Goal: Transaction & Acquisition: Purchase product/service

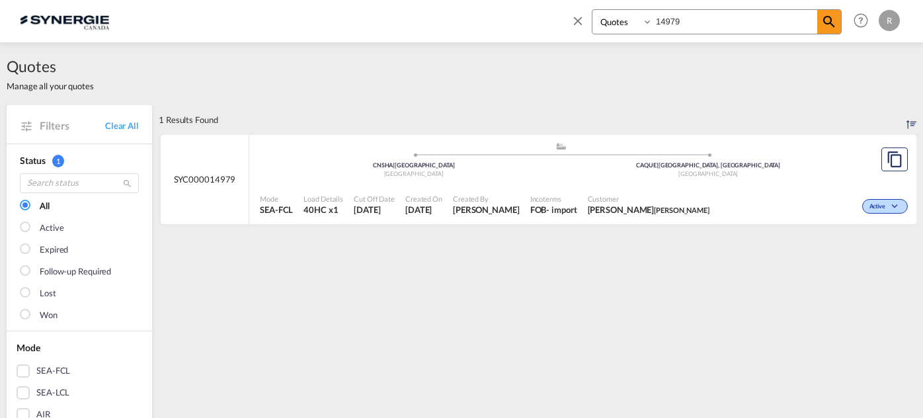
select select "Quotes"
click at [717, 20] on input "14979" at bounding box center [734, 21] width 165 height 23
type input "14976"
click at [827, 23] on md-icon "icon-magnify" at bounding box center [829, 22] width 16 height 16
click at [539, 182] on div ".a{fill:#aaa8ad;} .a{fill:#aaa8ad;} CNSZX | Shenzhen, GD China CAMTR | Montreal…" at bounding box center [561, 162] width 602 height 43
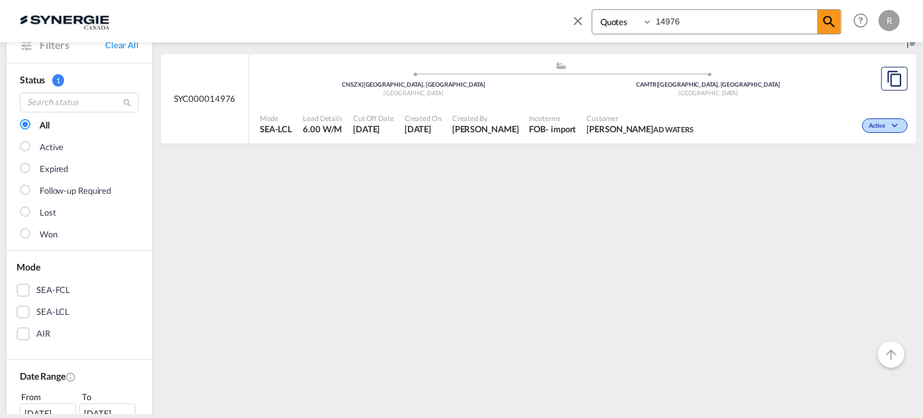
scroll to position [59, 0]
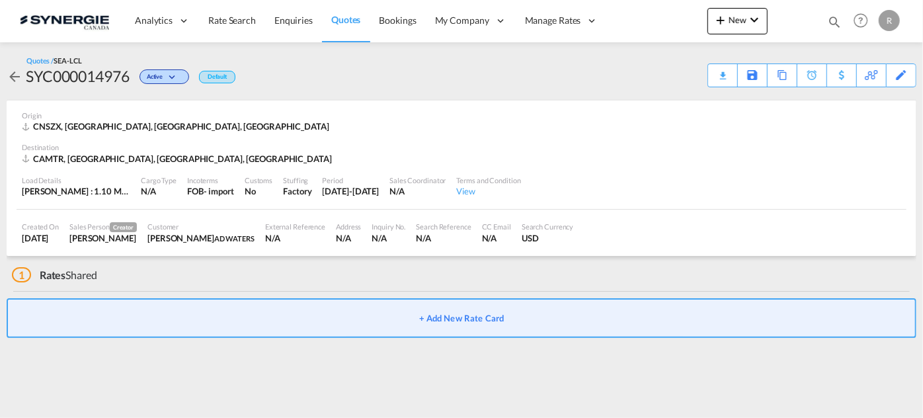
click at [468, 325] on button "+ Add New Rate Card" at bounding box center [461, 318] width 909 height 40
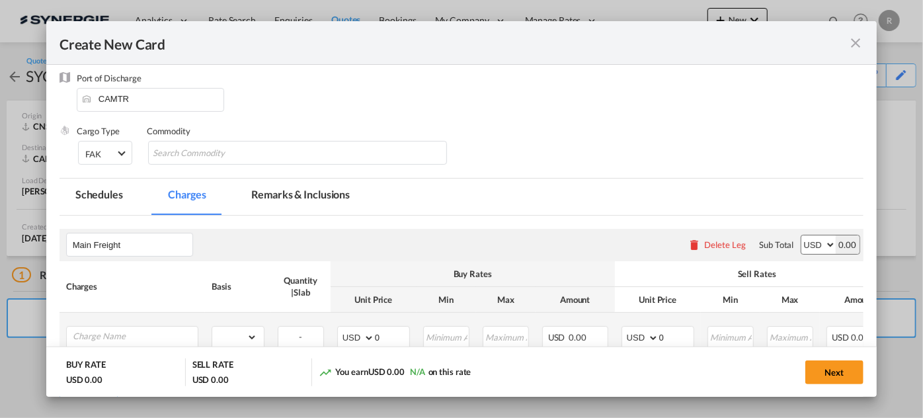
scroll to position [180, 0]
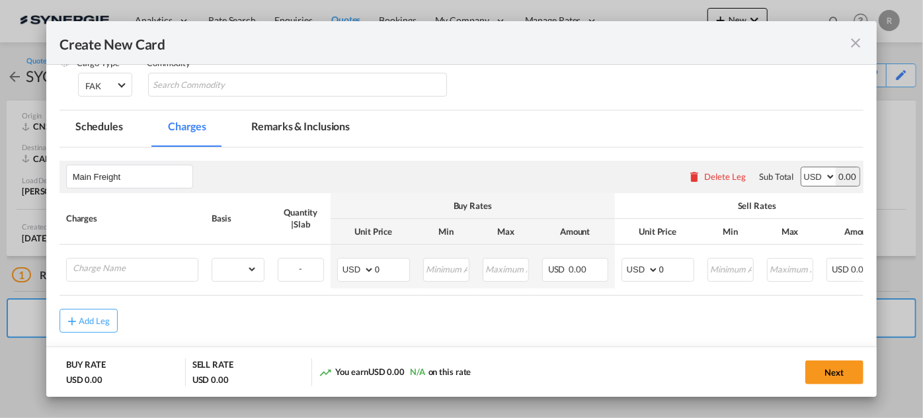
click at [858, 47] on md-icon "icon-close fg-AAA8AD m-0 pointer" at bounding box center [855, 43] width 16 height 16
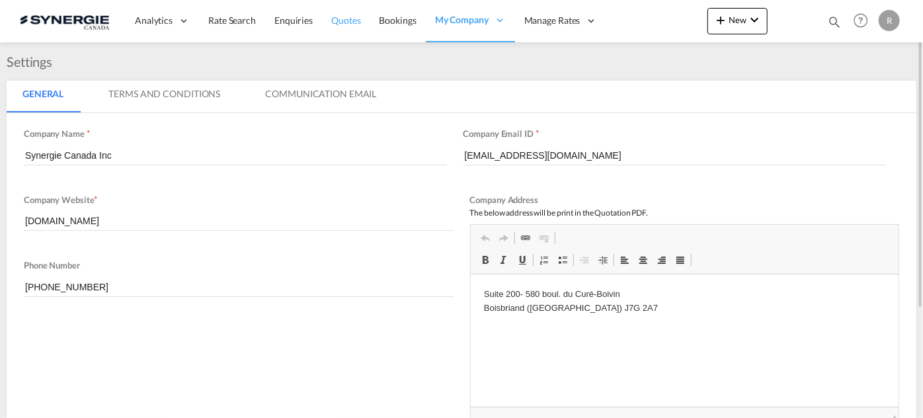
click at [352, 26] on span "Quotes" at bounding box center [345, 20] width 29 height 13
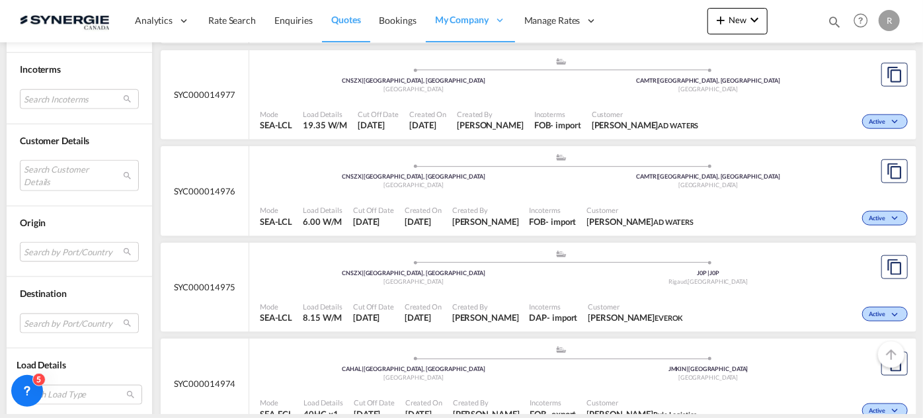
scroll to position [3266, 0]
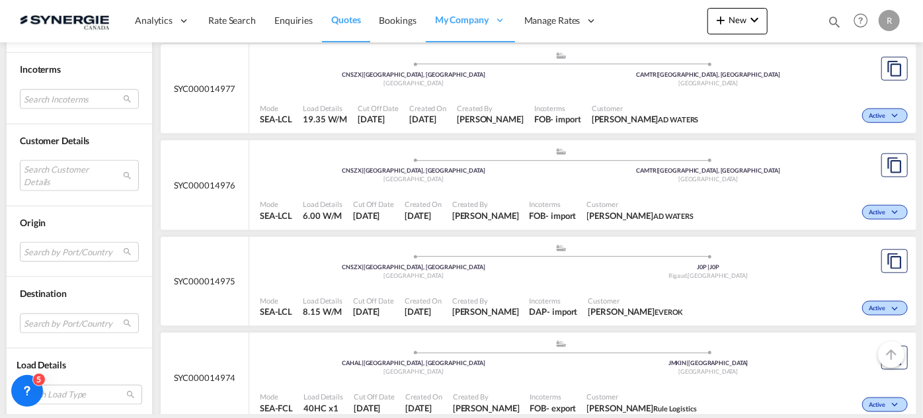
click at [640, 202] on span "Customer" at bounding box center [640, 204] width 107 height 10
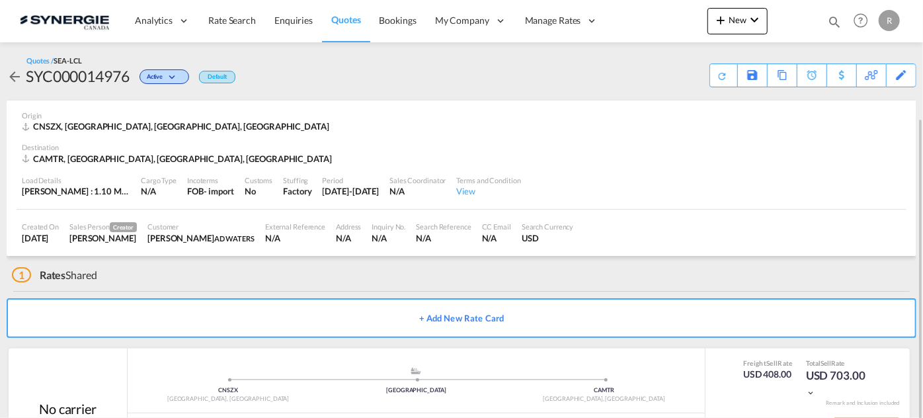
scroll to position [63, 0]
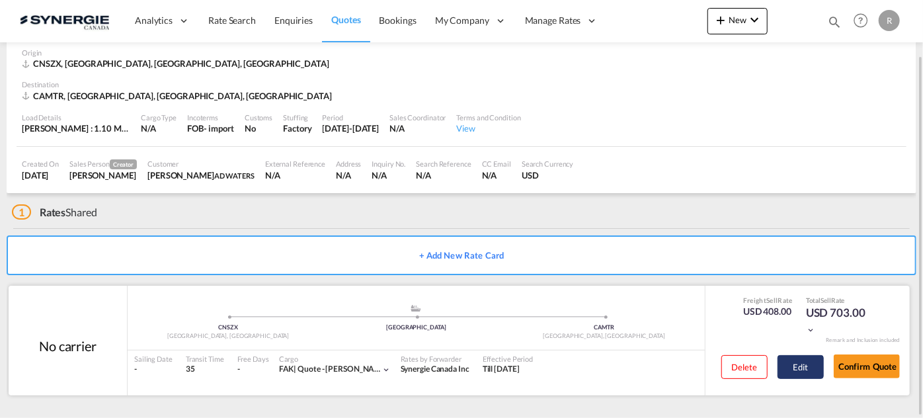
click at [808, 370] on button "Edit" at bounding box center [800, 367] width 46 height 24
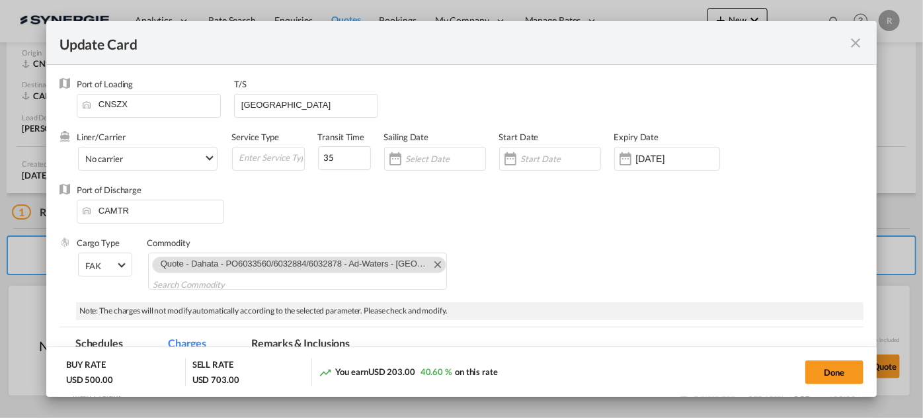
select select "per_cbm"
select select "flat"
select select "per_shipment"
select select "per_bl"
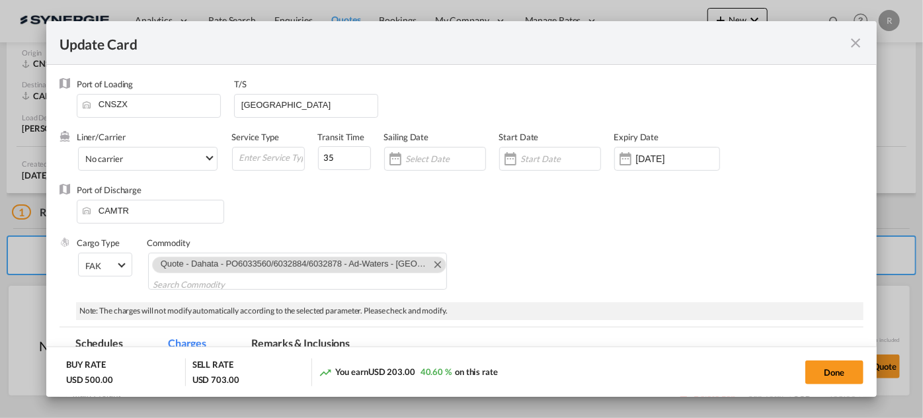
select select "per_bl"
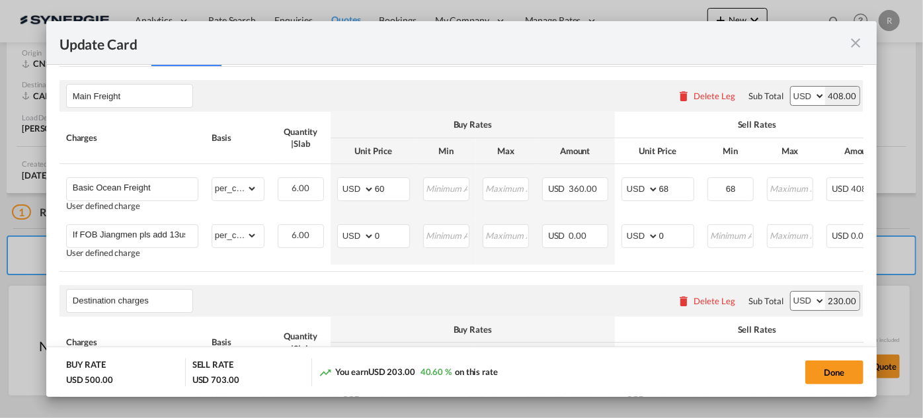
scroll to position [300, 0]
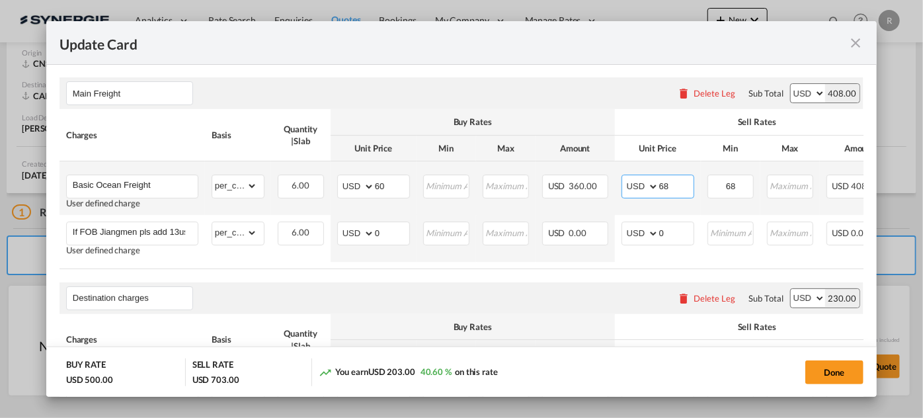
drag, startPoint x: 680, startPoint y: 181, endPoint x: 623, endPoint y: 175, distance: 57.8
click at [623, 175] on md-input-container "AED AFN ALL AMD ANG AOA ARS AUD AWG AZN BAM BBD BDT BGN BHD BIF BMD BND BOB BRL…" at bounding box center [657, 186] width 73 height 24
type input "70"
drag, startPoint x: 741, startPoint y: 177, endPoint x: 699, endPoint y: 176, distance: 41.7
click at [699, 176] on tr "Basic Ocean Freight User defined charge Please Enter Already Exists gross_weigh…" at bounding box center [527, 188] width 937 height 54
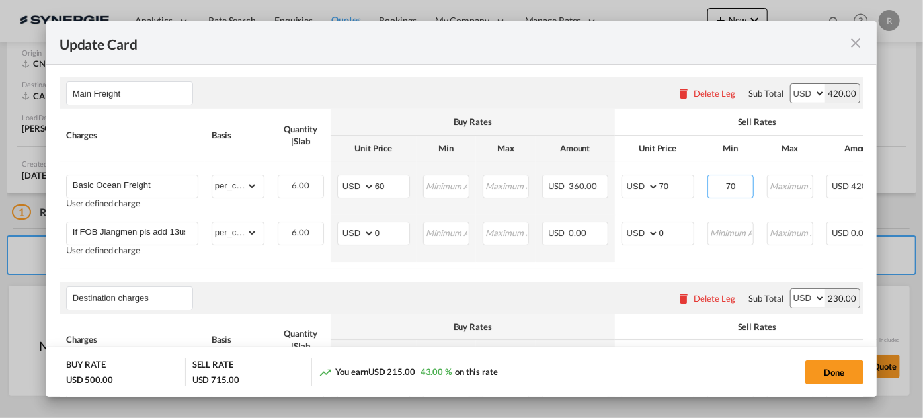
type input "70"
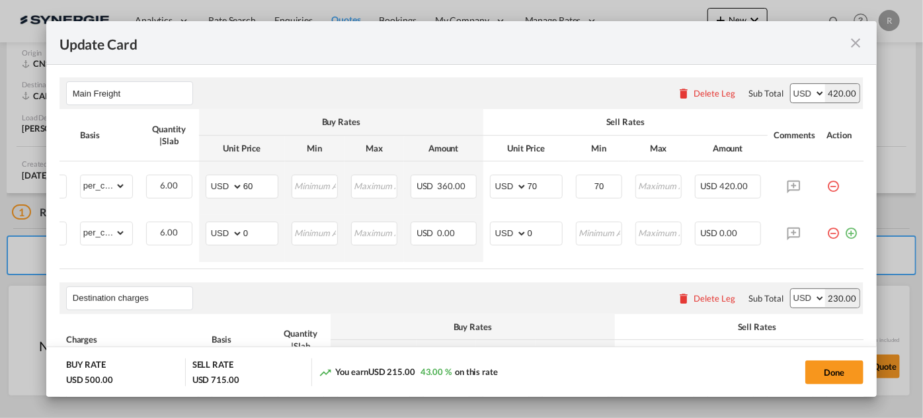
scroll to position [0, 141]
click at [826, 233] on md-icon "icon-minus-circle-outline red-400-fg pt-7" at bounding box center [832, 227] width 13 height 13
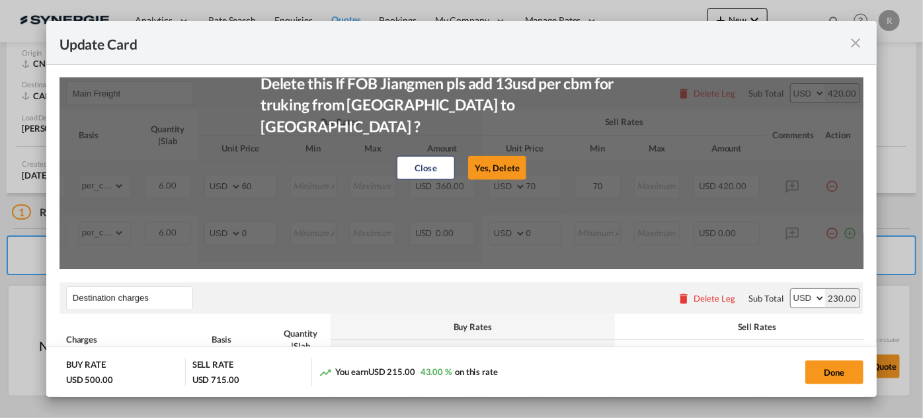
click at [502, 160] on button "Yes, Delete" at bounding box center [497, 167] width 58 height 24
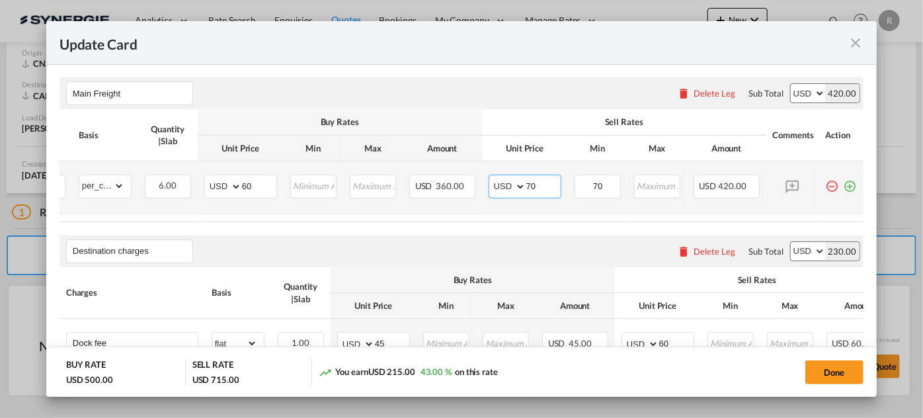
click at [529, 182] on input "70" at bounding box center [543, 185] width 34 height 20
type input "72"
click at [601, 186] on input "70" at bounding box center [598, 185] width 44 height 20
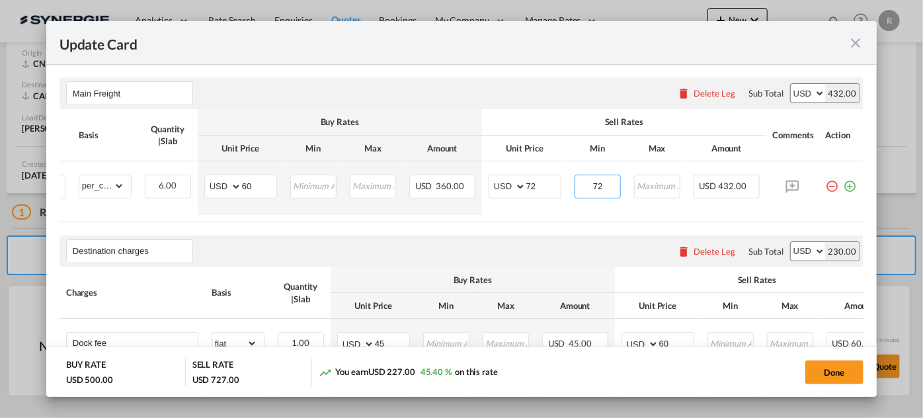
type input "72"
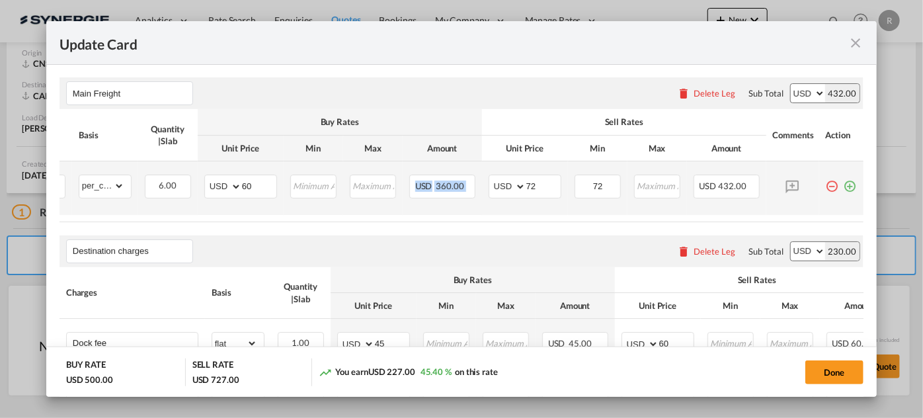
drag, startPoint x: 474, startPoint y: 218, endPoint x: 364, endPoint y: 208, distance: 110.2
click at [364, 208] on table "Charges Basis Quantity | Slab Buy Rates Sell Rates Comments Action Unit Price M…" at bounding box center [395, 165] width 937 height 112
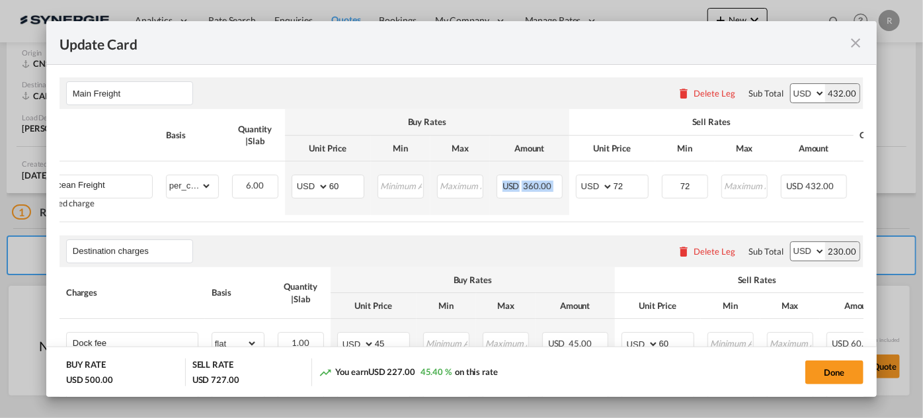
scroll to position [0, 0]
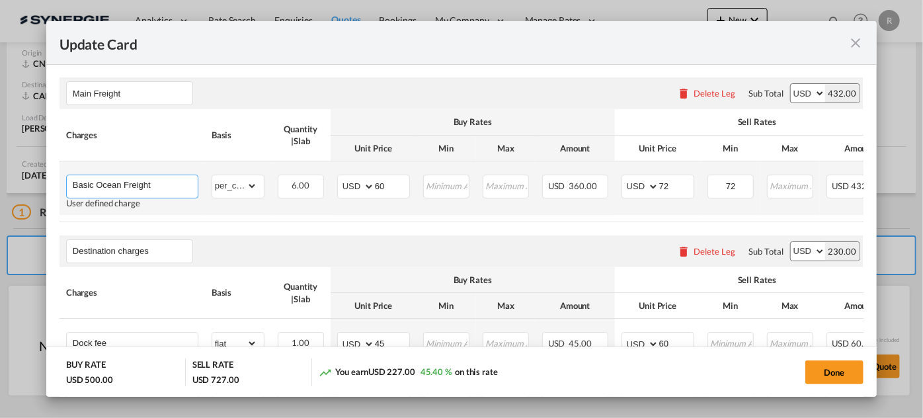
click at [153, 175] on input "Basic Ocean Freight" at bounding box center [135, 185] width 125 height 20
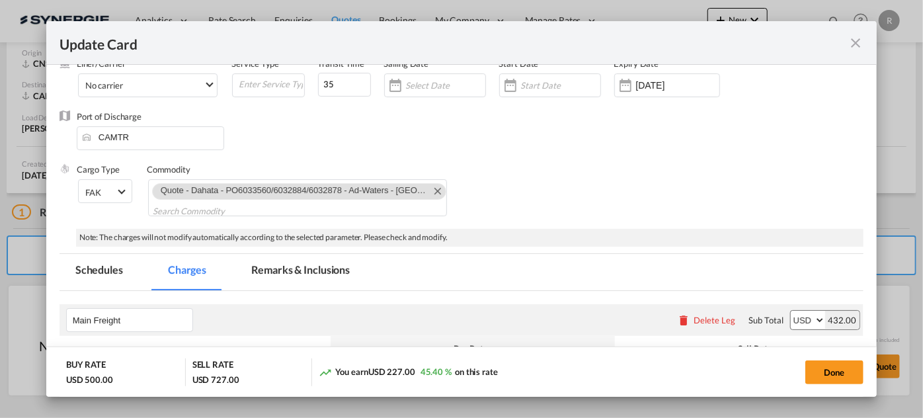
scroll to position [120, 0]
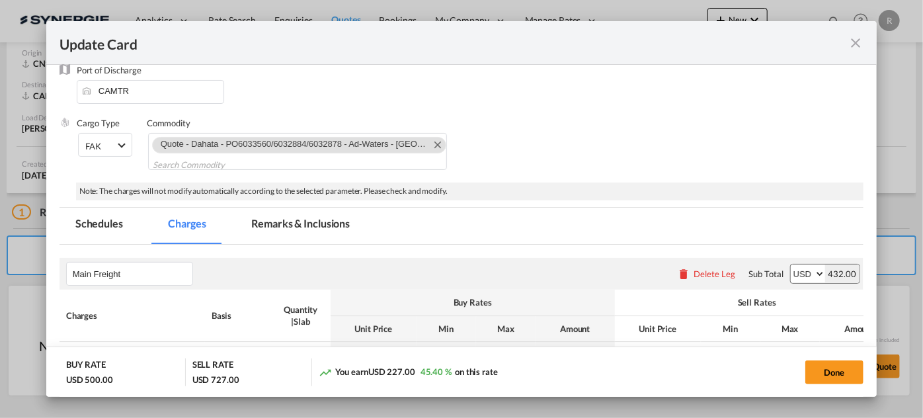
type input "Basic Ocean Freight ( fob Jiangmen)"
click at [278, 221] on md-tab-item "Remarks & Inclusions" at bounding box center [300, 226] width 130 height 36
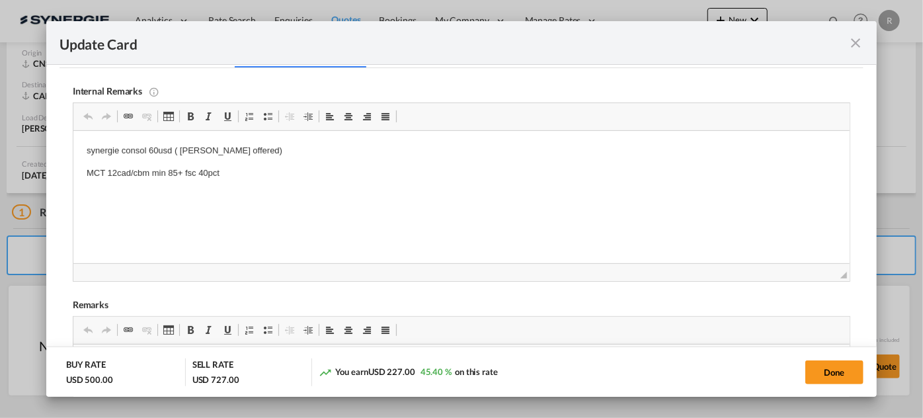
scroll to position [300, 0]
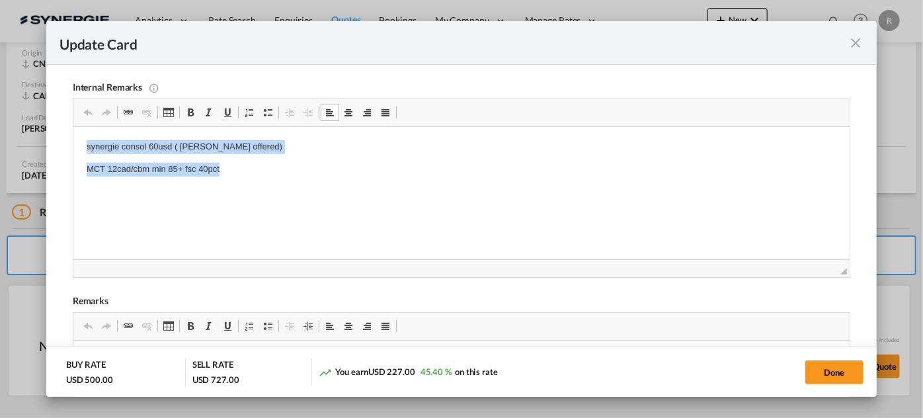
drag, startPoint x: 83, startPoint y: 145, endPoint x: 286, endPoint y: 173, distance: 204.8
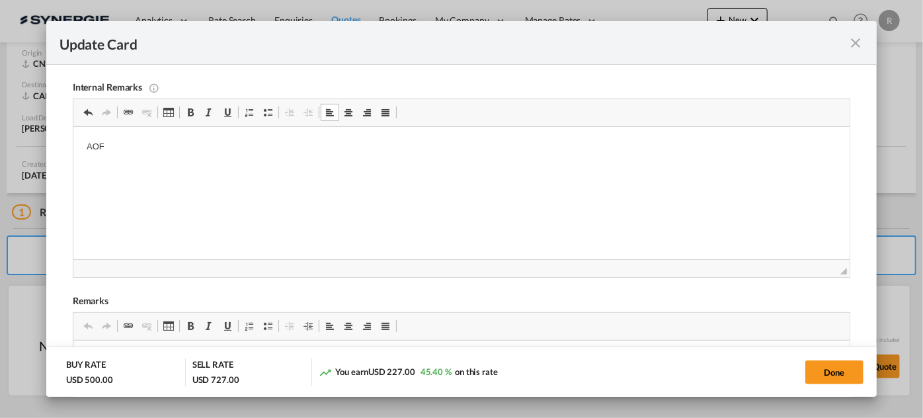
click at [230, 135] on html "AOF" at bounding box center [461, 169] width 776 height 85
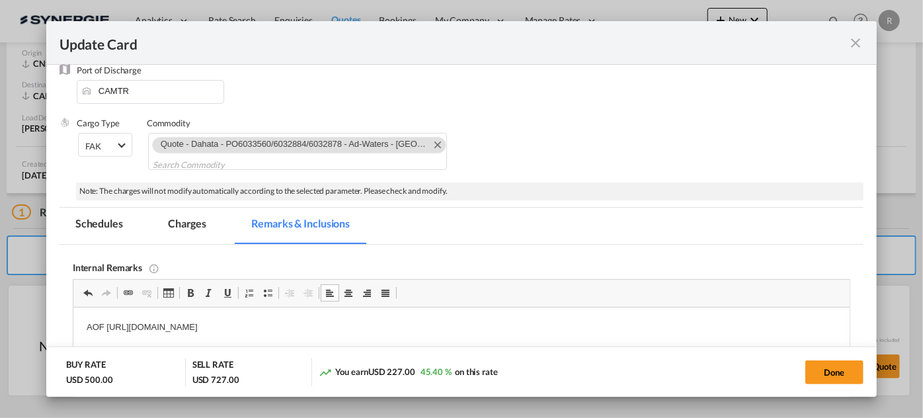
click at [186, 226] on md-tab-item "Charges" at bounding box center [187, 226] width 70 height 36
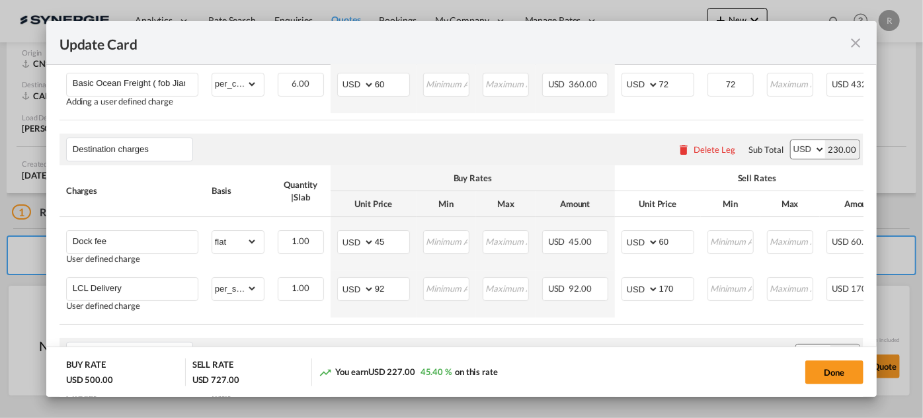
scroll to position [420, 0]
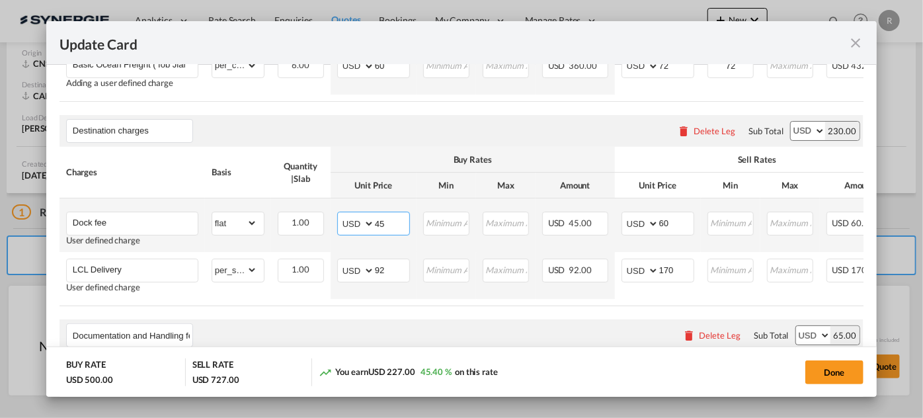
drag, startPoint x: 388, startPoint y: 227, endPoint x: 324, endPoint y: 206, distance: 67.5
click at [324, 206] on tr "Dock fee User defined charge Please Enter Already Exists gross_weight volumetri…" at bounding box center [527, 225] width 937 height 54
type input "60"
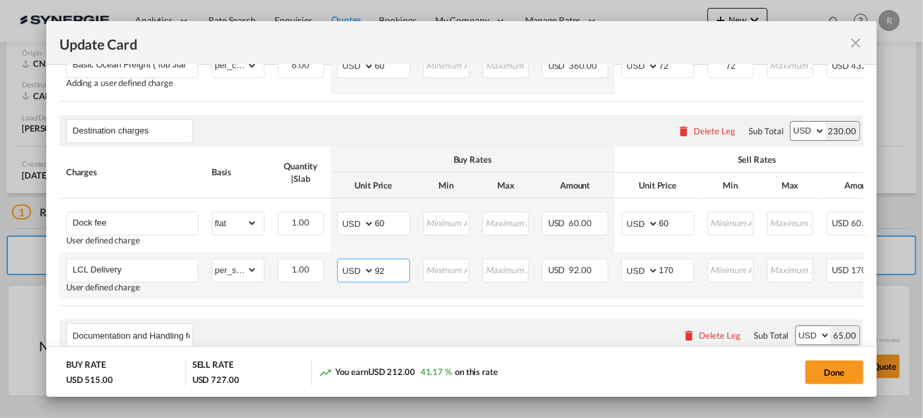
drag, startPoint x: 392, startPoint y: 271, endPoint x: 334, endPoint y: 263, distance: 58.0
click at [334, 263] on td "AED AFN ALL AMD ANG AOA ARS AUD AWG AZN BAM BBD BDT BGN BHD BIF BMD BND BOB BRL…" at bounding box center [373, 275] width 86 height 47
type input "108"
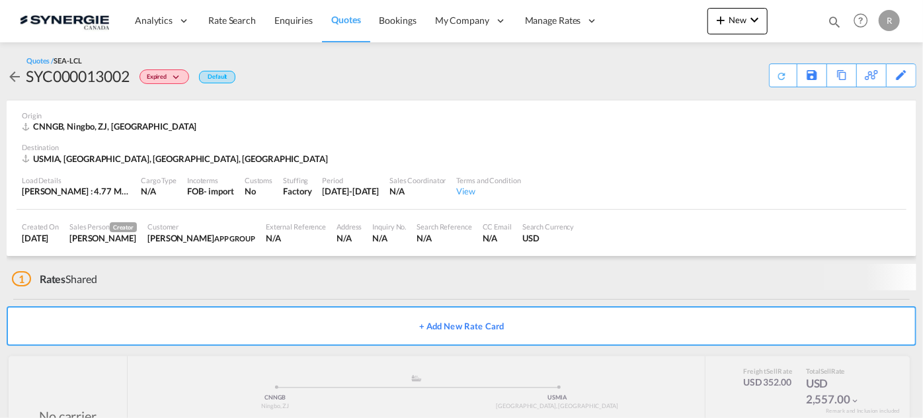
scroll to position [63, 0]
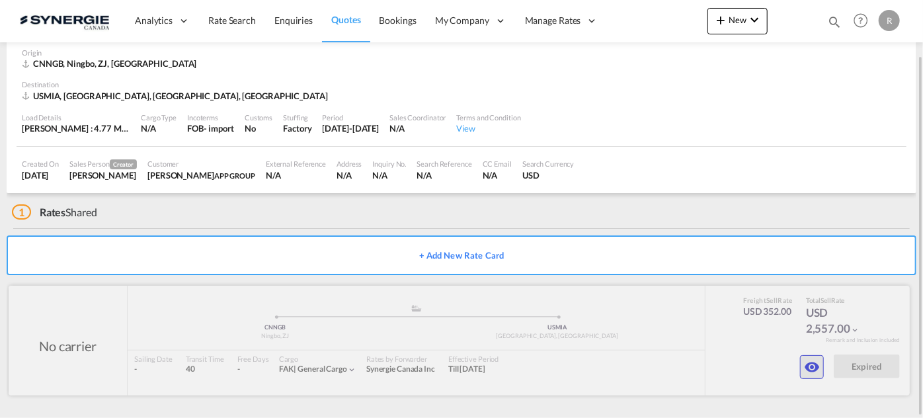
click at [818, 371] on md-icon "icon-eye" at bounding box center [812, 367] width 16 height 16
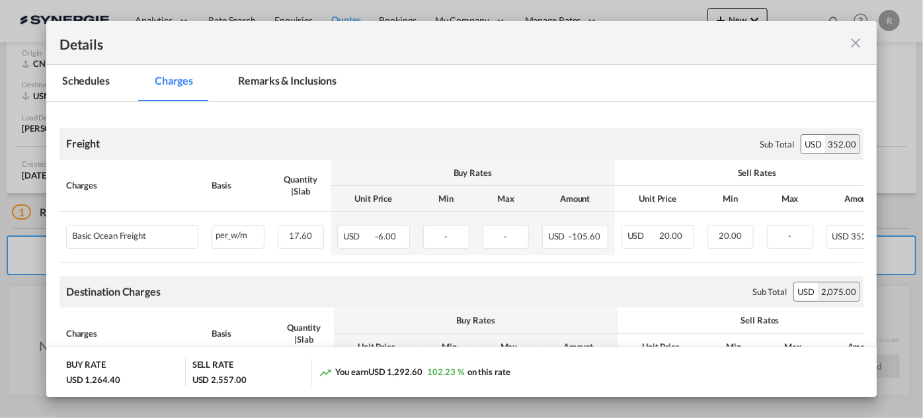
scroll to position [0, 0]
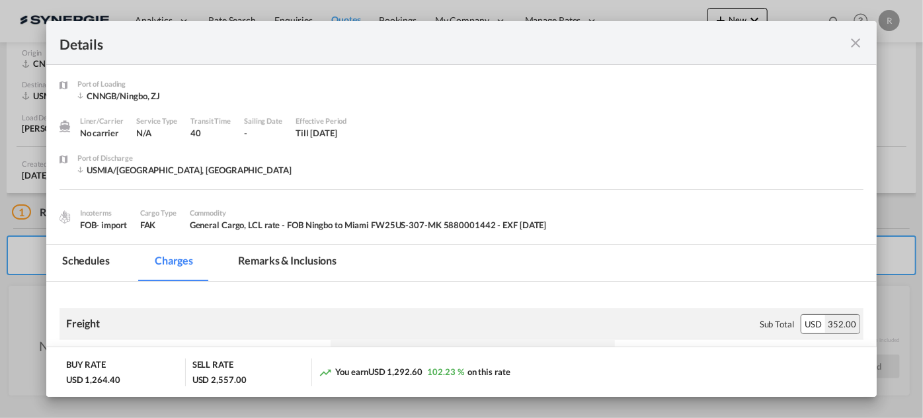
click at [284, 269] on md-tab-item "Remarks & Inclusions" at bounding box center [287, 263] width 130 height 36
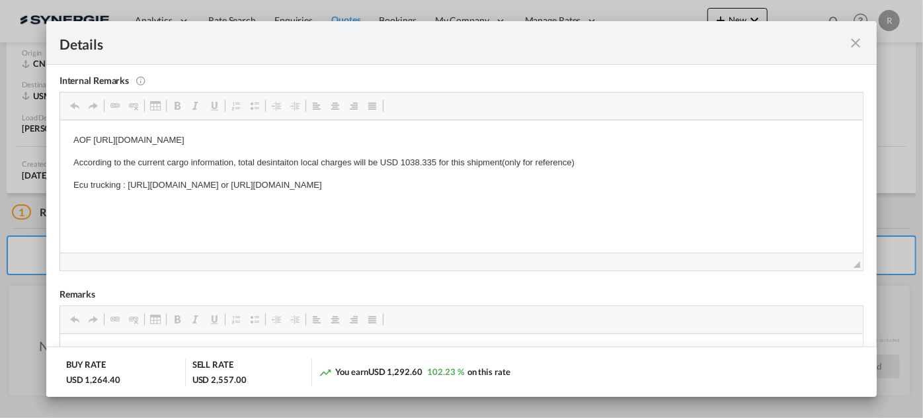
scroll to position [240, 0]
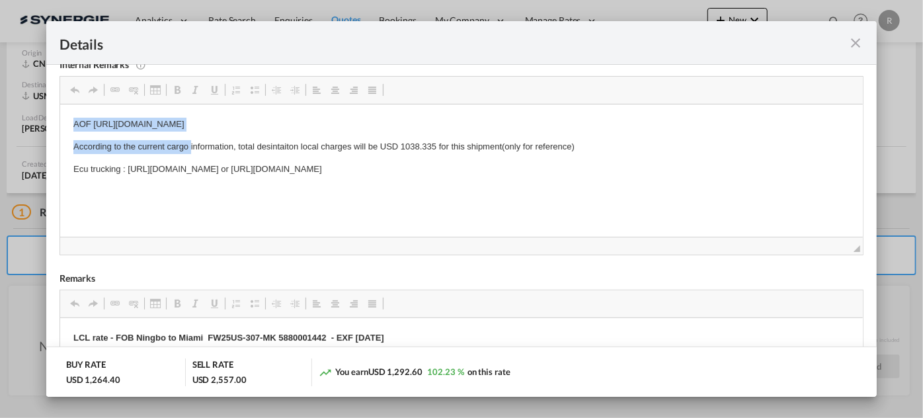
drag, startPoint x: 71, startPoint y: 121, endPoint x: 189, endPoint y: 134, distance: 119.0
click at [197, 122] on p "AOF https://app.frontapp.com/open/msg_1g5vm58v?key=v8ToECv09F1q6CAGsvs_ooBfDHau…" at bounding box center [461, 124] width 776 height 14
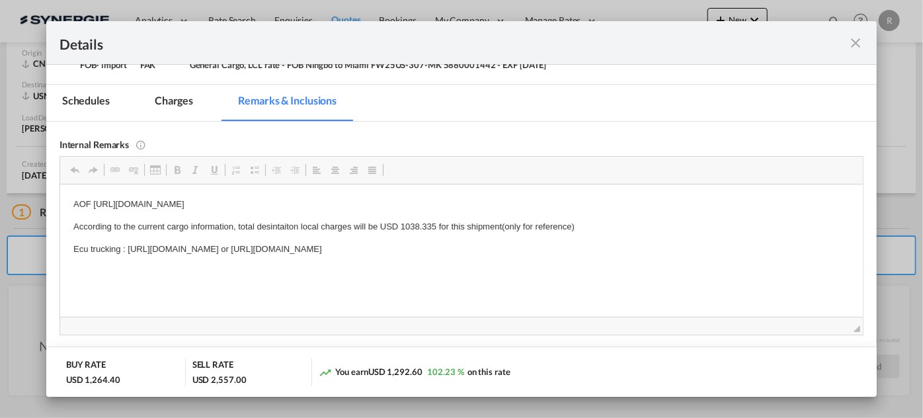
scroll to position [180, 0]
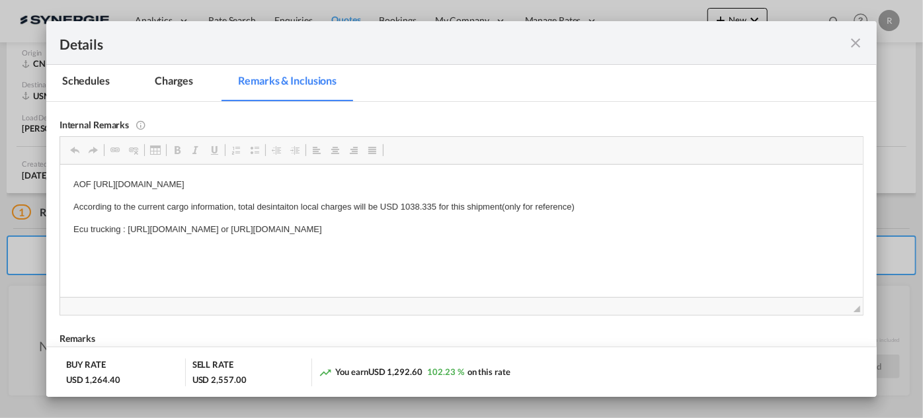
drag, startPoint x: 92, startPoint y: 182, endPoint x: 479, endPoint y: 186, distance: 387.3
click at [479, 186] on p "AOF https://app.frontapp.com/open/msg_1g5vm58v?key=v8ToECv09F1q6CAGsvs_ooBfDHau…" at bounding box center [461, 184] width 776 height 14
copy p "https://app.frontapp.com/open/msg_1g5vm58v?key=v8ToECv09F1q6CAGsvs_ooBfDHaugmX8"
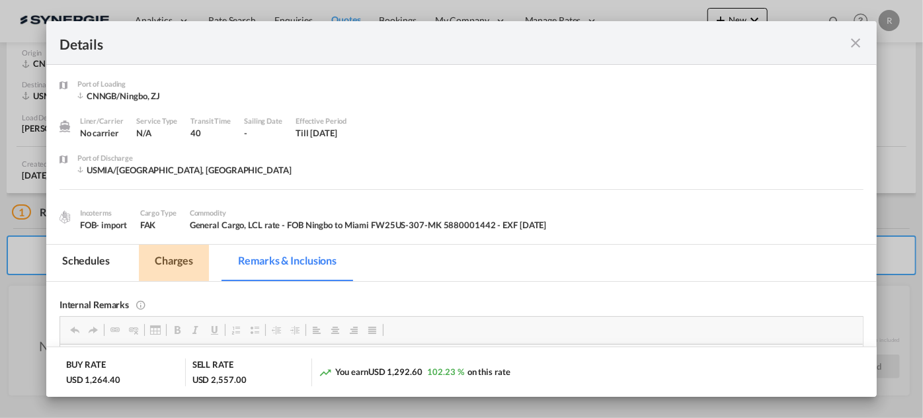
click at [182, 262] on md-tab-item "Charges" at bounding box center [174, 263] width 70 height 36
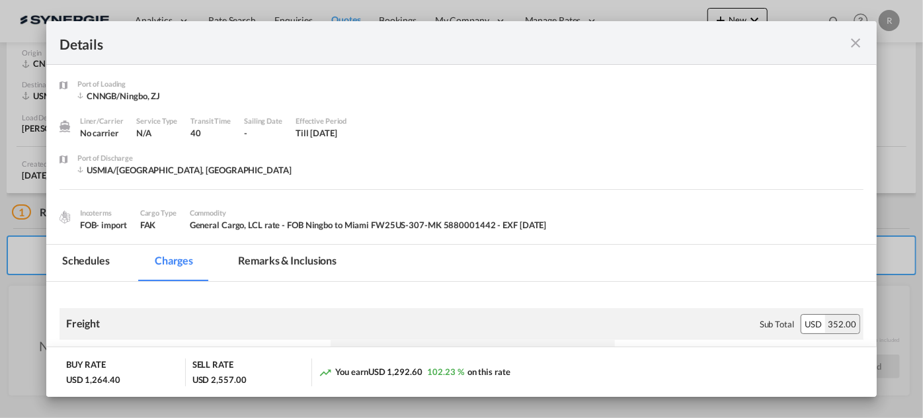
click at [290, 262] on md-tab-item "Remarks & Inclusions" at bounding box center [287, 263] width 130 height 36
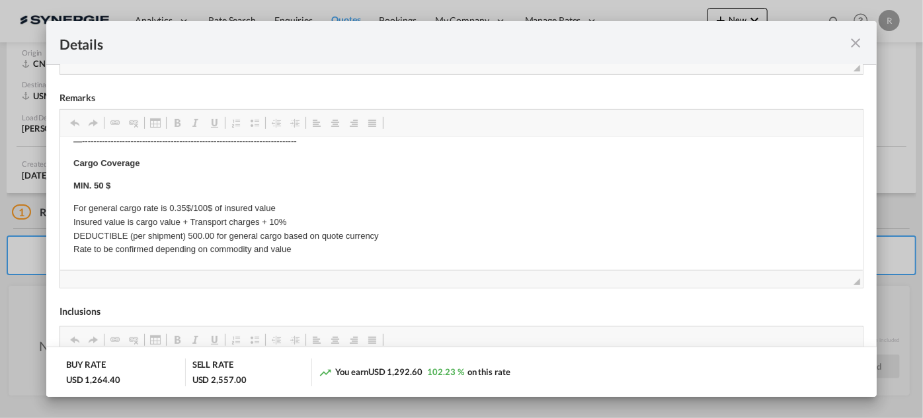
scroll to position [267, 0]
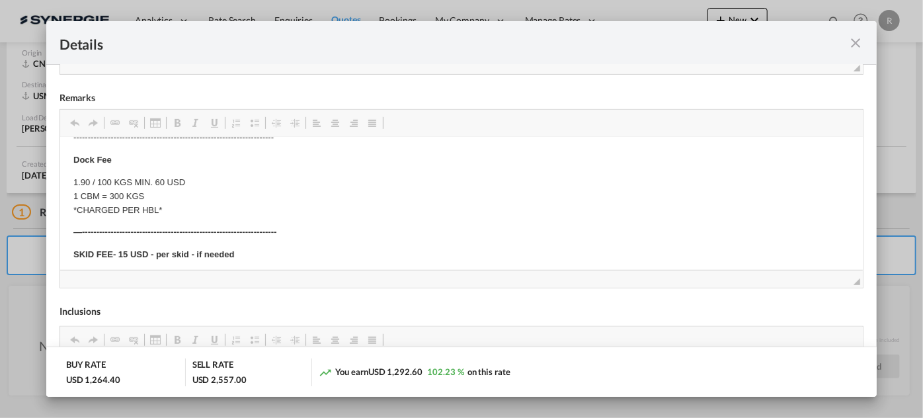
click at [851, 45] on md-icon "icon-close fg-AAA8AD m-0 cursor" at bounding box center [855, 43] width 16 height 16
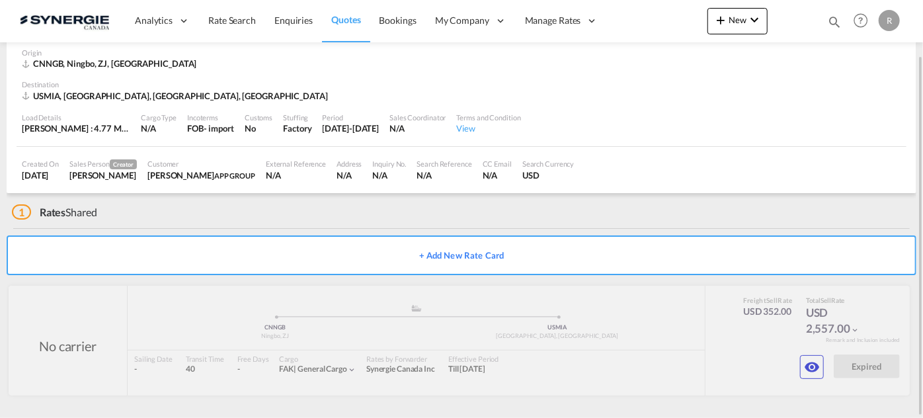
scroll to position [0, 0]
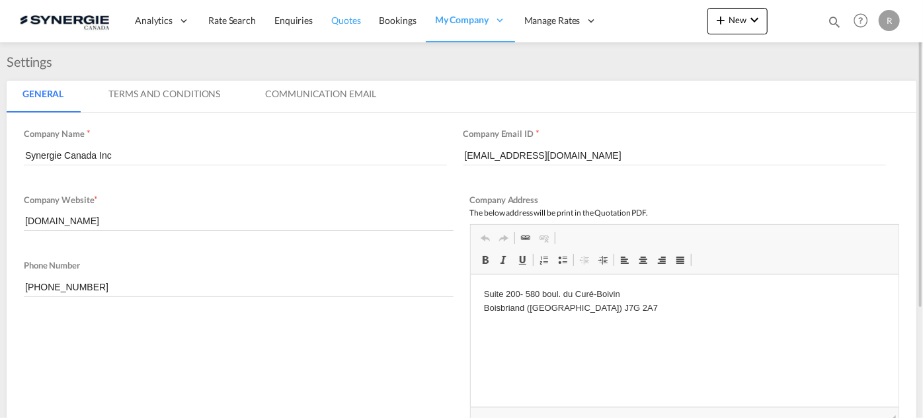
click at [350, 21] on span "Quotes" at bounding box center [345, 20] width 29 height 11
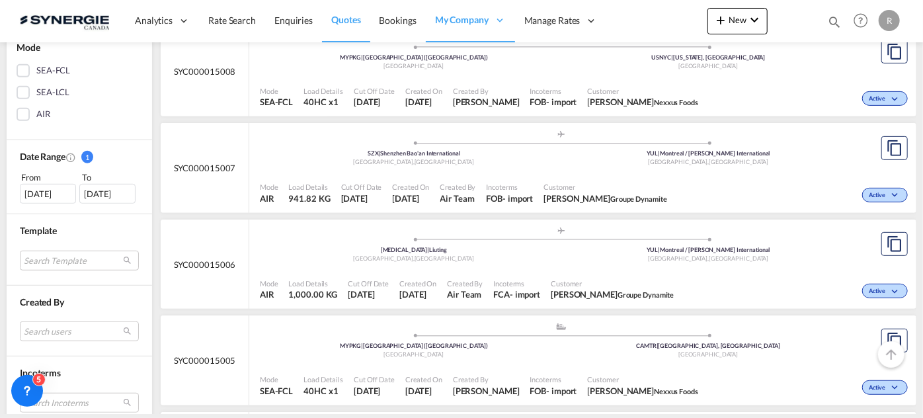
scroll to position [420, 0]
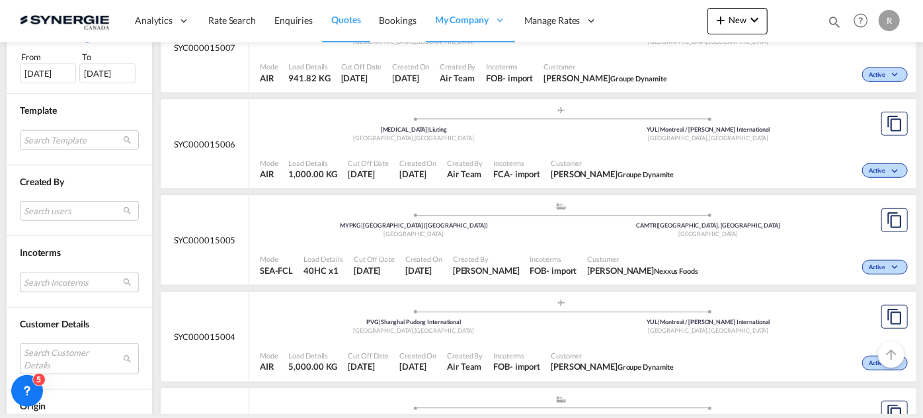
click at [78, 284] on md-select "Search Incoterms CIF-IMPORT cost,insurance and freight FAS-EXPORT free alongsid…" at bounding box center [79, 282] width 119 height 20
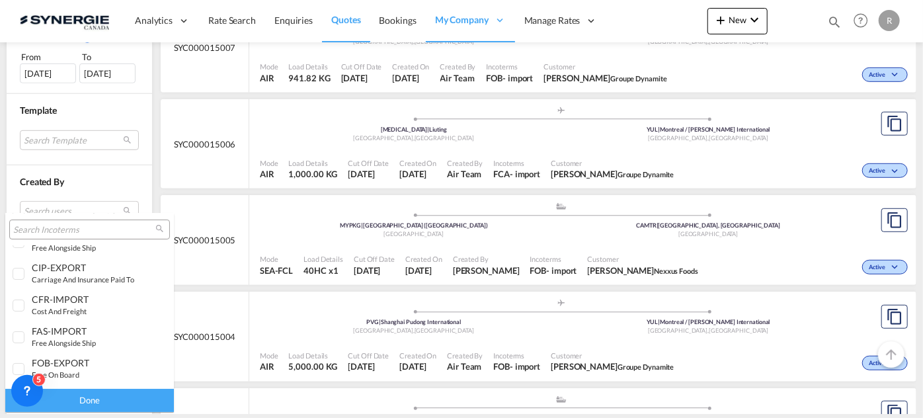
scroll to position [120, 0]
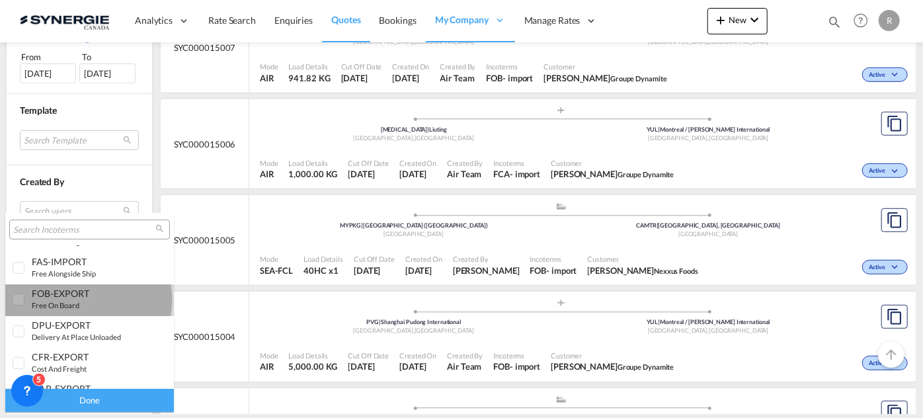
click at [88, 299] on div "FOB-EXPORT free on board" at bounding box center [84, 299] width 104 height 22
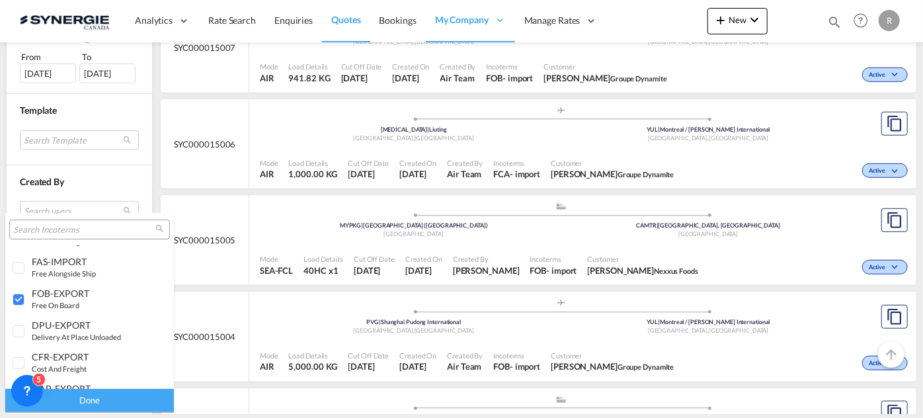
click at [114, 399] on div "Done" at bounding box center [89, 400] width 169 height 23
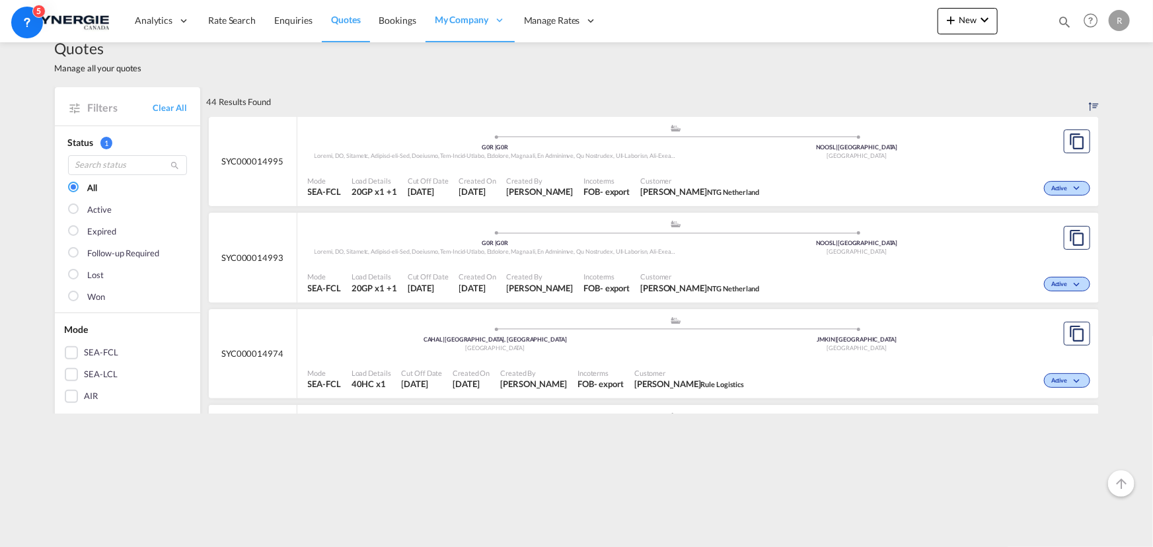
scroll to position [0, 0]
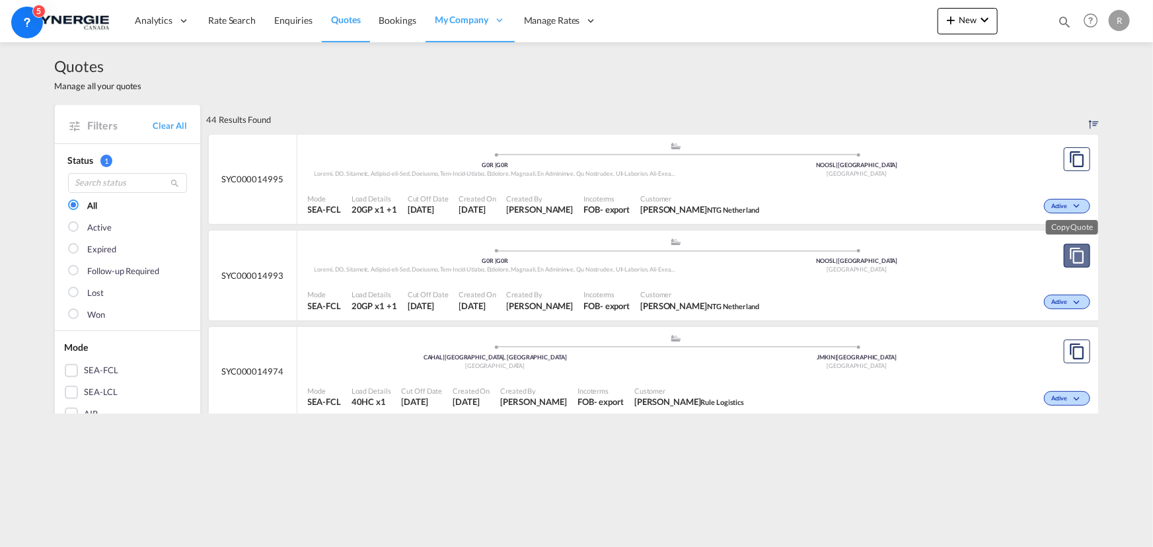
click at [922, 252] on md-icon "assets/icons/custom/copyQuote.svg" at bounding box center [1077, 256] width 16 height 16
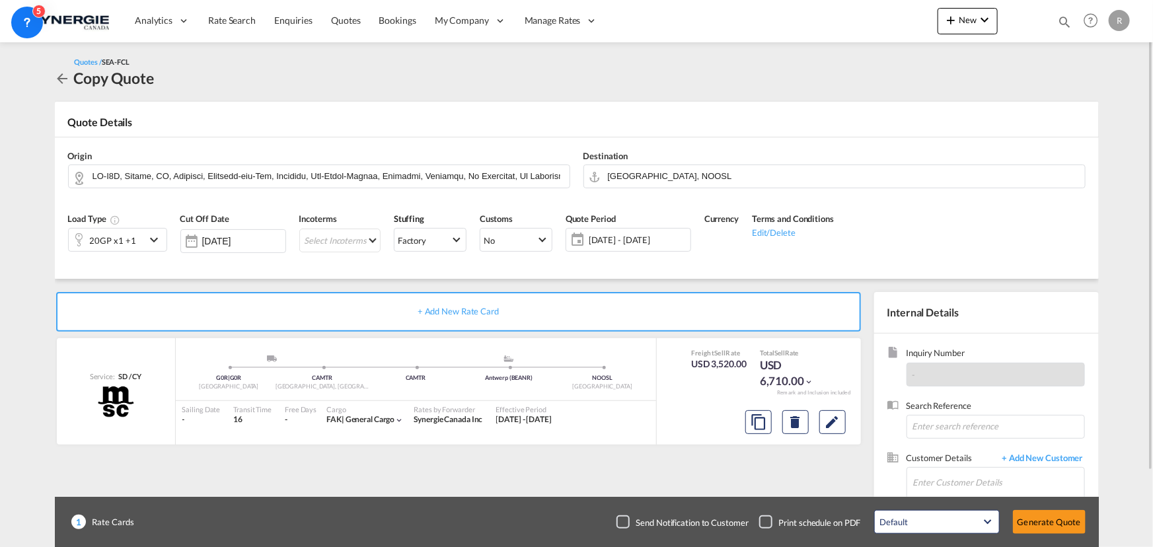
click at [141, 245] on div "20GP x1 +1" at bounding box center [107, 240] width 77 height 22
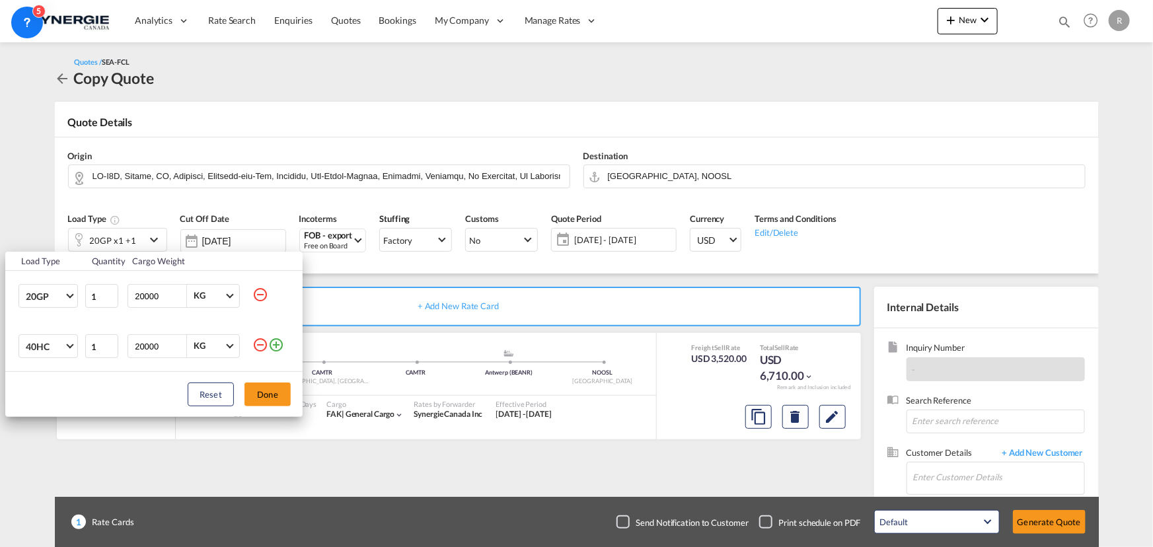
click at [348, 176] on div "Load Type Quantity Cargo Weight 20GP 20GP 40GP 40HC 45HC 20RE 40RE 40HR 20OT 40…" at bounding box center [576, 273] width 1153 height 547
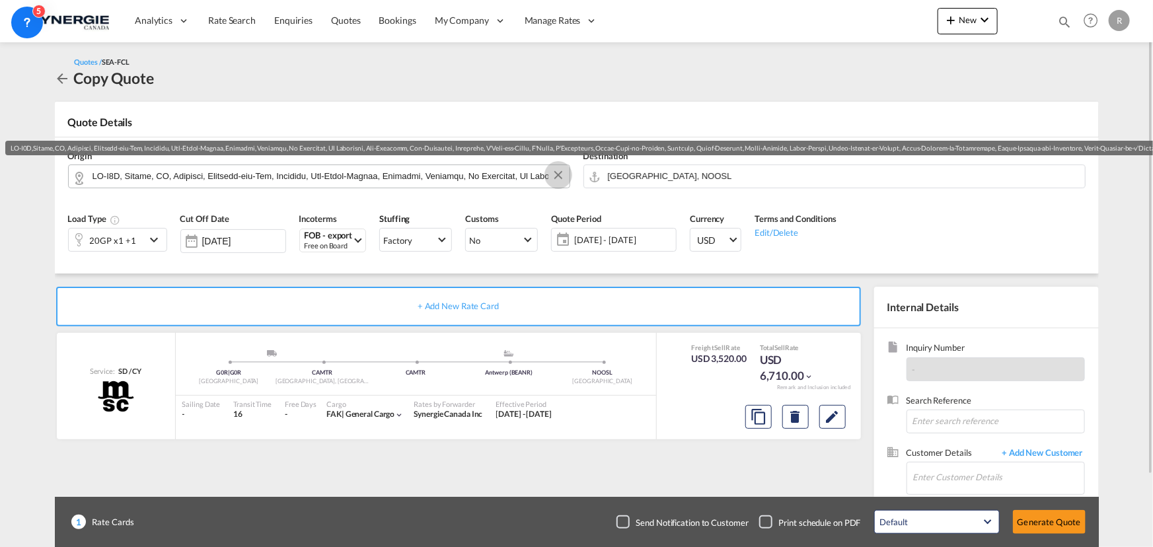
click at [558, 176] on button "Clear Input" at bounding box center [559, 175] width 20 height 20
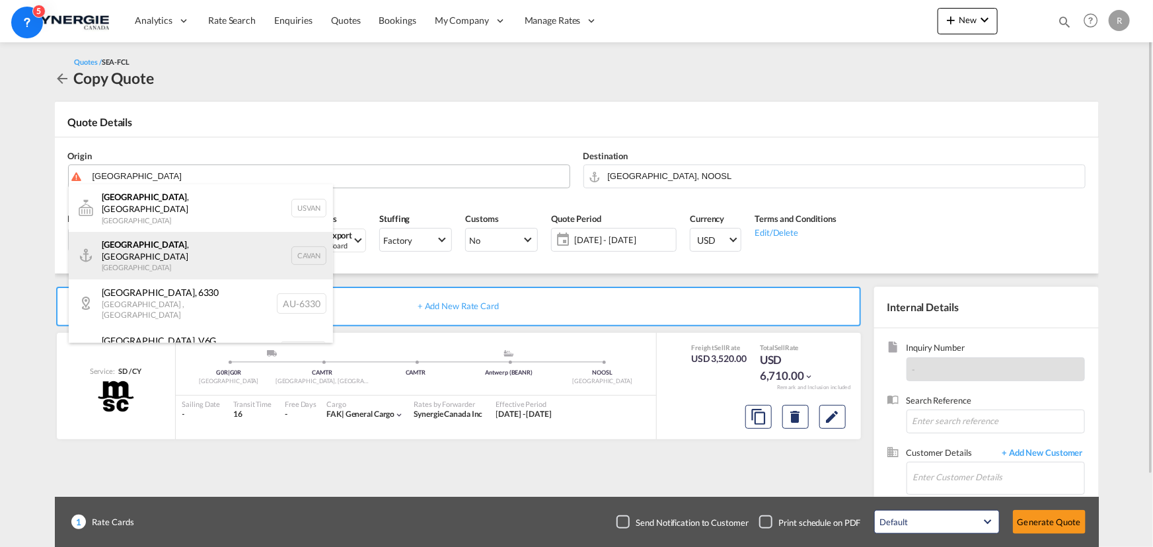
click at [134, 247] on div "Vancouver , BC Canada CAVAN" at bounding box center [201, 256] width 264 height 48
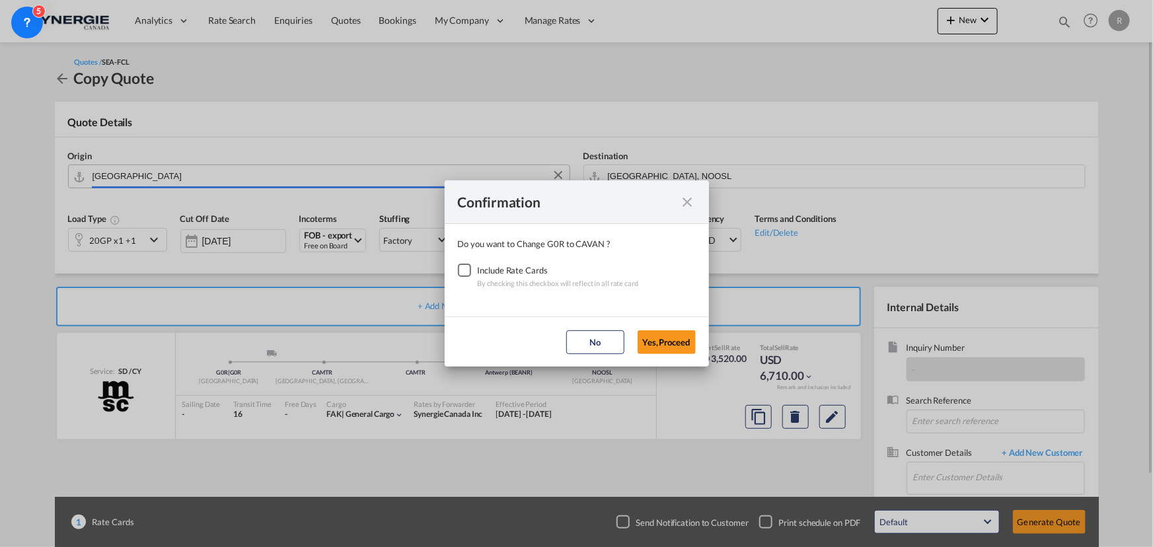
type input "[GEOGRAPHIC_DATA], [GEOGRAPHIC_DATA], CAVAN"
click at [463, 268] on div "Checkbox No Ink" at bounding box center [464, 270] width 13 height 13
click at [663, 343] on button "Yes,Proceed" at bounding box center [667, 342] width 58 height 24
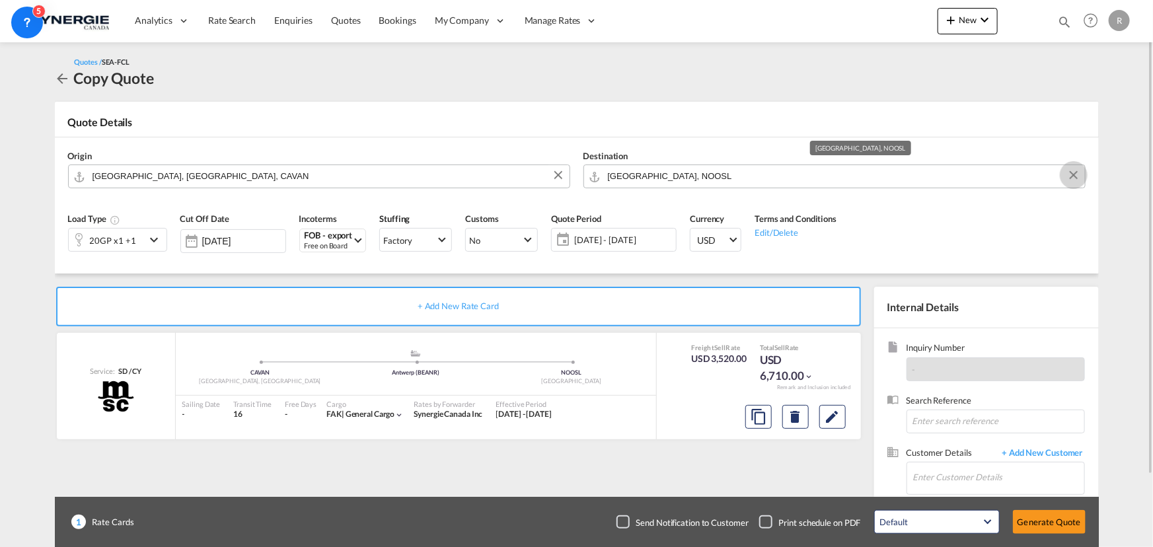
click at [922, 177] on button "Clear Input" at bounding box center [1074, 175] width 20 height 20
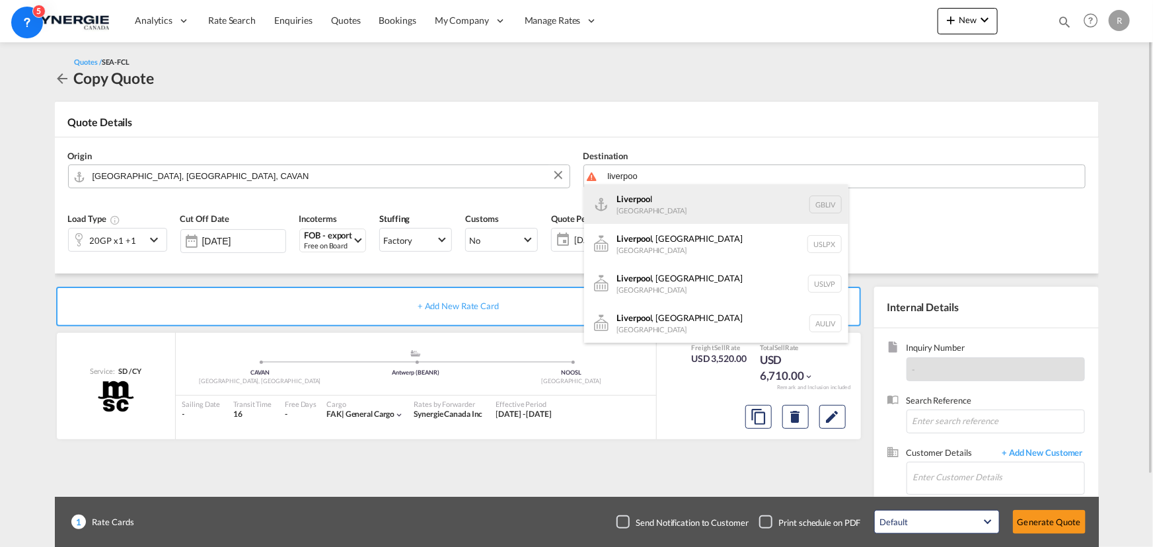
click at [677, 210] on div "Liverpoo l United Kingdom GBLIV" at bounding box center [716, 204] width 264 height 40
type input "Liverpool, GBLIV"
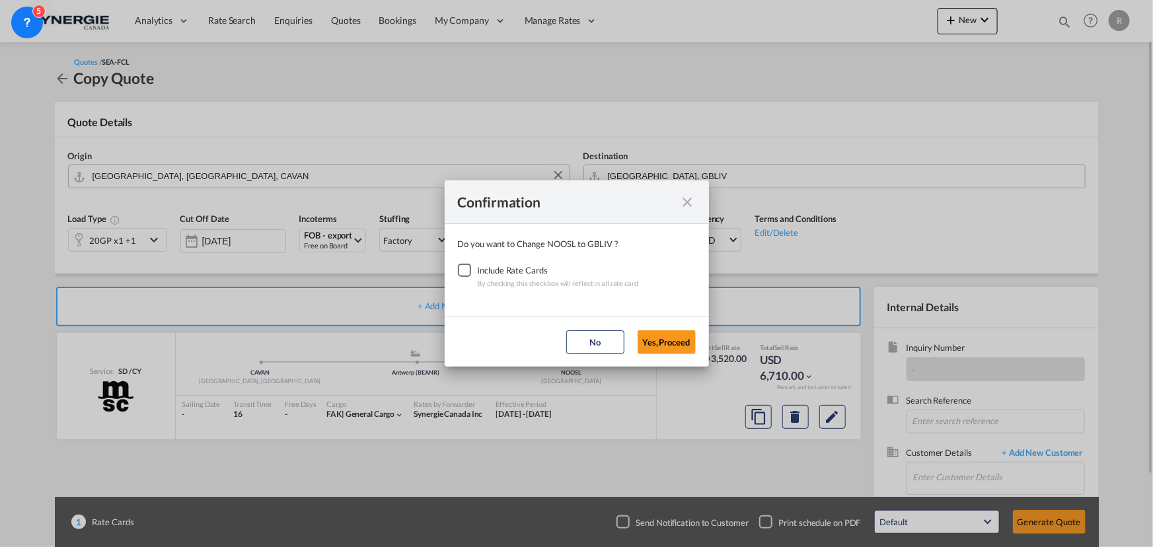
click at [463, 276] on div "Checkbox No Ink" at bounding box center [464, 270] width 13 height 13
click at [675, 342] on button "Yes,Proceed" at bounding box center [667, 342] width 58 height 24
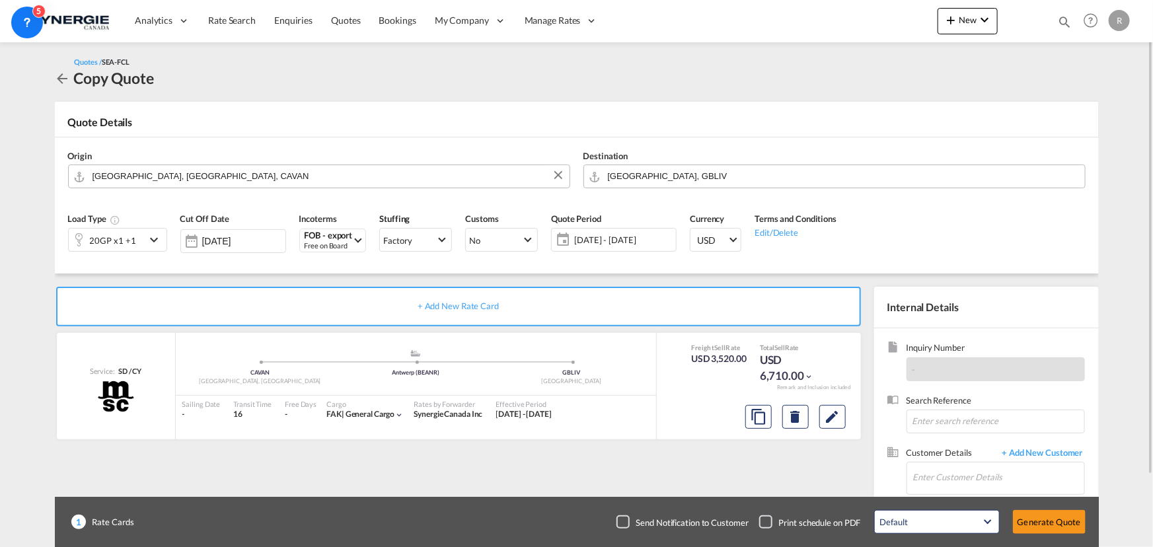
click at [143, 245] on div "20GP x1 +1" at bounding box center [107, 240] width 77 height 22
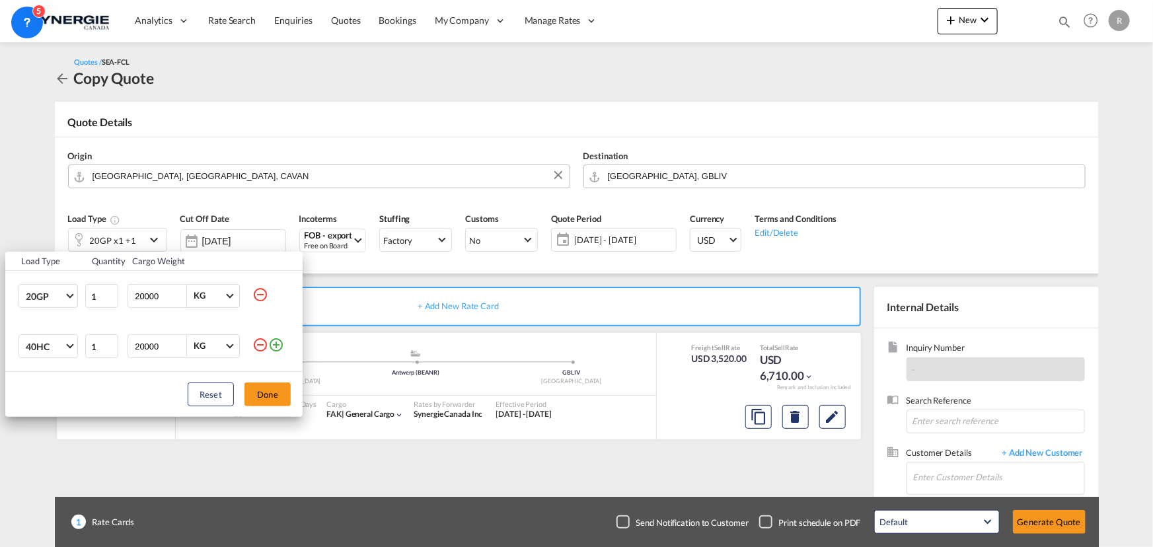
click at [266, 294] on md-icon "icon-minus-circle-outline" at bounding box center [260, 295] width 16 height 16
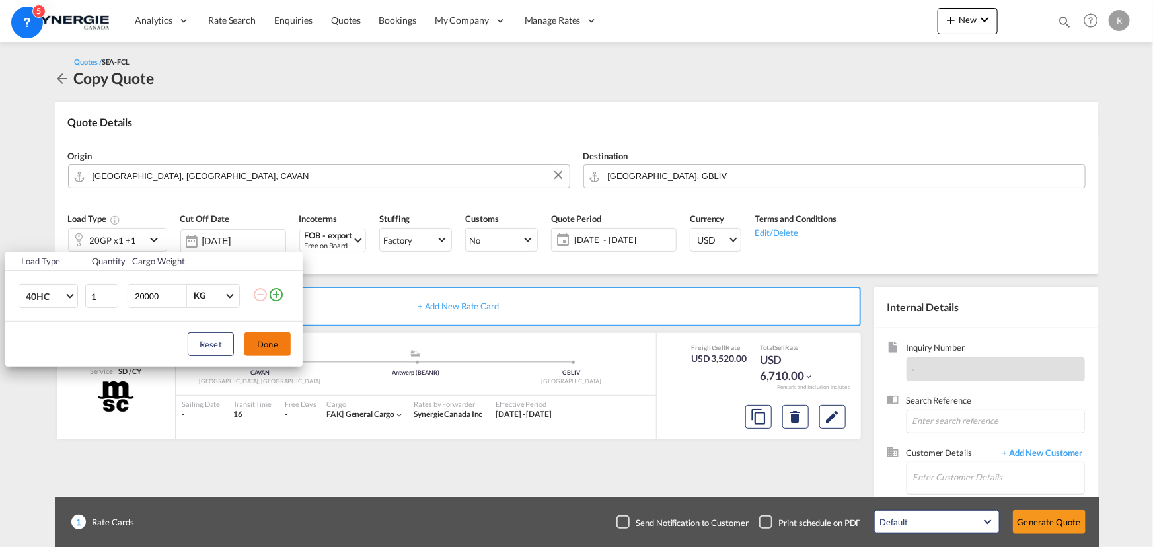
click at [283, 344] on button "Done" at bounding box center [268, 344] width 46 height 24
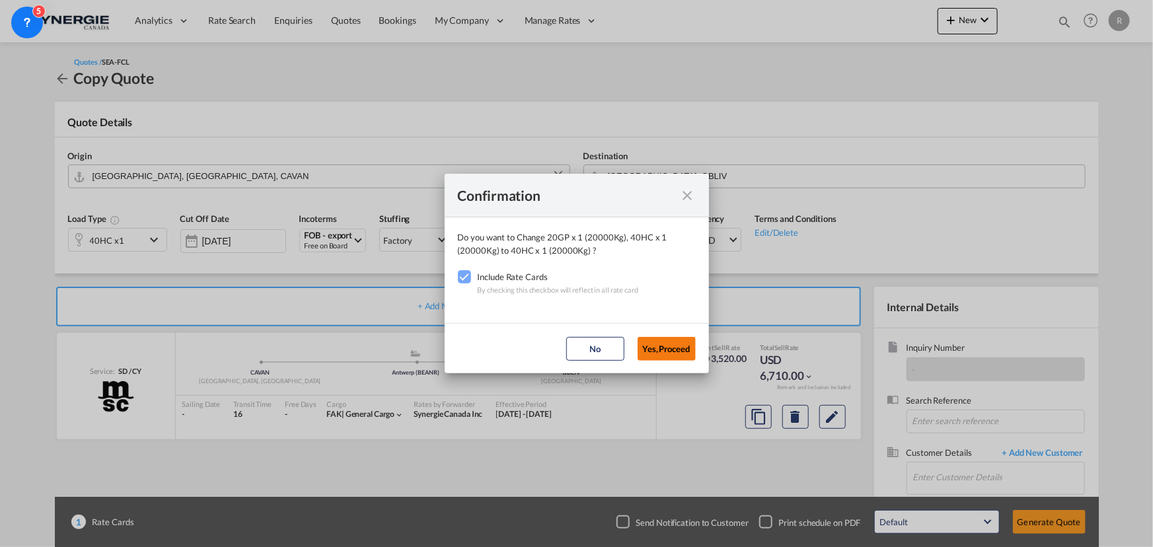
click at [675, 352] on button "Yes,Proceed" at bounding box center [667, 349] width 58 height 24
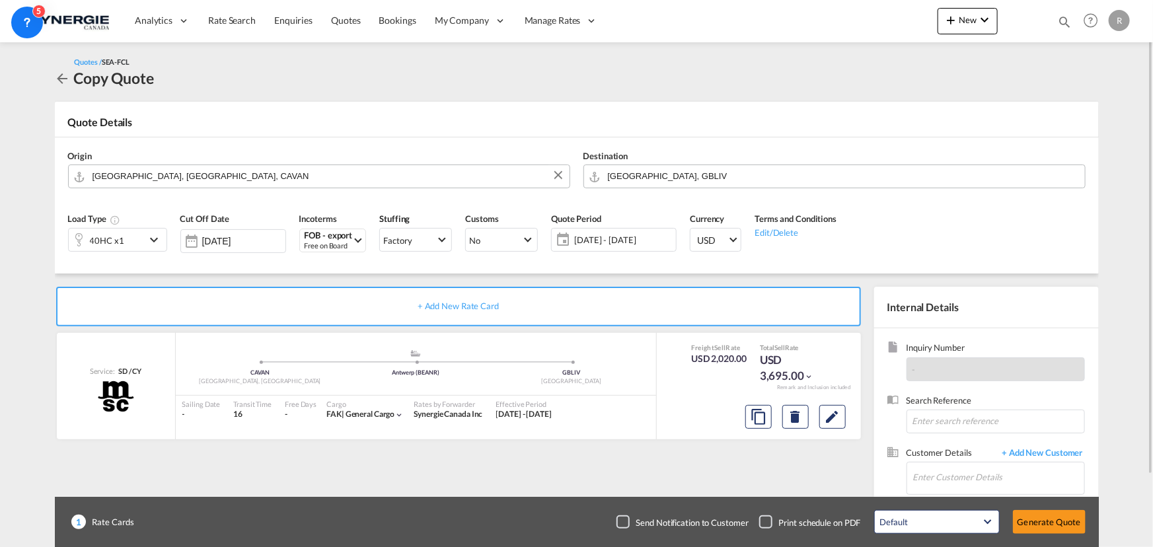
click at [124, 244] on div "40HC x1" at bounding box center [107, 240] width 77 height 22
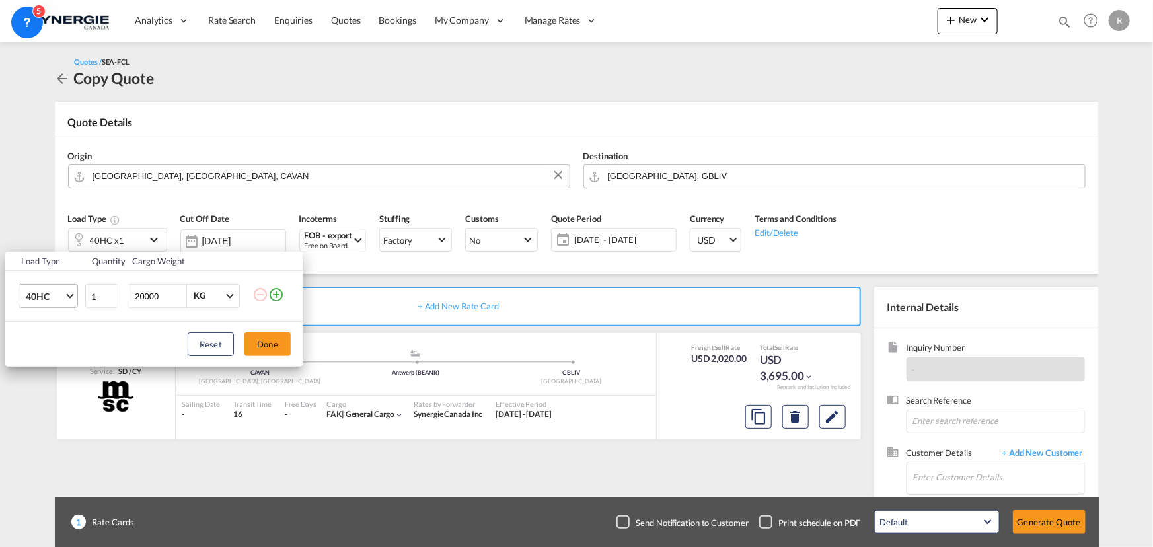
click at [59, 293] on span "40HC" at bounding box center [45, 296] width 38 height 13
click at [40, 364] on div "40OT" at bounding box center [36, 366] width 22 height 13
type input "2"
click at [111, 292] on input "2" at bounding box center [101, 296] width 33 height 24
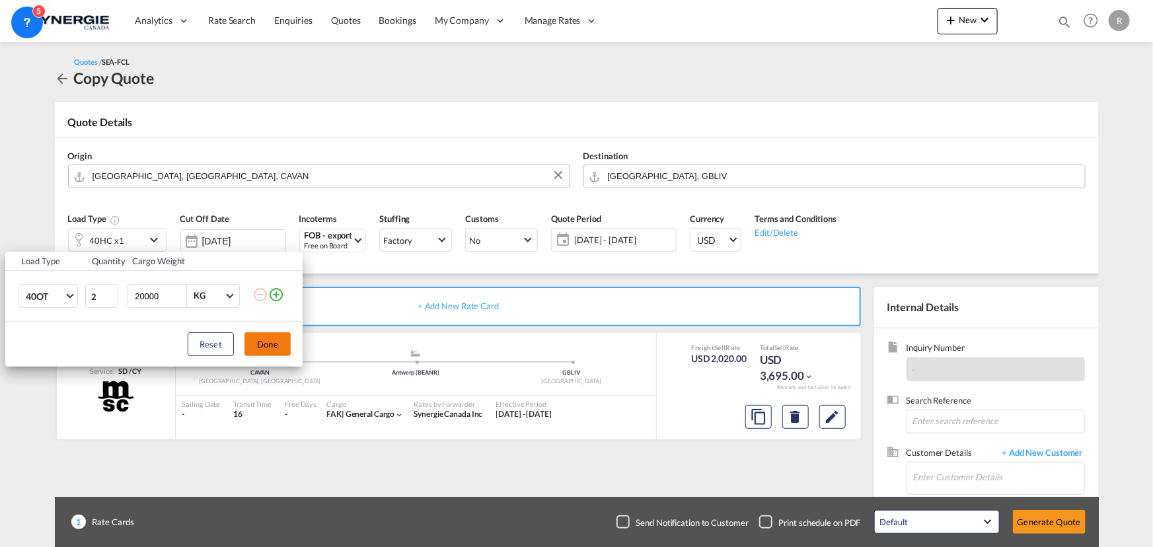
click at [269, 342] on button "Done" at bounding box center [268, 344] width 46 height 24
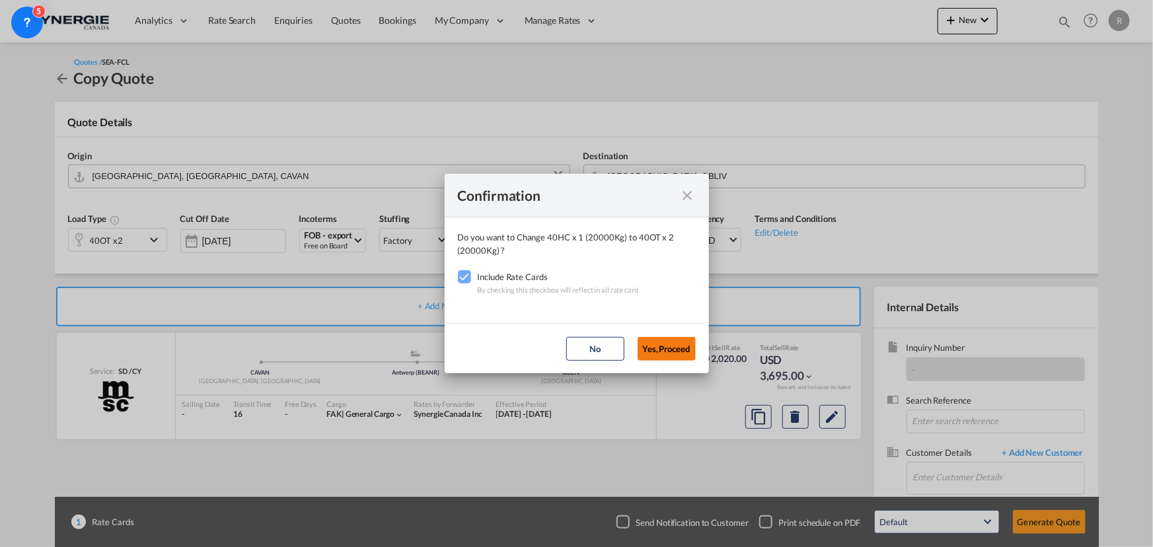
click at [664, 354] on button "Yes,Proceed" at bounding box center [667, 349] width 58 height 24
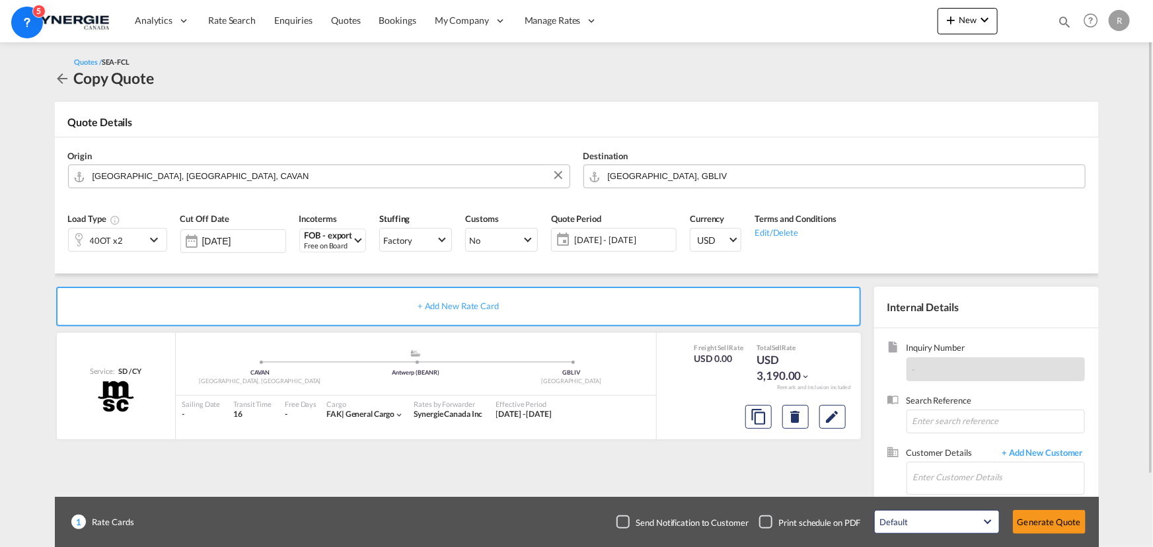
click at [629, 246] on span "24 - 30 Sep 2025" at bounding box center [623, 240] width 105 height 19
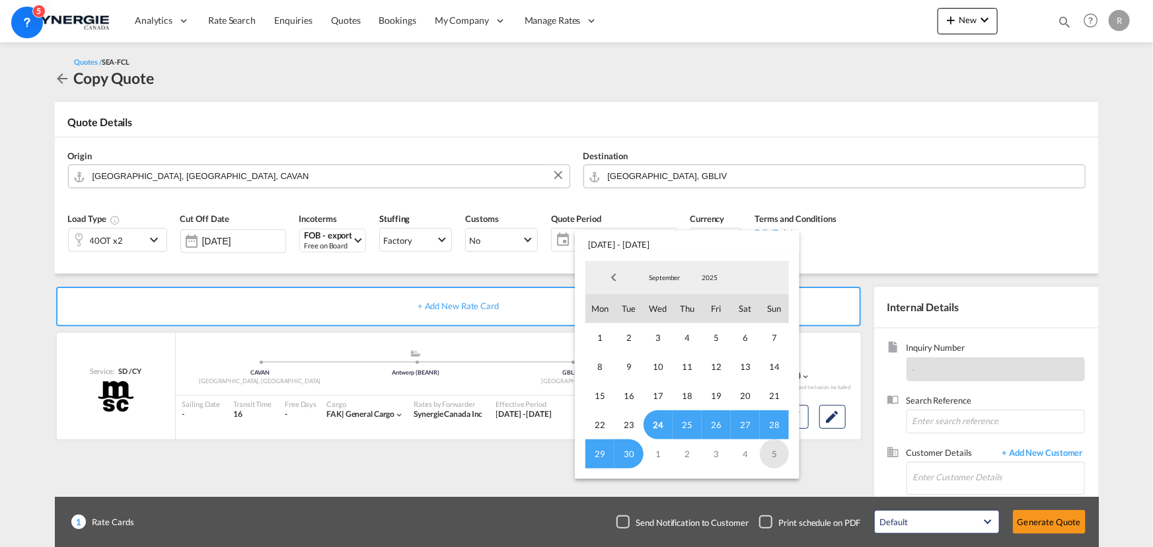
click at [773, 417] on span "5" at bounding box center [774, 454] width 29 height 29
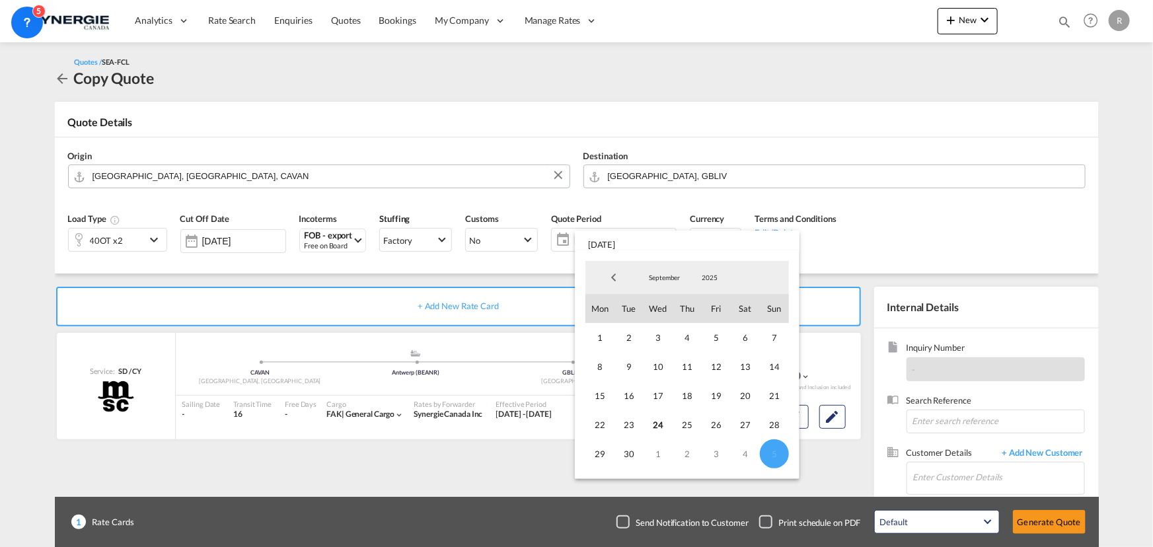
click at [922, 247] on md-backdrop at bounding box center [576, 273] width 1153 height 547
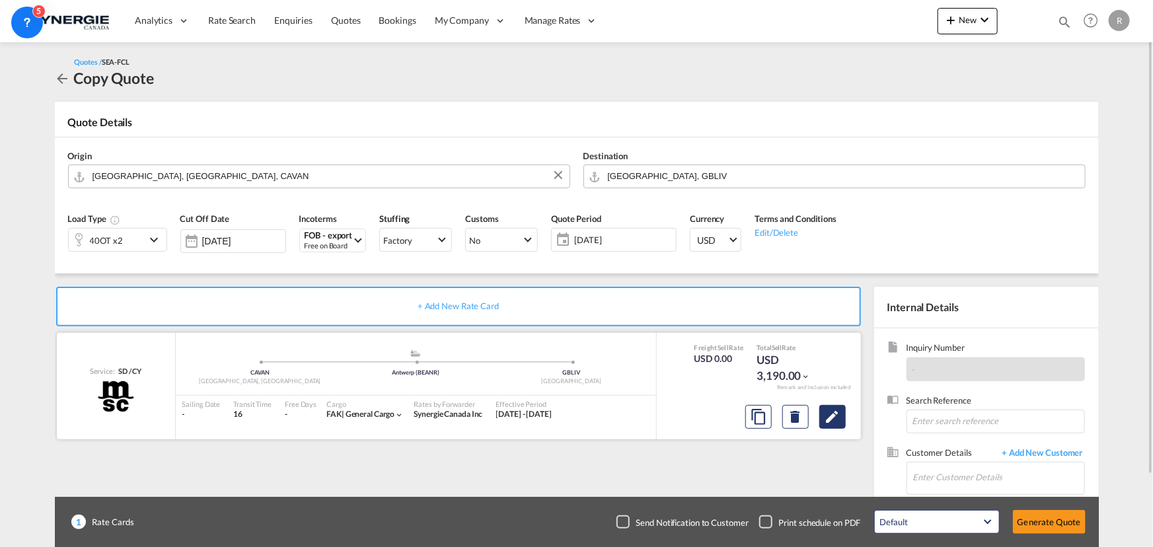
click at [831, 417] on button "Edit" at bounding box center [833, 417] width 26 height 24
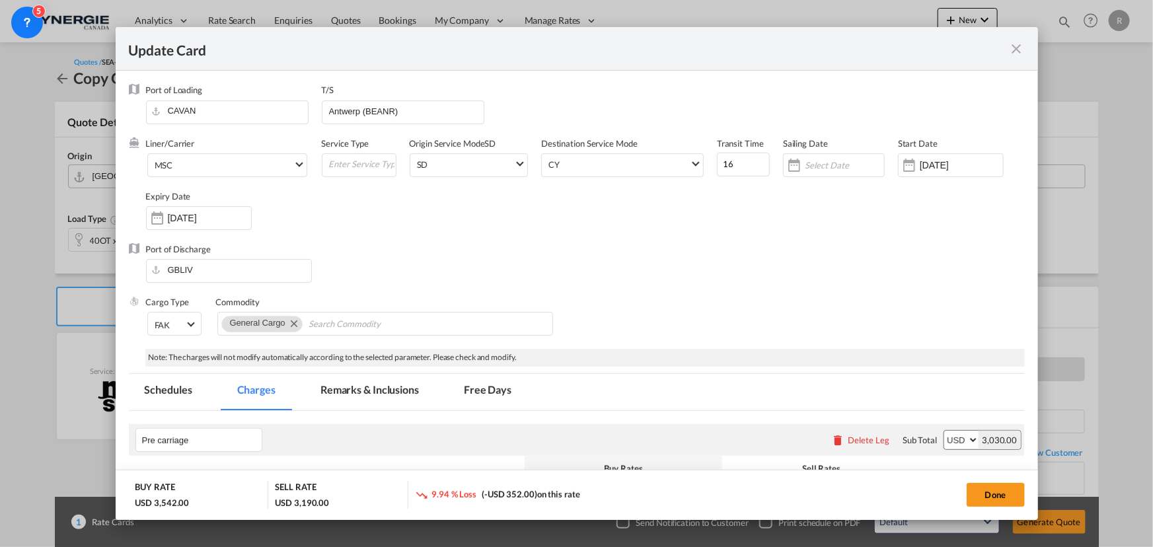
select select "per container"
select select "per B/L"
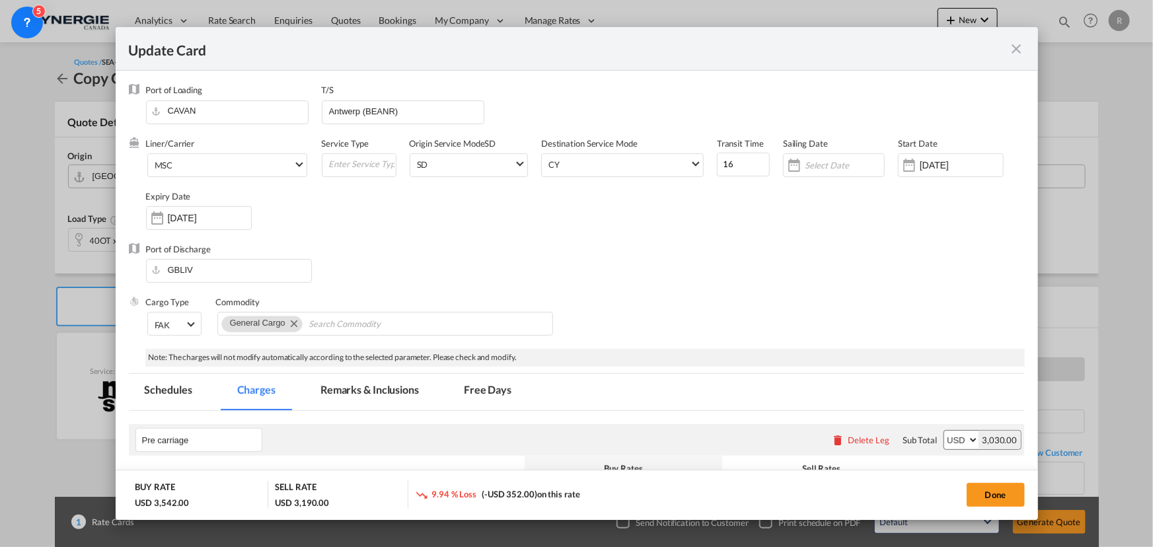
select select "per B/L"
select select "per shipment"
click at [220, 166] on span "MSC" at bounding box center [224, 166] width 139 height 12
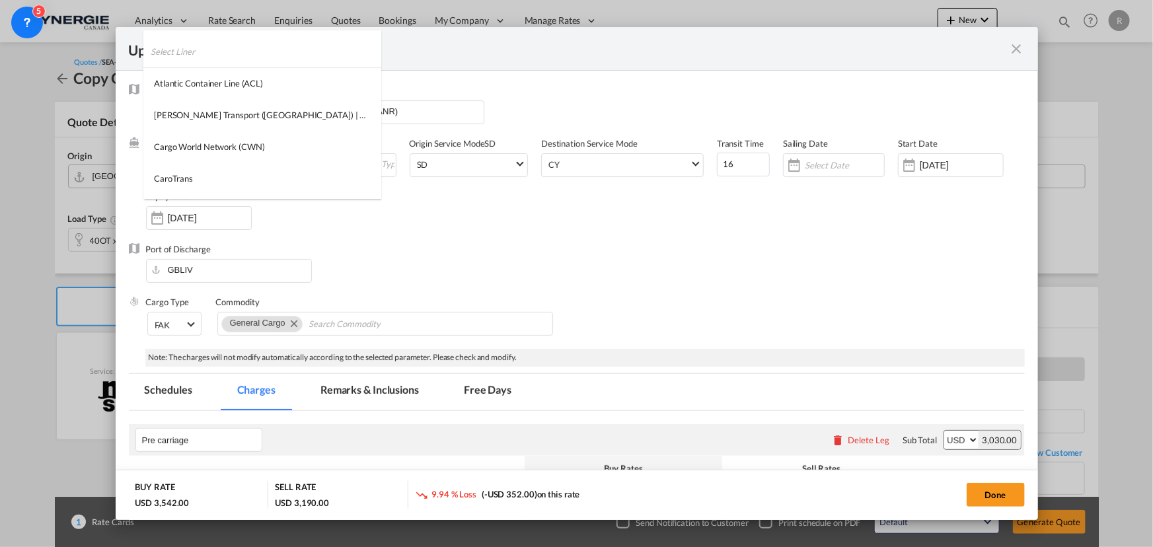
click at [223, 59] on input "search" at bounding box center [266, 52] width 231 height 32
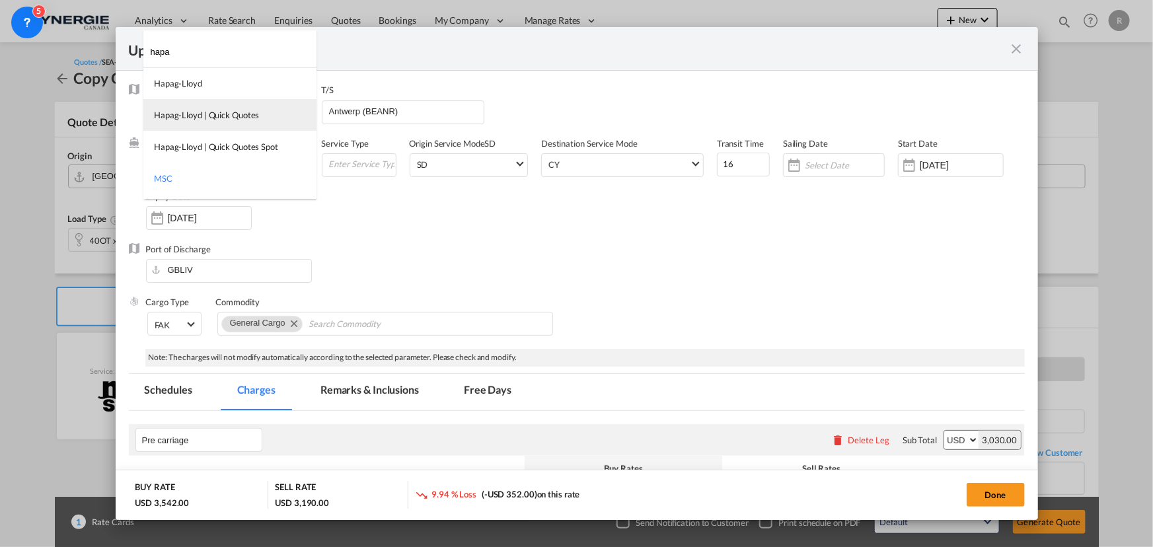
type input "hapa"
click at [215, 114] on div "Hapag-Lloyd | Quick Quotes" at bounding box center [206, 115] width 105 height 12
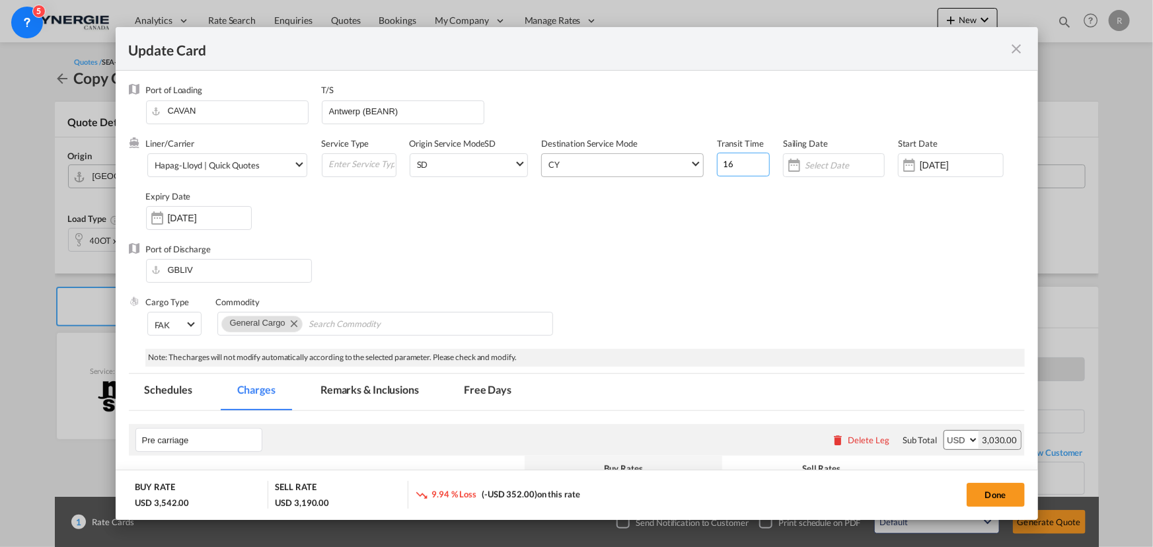
drag, startPoint x: 738, startPoint y: 160, endPoint x: 674, endPoint y: 165, distance: 64.3
click at [676, 165] on div "Liner/Carrier Hapag-Lloyd | Quick Quotes Service Type Origin Service Mode SD SD…" at bounding box center [585, 190] width 879 height 106
type input "32"
drag, startPoint x: 362, startPoint y: 102, endPoint x: 184, endPoint y: 77, distance: 179.6
click at [186, 78] on md-dialog-content "Port of Loading CAVAN T/S Antwerp (BEANR) Liner/Carrier Hapag-Lloyd | Quick Quo…" at bounding box center [577, 295] width 923 height 449
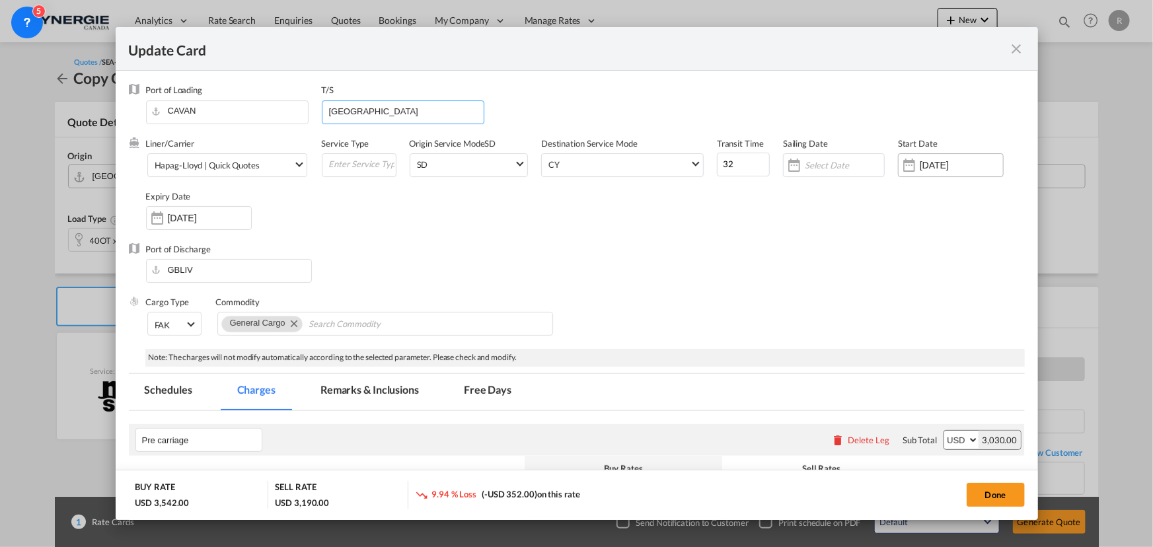
type input "Montreal"
click at [922, 167] on input "[DATE]" at bounding box center [961, 165] width 83 height 11
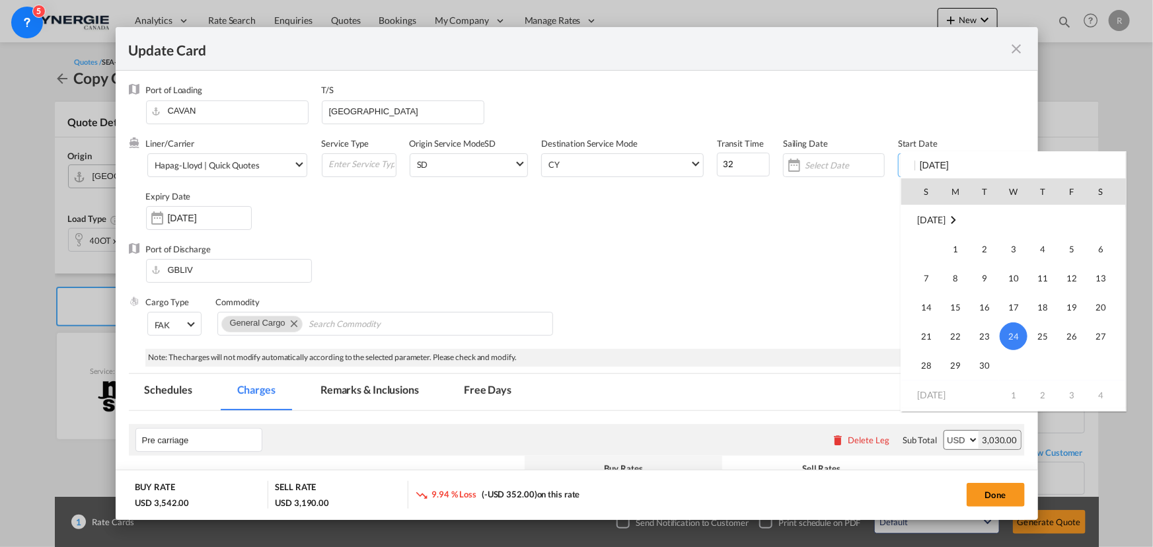
scroll to position [306160, 0]
click at [922, 308] on span "15" at bounding box center [955, 306] width 26 height 26
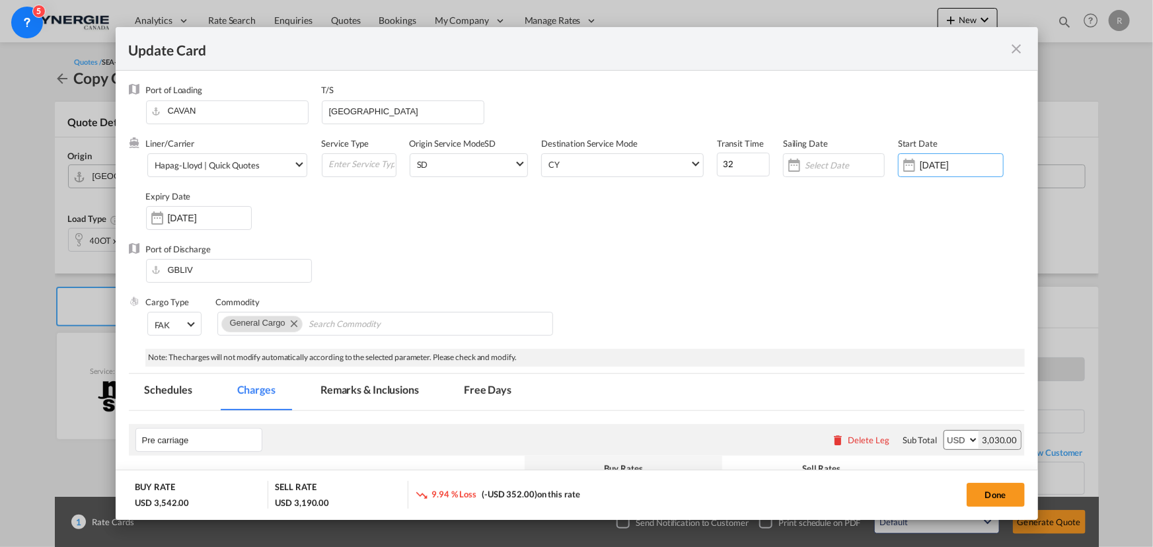
type input "15 Sep 2025"
click at [210, 216] on input "[DATE]" at bounding box center [209, 218] width 83 height 11
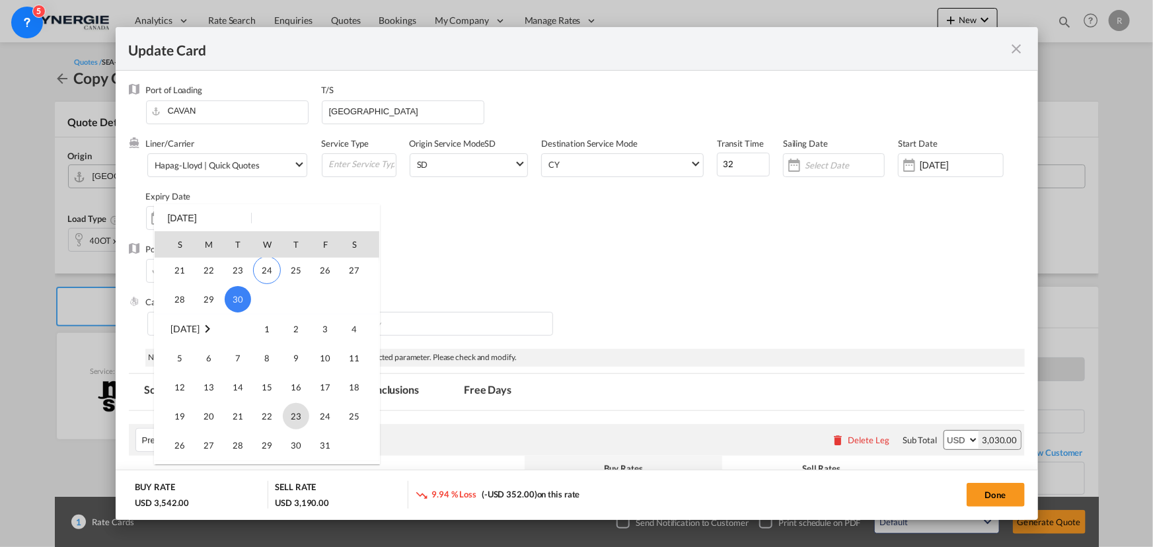
scroll to position [120, 0]
click at [270, 383] on span "15" at bounding box center [267, 386] width 26 height 26
type input "15 Oct 2025"
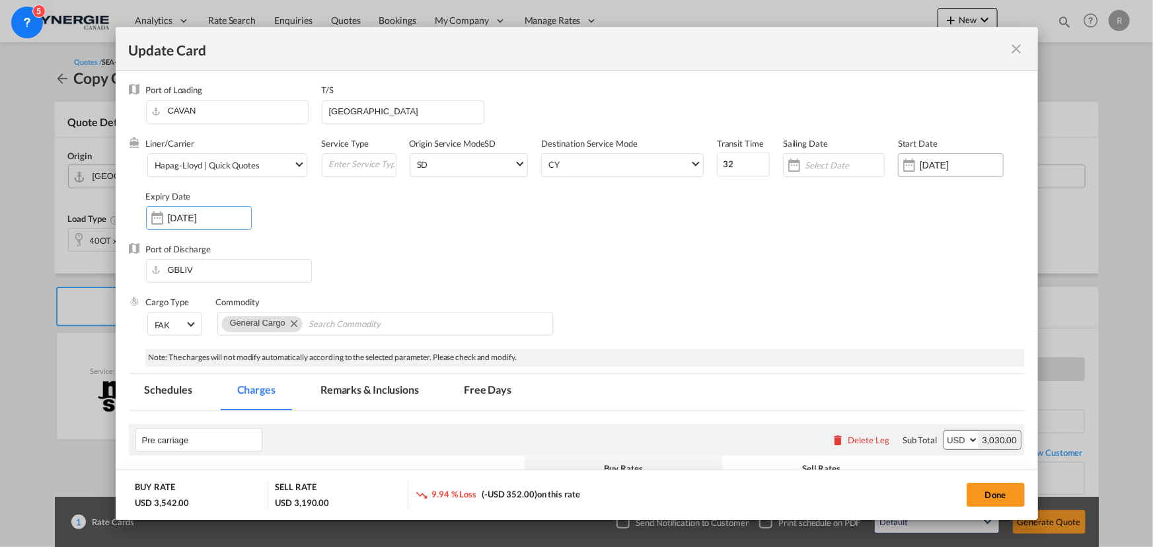
click at [922, 164] on input "15 Sep 2025" at bounding box center [961, 165] width 83 height 11
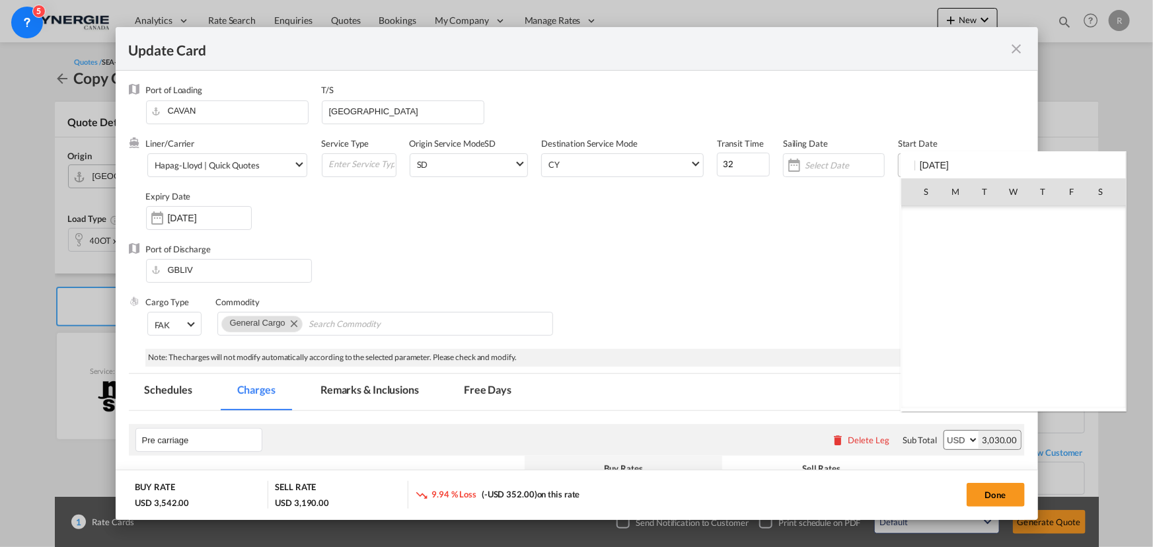
scroll to position [306159, 0]
click at [692, 255] on div at bounding box center [576, 273] width 1153 height 547
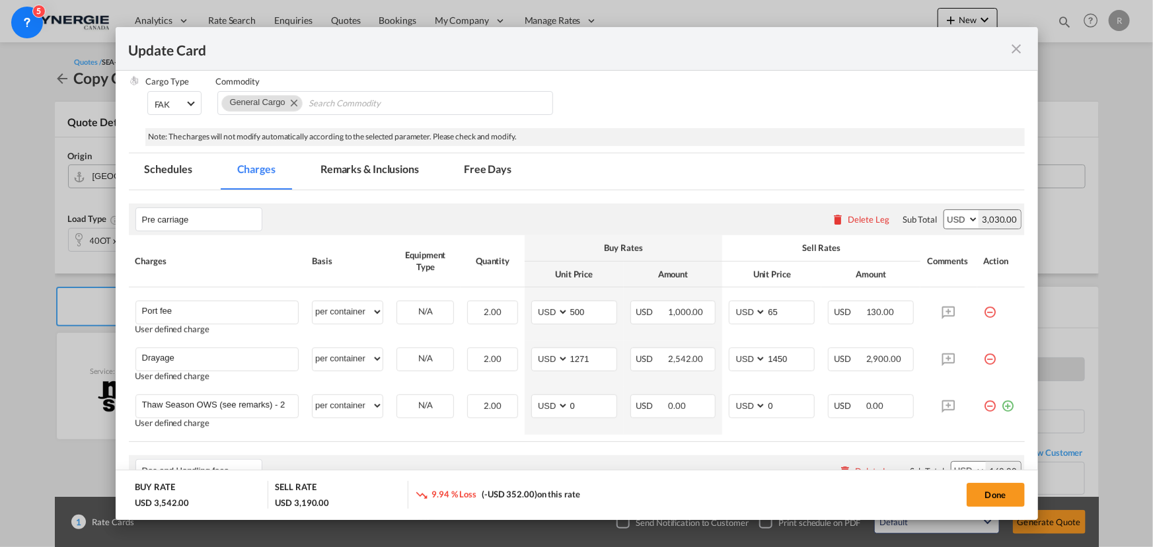
scroll to position [240, 0]
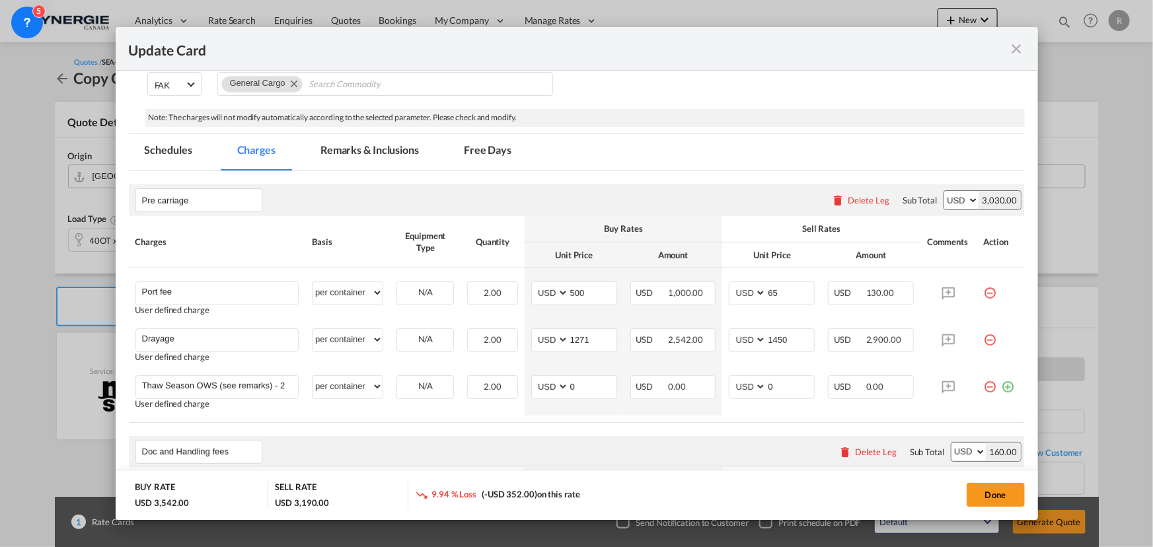
click at [861, 197] on div "Delete Leg" at bounding box center [869, 200] width 42 height 11
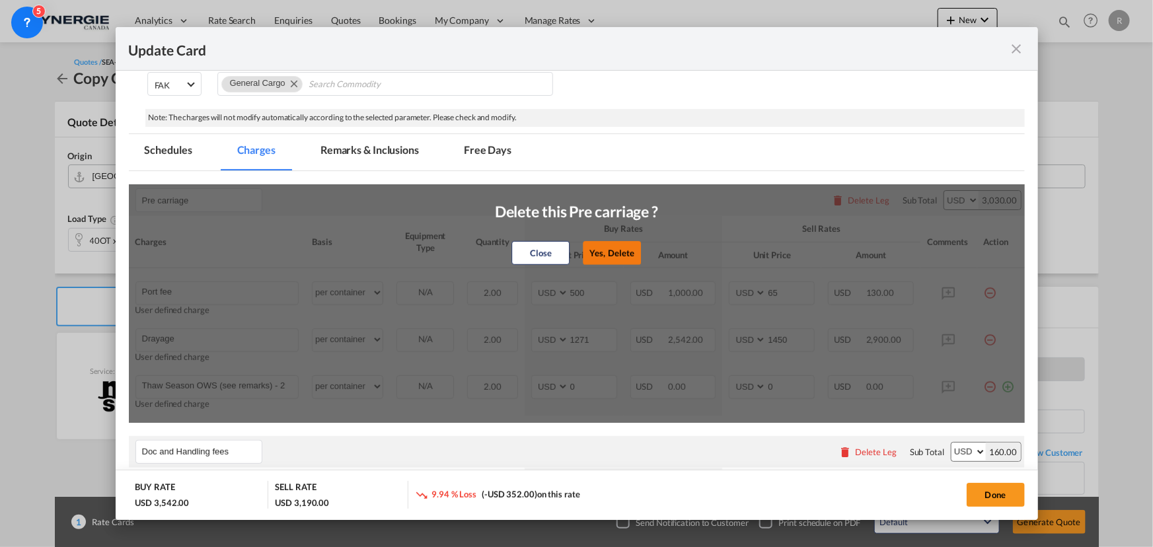
click at [606, 246] on button "Yes, Delete" at bounding box center [613, 253] width 58 height 24
type input "Doc and Handling fees"
type input "SOLAS/VGM Fee"
select select "per B/L"
type input "0"
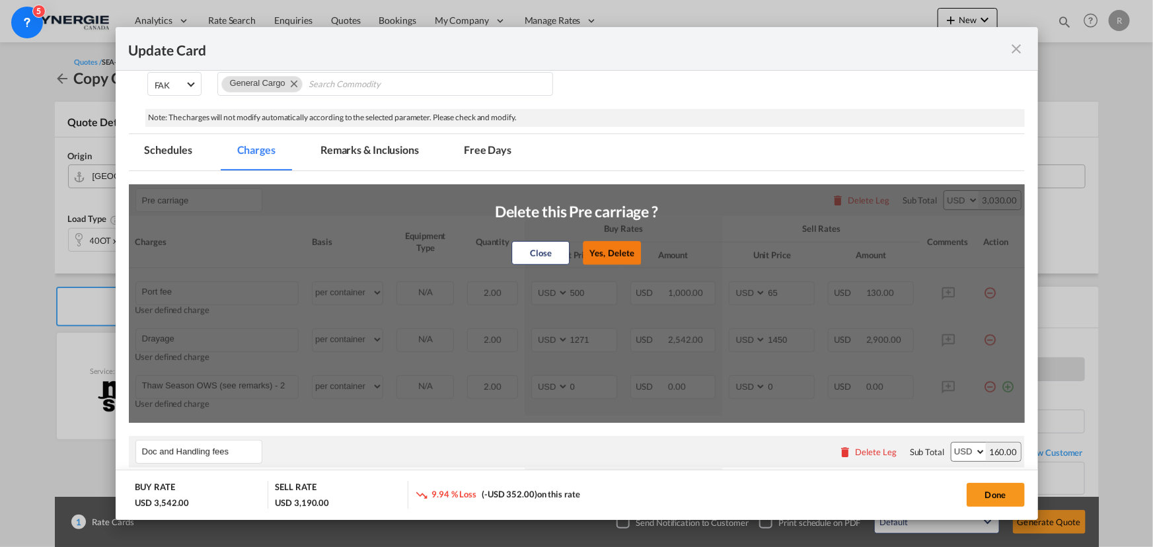
type input "30"
type input "B13 Export declaration"
select select "per B/L"
type input "0"
type input "35"
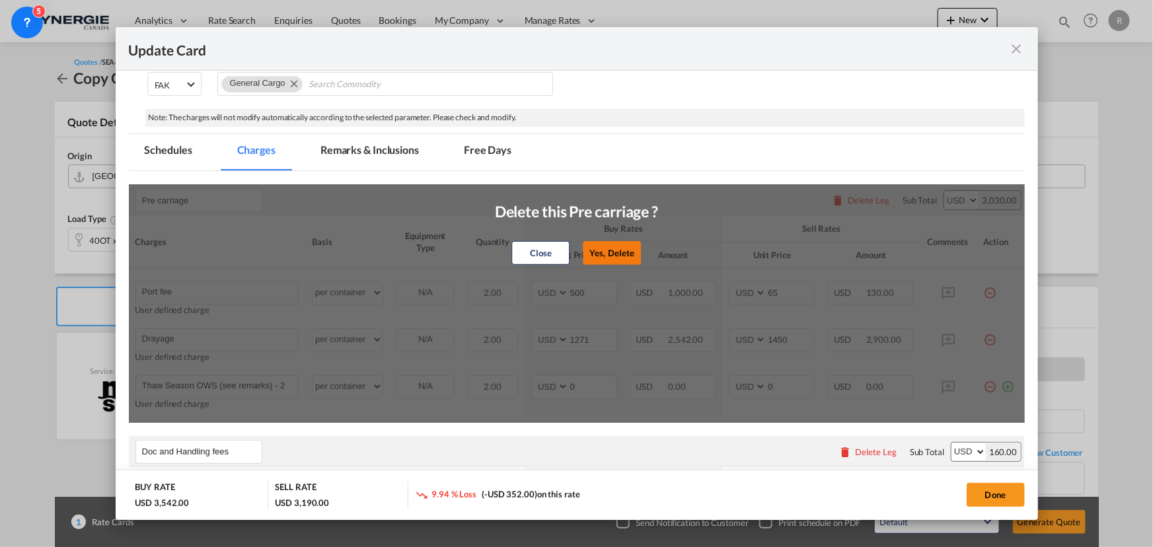
type input "Doc fee"
select select "per B/L"
type input "30"
type input "Cargo Coverage"
type input "Cargo Coverage - Rate to be confirmed depending on commodity and value Min 50 U…"
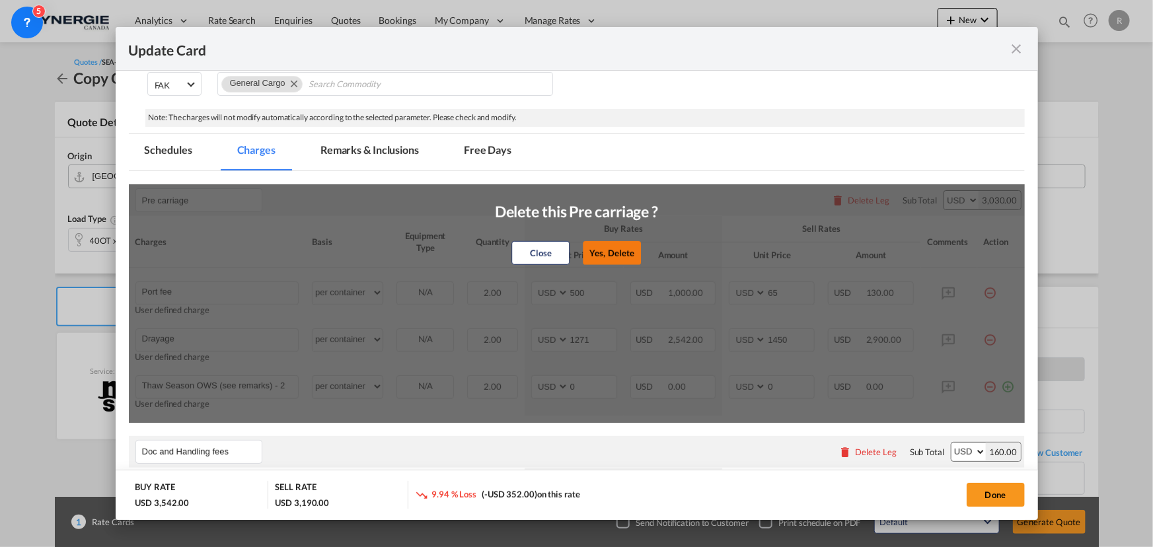
select select "per shipment"
type input "0"
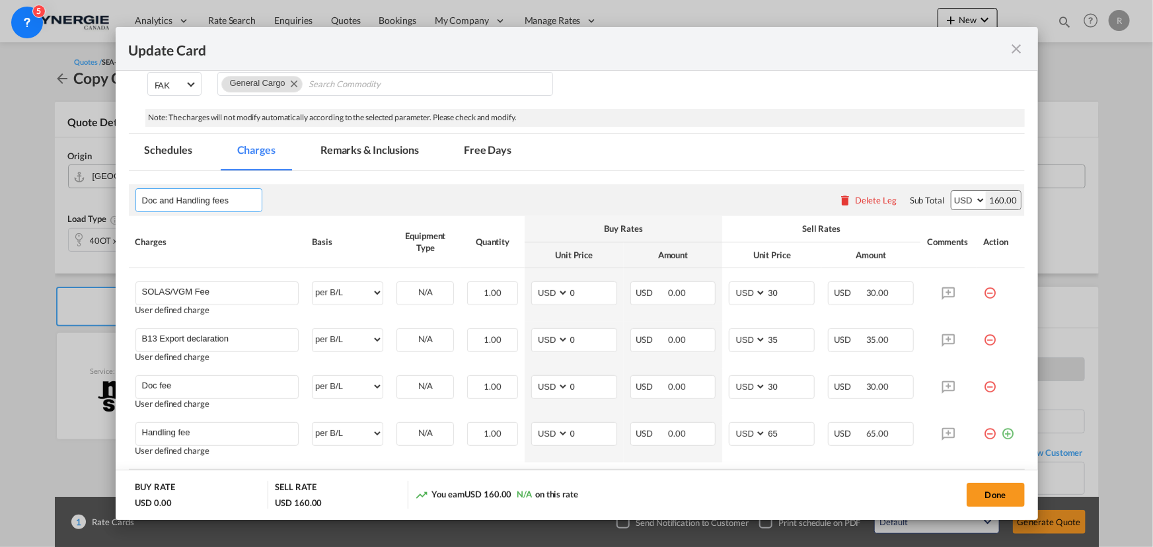
click at [247, 200] on input "Doc and Handling fees" at bounding box center [202, 200] width 120 height 20
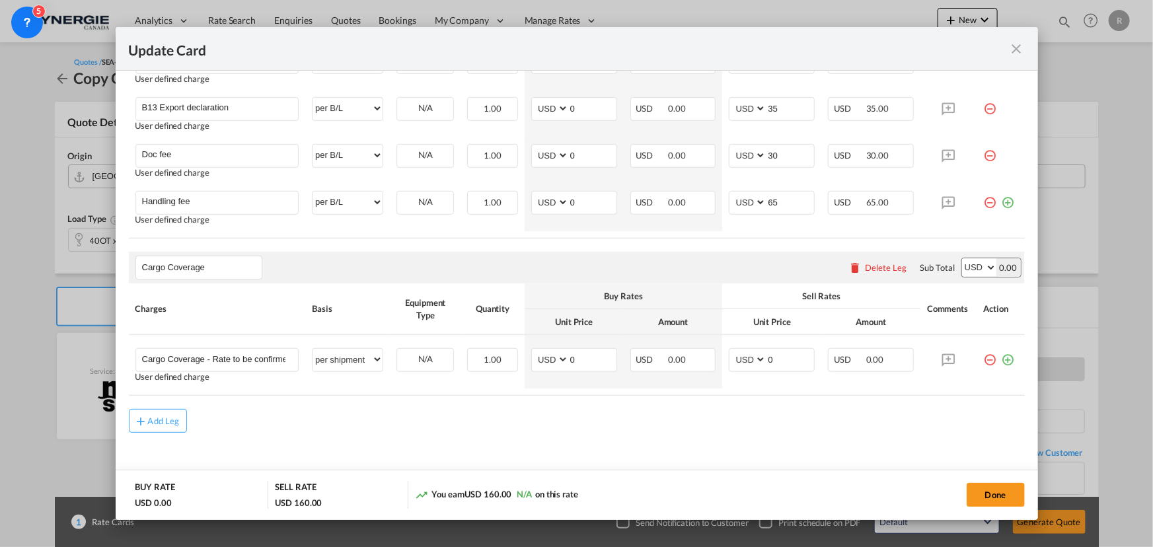
scroll to position [479, 0]
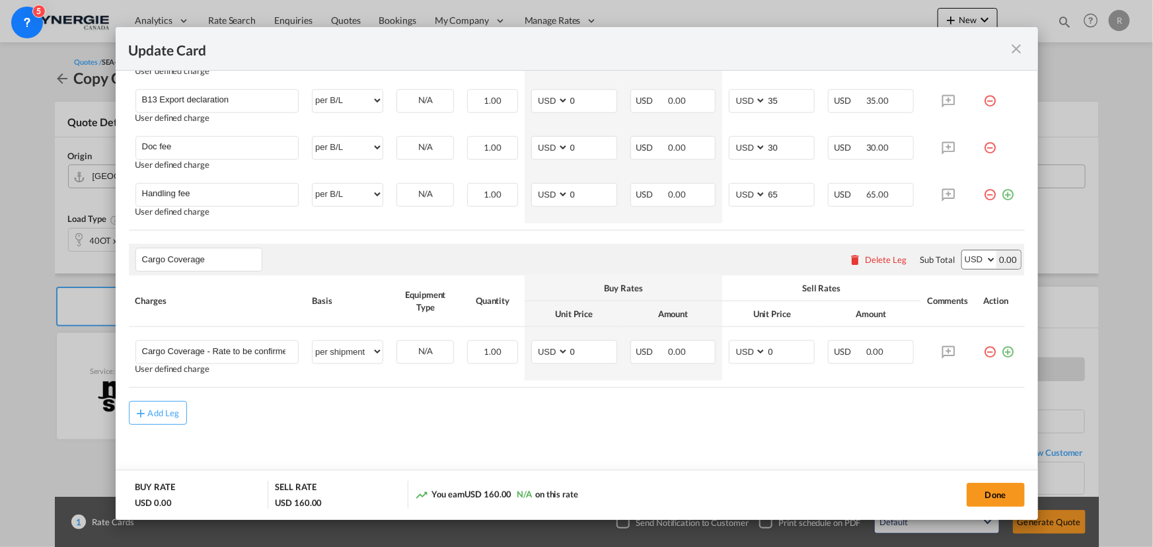
type input "Doc and Handling fees ( FOB charge)"
click at [186, 416] on div "Add Leg" at bounding box center [577, 413] width 896 height 24
click at [169, 413] on div "Add Leg" at bounding box center [164, 413] width 32 height 8
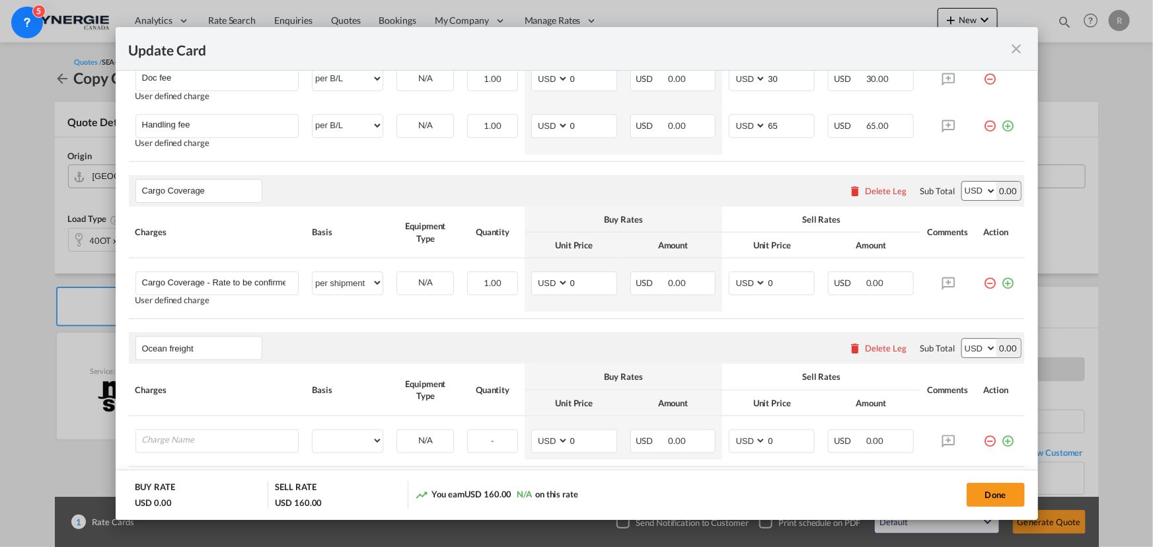
scroll to position [599, 0]
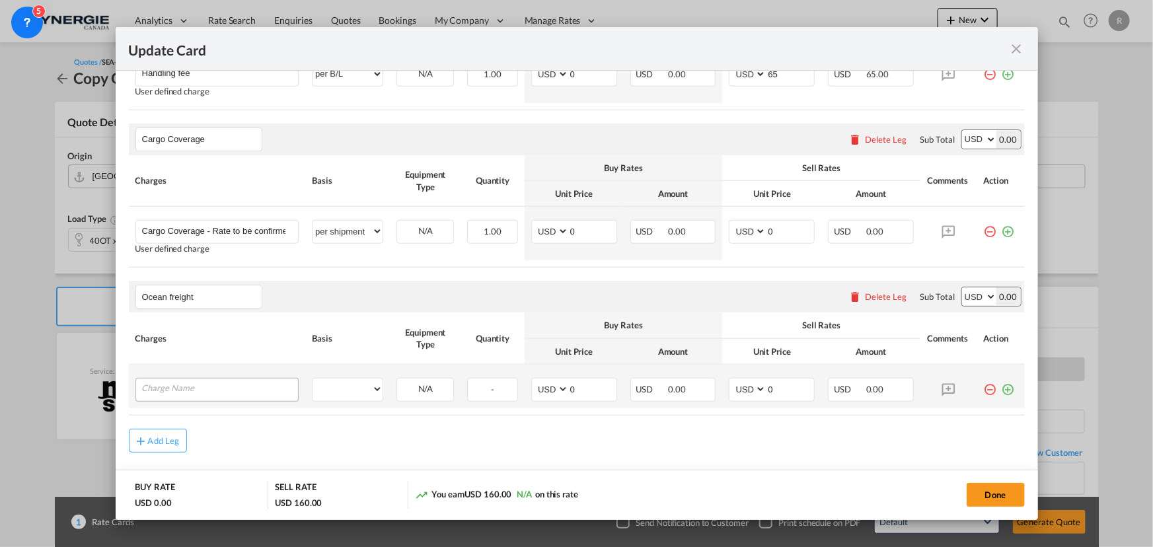
type input "Ocean freight"
click at [214, 383] on input "Charge Name" at bounding box center [220, 389] width 157 height 20
type input "Freight"
click at [339, 385] on select "per equipment per container per B/L per shipping bill per shipment per pallet p…" at bounding box center [348, 389] width 70 height 21
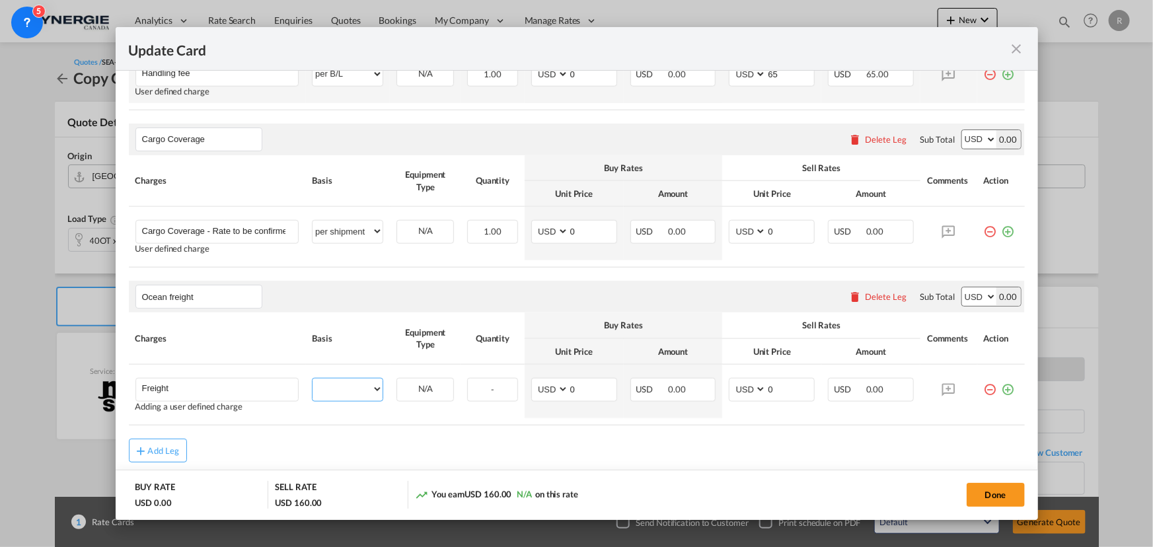
select select "per container"
click at [313, 379] on select "per equipment per container per B/L per shipping bill per shipment per pallet p…" at bounding box center [348, 389] width 70 height 21
drag, startPoint x: 584, startPoint y: 386, endPoint x: 445, endPoint y: 361, distance: 141.1
click at [445, 361] on table "Charges Basis Equipment Type Quantity Buy Rates Sell Rates Comments Action Unit…" at bounding box center [577, 369] width 896 height 112
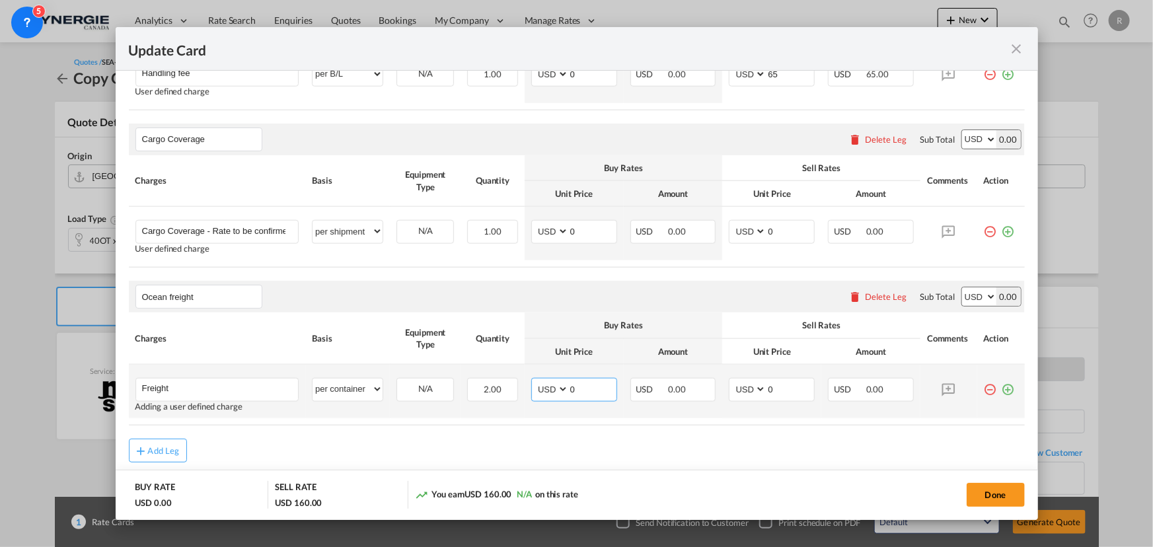
click at [572, 388] on input "0" at bounding box center [593, 389] width 48 height 20
type input "0"
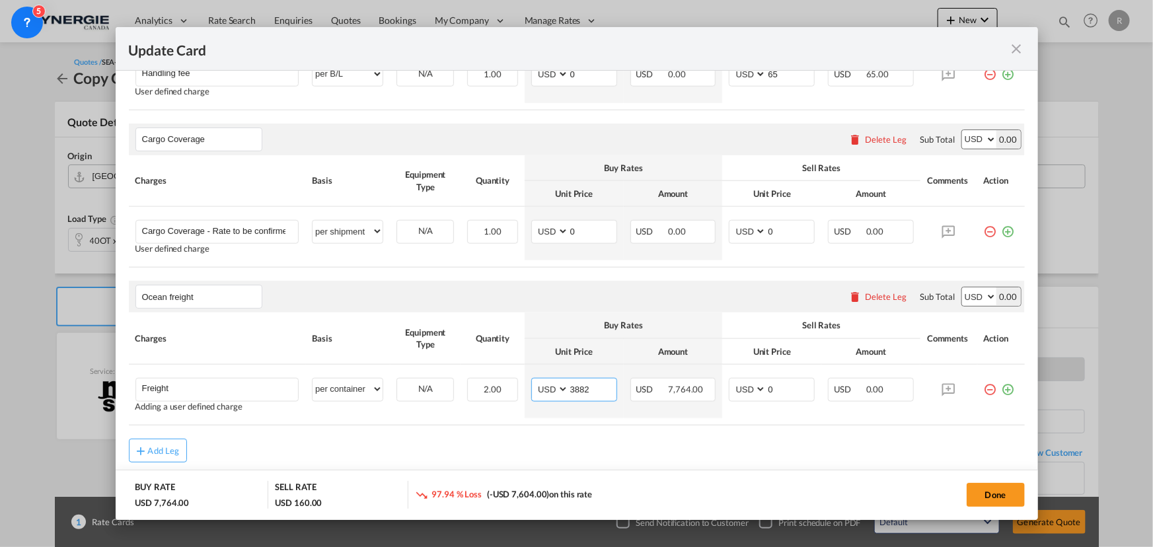
type input "3882"
click at [588, 417] on table "Charges Basis Equipment Type Quantity Buy Rates Sell Rates Comments Action Unit…" at bounding box center [577, 369] width 896 height 112
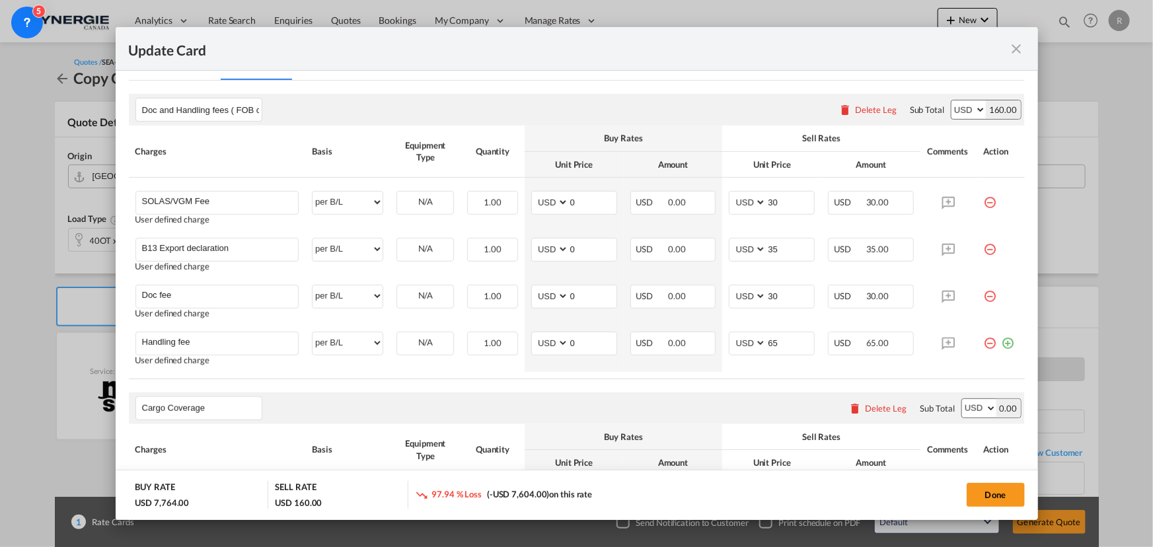
scroll to position [359, 0]
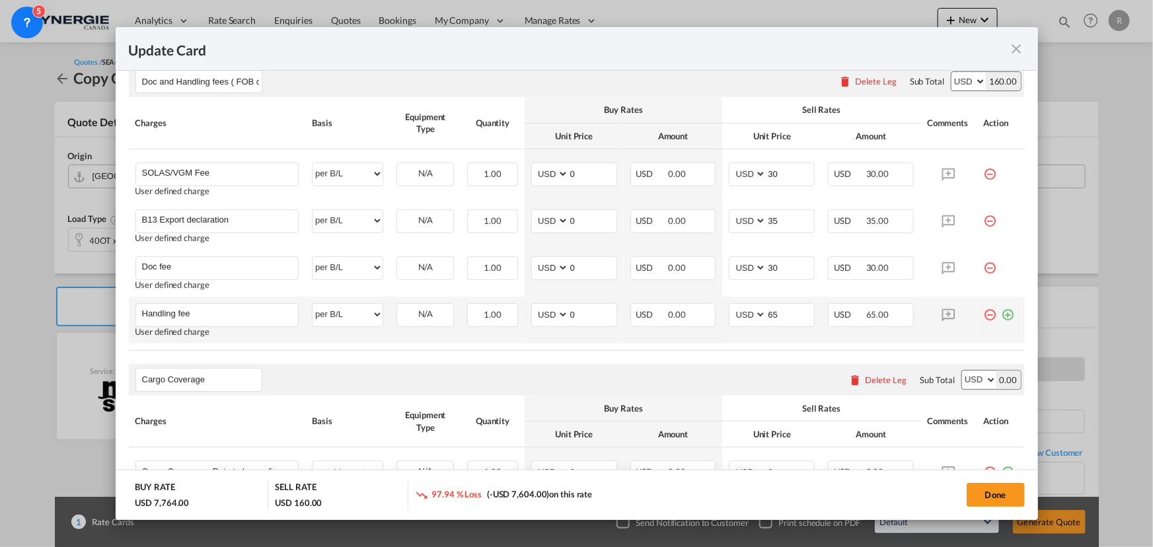
click at [922, 315] on md-icon "icon-plus-circle-outline green-400-fg" at bounding box center [1008, 309] width 13 height 13
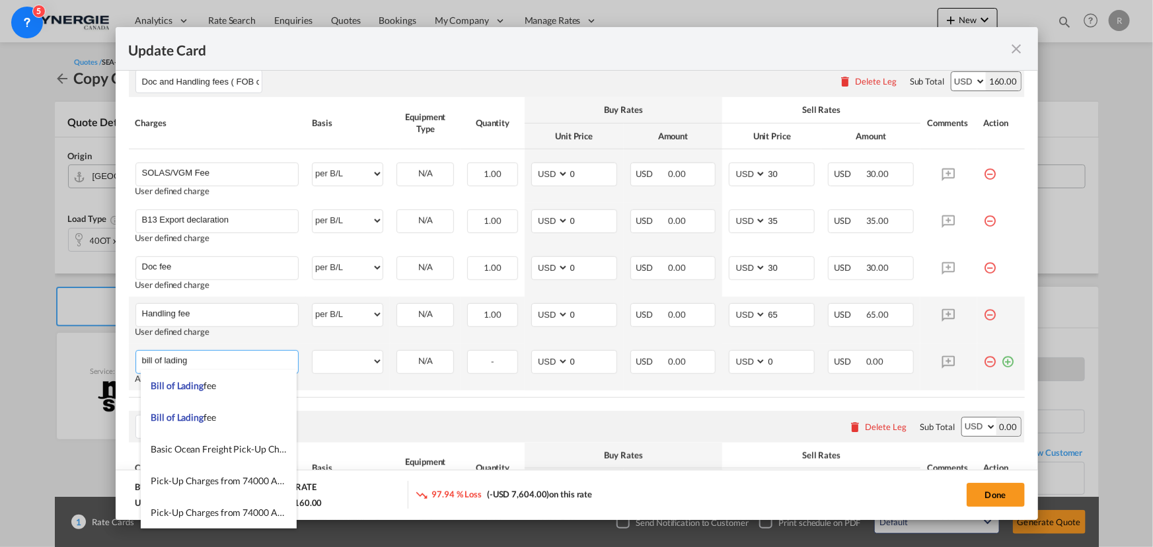
type input "bill of lading"
click at [922, 360] on md-icon "icon-plus-circle-outline green-400-fg" at bounding box center [1008, 356] width 13 height 13
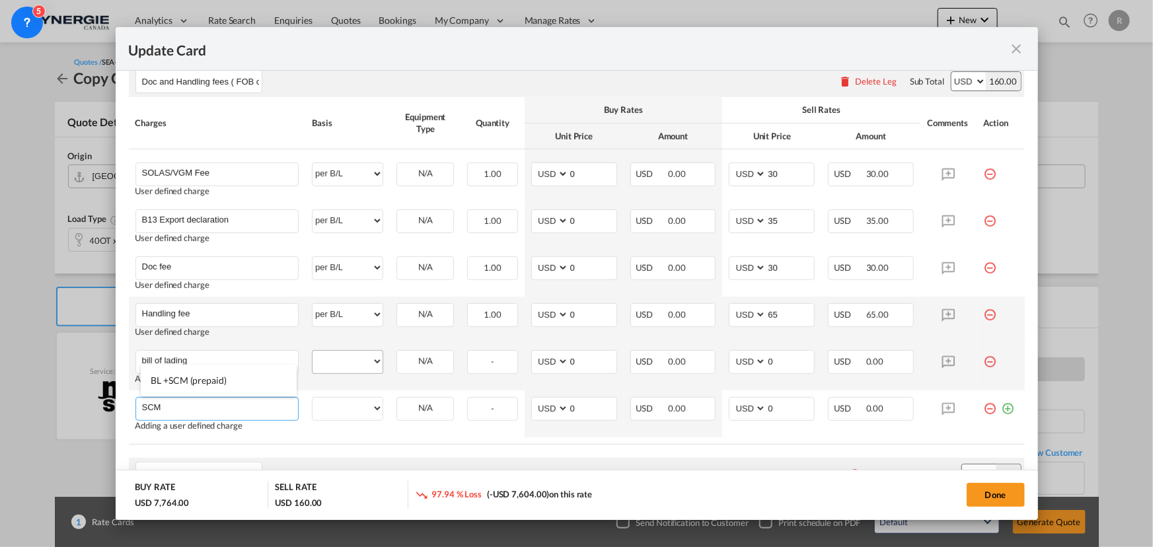
type input "SCM"
click at [358, 373] on div "per equipment per container per B/L per shipping bill per shipment per pallet p…" at bounding box center [347, 362] width 71 height 24
click at [357, 364] on select "per equipment per container per B/L per shipping bill per shipment per pallet p…" at bounding box center [348, 361] width 70 height 21
select select "per B/L"
click at [313, 351] on select "per equipment per container per B/L per shipping bill per shipment per pallet p…" at bounding box center [348, 361] width 70 height 21
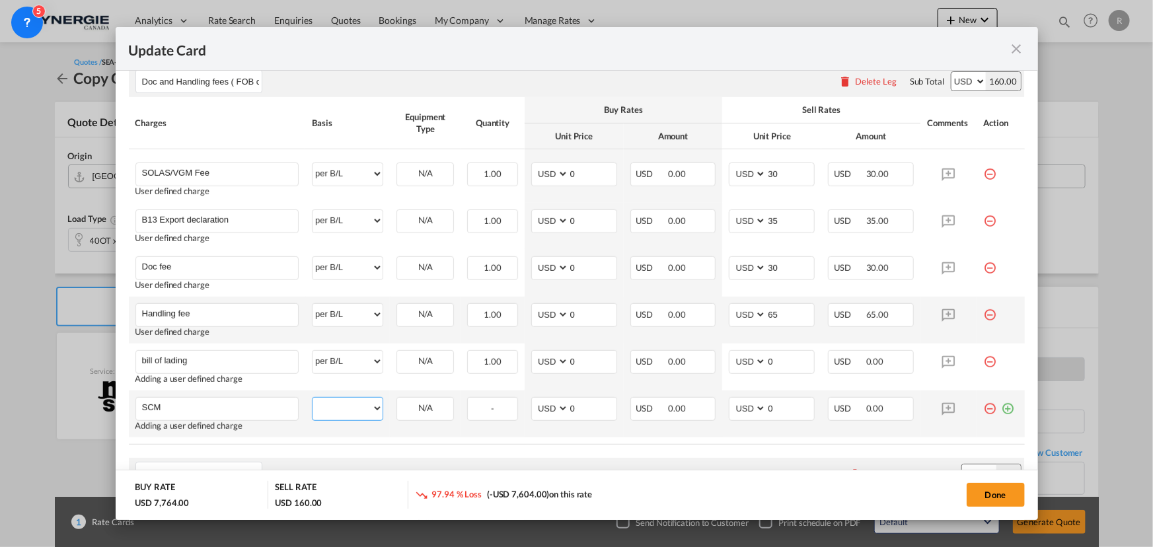
click at [334, 412] on select "per equipment per container per B/L per shipping bill per shipment per pallet p…" at bounding box center [348, 408] width 70 height 21
select select "per B/L"
click at [313, 398] on select "per equipment per container per B/L per shipping bill per shipment per pallet p…" at bounding box center [348, 408] width 70 height 21
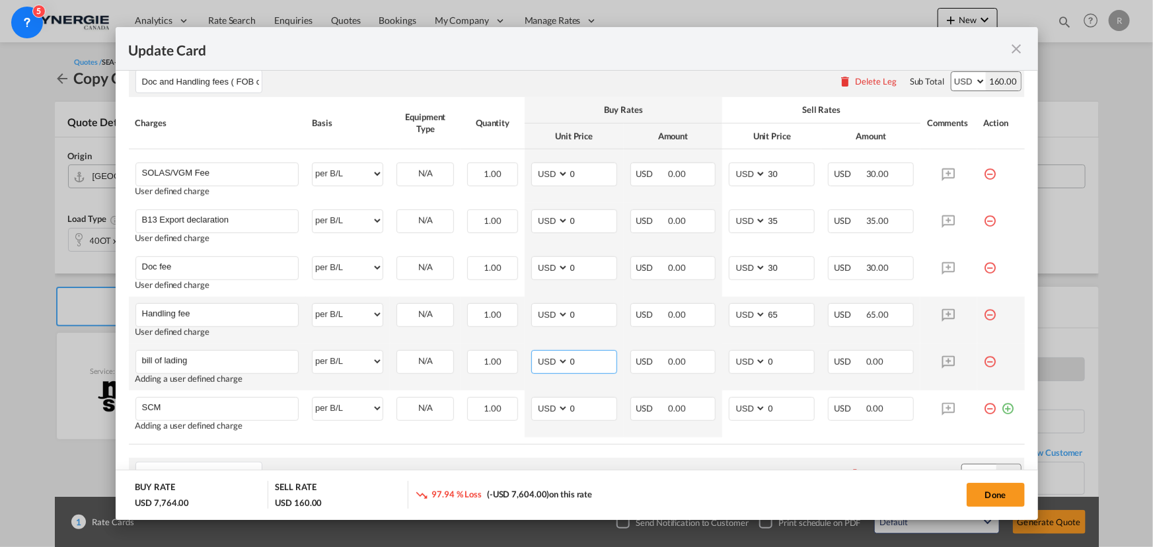
drag, startPoint x: 579, startPoint y: 364, endPoint x: 540, endPoint y: 359, distance: 39.3
click at [541, 359] on md-input-container "AED AFN ALL AMD ANG AOA ARS AUD AWG AZN BAM BBD BDT BGN BHD BIF BMD BND BOB BRL…" at bounding box center [574, 362] width 86 height 24
type input "75"
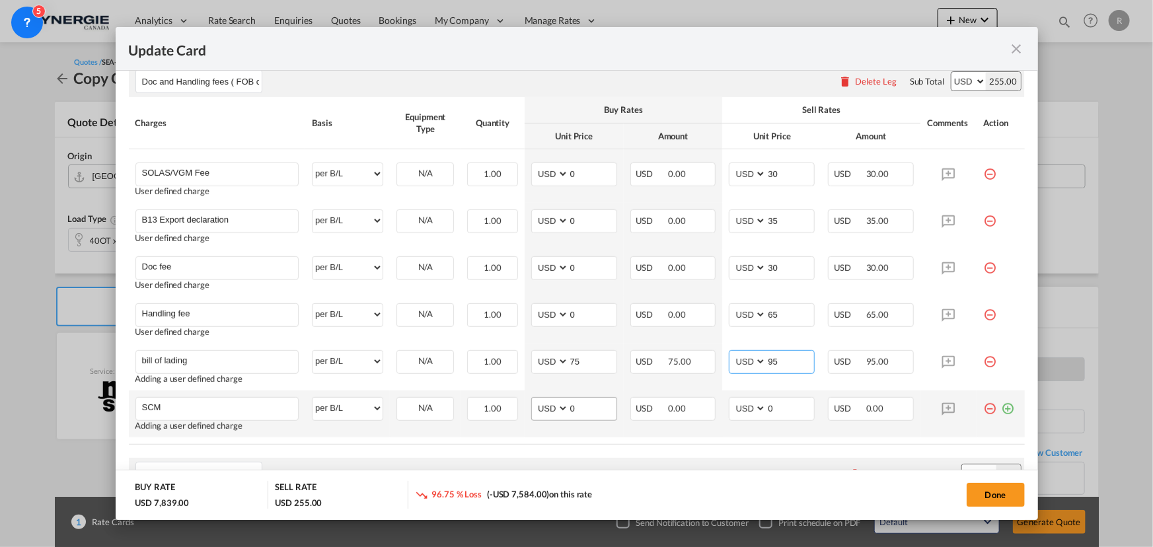
type input "95"
drag, startPoint x: 576, startPoint y: 404, endPoint x: 524, endPoint y: 398, distance: 52.0
click at [525, 399] on td "AED AFN ALL AMD ANG AOA ARS AUD AWG AZN BAM BBD BDT BGN BHD BIF BMD BND BOB BRL…" at bounding box center [574, 414] width 99 height 47
type input "35"
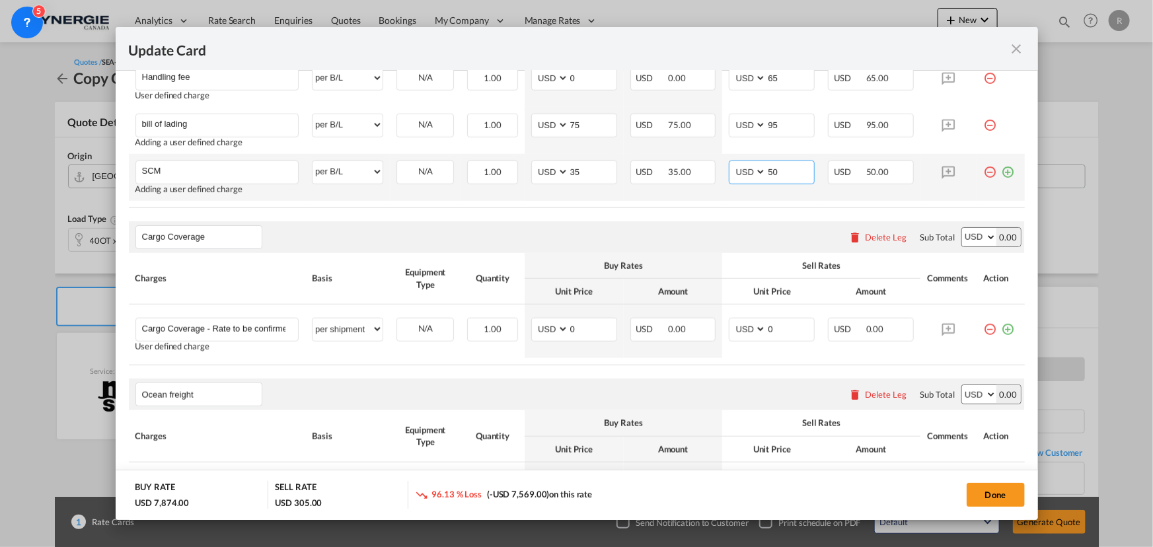
scroll to position [660, 0]
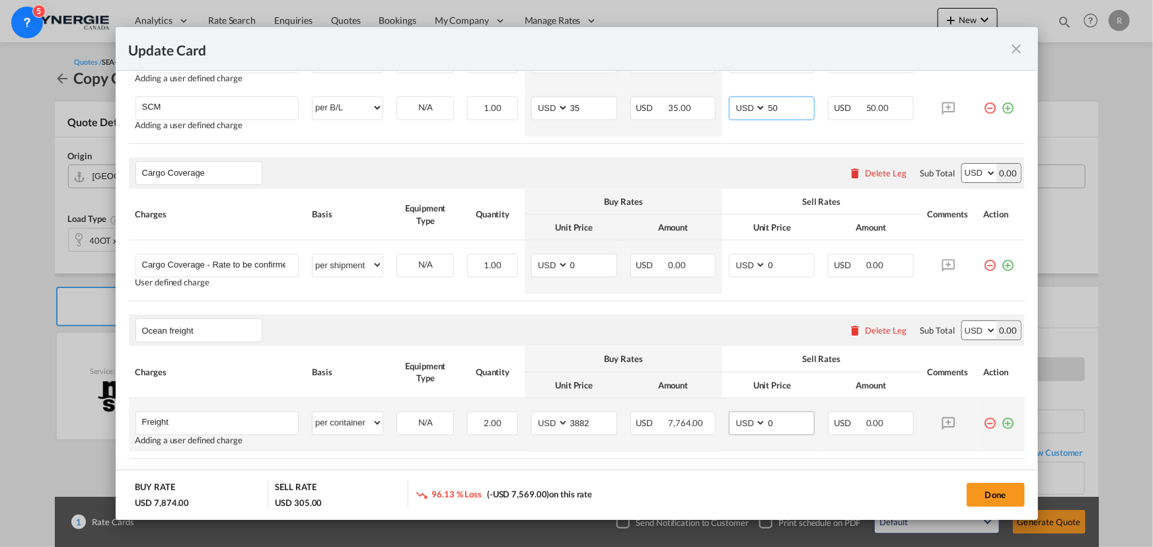
type input "50"
drag, startPoint x: 782, startPoint y: 426, endPoint x: 721, endPoint y: 416, distance: 61.6
click at [722, 416] on td "AED AFN ALL AMD ANG AOA ARS AUD AWG AZN BAM BBD BDT BGN BHD BIF BMD BND BOB BRL…" at bounding box center [771, 426] width 99 height 54
click at [778, 417] on input "0" at bounding box center [791, 422] width 48 height 20
drag, startPoint x: 778, startPoint y: 418, endPoint x: 740, endPoint y: 418, distance: 37.7
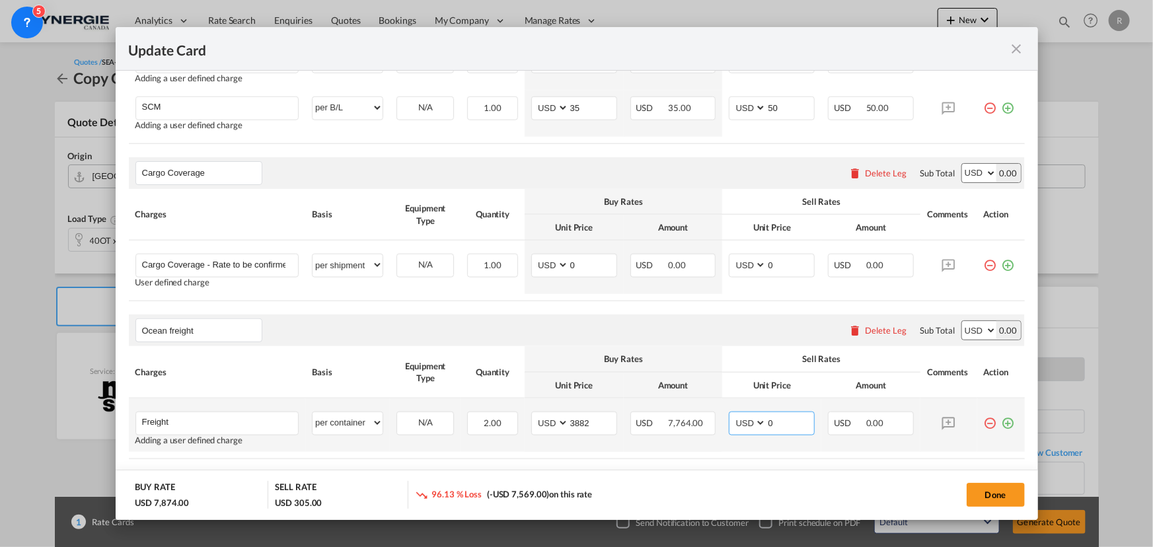
click at [740, 417] on md-input-container "AED AFN ALL AMD ANG AOA ARS AUD AWG AZN BAM BBD BDT BGN BHD BIF BMD BND BOB BRL…" at bounding box center [772, 424] width 86 height 24
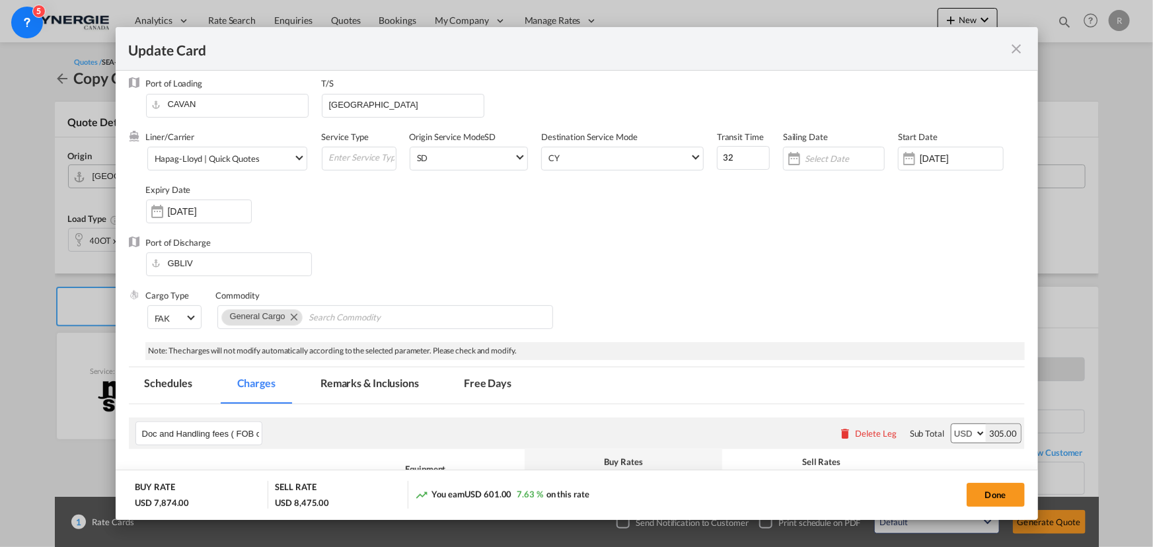
scroll to position [0, 0]
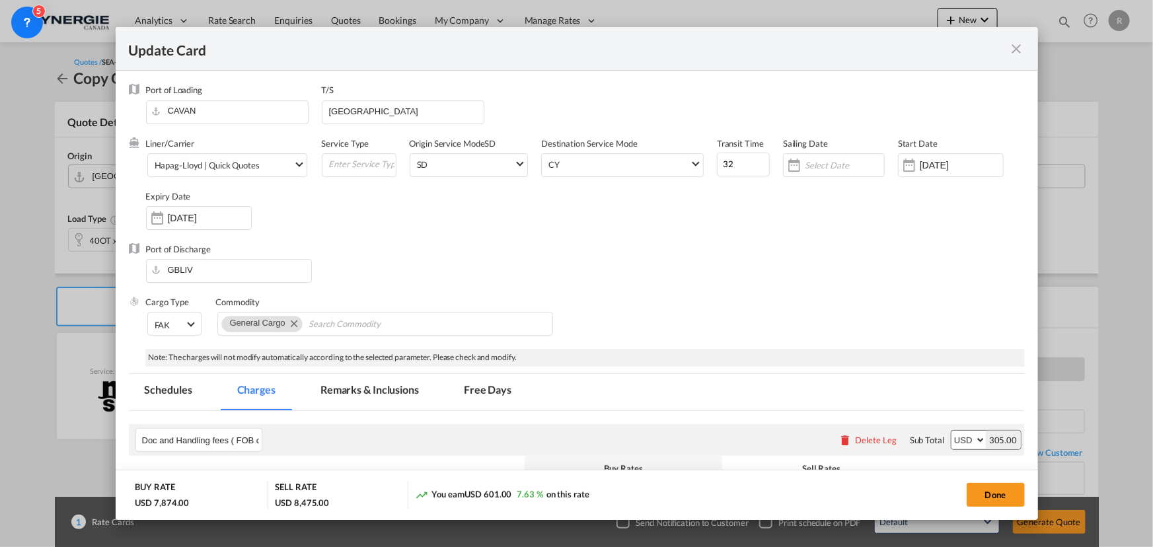
type input "4085"
click at [381, 384] on md-tab-item "Remarks & Inclusions" at bounding box center [370, 392] width 130 height 36
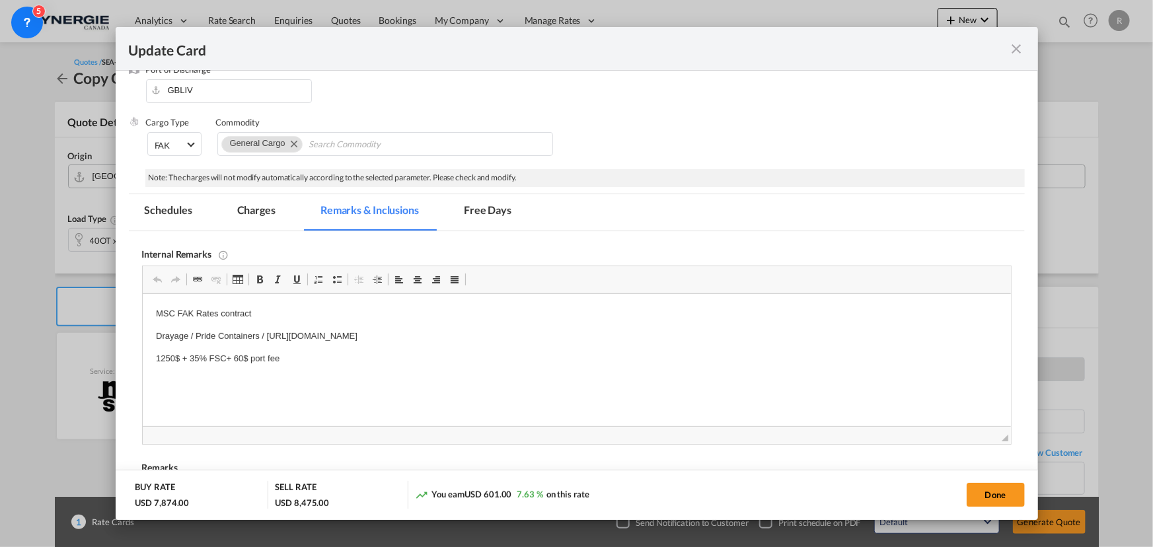
scroll to position [300, 0]
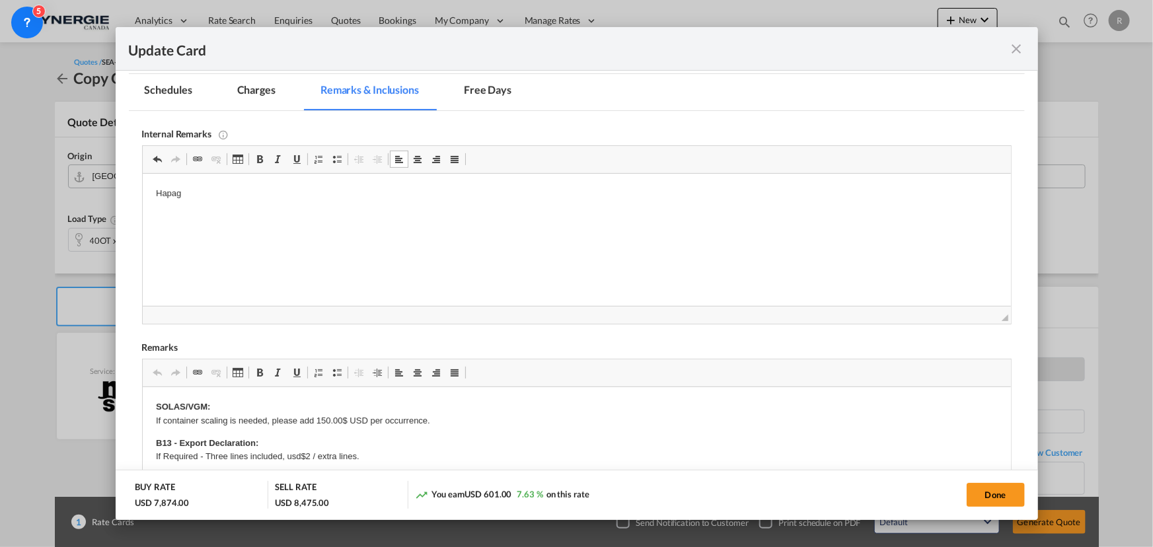
click at [248, 203] on html "Hapag" at bounding box center [576, 194] width 868 height 40
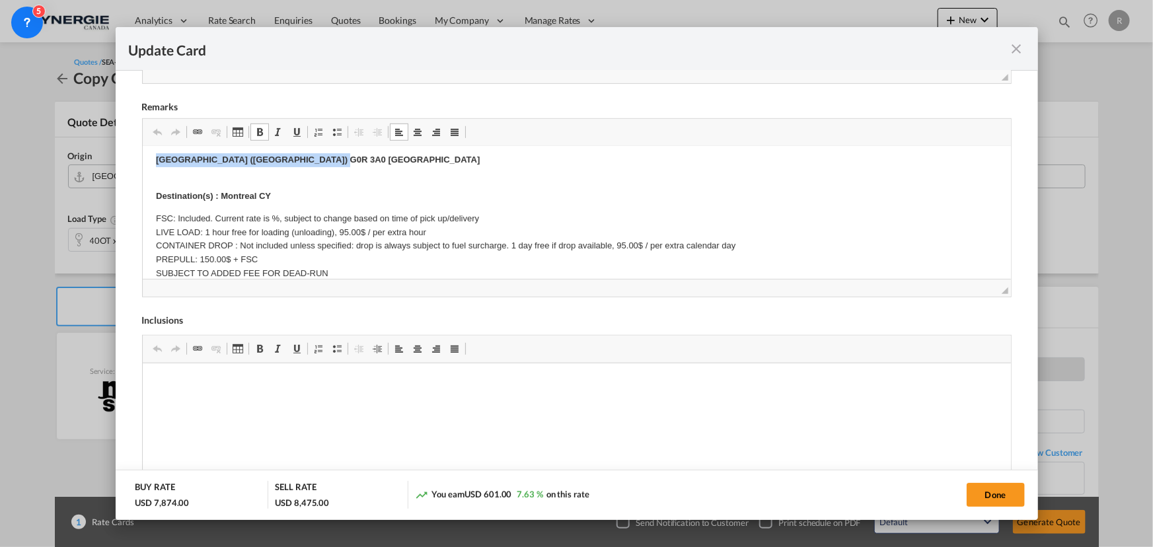
scroll to position [159, 0]
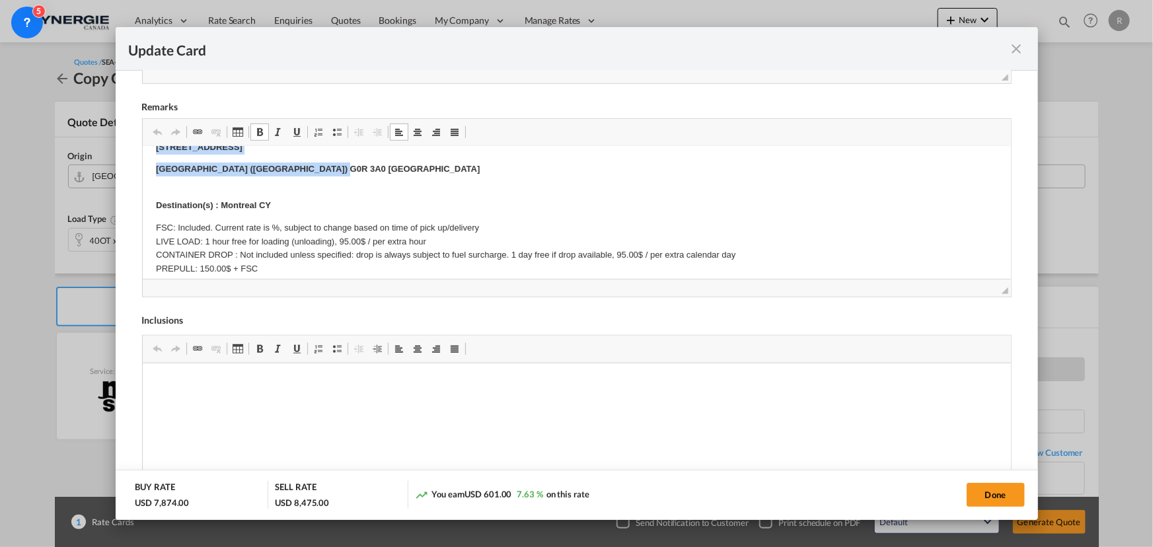
drag, startPoint x: 149, startPoint y: 200, endPoint x: 371, endPoint y: 164, distance: 224.9
click at [371, 164] on html "SOLAS/VGM: If container scaling is needed, please add 150.00$ USD per occurrenc…" at bounding box center [576, 418] width 868 height 860
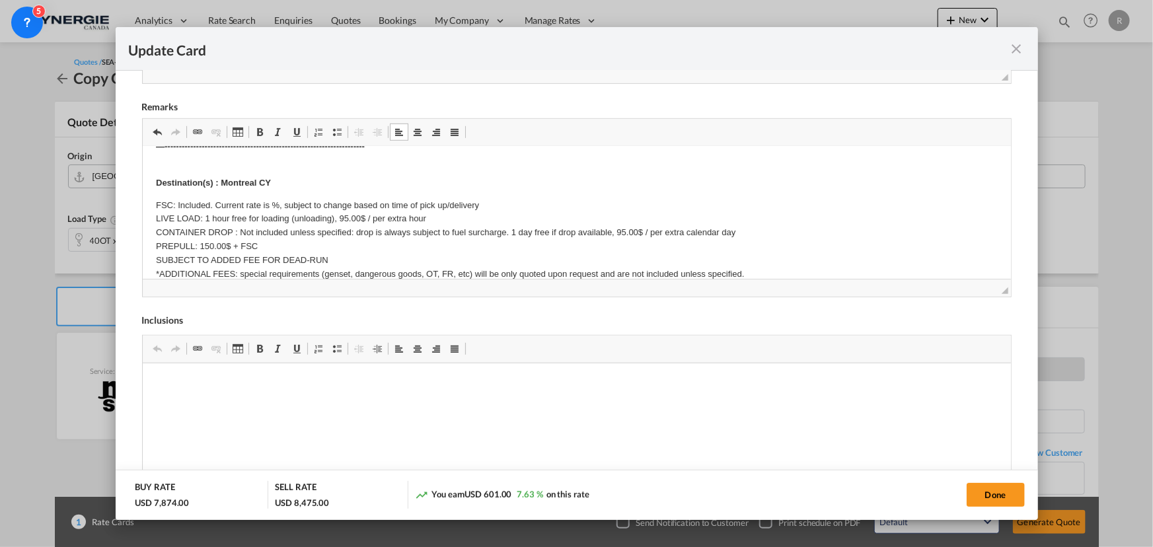
scroll to position [32, 0]
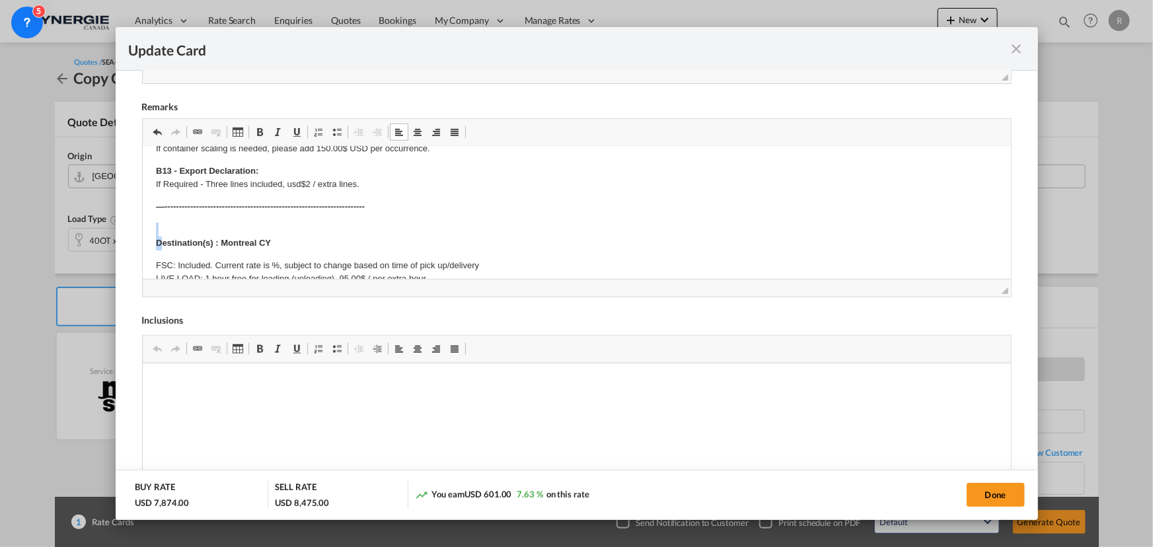
drag, startPoint x: 159, startPoint y: 237, endPoint x: 278, endPoint y: 231, distance: 119.1
click at [278, 231] on p "Destination(s) : Montreal CY" at bounding box center [576, 237] width 842 height 28
click at [253, 234] on p "Destination(s) : Montreal CY" at bounding box center [576, 237] width 842 height 28
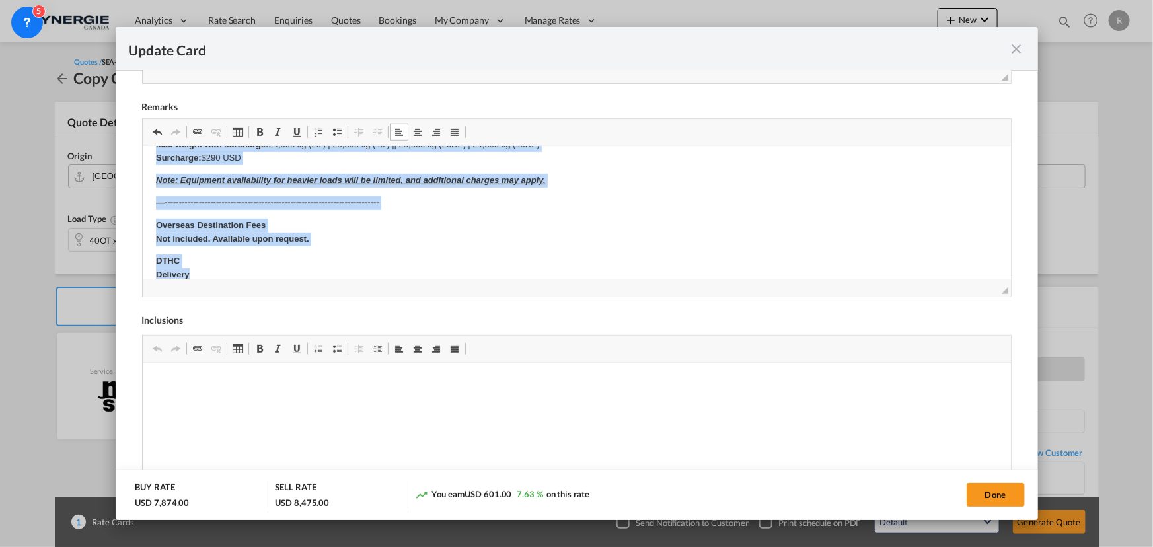
scroll to position [420, 0]
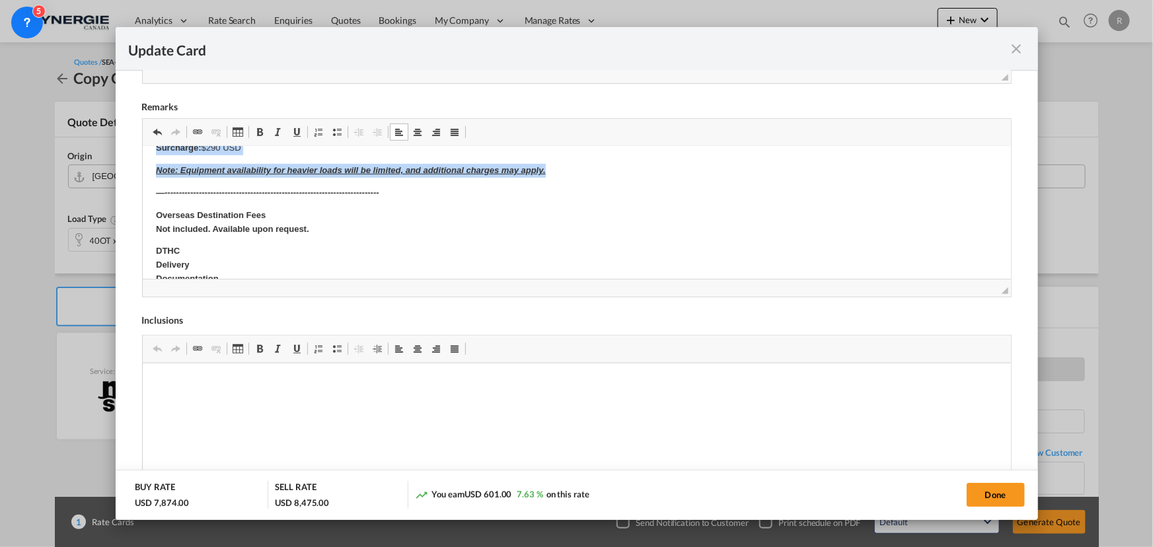
drag, startPoint x: 165, startPoint y: 217, endPoint x: 565, endPoint y: 162, distance: 403.6
click at [565, 162] on body "SOLAS/VGM: If container scaling is needed, please add 150.00$ USD per occurrenc…" at bounding box center [576, 112] width 842 height 744
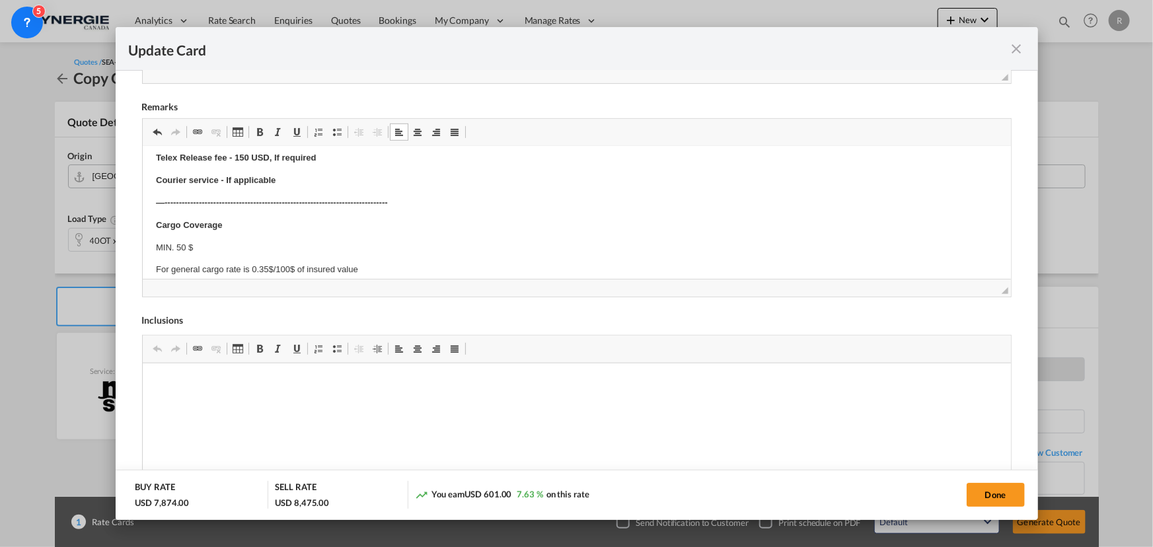
scroll to position [271, 0]
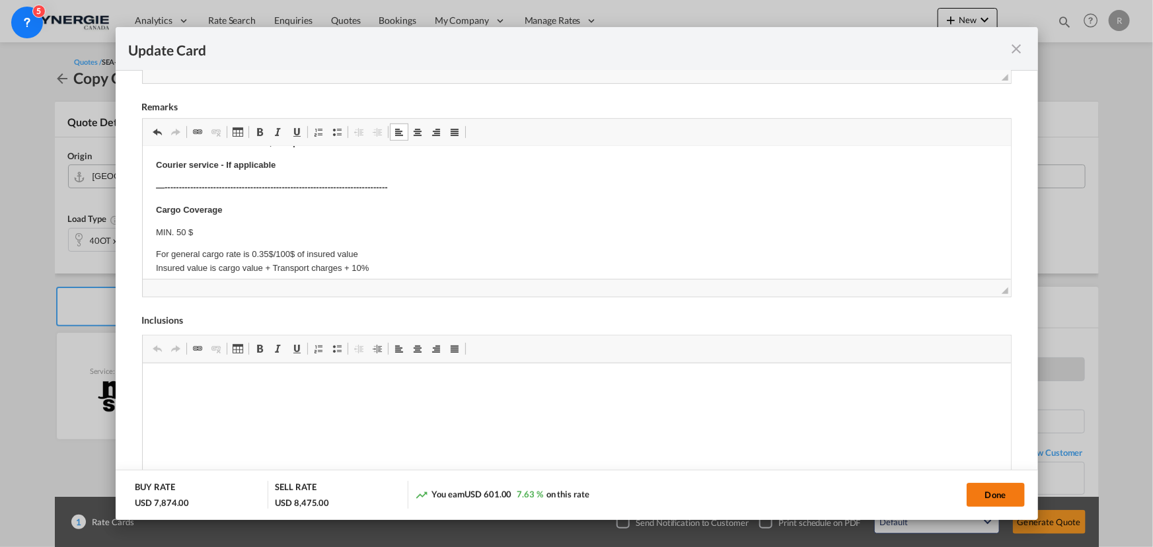
click at [922, 417] on button "Done" at bounding box center [996, 495] width 58 height 24
type input "14 Sep 2025"
type input "14 Oct 2025"
type input "Ocean freight"
type input "Freight"
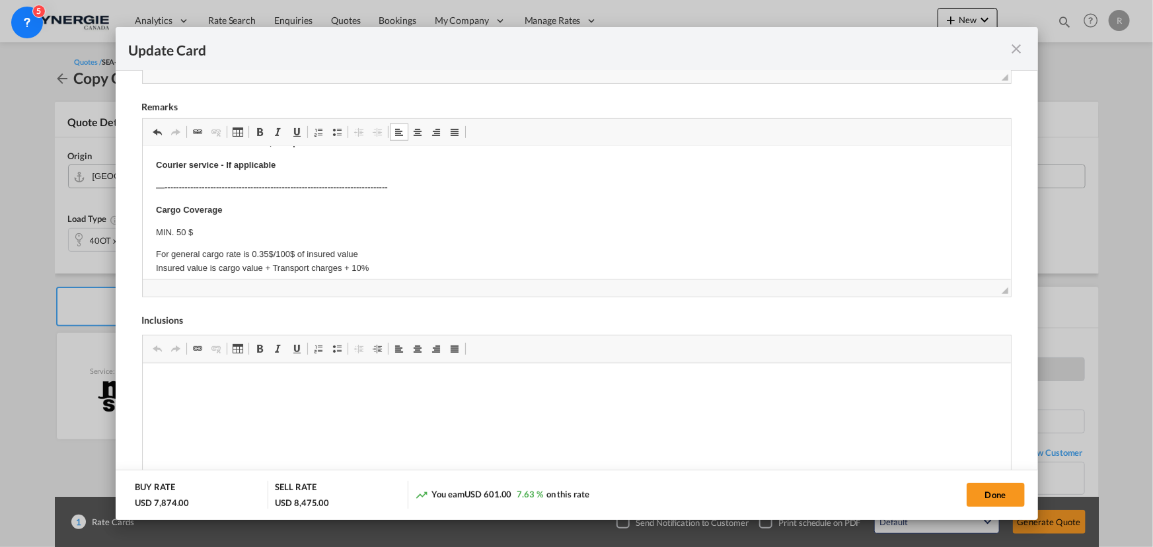
select select "per container"
type input "3882"
type input "4085"
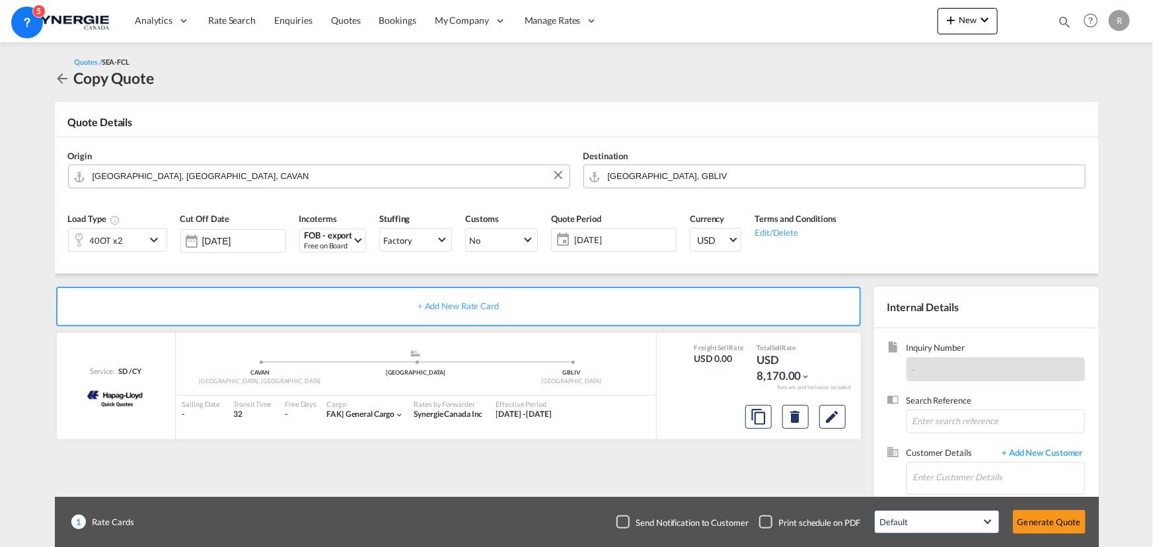
scroll to position [198, 0]
click at [922, 417] on input "Enter Customer Details" at bounding box center [998, 478] width 171 height 30
paste input "piyush@mvexim.in"
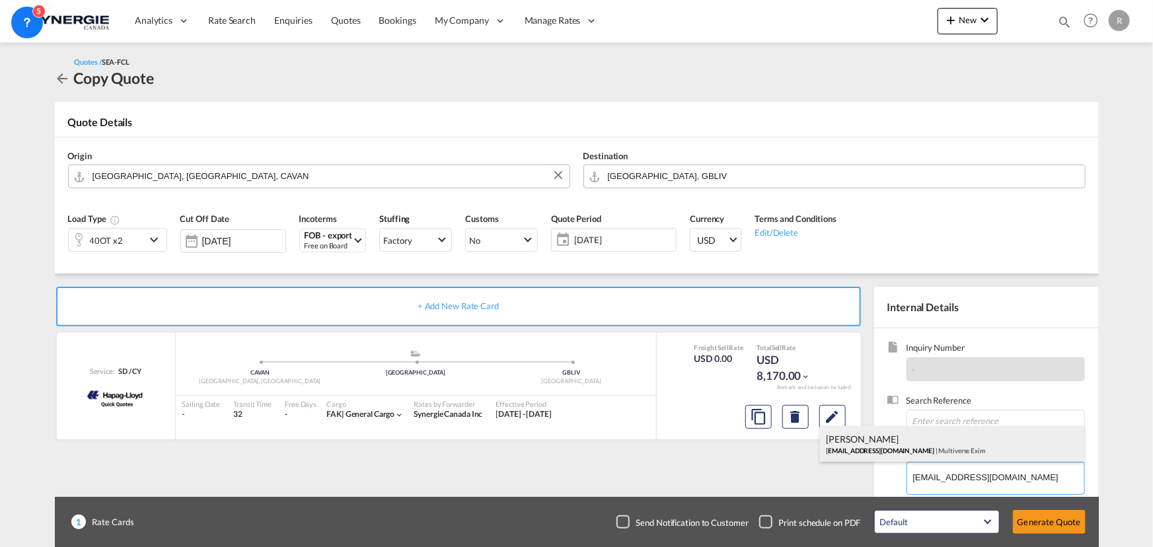
click at [861, 417] on div "Piyush Chandgude piyush@mvexim.in | Multiverse Exim" at bounding box center [952, 444] width 264 height 36
type input "Multiverse Exim, Piyush Chandgude, piyush@mvexim.in"
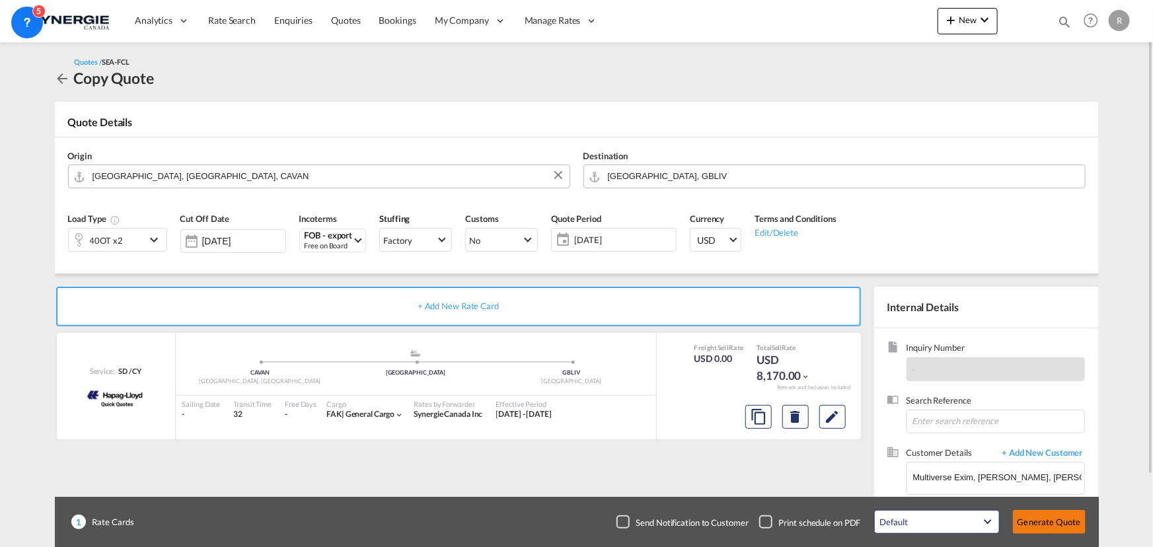
click at [922, 417] on button "Generate Quote" at bounding box center [1049, 522] width 73 height 24
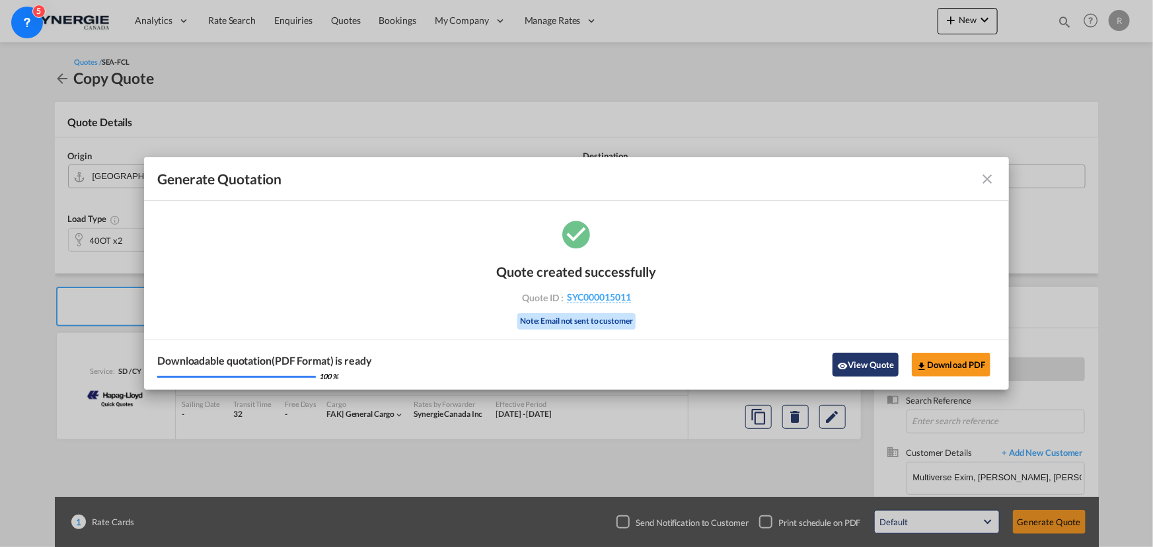
click at [872, 361] on button "View Quote" at bounding box center [866, 365] width 66 height 24
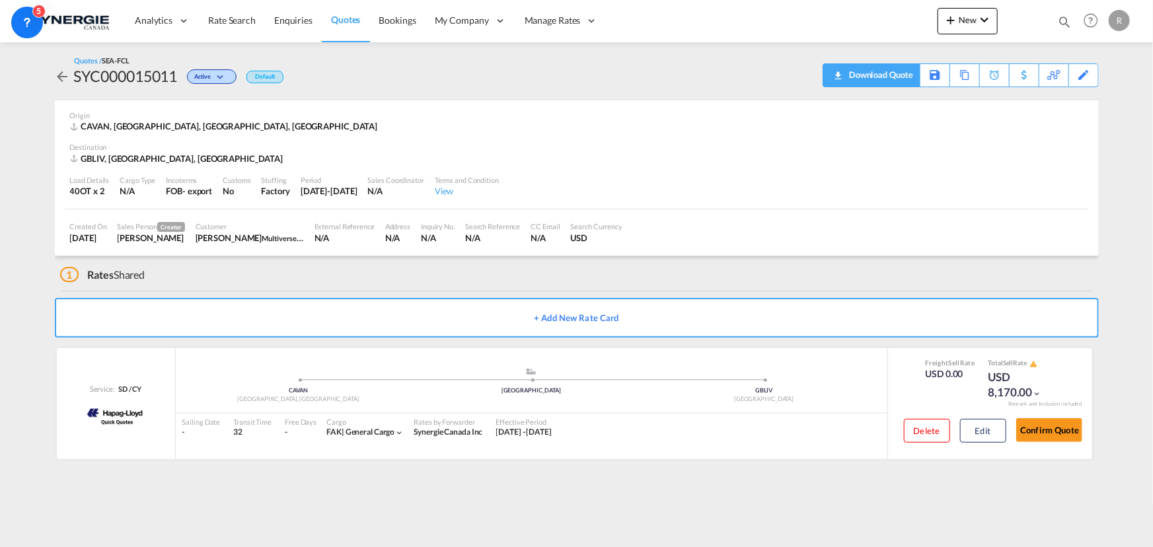
click at [895, 76] on div "Download Quote" at bounding box center [879, 74] width 67 height 21
click at [922, 417] on button "Edit" at bounding box center [983, 431] width 46 height 24
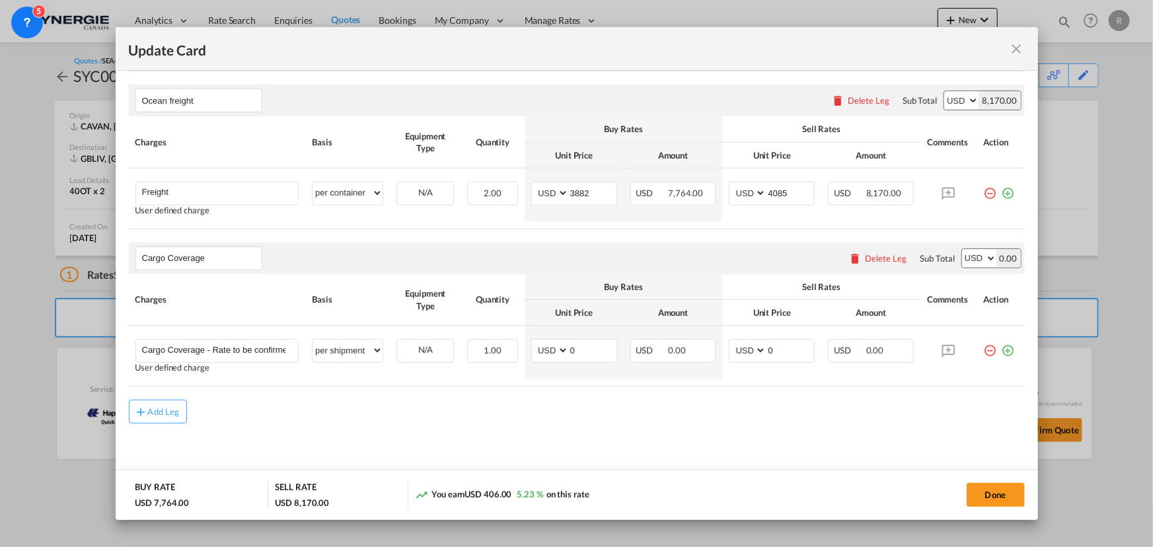
scroll to position [342, 0]
click at [174, 411] on div "Add Leg" at bounding box center [164, 412] width 32 height 8
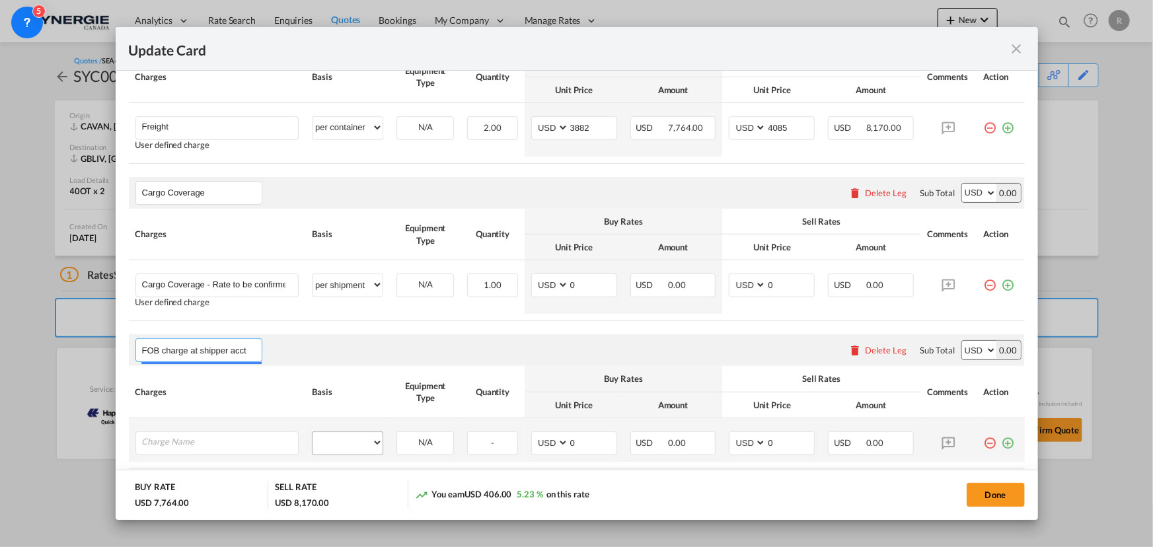
scroll to position [486, 0]
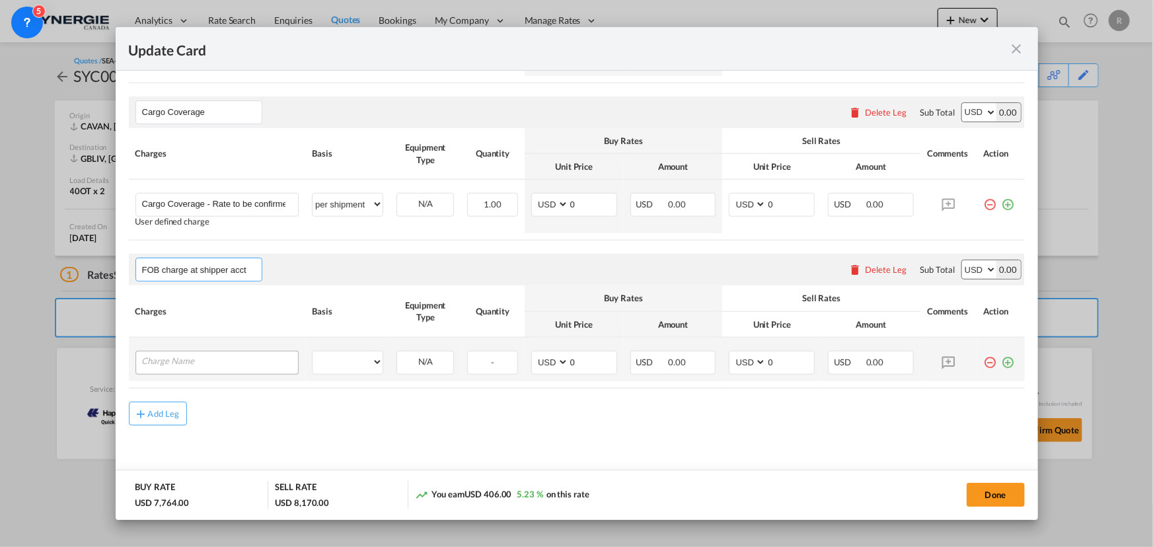
type input "FOB charge at shipper acct"
click at [236, 362] on input "Charge Name" at bounding box center [220, 362] width 157 height 20
type input "Document"
click at [361, 365] on select "per equipment per container per B/L per shipping bill per shipment per pallet p…" at bounding box center [348, 362] width 70 height 21
select select "per B/L"
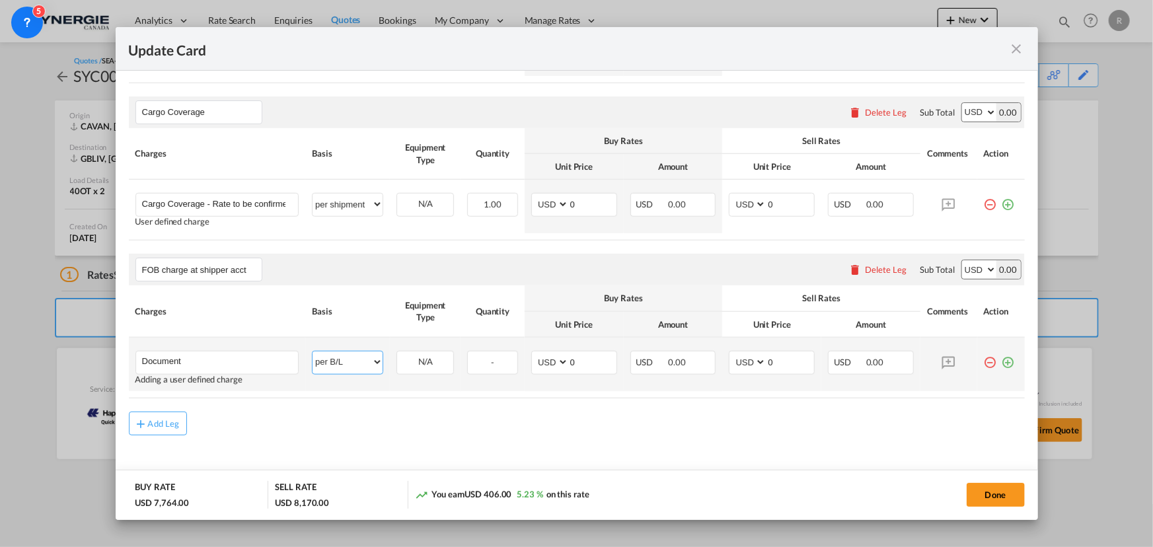
click at [313, 352] on select "per equipment per container per B/L per shipping bill per shipment per pallet p…" at bounding box center [348, 362] width 70 height 21
click at [922, 363] on md-icon "icon-plus-circle-outline green-400-fg" at bounding box center [1008, 357] width 13 height 13
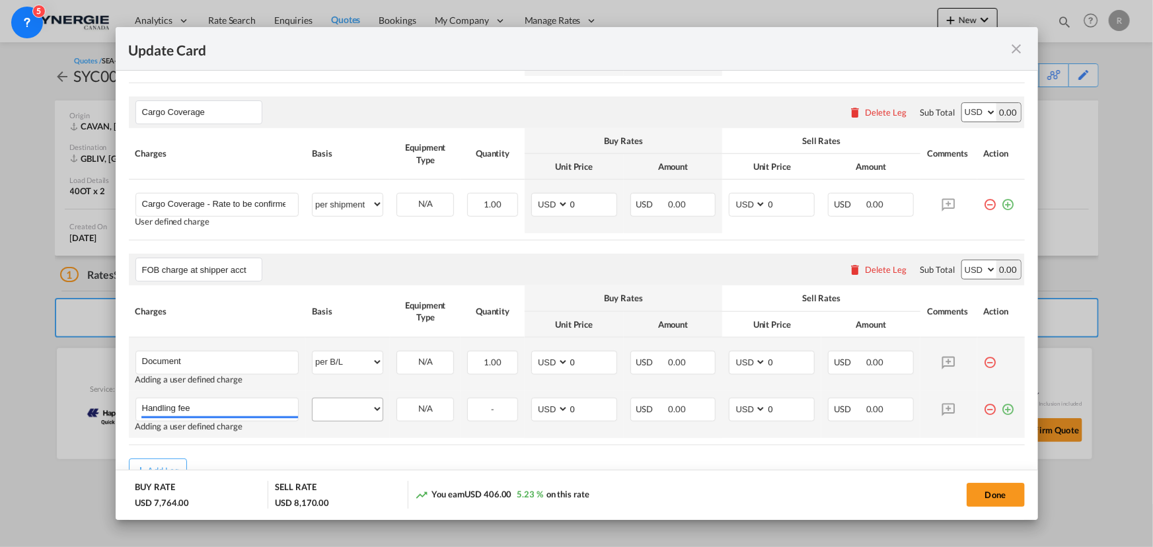
type input "Handling fee"
click at [348, 414] on select "per equipment per container per B/L per shipping bill per shipment per pallet p…" at bounding box center [348, 409] width 70 height 21
select select "per container"
click at [313, 399] on select "per equipment per container per B/L per shipping bill per shipment per pallet p…" at bounding box center [348, 409] width 70 height 21
click at [922, 405] on md-icon "icon-plus-circle-outline green-400-fg" at bounding box center [1008, 404] width 13 height 13
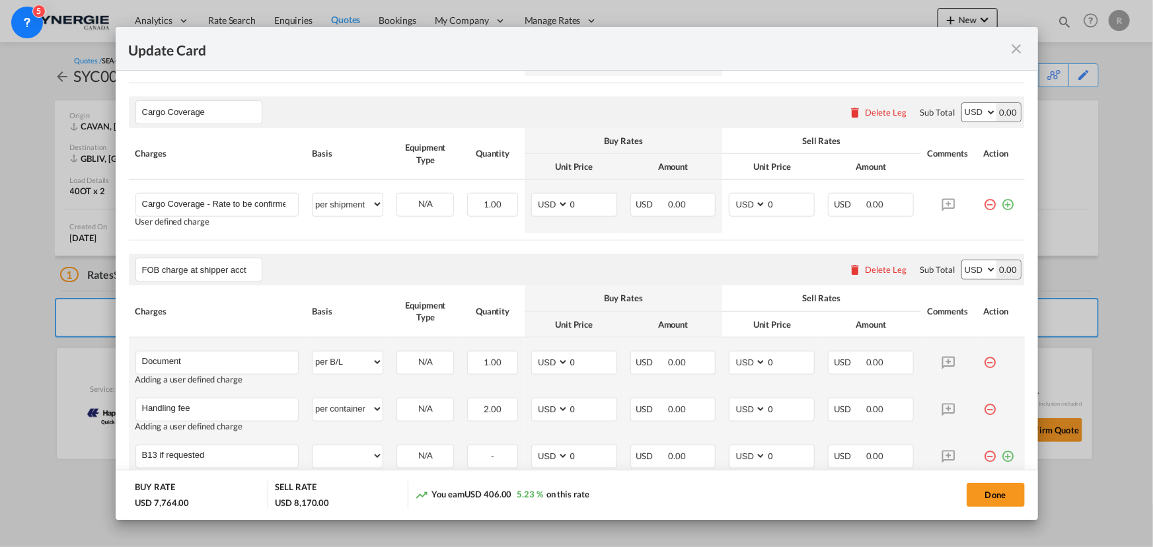
type input "B13 if requested"
click at [922, 417] on md-icon "icon-plus-circle-outline green-400-fg" at bounding box center [1008, 451] width 13 height 13
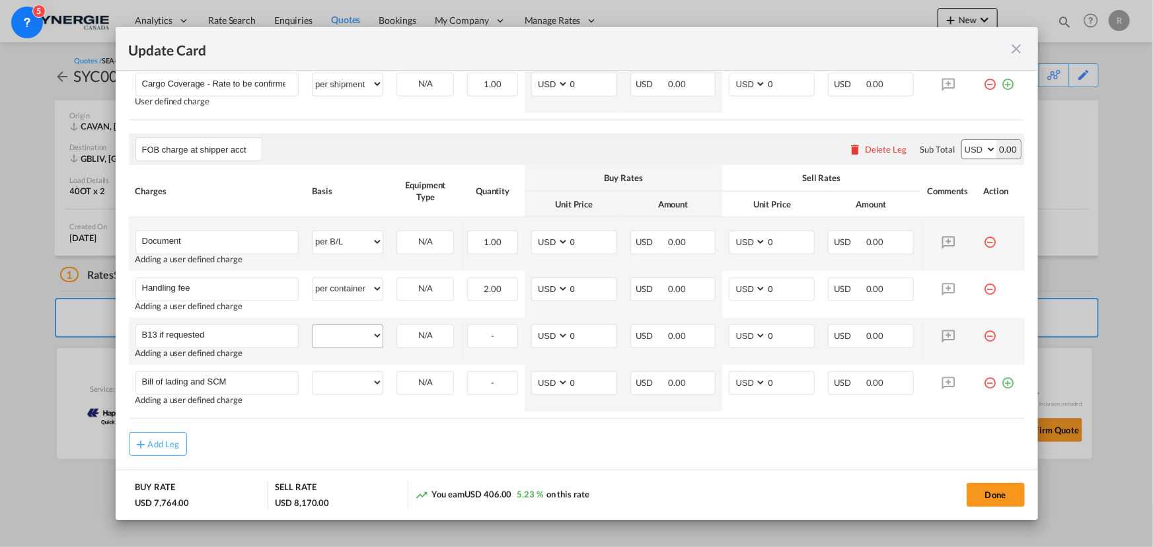
type input "Bill of lading and SCM"
click at [347, 340] on select "per equipment per container per B/L per shipping bill per shipment per pallet p…" at bounding box center [348, 335] width 70 height 21
click at [313, 325] on select "per equipment per container per B/L per shipping bill per shipment per pallet p…" at bounding box center [348, 335] width 70 height 21
click at [335, 225] on td "per equipment per container per B/L per shipping bill per shipment per pallet p…" at bounding box center [347, 244] width 85 height 54
click at [357, 336] on select "per equipment per container per B/L per shipping bill per shipment per pallet p…" at bounding box center [348, 335] width 70 height 21
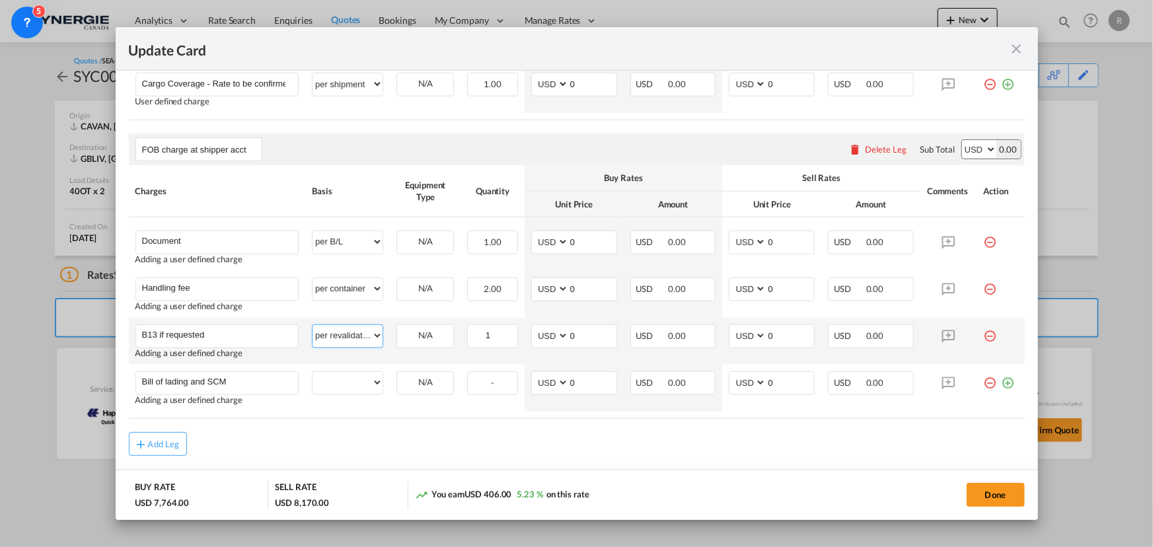
select select "per_declaration"
click at [313, 325] on select "per equipment per container per B/L per shipping bill per shipment per pallet p…" at bounding box center [348, 335] width 70 height 21
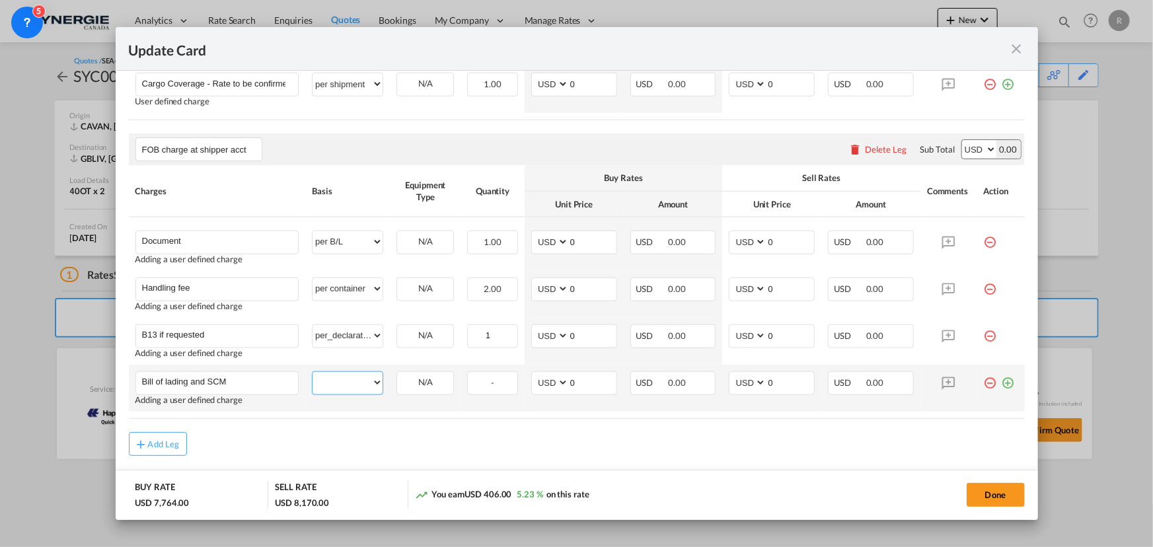
click at [348, 381] on select "per equipment per container per B/L per shipping bill per shipment per pallet p…" at bounding box center [348, 382] width 70 height 21
select select "per B/L"
click at [313, 372] on select "per equipment per container per B/L per shipping bill per shipment per pallet p…" at bounding box center [348, 382] width 70 height 21
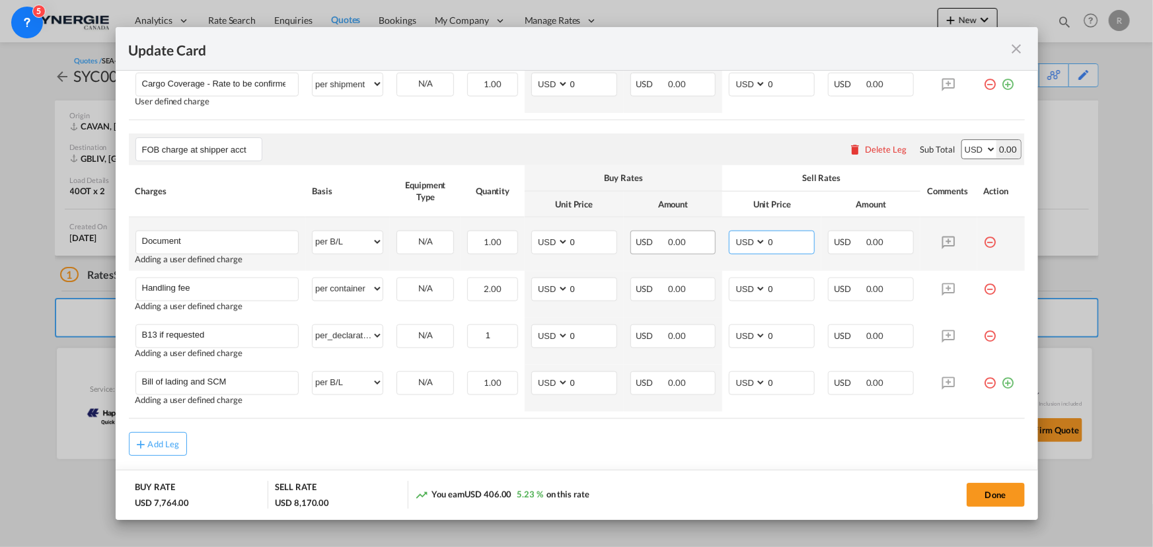
drag, startPoint x: 783, startPoint y: 245, endPoint x: 677, endPoint y: 240, distance: 105.2
click at [693, 243] on tr "Document Please Enter User Defined Charges Cannot Be Published Adding a user de…" at bounding box center [577, 244] width 896 height 54
type input "30"
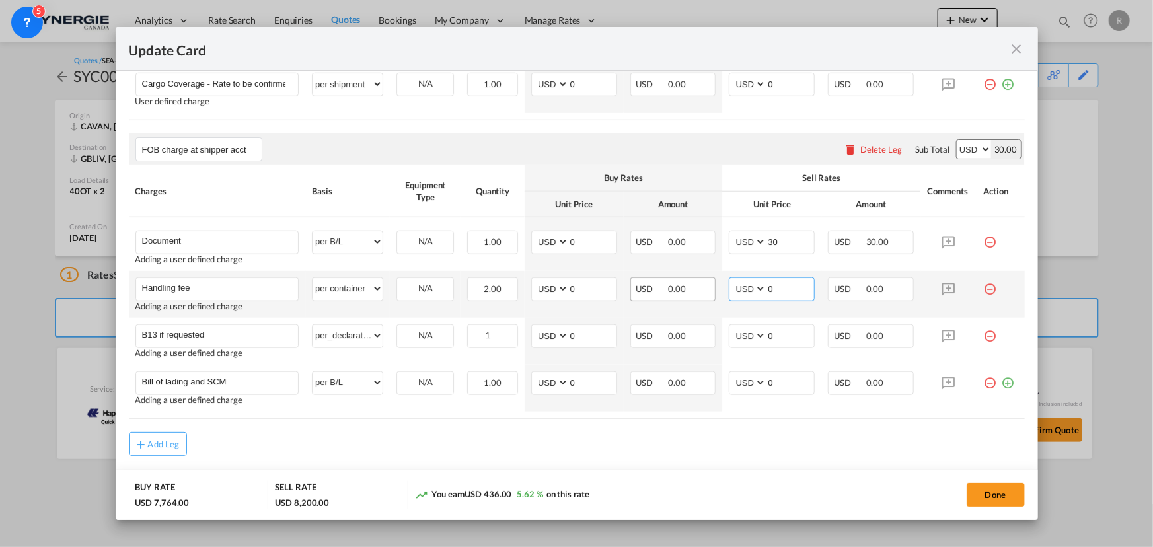
drag, startPoint x: 785, startPoint y: 286, endPoint x: 693, endPoint y: 287, distance: 91.2
click at [693, 287] on tr "Handling fee Please Enter User Defined Charges Cannot Be Published Adding a use…" at bounding box center [577, 294] width 896 height 47
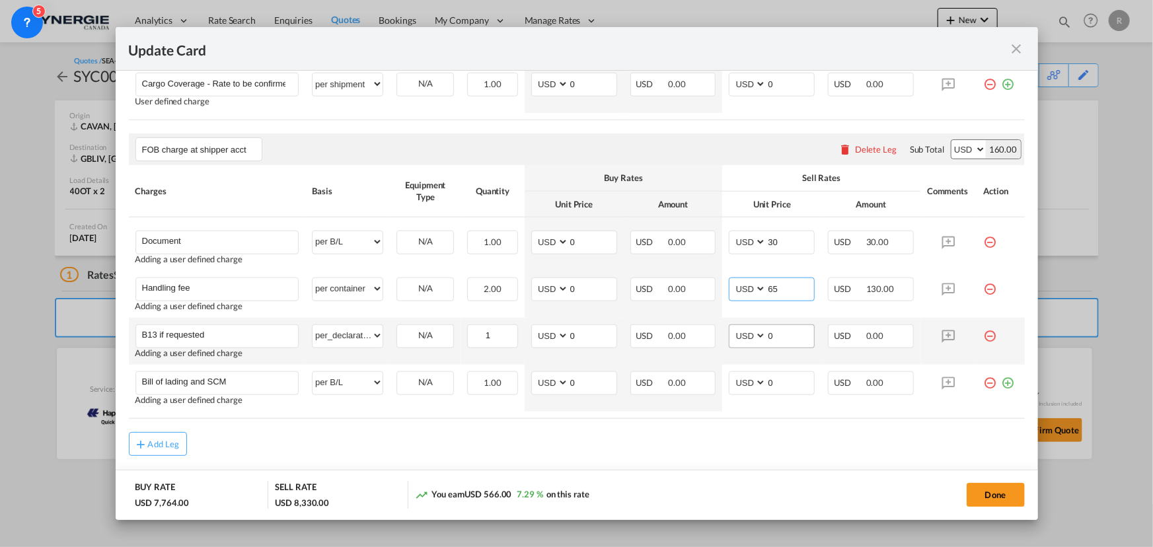
type input "65"
drag, startPoint x: 774, startPoint y: 339, endPoint x: 703, endPoint y: 334, distance: 70.9
click at [703, 334] on tr "B13 if requested Please Enter User Defined Charges Cannot Be Published Adding a…" at bounding box center [577, 341] width 896 height 47
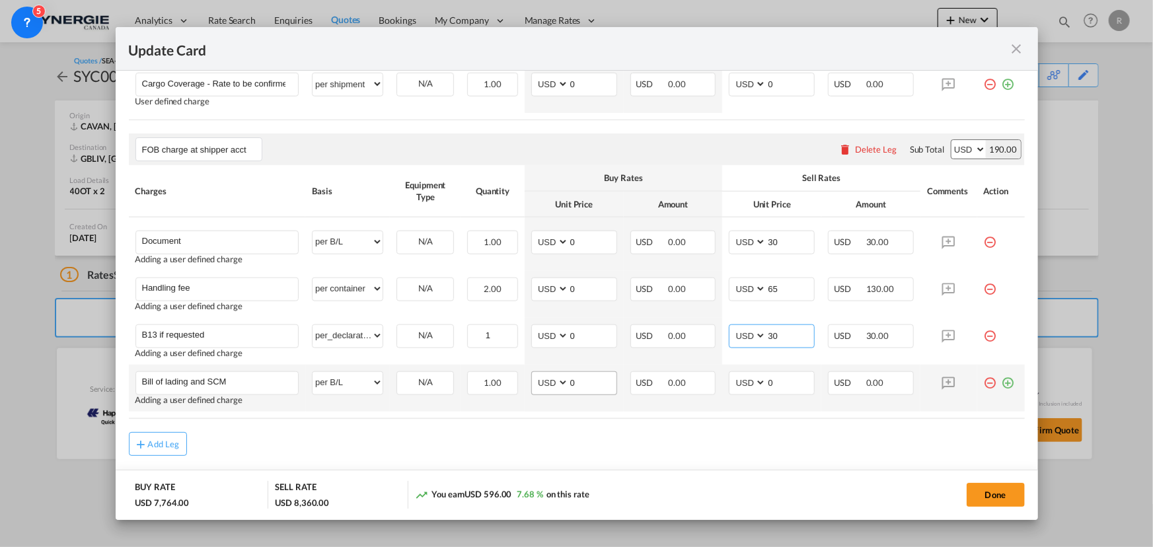
type input "30"
drag, startPoint x: 581, startPoint y: 387, endPoint x: 534, endPoint y: 377, distance: 47.8
click at [534, 377] on md-input-container "AED AFN ALL AMD ANG AOA ARS AUD AWG AZN BAM BBD BDT BGN BHD BIF BMD BND BOB BRL…" at bounding box center [574, 383] width 86 height 24
type input "110"
drag, startPoint x: 780, startPoint y: 381, endPoint x: 711, endPoint y: 377, distance: 69.5
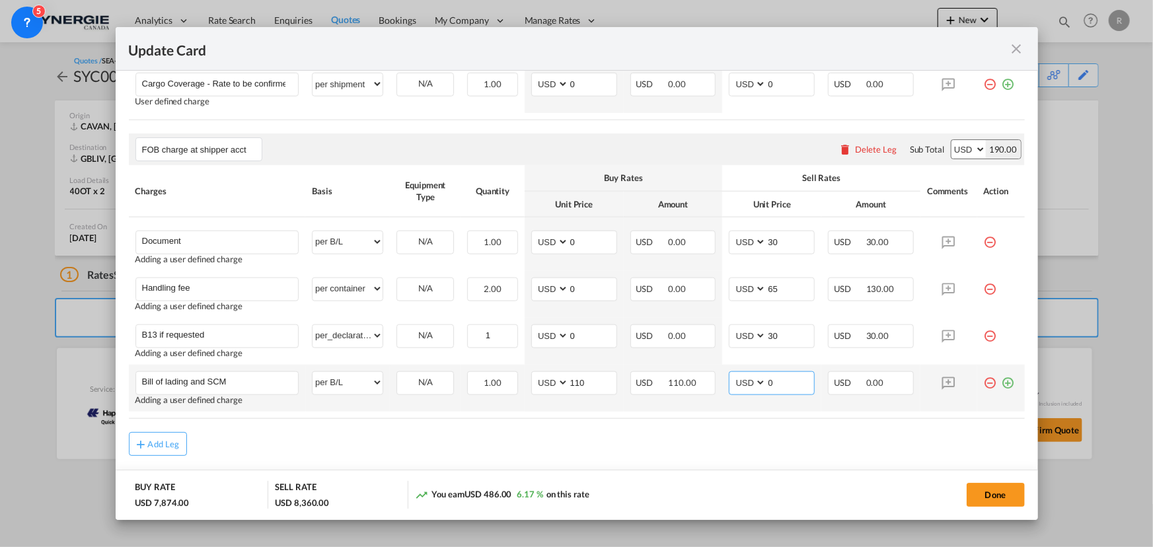
click at [711, 377] on tr "Bill of lading and SCM Please Enter User Defined Charges Cannot Be Published Ad…" at bounding box center [577, 388] width 896 height 47
type input "125"
click at [922, 417] on button "Done" at bounding box center [996, 495] width 58 height 24
type input "14 Sep 2025"
type input "14 Oct 2025"
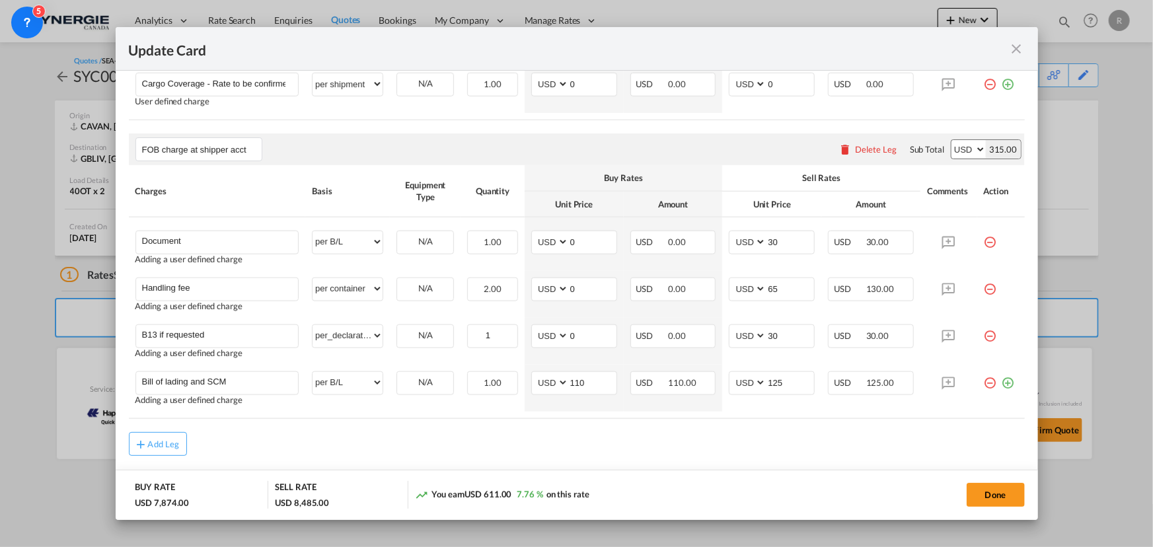
type input "FOB charge at shipper acct"
type input "Document"
select select "per B/L"
type input "0"
type input "30"
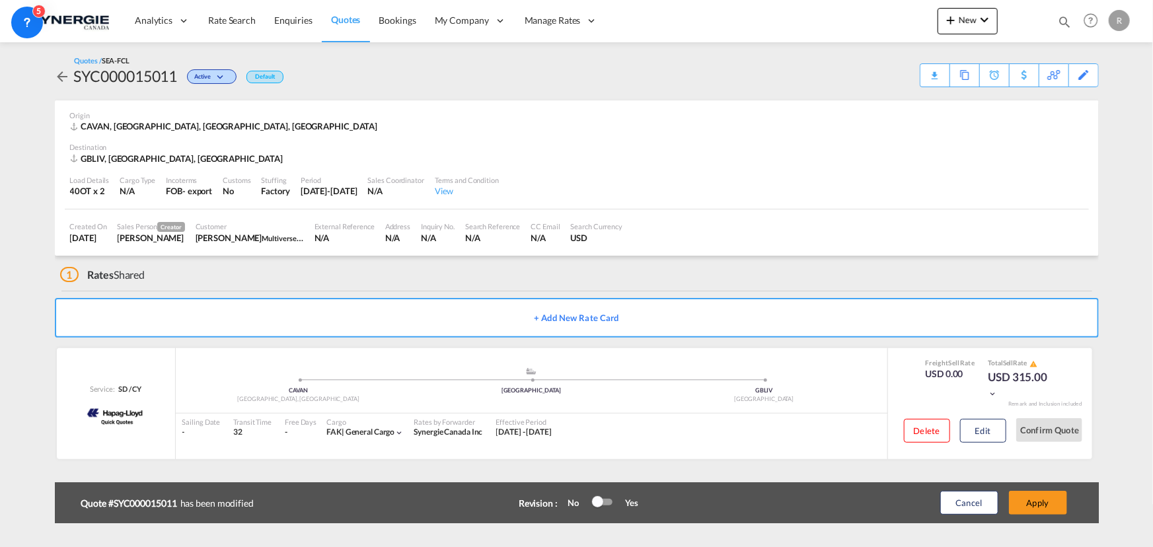
scroll to position [479, 0]
click at [922, 417] on button "Apply" at bounding box center [1038, 503] width 58 height 24
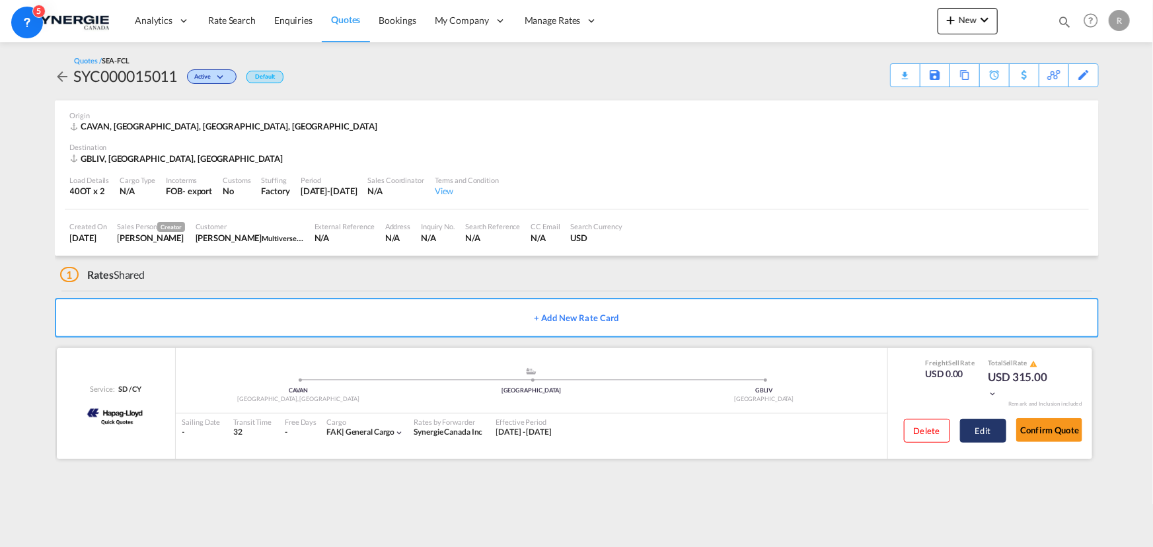
click at [922, 417] on button "Edit" at bounding box center [983, 431] width 46 height 24
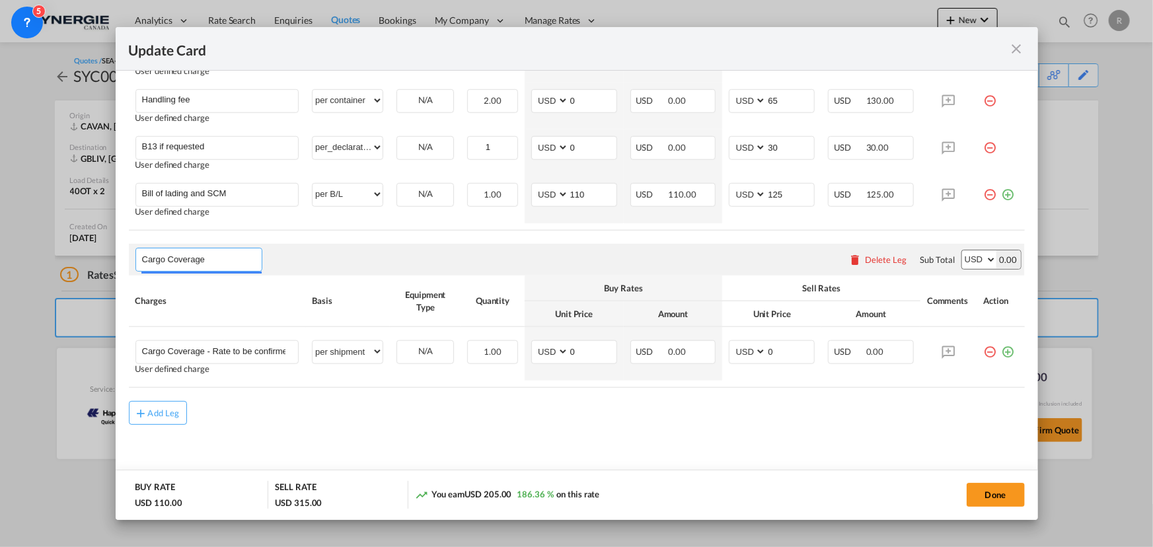
drag, startPoint x: 213, startPoint y: 255, endPoint x: 100, endPoint y: 237, distance: 115.1
click at [100, 237] on div "Update Card Port of Loading CAVAN T/S Montreal Liner/Carrier Hapag-Lloyd | Quic…" at bounding box center [576, 273] width 1153 height 547
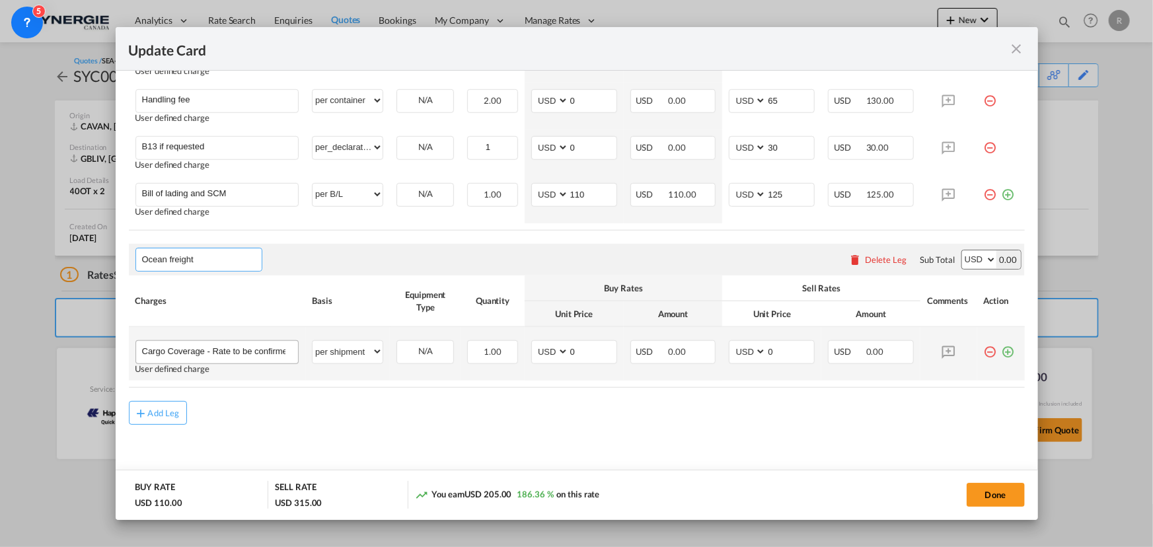
type input "Ocean freight"
click at [221, 357] on input "Cargo Coverage - Rate to be confirmed depending on commodity and value Min 50 U…" at bounding box center [220, 351] width 157 height 20
type input "Freight"
click at [354, 352] on select "per equipment per container per B/L per shipping bill per shipment per pallet p…" at bounding box center [348, 351] width 70 height 21
click at [313, 341] on select "per equipment per container per B/L per shipping bill per shipment per pallet p…" at bounding box center [348, 351] width 70 height 21
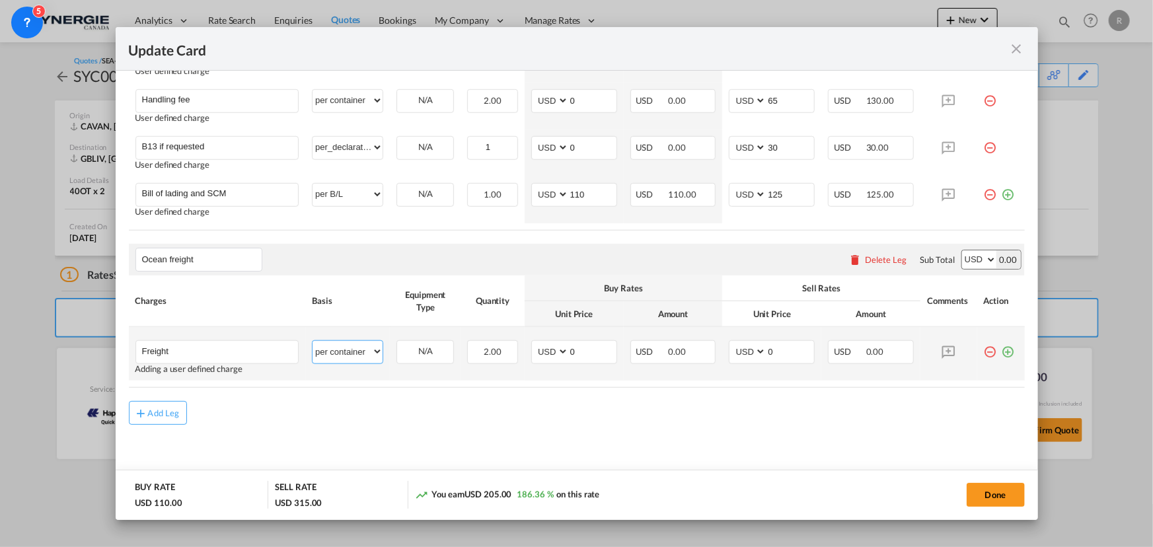
click at [358, 350] on select "per equipment per container per B/L per shipping bill per shipment per pallet p…" at bounding box center [348, 351] width 70 height 21
select select "per equipment"
click at [313, 341] on select "per equipment per container per B/L per shipping bill per shipment per pallet p…" at bounding box center [348, 351] width 70 height 21
click at [440, 360] on div "40OT" at bounding box center [426, 352] width 58 height 24
click at [423, 357] on select "40OT" at bounding box center [425, 352] width 56 height 18
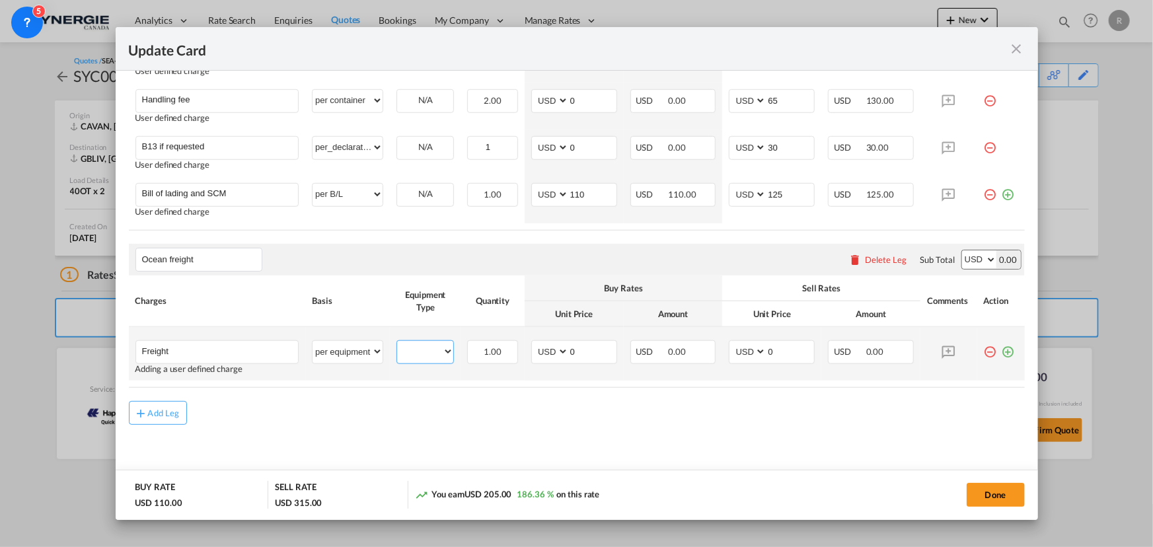
select select "40OT"
click at [397, 343] on select "40OT" at bounding box center [425, 352] width 56 height 18
drag, startPoint x: 578, startPoint y: 348, endPoint x: 473, endPoint y: 332, distance: 105.7
click at [516, 346] on tr "Freight Please Enter User Defined Charges Cannot Be Published Adding a user def…" at bounding box center [577, 354] width 896 height 54
type input "3882"
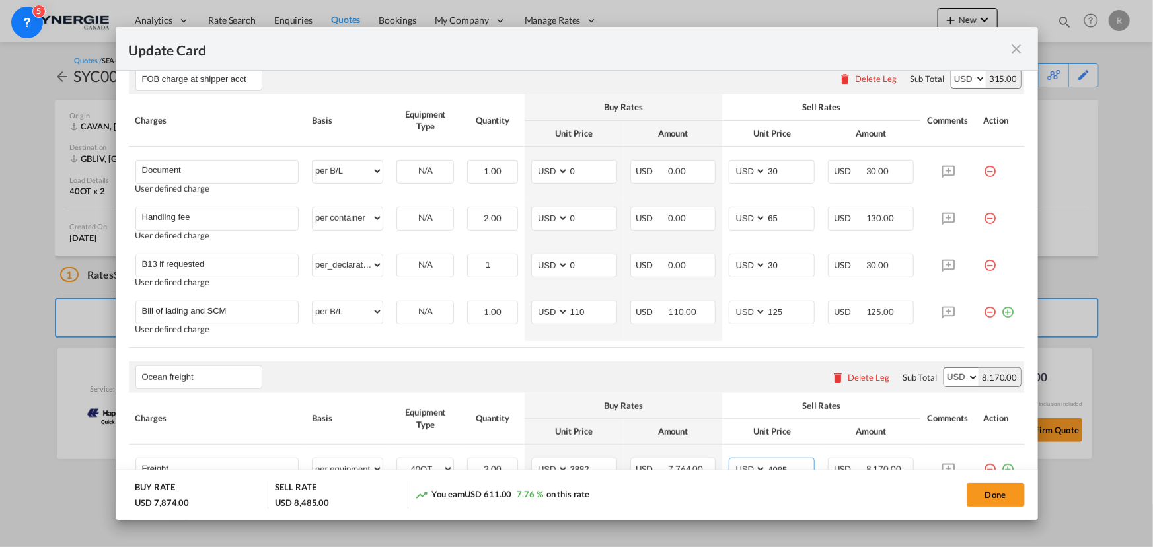
scroll to position [359, 0]
type input "4085"
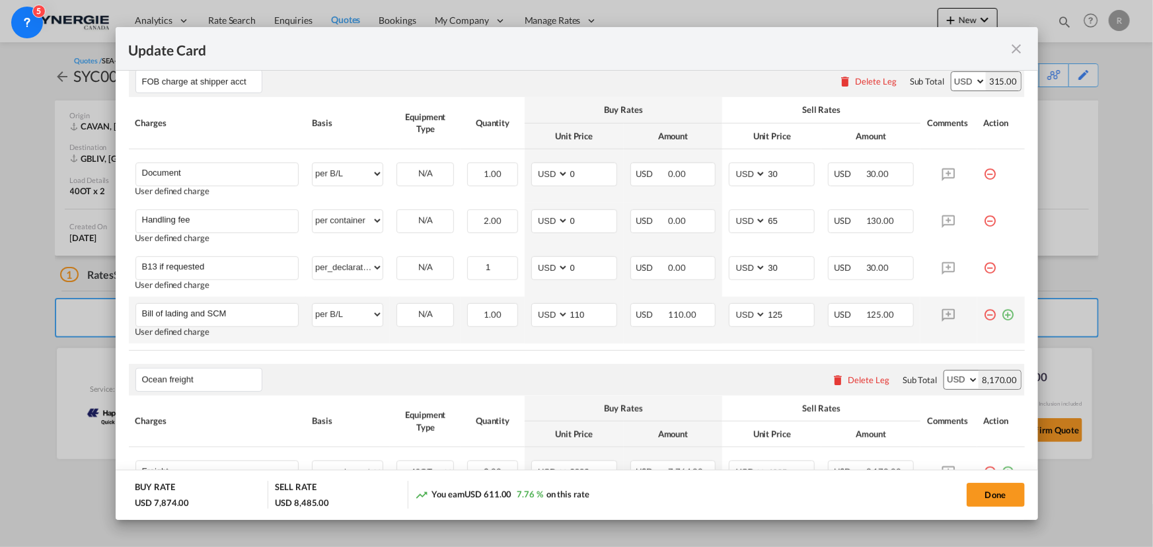
click at [922, 313] on md-icon "icon-plus-circle-outline green-400-fg" at bounding box center [1008, 309] width 13 height 13
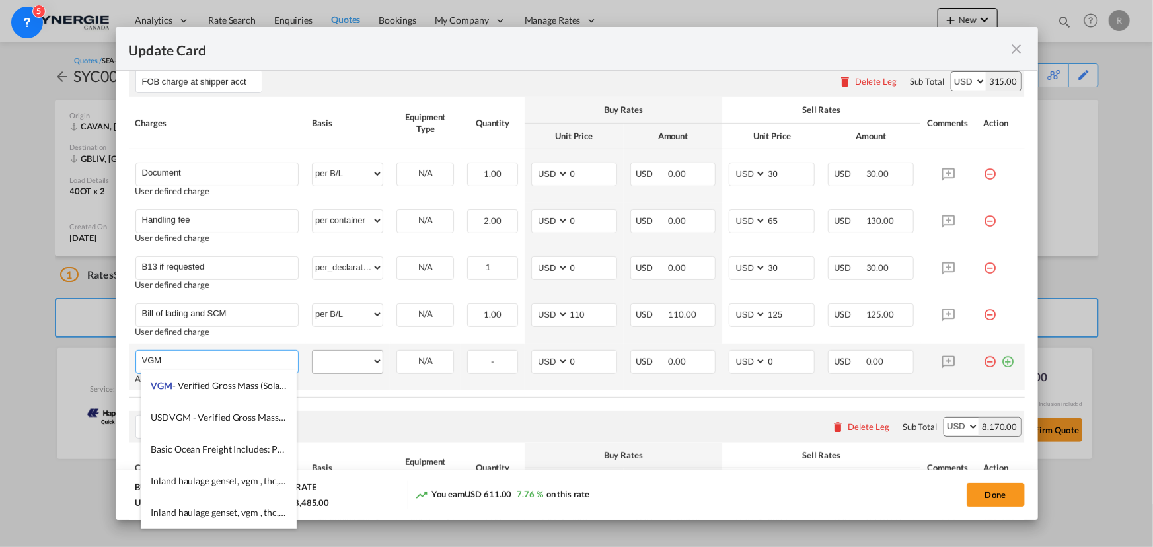
type input "VGM"
click at [344, 352] on select "per equipment per container per B/L per shipping bill per shipment per pallet p…" at bounding box center [348, 361] width 70 height 21
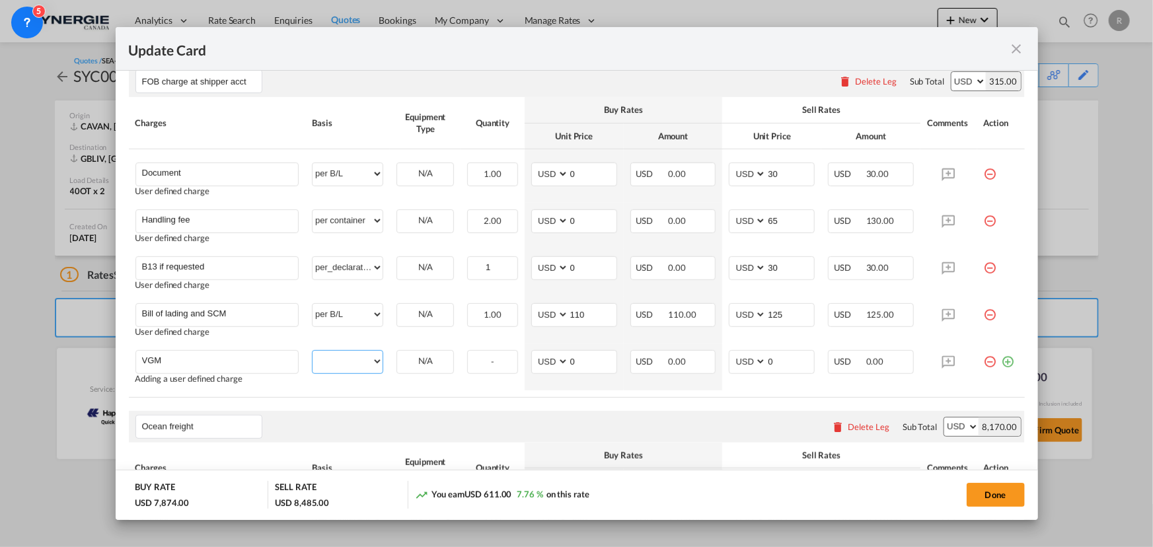
select select "per B/L"
click at [313, 351] on select "per equipment per container per B/L per shipping bill per shipment per pallet p…" at bounding box center [348, 361] width 70 height 21
drag, startPoint x: 780, startPoint y: 356, endPoint x: 732, endPoint y: 356, distance: 47.6
click at [732, 356] on md-input-container "AED AFN ALL AMD ANG AOA ARS AUD AWG AZN BAM BBD BDT BGN BHD BIF BMD BND BOB BRL…" at bounding box center [772, 362] width 86 height 24
type input "35"
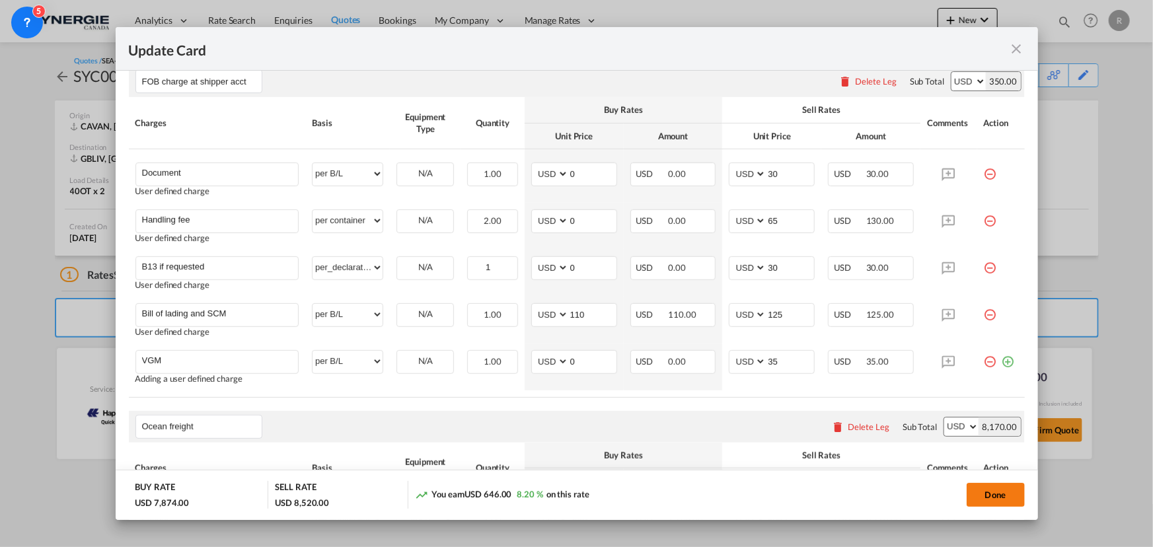
click at [922, 417] on button "Done" at bounding box center [996, 495] width 58 height 24
type input "14 Sep 2025"
type input "14 Oct 2025"
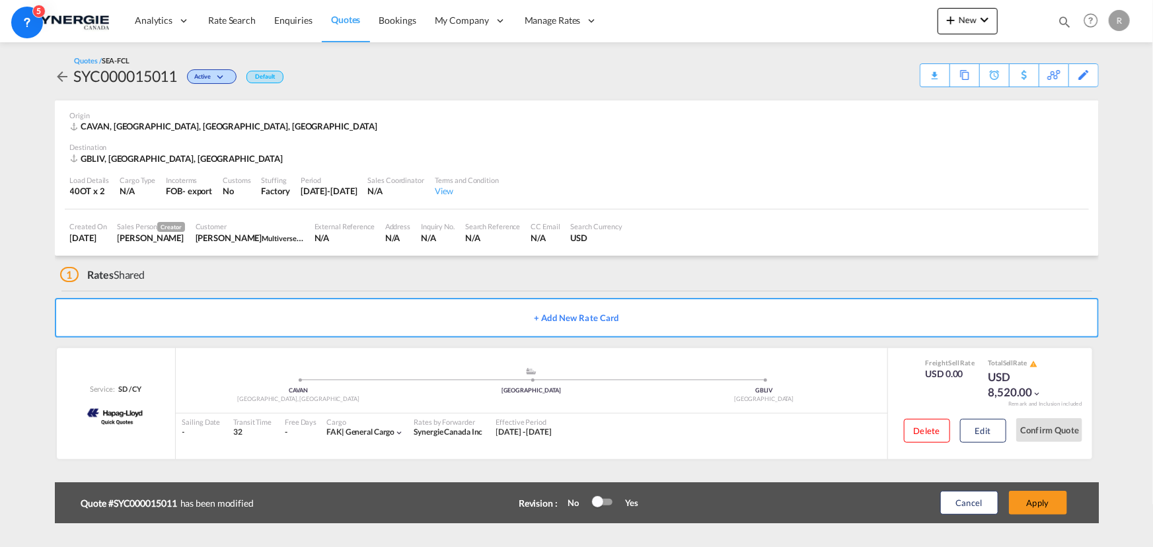
click at [922, 417] on div "Cancel Apply" at bounding box center [989, 503] width 165 height 32
click at [922, 417] on button "Apply" at bounding box center [1038, 503] width 58 height 24
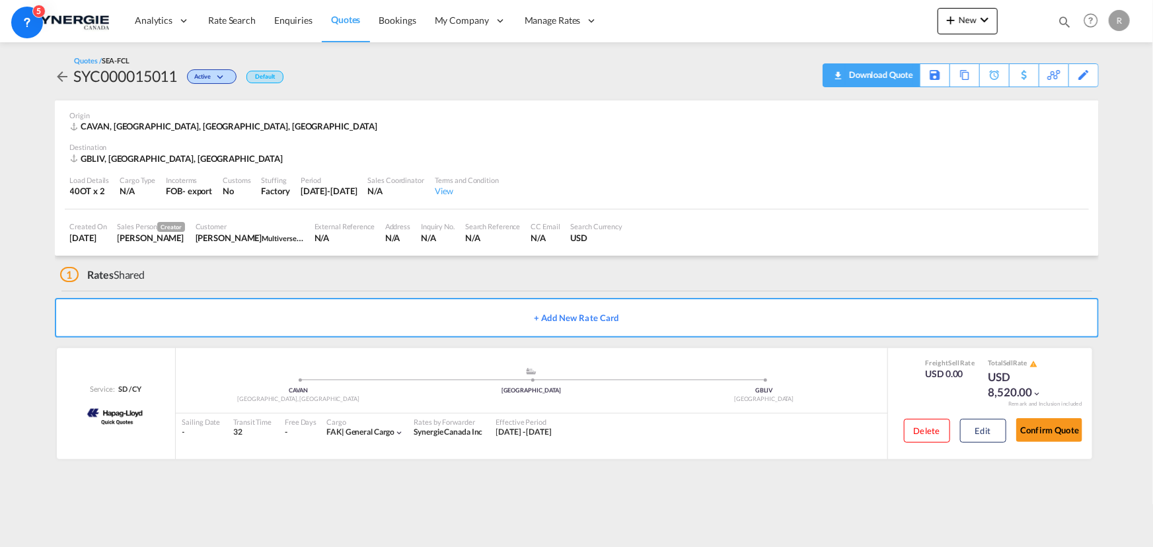
click at [904, 82] on div "Download Quote" at bounding box center [879, 74] width 67 height 21
click at [338, 20] on span "Quotes" at bounding box center [345, 19] width 29 height 11
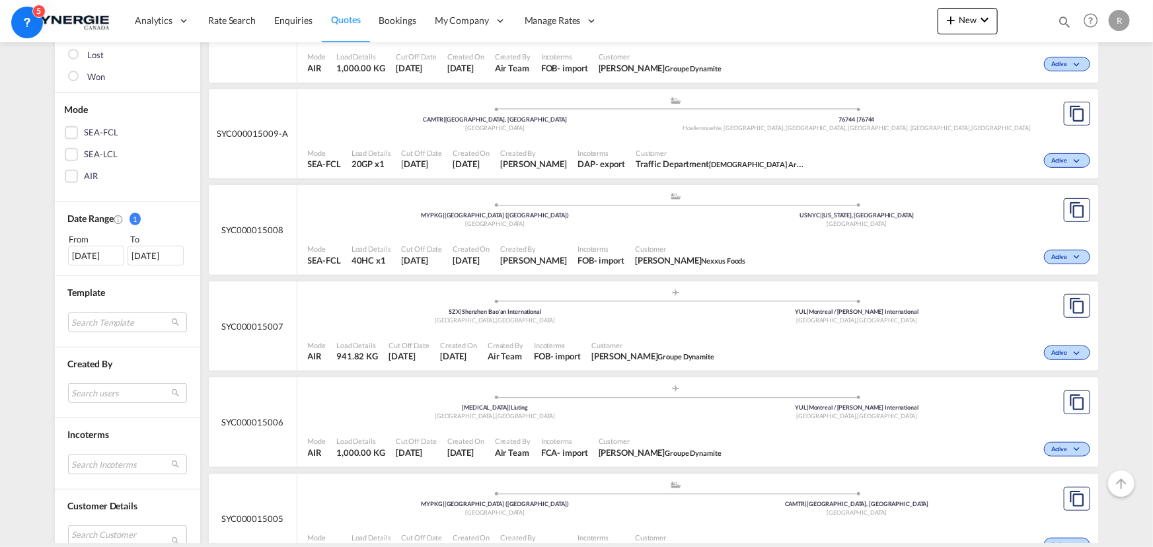
scroll to position [240, 0]
click at [85, 322] on md-select "Search Template *new* ubv italy consol lcl pablo gomez saldarriaga | 23 Sep 202…" at bounding box center [127, 321] width 119 height 20
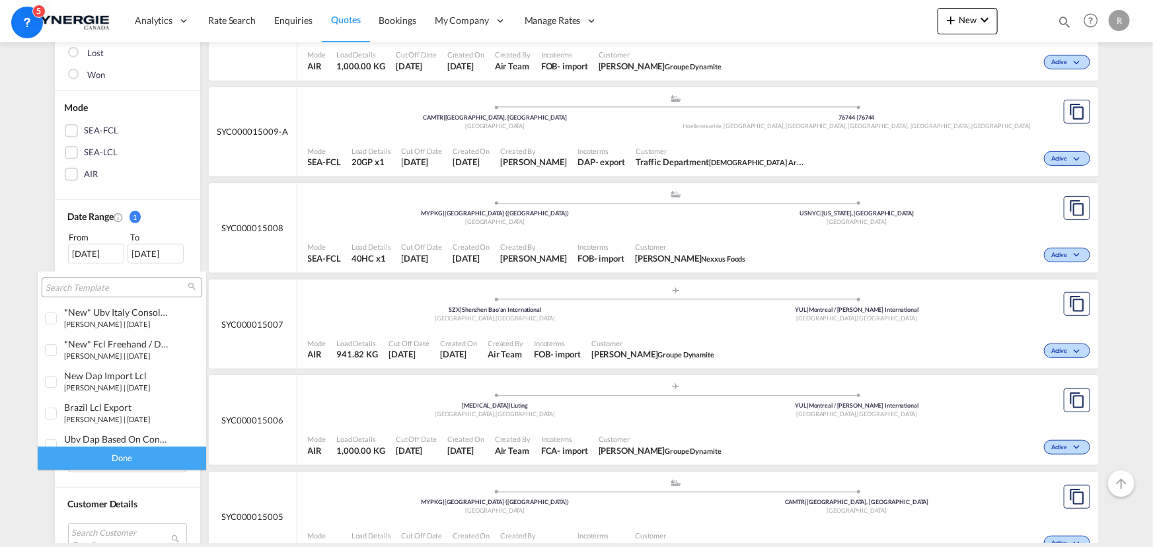
click at [271, 374] on md-backdrop at bounding box center [576, 273] width 1153 height 547
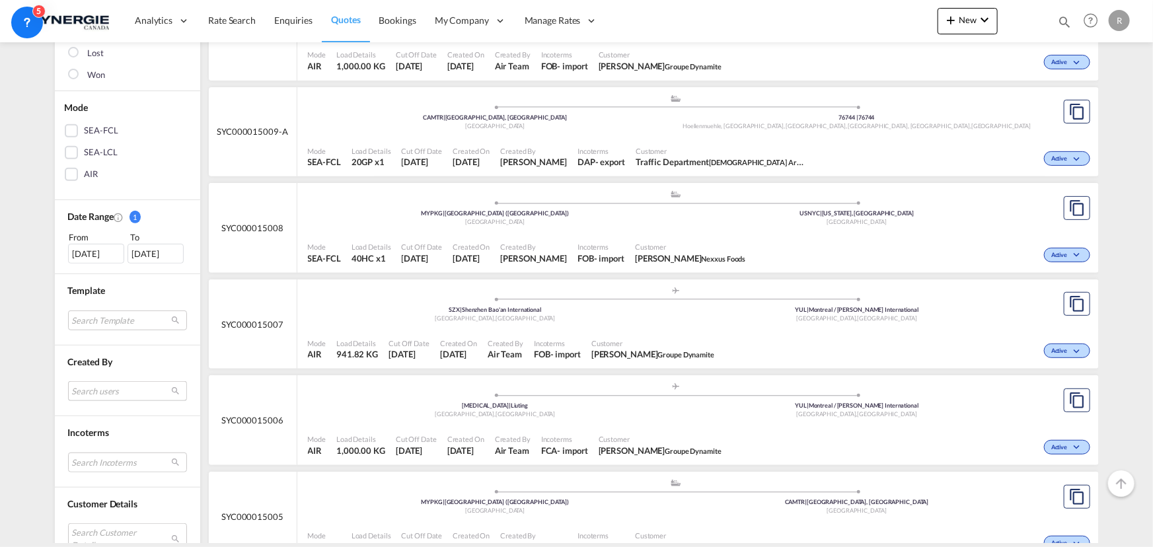
click at [125, 392] on md-select "Search users sugan T sugantha.rajan@freightfy.com raquel Jimenez raquel.jimenez…" at bounding box center [127, 391] width 119 height 20
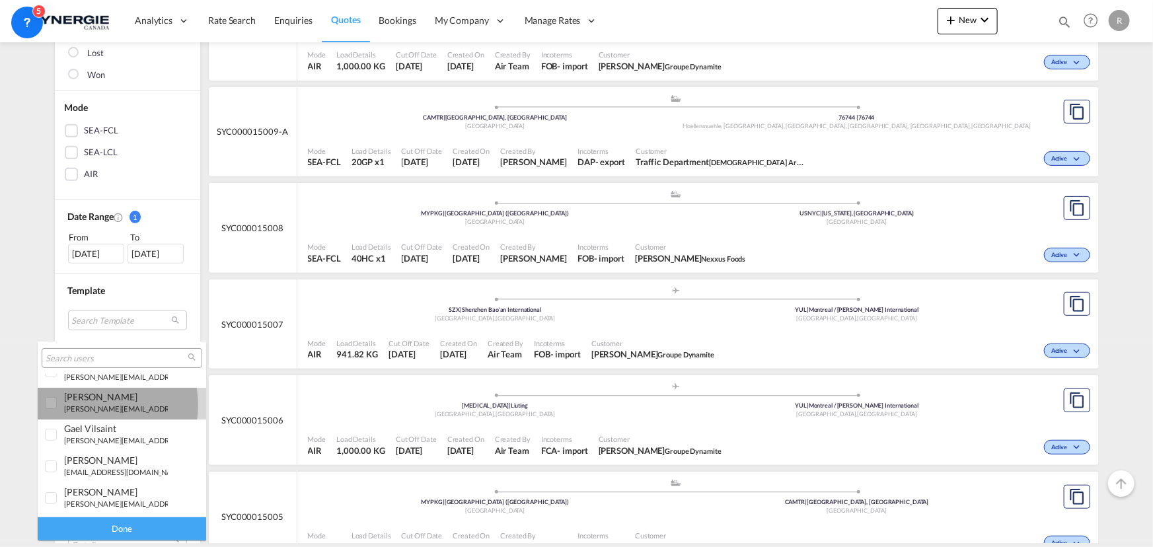
click at [94, 404] on small "r.ho@synergiecanada.com" at bounding box center [153, 408] width 178 height 9
click at [119, 417] on div "Done" at bounding box center [122, 529] width 169 height 23
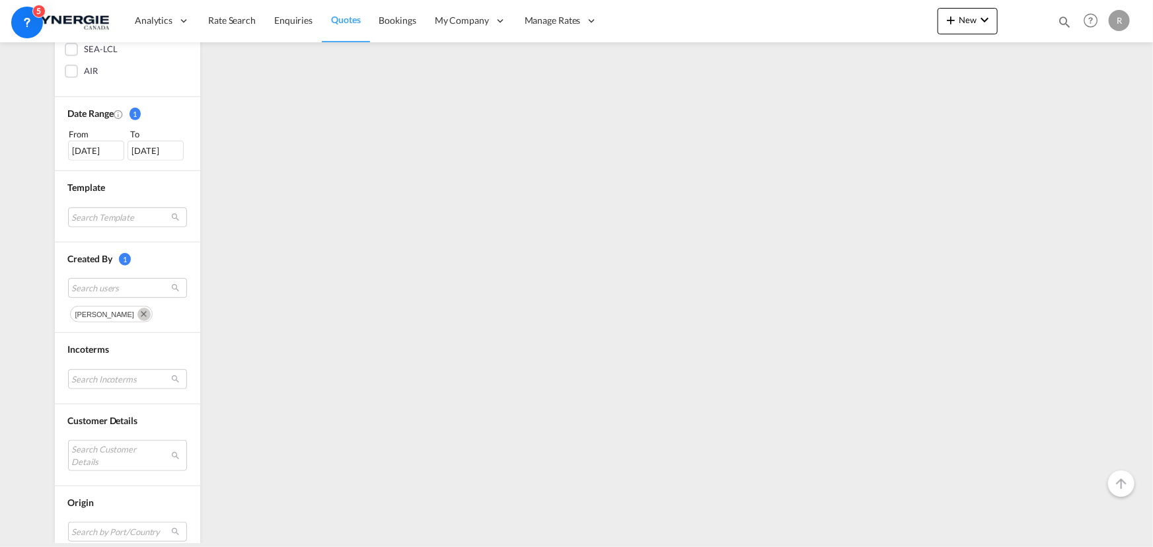
scroll to position [360, 0]
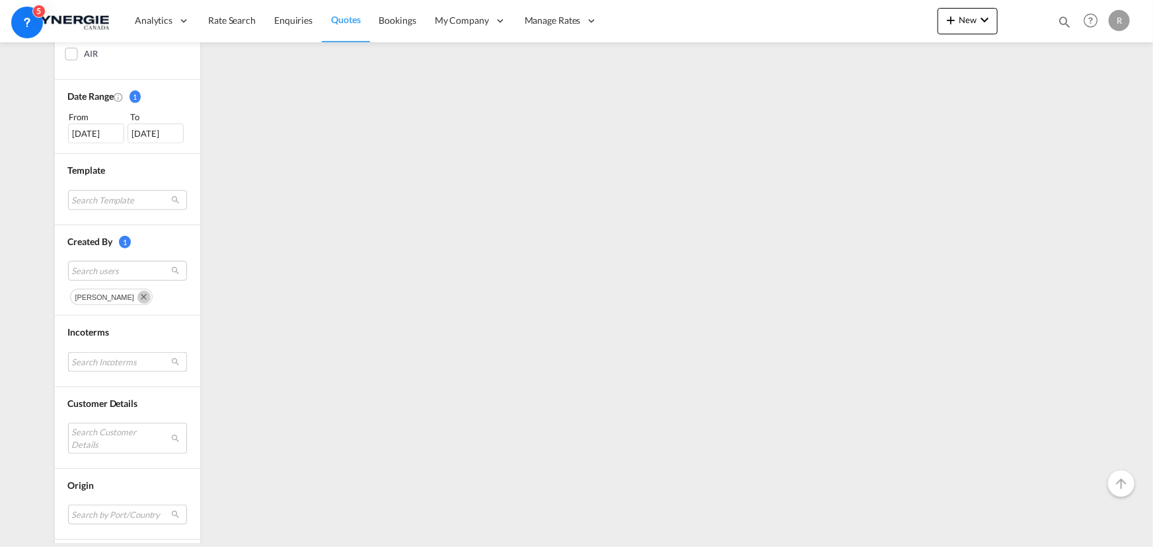
click at [105, 362] on md-select "Search Incoterms FOB-EXPORT free on board FAS-EXPORT free alongside ship CIP-EX…" at bounding box center [127, 362] width 119 height 20
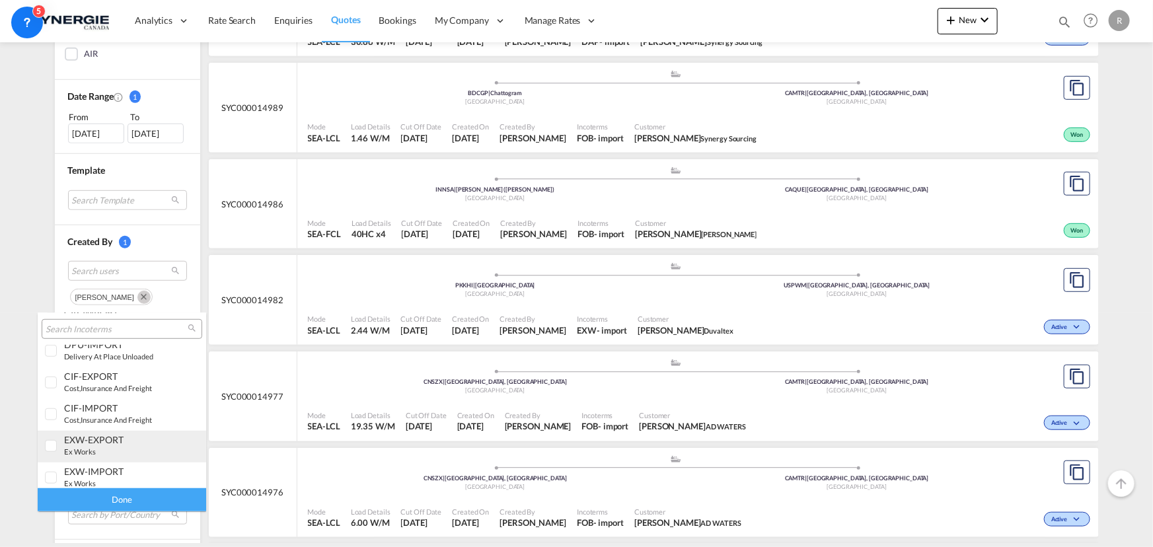
scroll to position [522, 0]
click at [100, 417] on div "EXW-IMPORT ex works" at bounding box center [116, 472] width 104 height 22
click at [114, 417] on div "Done" at bounding box center [122, 499] width 169 height 23
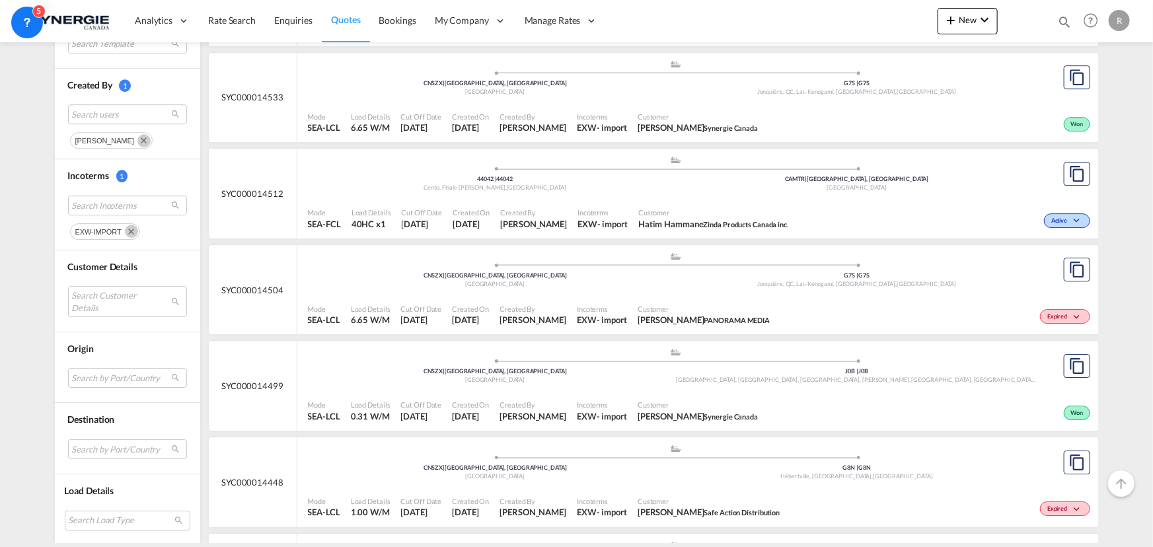
scroll to position [2042, 0]
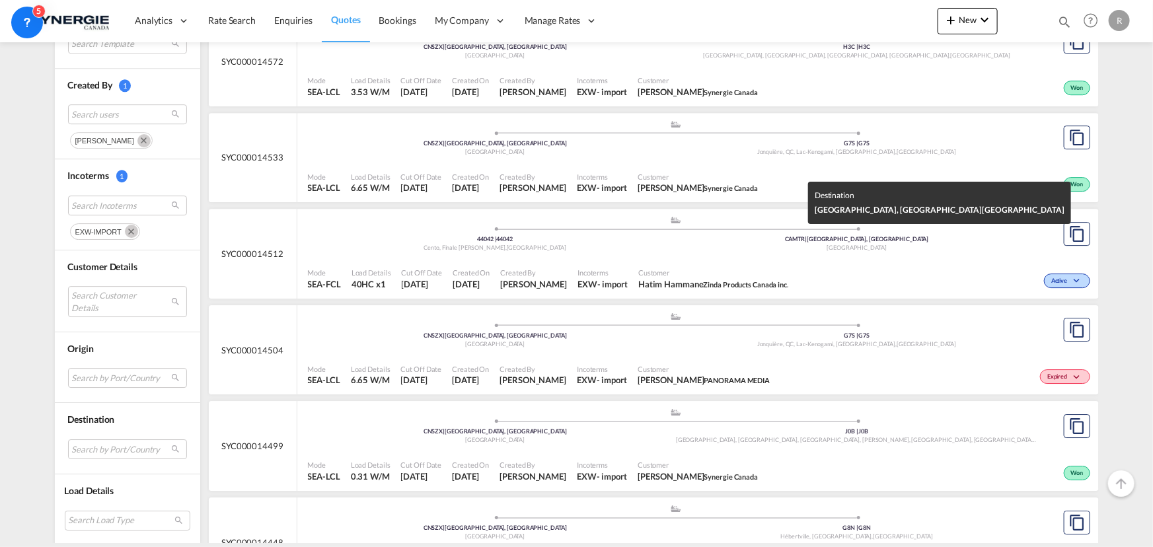
click at [922, 247] on div "Canada" at bounding box center [857, 248] width 362 height 9
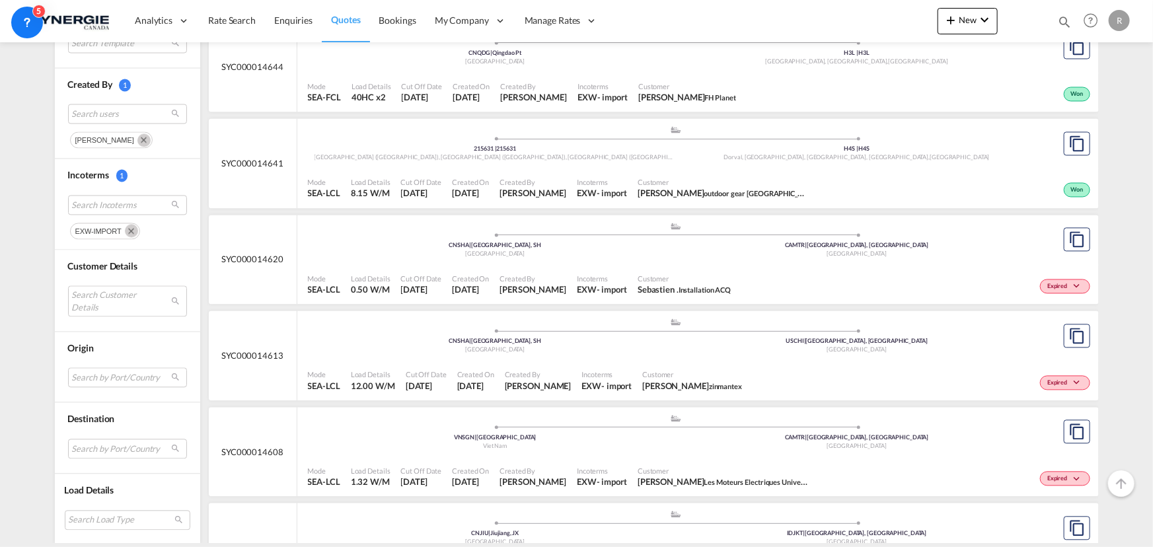
scroll to position [1217, 0]
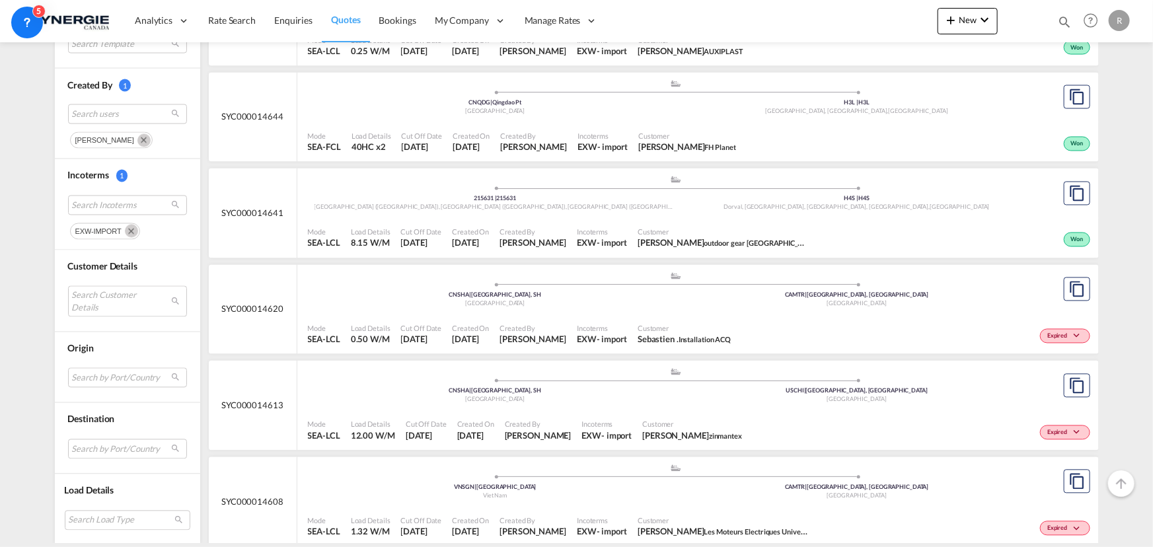
click at [712, 136] on div "Customer Kodi Weerasinghe FH Planet" at bounding box center [687, 142] width 108 height 33
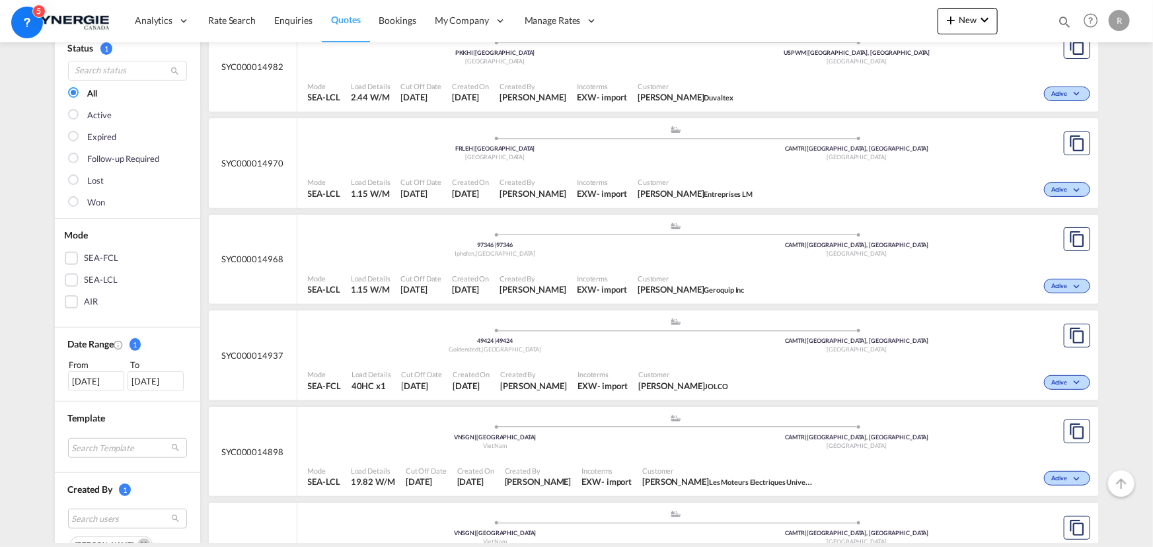
scroll to position [75, 0]
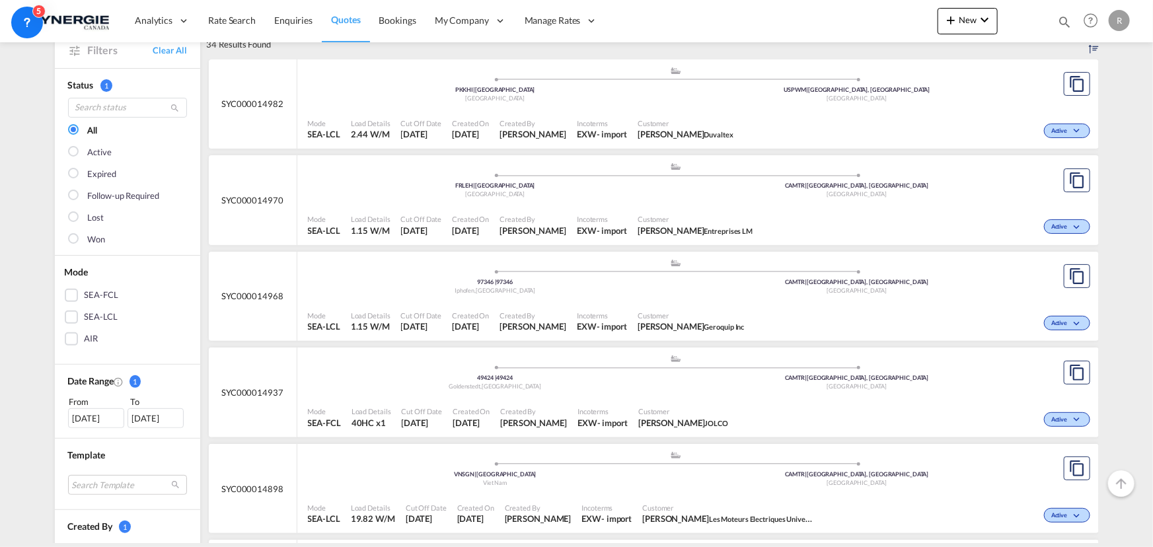
click at [577, 221] on span "Incoterms" at bounding box center [602, 219] width 50 height 10
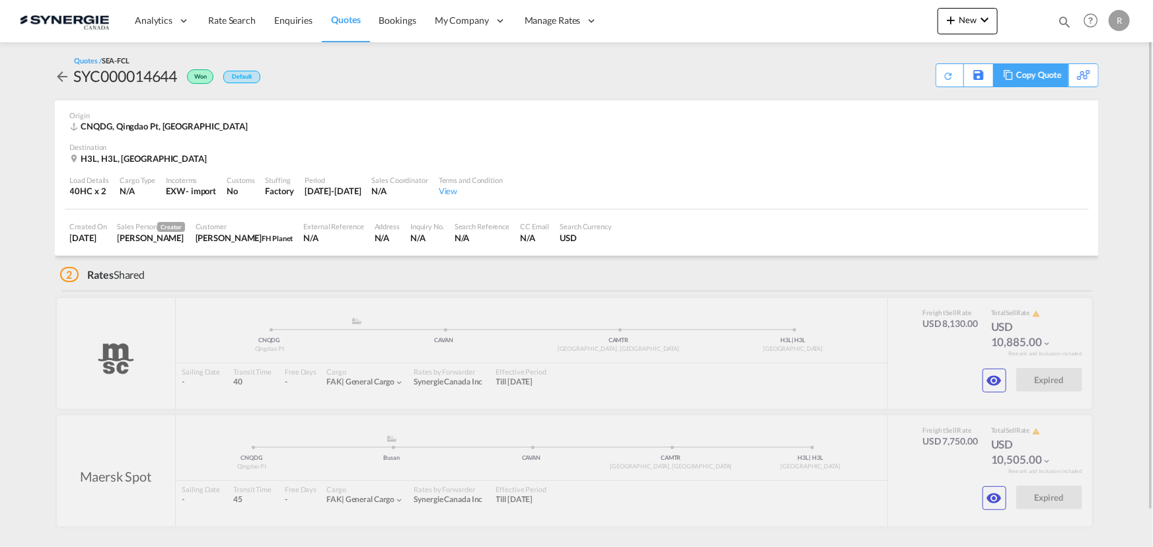
click at [1048, 78] on div "Copy Quote" at bounding box center [1039, 75] width 45 height 22
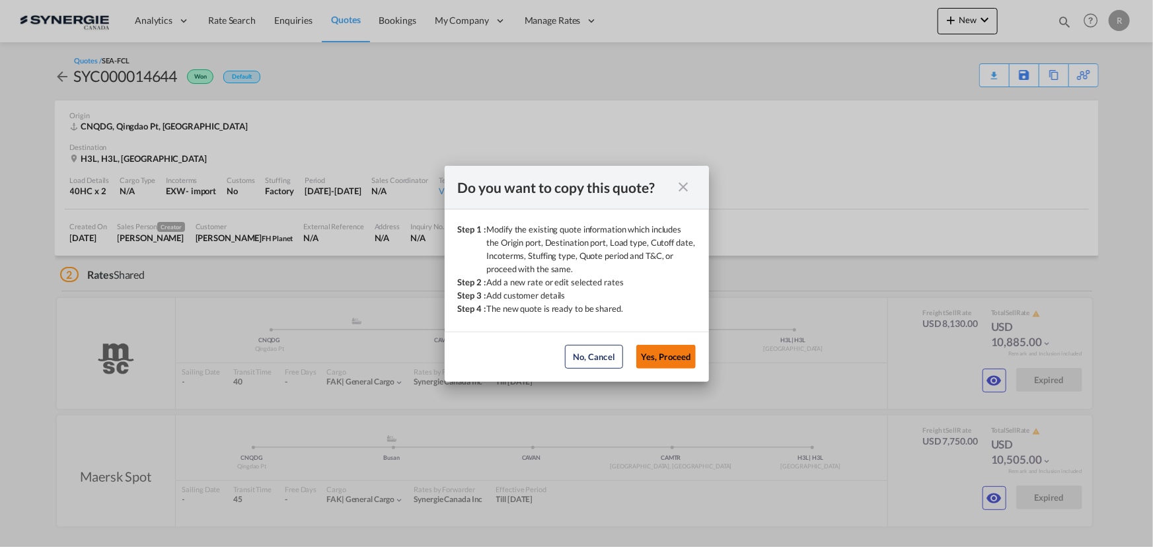
click at [671, 358] on button "Yes, Proceed" at bounding box center [665, 357] width 59 height 24
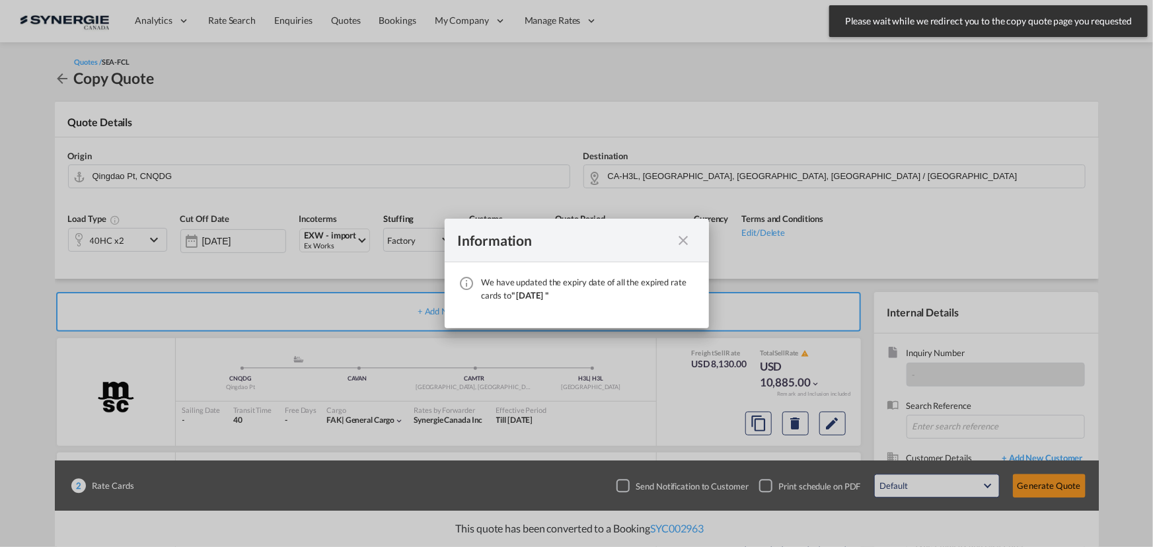
click at [687, 244] on md-icon "icon-close fg-AAA8AD cursor" at bounding box center [684, 241] width 16 height 16
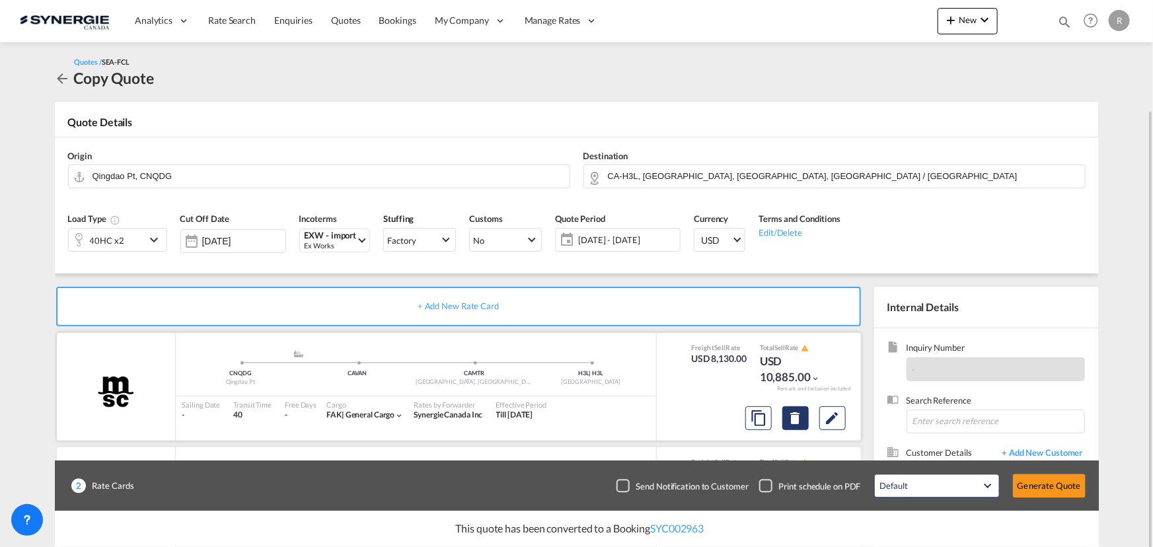
scroll to position [118, 0]
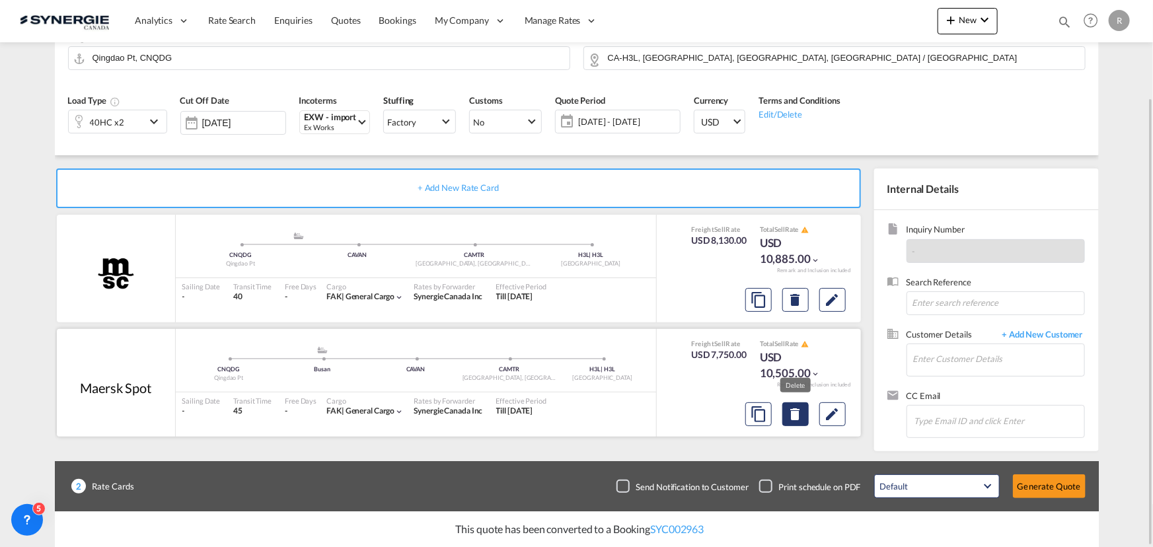
click at [796, 416] on md-icon "Delete" at bounding box center [796, 414] width 16 height 16
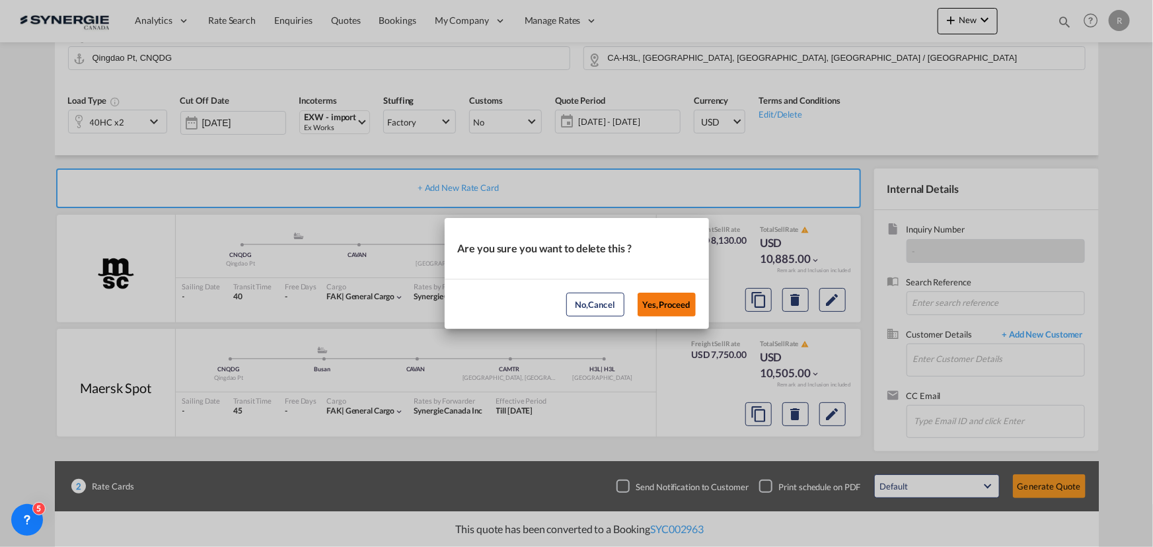
click at [663, 303] on button "Yes,Proceed" at bounding box center [667, 305] width 58 height 24
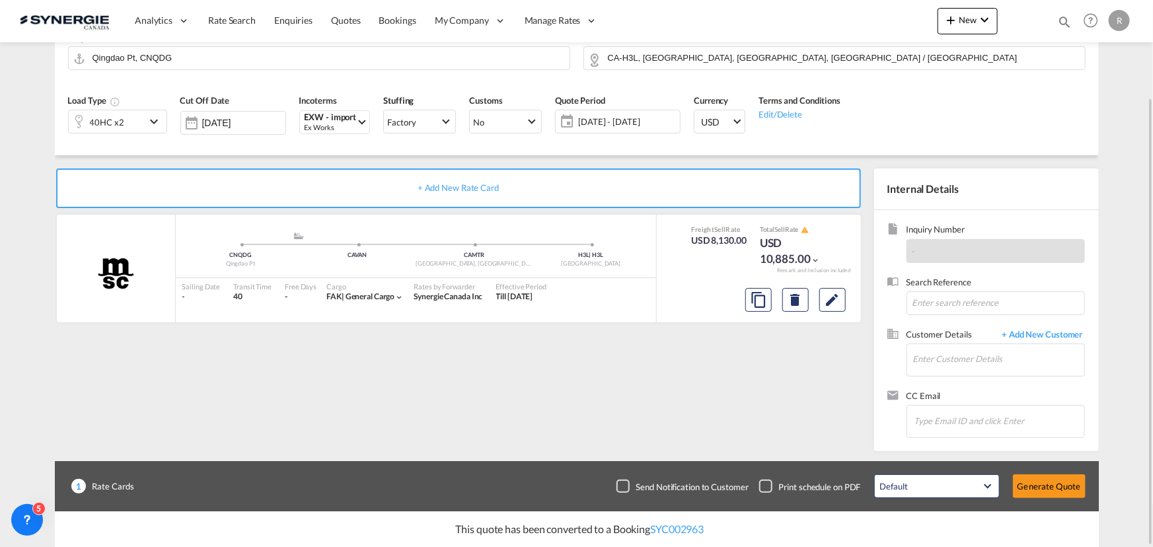
scroll to position [0, 0]
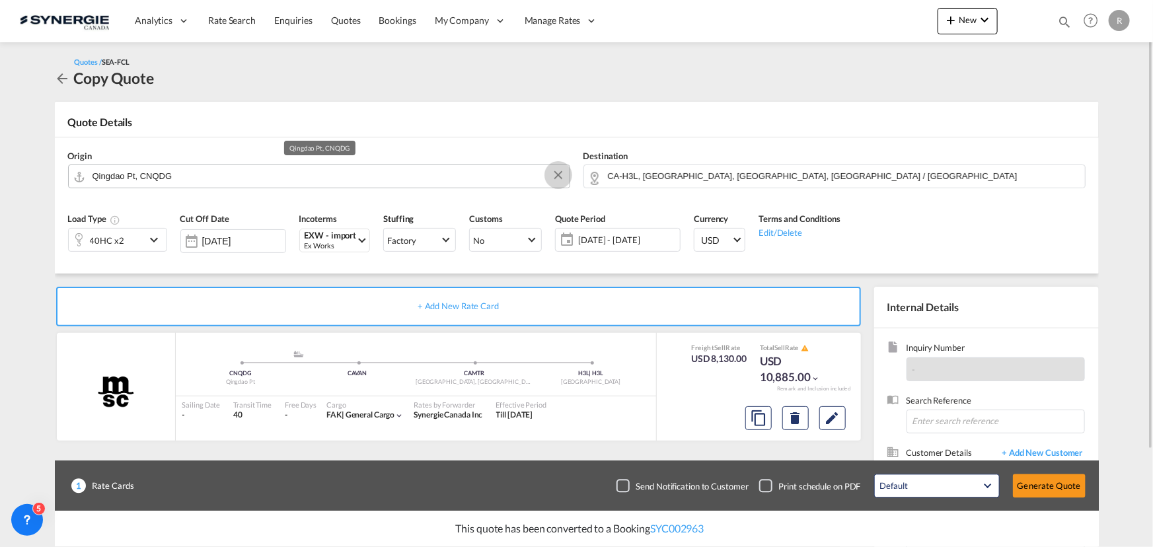
click at [558, 176] on button "Clear Input" at bounding box center [559, 175] width 20 height 20
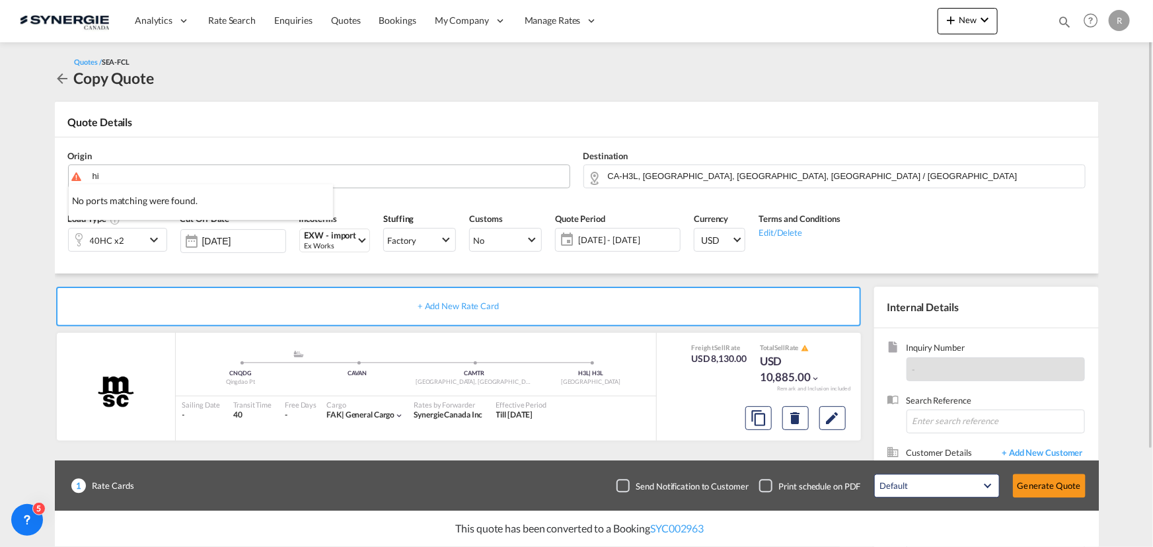
type input "h"
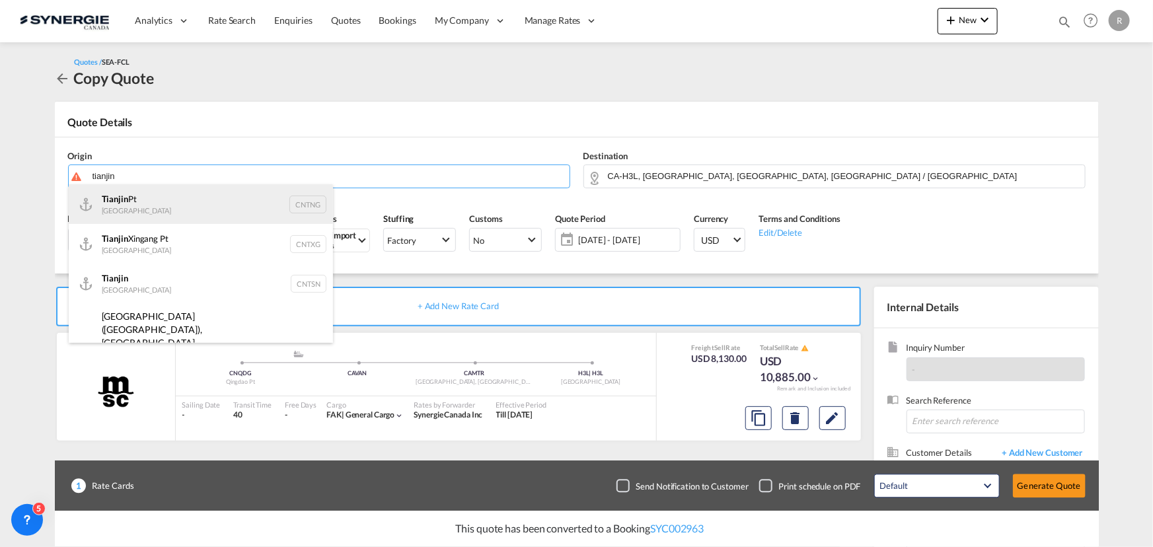
click at [146, 202] on div "Tianjin Pt China CNTNG" at bounding box center [201, 204] width 264 height 40
type input "Tianjin Pt, CNTNG"
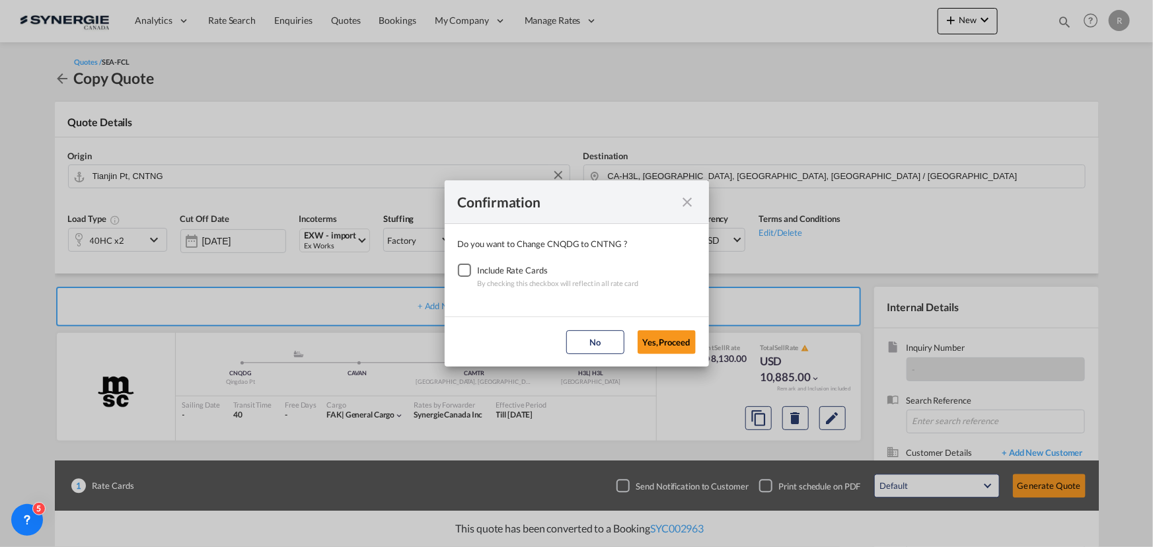
click at [458, 264] on div "Checkbox No Ink" at bounding box center [464, 270] width 13 height 13
click at [666, 348] on button "Yes,Proceed" at bounding box center [667, 342] width 58 height 24
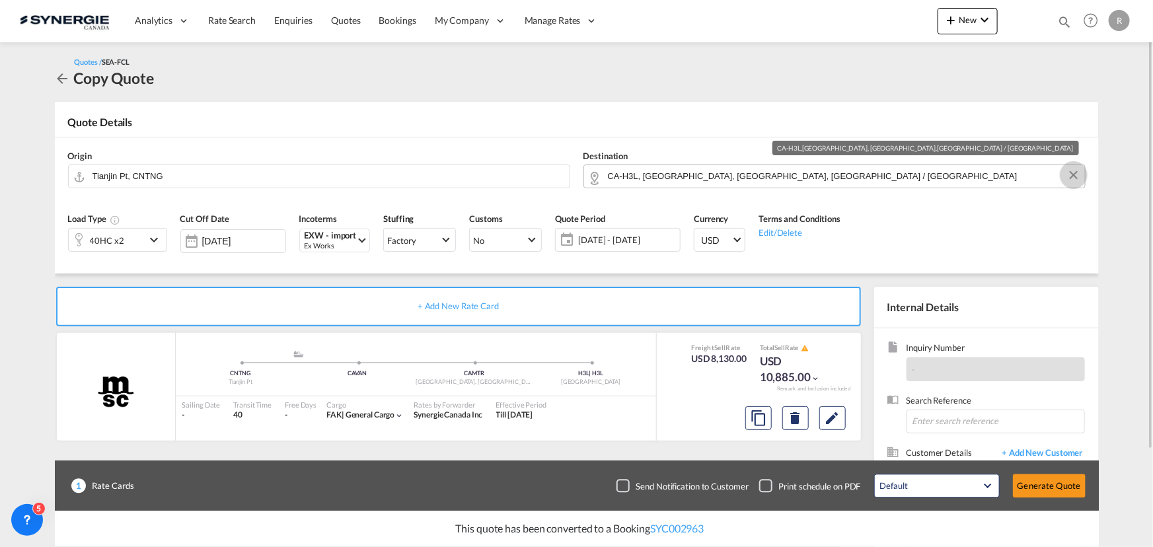
click at [1071, 178] on button "Clear Input" at bounding box center [1074, 175] width 20 height 20
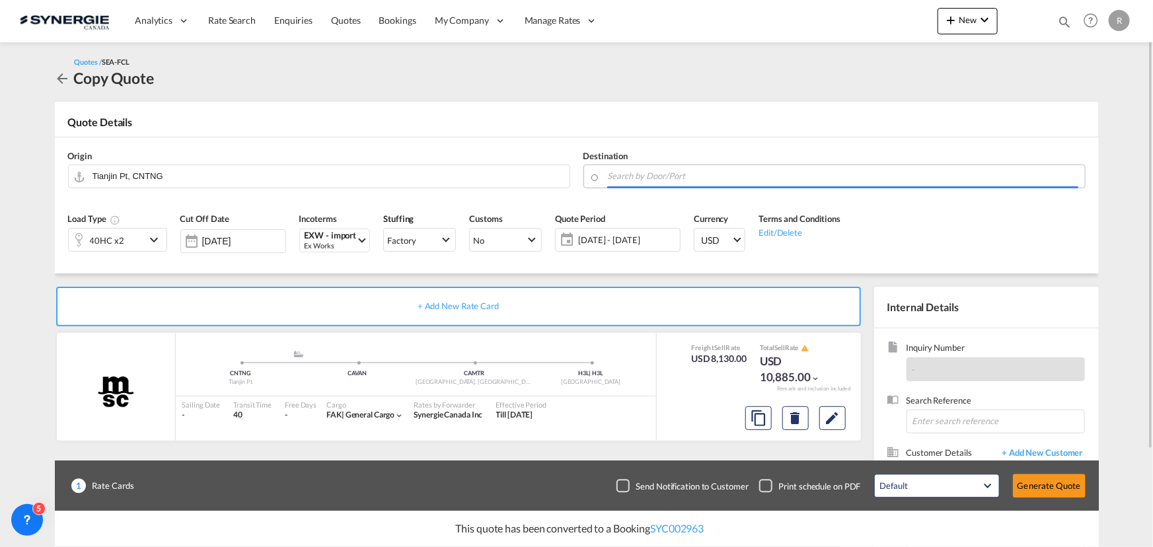
type input "e"
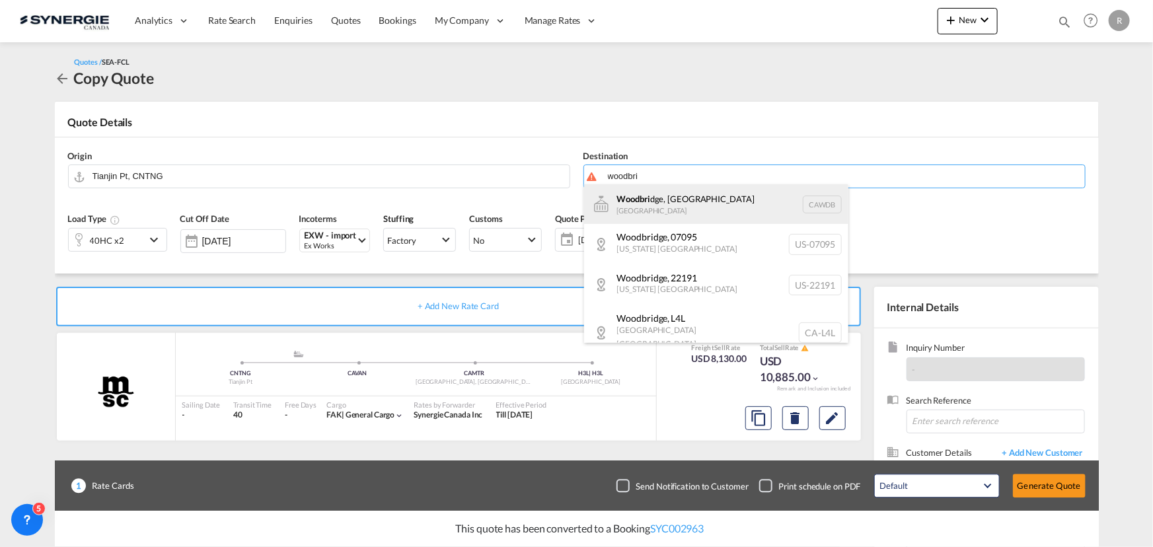
click at [636, 208] on div "Woodbri dge, ON [GEOGRAPHIC_DATA] CAWDB" at bounding box center [716, 204] width 264 height 40
type input "Woodbridge, [GEOGRAPHIC_DATA], [GEOGRAPHIC_DATA]"
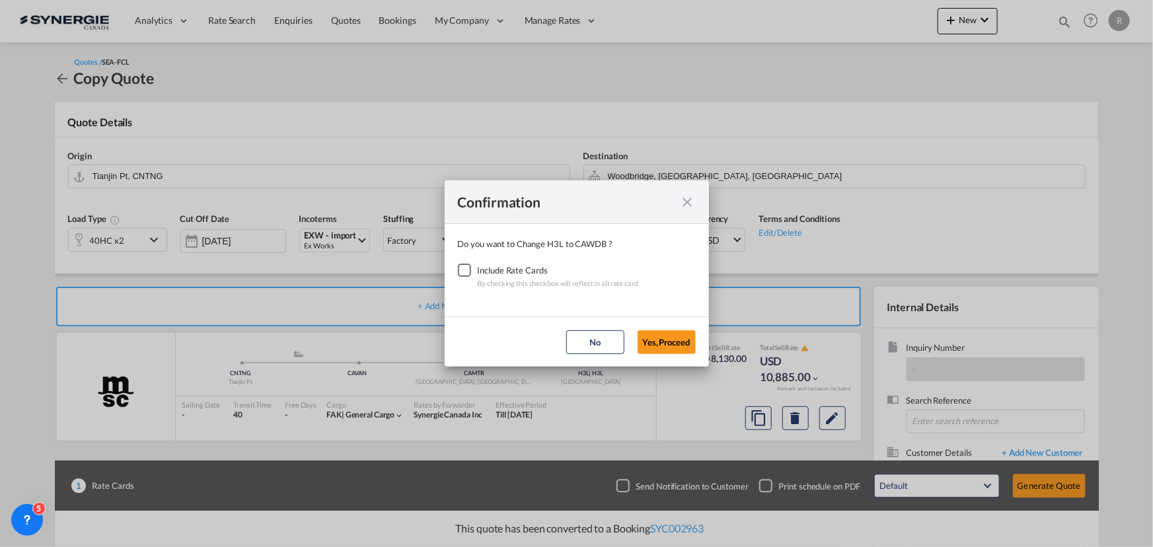
click at [464, 272] on div "Checkbox No Ink" at bounding box center [464, 270] width 13 height 13
click at [672, 343] on button "Yes,Proceed" at bounding box center [667, 342] width 58 height 24
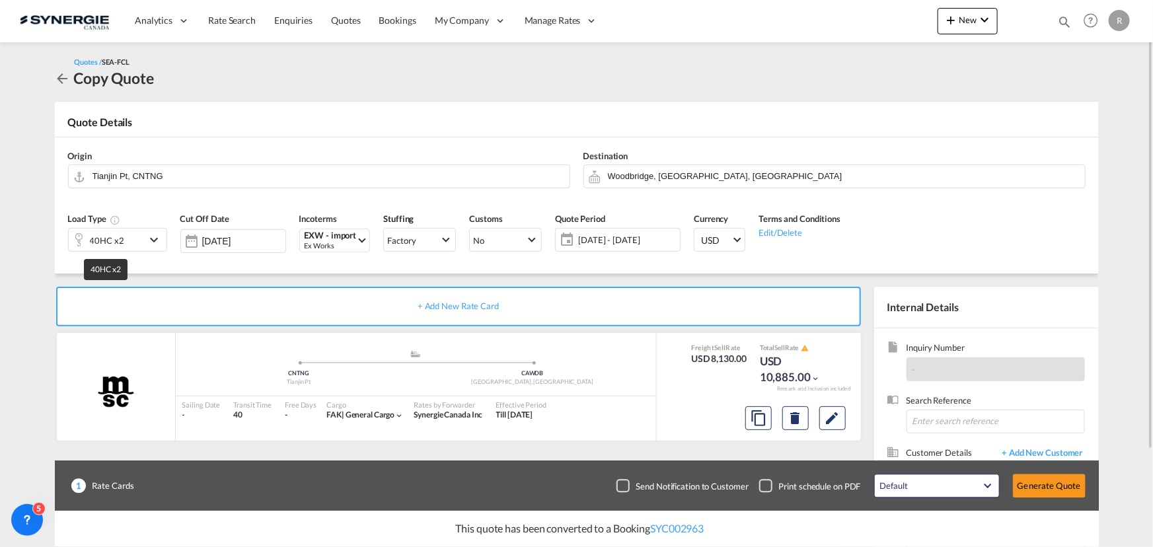
click at [108, 238] on div "40HC x2" at bounding box center [107, 240] width 34 height 19
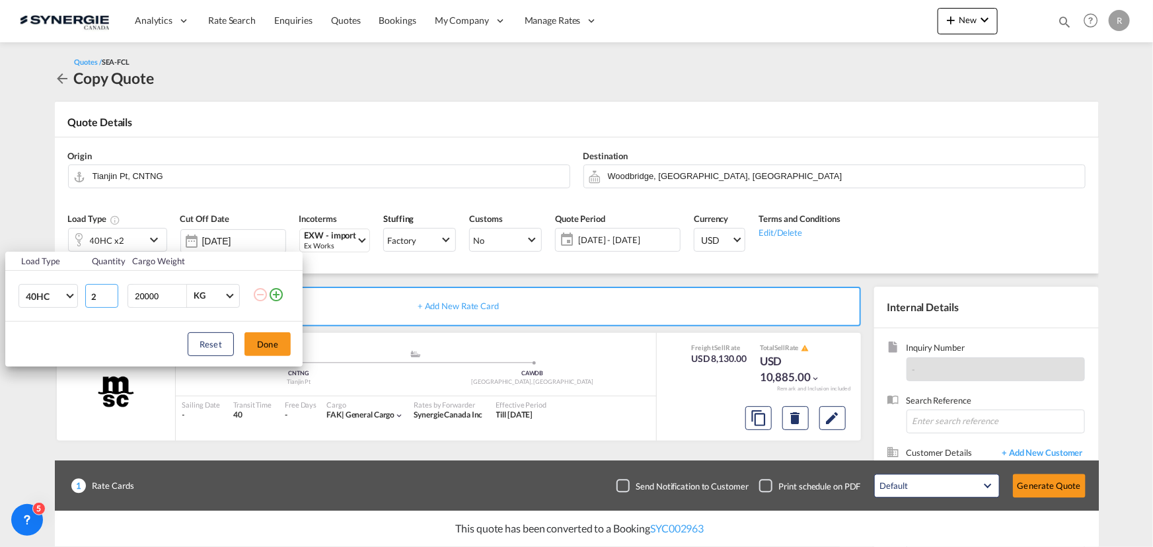
click at [110, 302] on input "2" at bounding box center [101, 296] width 33 height 24
type input "1"
click at [111, 297] on input "1" at bounding box center [101, 296] width 33 height 24
click at [267, 342] on button "Done" at bounding box center [268, 344] width 46 height 24
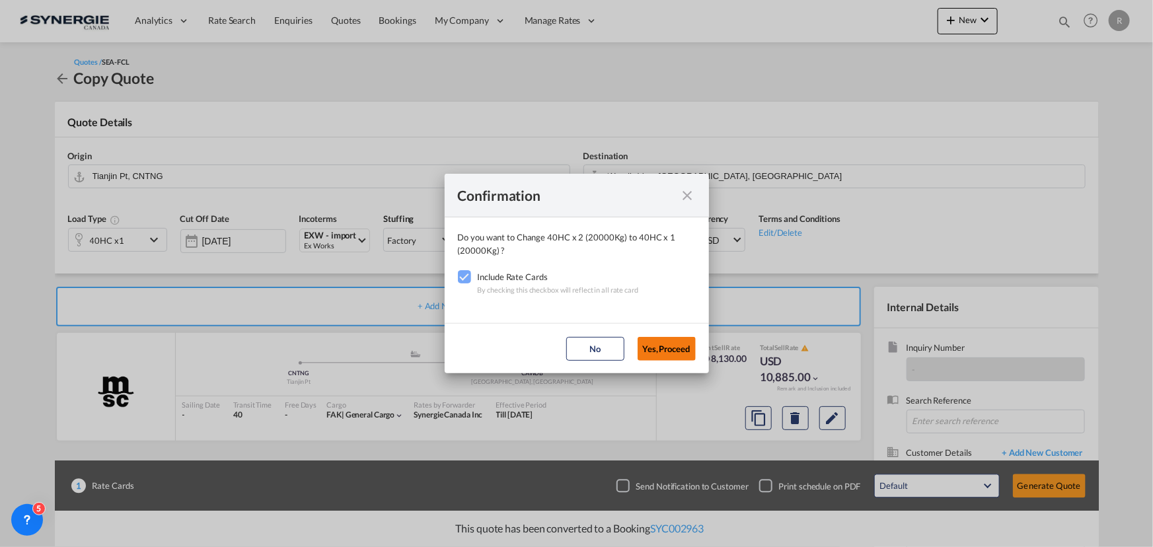
click at [667, 353] on button "Yes,Proceed" at bounding box center [667, 349] width 58 height 24
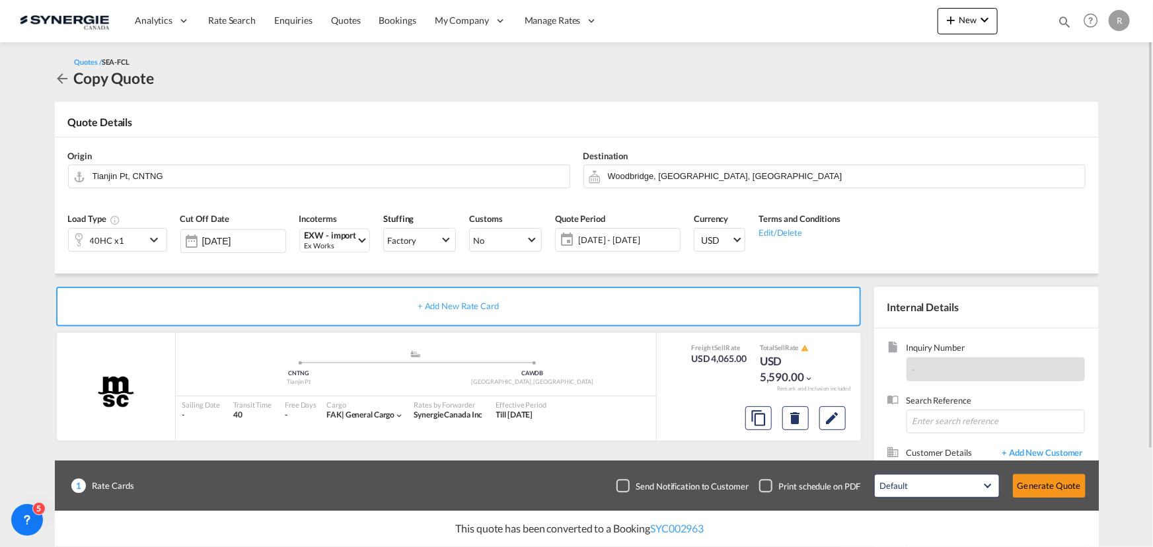
click at [617, 238] on span "24 Sep - 24 Oct 2025" at bounding box center [627, 240] width 98 height 12
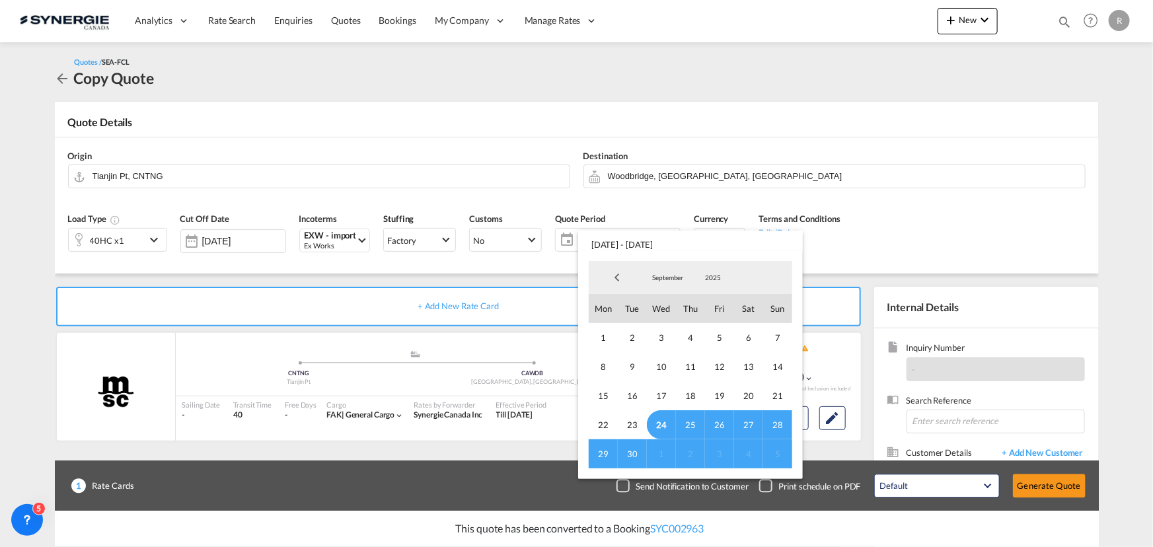
click at [639, 448] on span "30" at bounding box center [632, 454] width 29 height 29
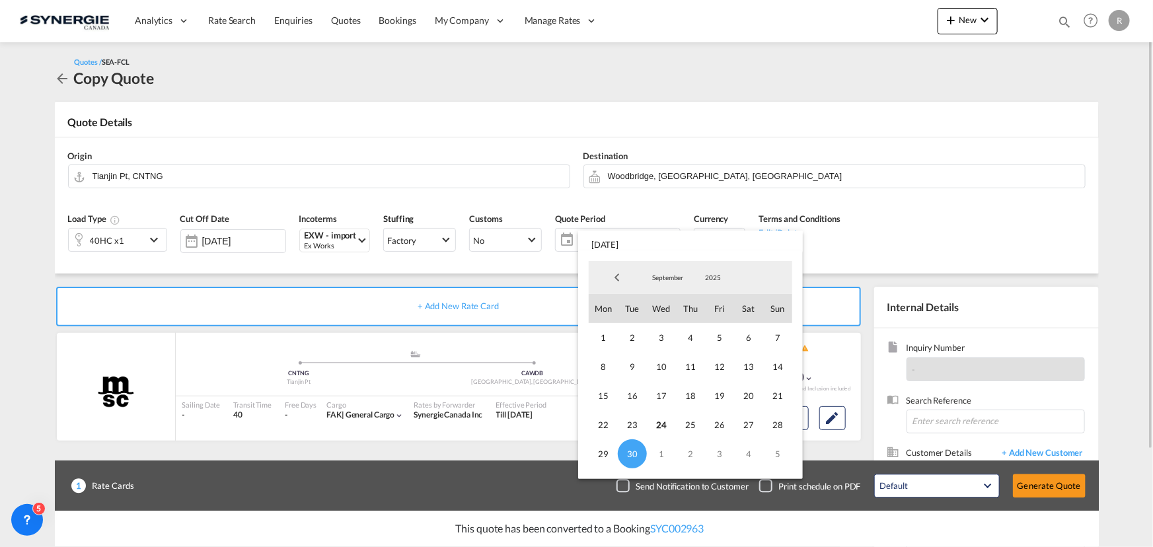
click at [781, 453] on span "5" at bounding box center [777, 454] width 29 height 29
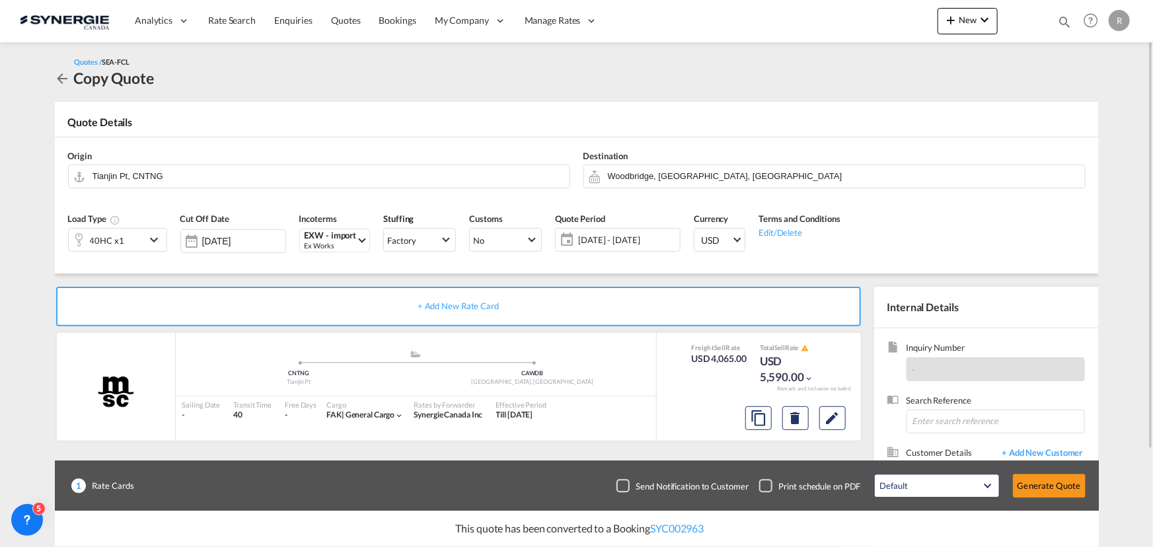
click at [963, 254] on div "Load Type 40HC x1 Cut Off Date 24 Sep 2025 Incoterms EXW - import Ex Works CFR …" at bounding box center [576, 236] width 1031 height 73
click at [833, 421] on md-icon "Edit" at bounding box center [833, 418] width 16 height 16
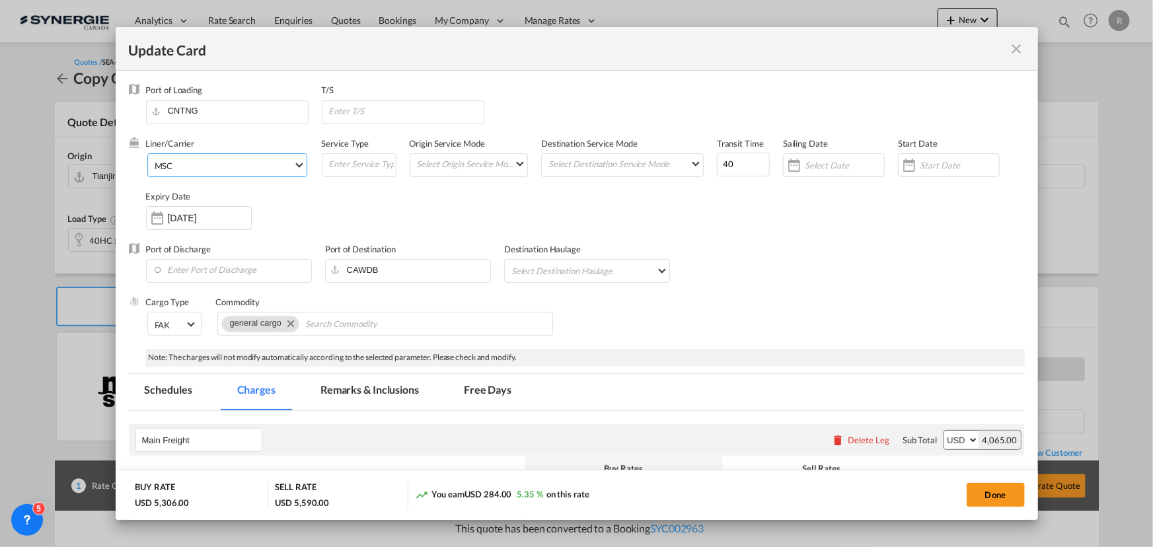
click at [254, 168] on span "MSC" at bounding box center [224, 166] width 139 height 12
select select "per container"
select select "per_declaration"
select select "per container"
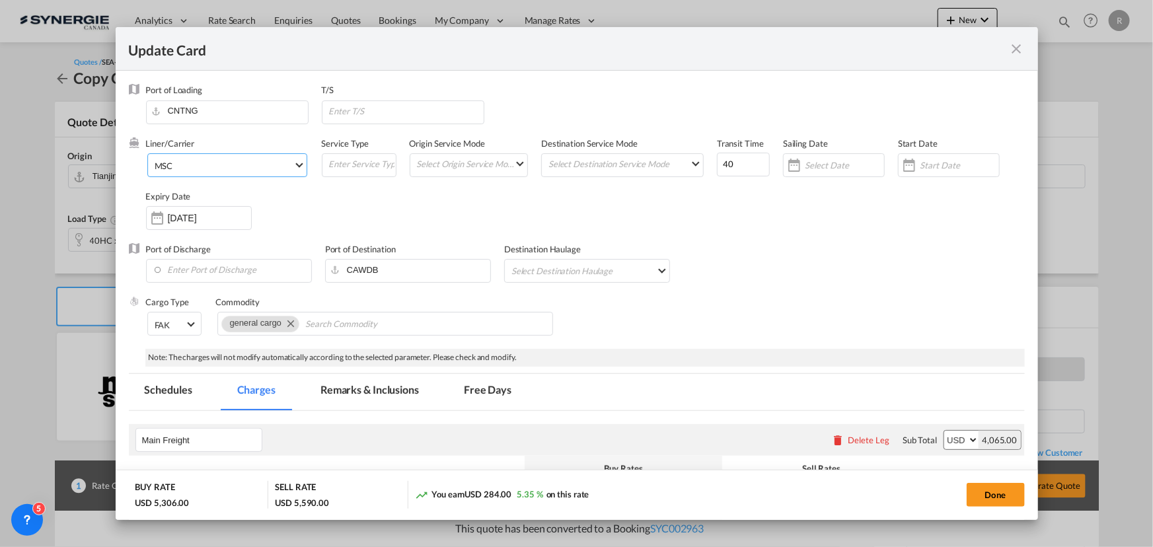
select select "per container"
select select "per B/L"
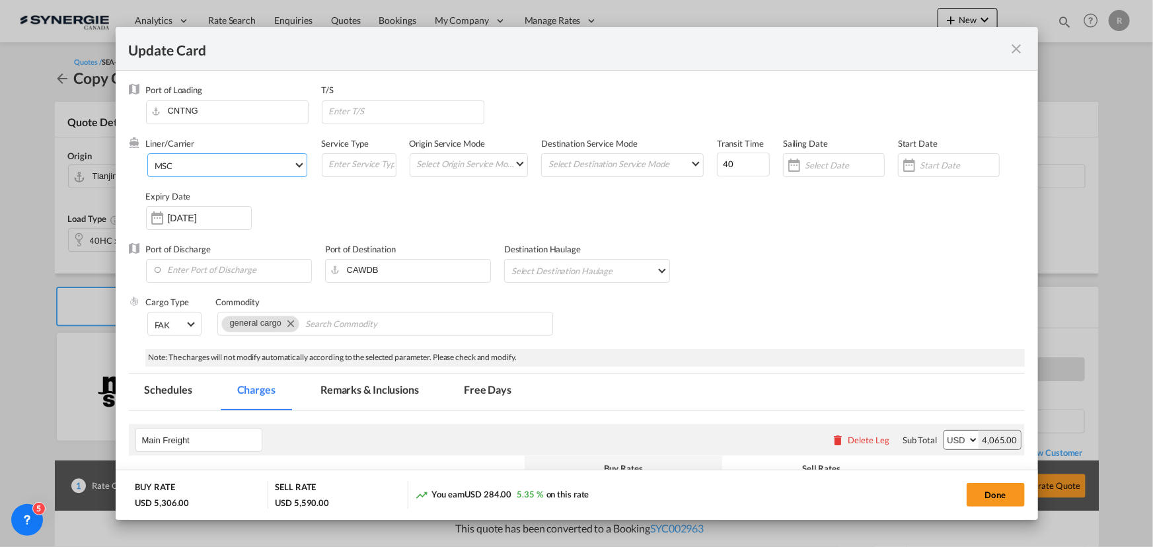
select select "per shipment"
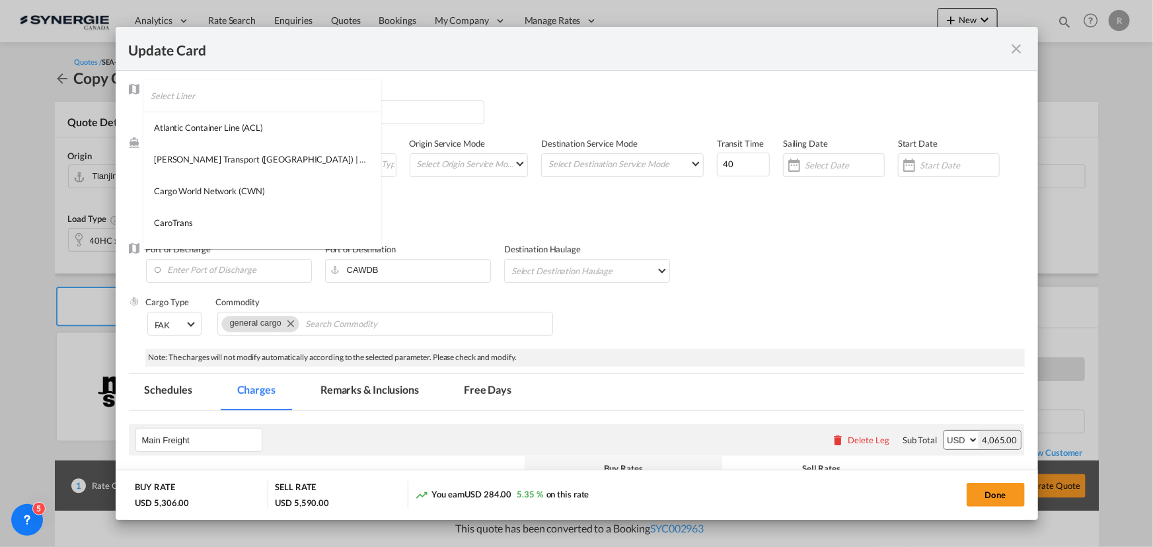
click at [258, 102] on input "search" at bounding box center [266, 96] width 231 height 32
type input "cma"
click at [192, 130] on div "CMA CGM" at bounding box center [175, 128] width 42 height 12
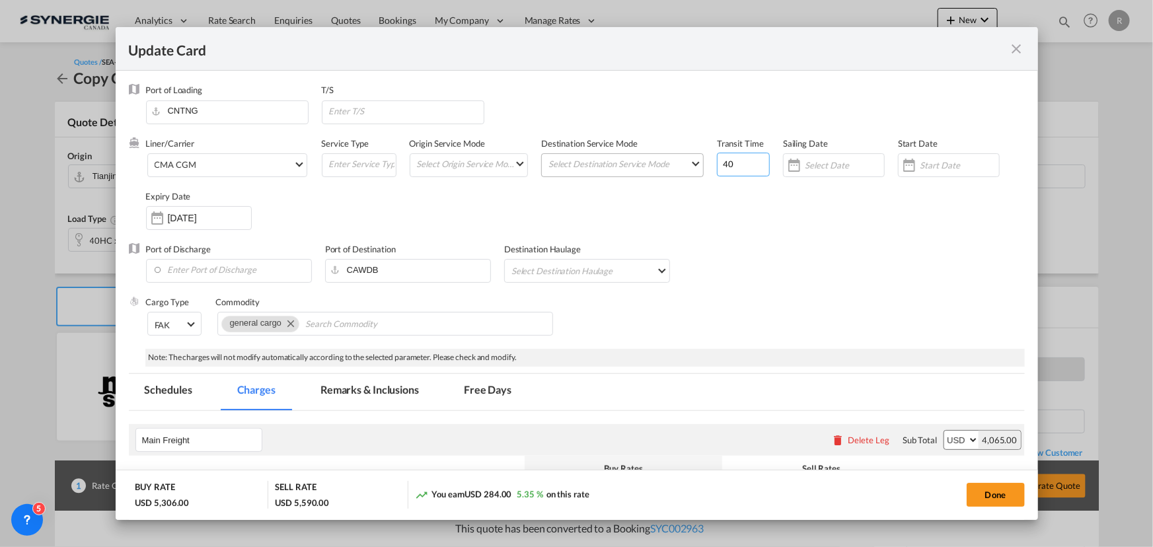
drag, startPoint x: 738, startPoint y: 167, endPoint x: 608, endPoint y: 158, distance: 129.8
click at [608, 158] on div "Liner/Carrier CMA CGM Service Type Origin Service Mode Select Origin Service Mo…" at bounding box center [585, 190] width 879 height 106
drag, startPoint x: 730, startPoint y: 157, endPoint x: 681, endPoint y: 153, distance: 49.1
click at [683, 157] on div "Liner/Carrier CMA CGM Service Type Origin Service Mode Select Origin Service Mo…" at bounding box center [585, 190] width 879 height 106
type input "40"
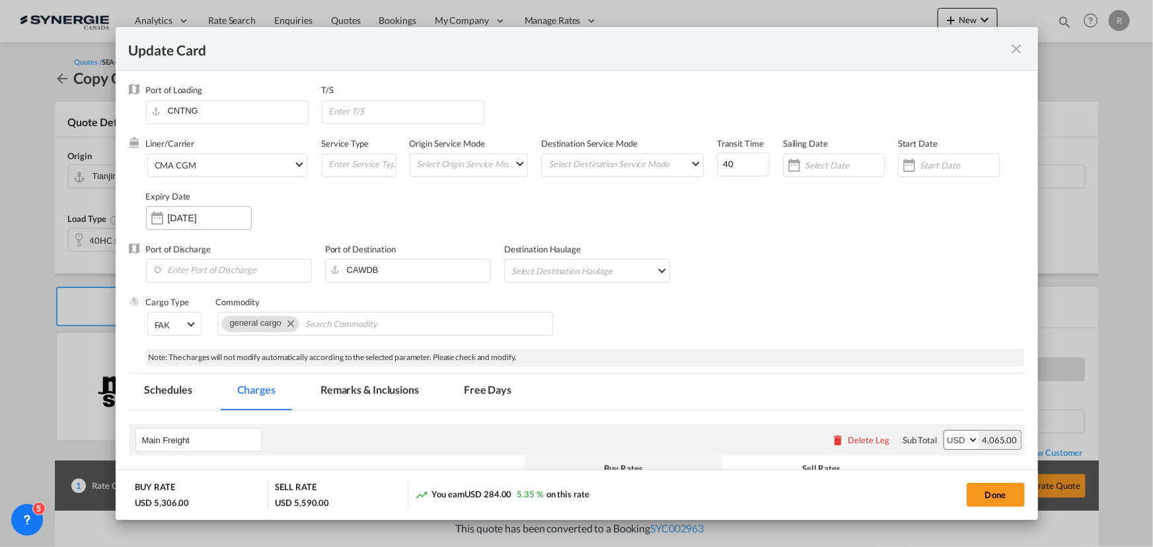
click at [192, 222] on input "24 Oct 2025" at bounding box center [209, 218] width 83 height 11
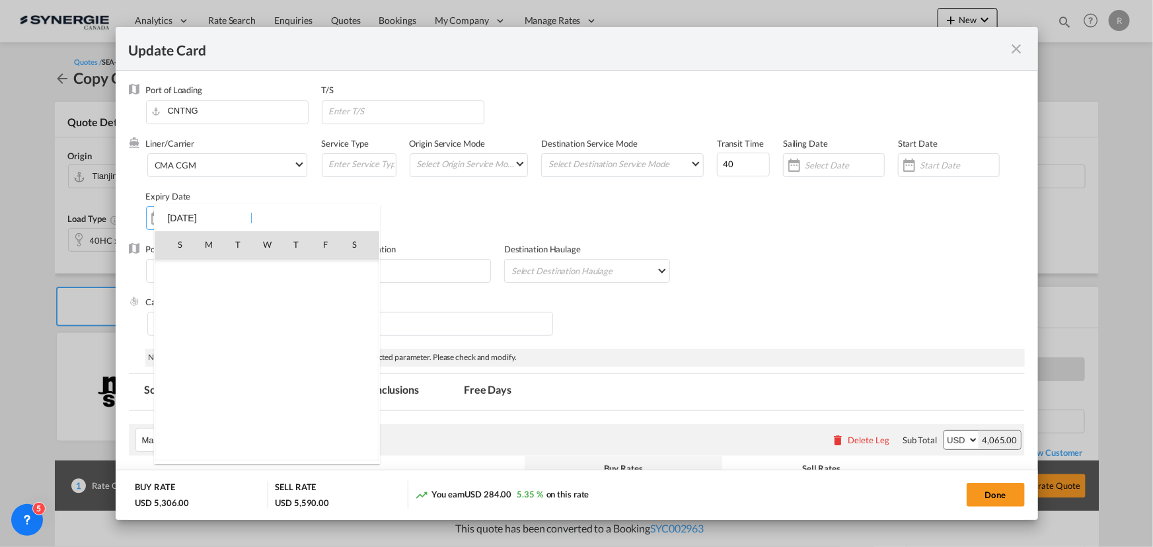
scroll to position [306334, 0]
click at [242, 334] on span "14" at bounding box center [238, 331] width 26 height 26
type input "14 Oct 2025"
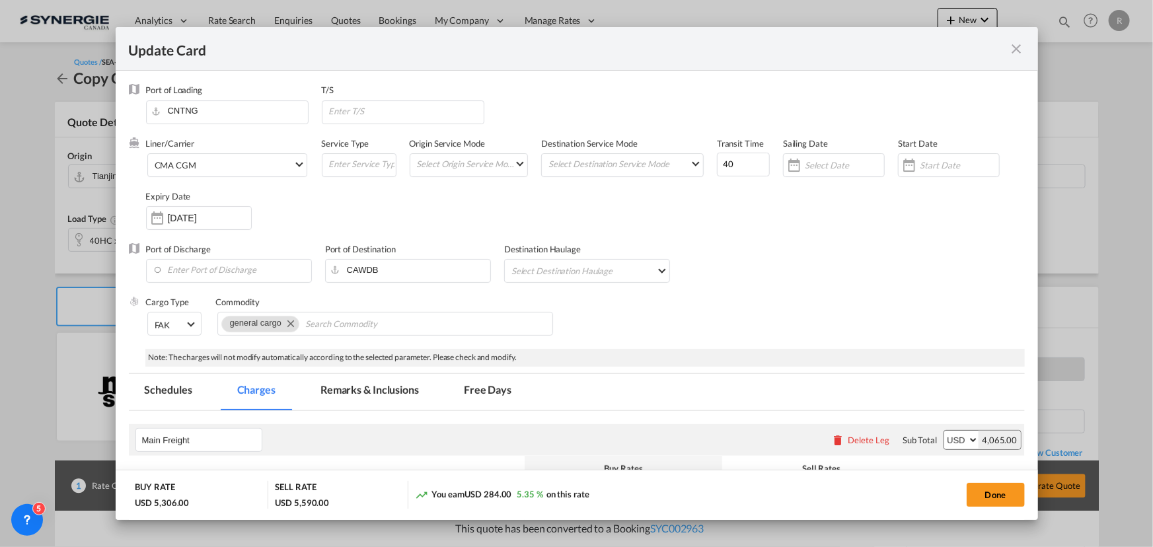
click at [686, 299] on div "Cargo Type FAK FAK GCR GDSM General Cargo Hazardous Cargo Ambient Foodstuff Chi…" at bounding box center [585, 322] width 879 height 53
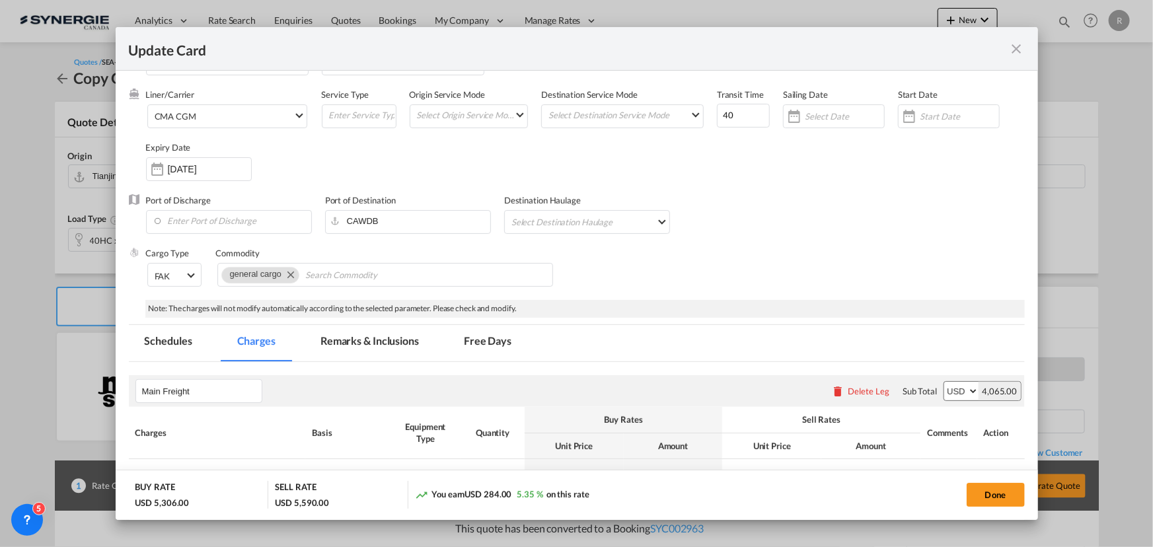
scroll to position [120, 0]
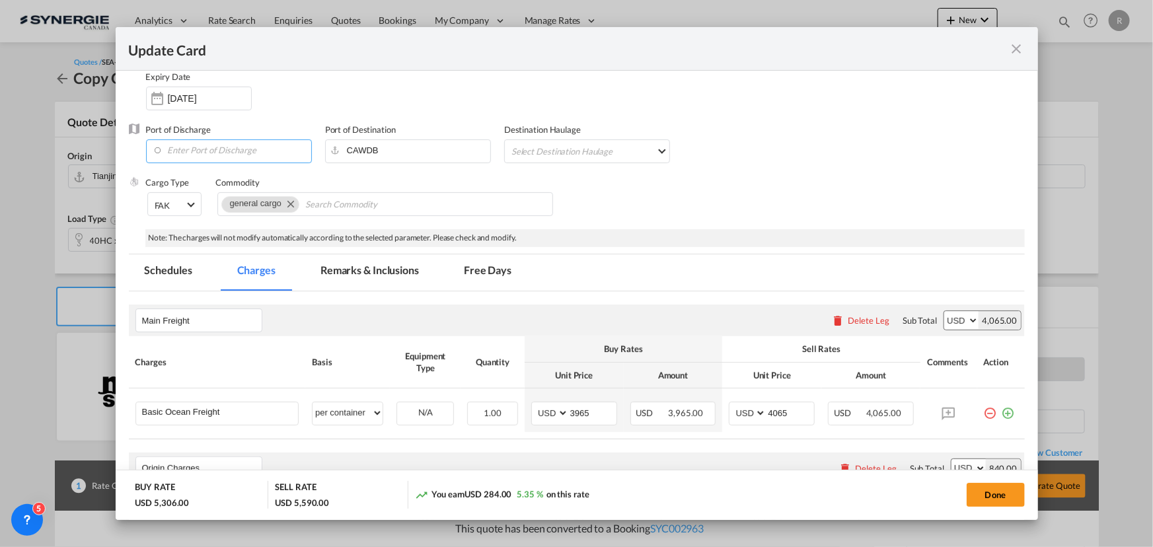
click at [256, 151] on input "Enter Port of Discharge" at bounding box center [232, 150] width 159 height 20
type input "T"
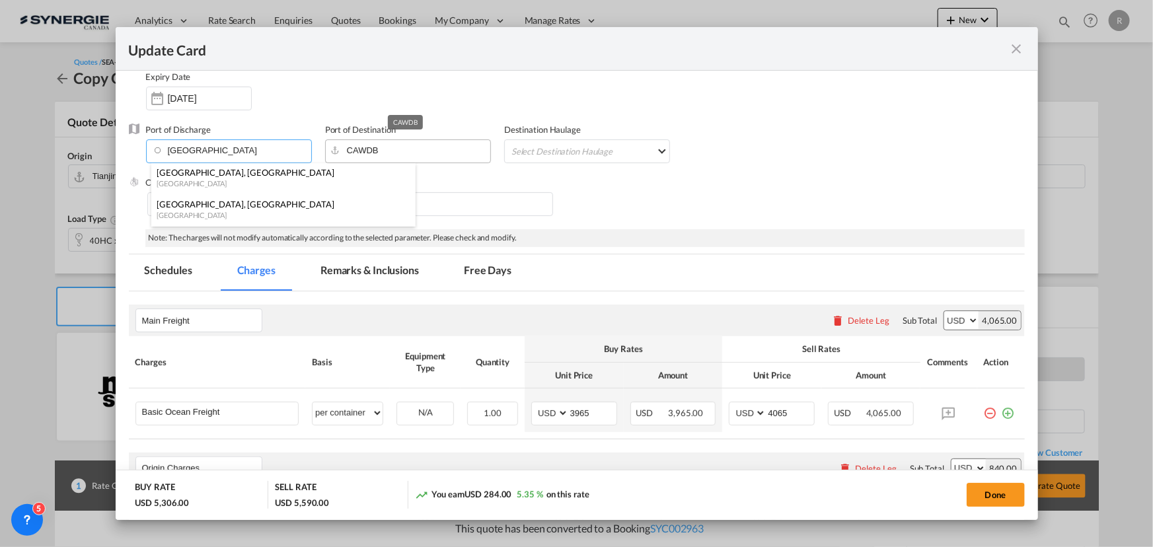
type input "Vancouver"
click at [435, 151] on input "CAWDB" at bounding box center [411, 150] width 159 height 20
drag, startPoint x: 435, startPoint y: 151, endPoint x: 262, endPoint y: 145, distance: 173.2
click at [262, 145] on div "Port of Discharge Vancouver Port of Destination CAWDB Destination Haulage Selec…" at bounding box center [577, 150] width 896 height 53
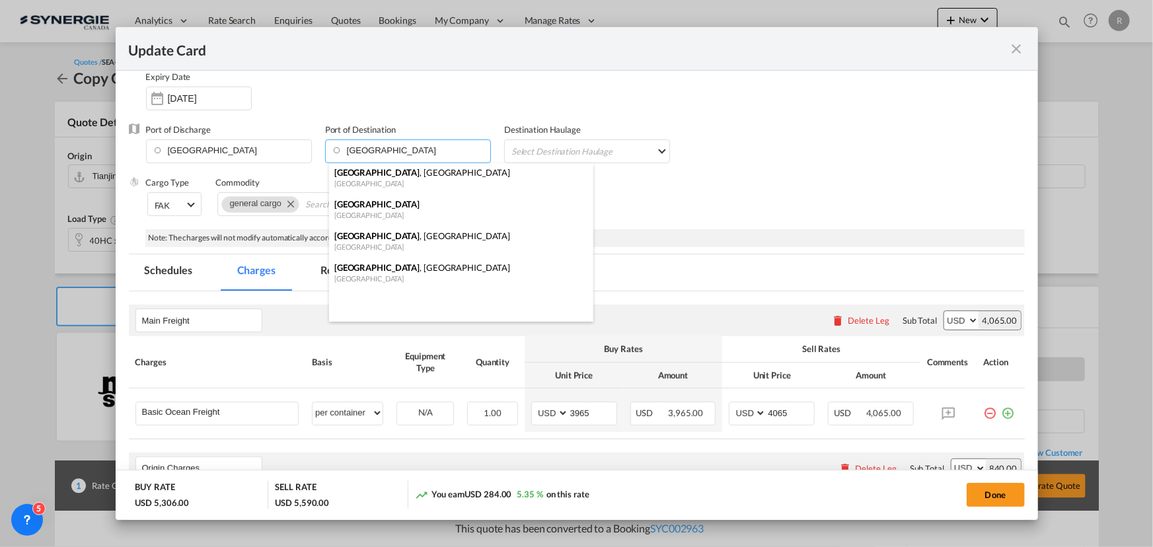
click at [359, 177] on span "Toronto" at bounding box center [376, 172] width 85 height 11
type input "Toronto, ON, CATOR"
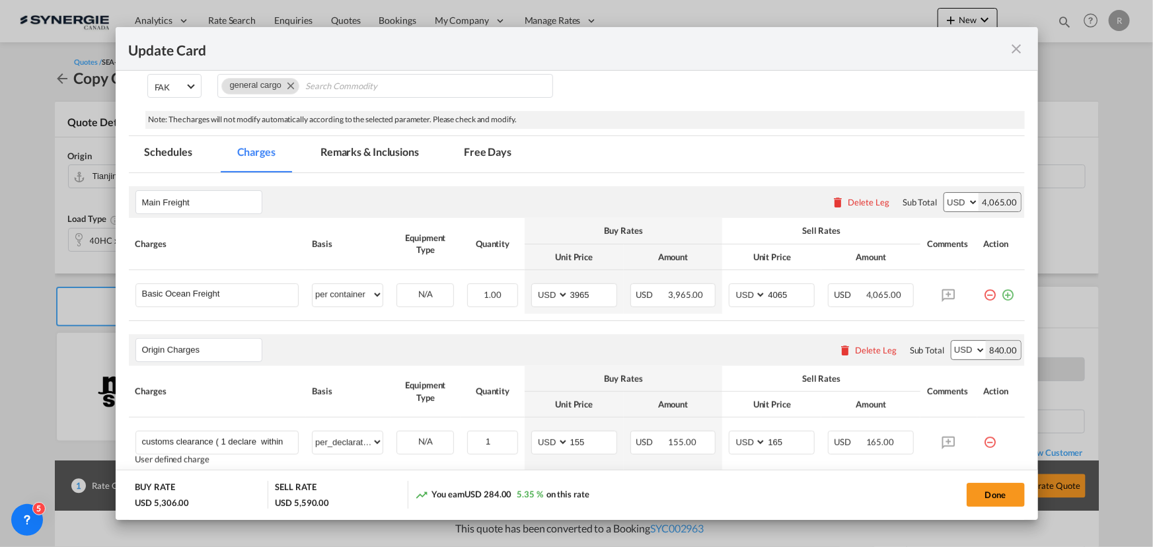
scroll to position [240, 0]
drag, startPoint x: 605, startPoint y: 290, endPoint x: 508, endPoint y: 286, distance: 96.6
click at [508, 286] on tr "Basic Ocean Freight Please Enter User Defined Charges Cannot Be Published per e…" at bounding box center [577, 290] width 896 height 44
type input "3650"
drag, startPoint x: 788, startPoint y: 292, endPoint x: 677, endPoint y: 280, distance: 111.7
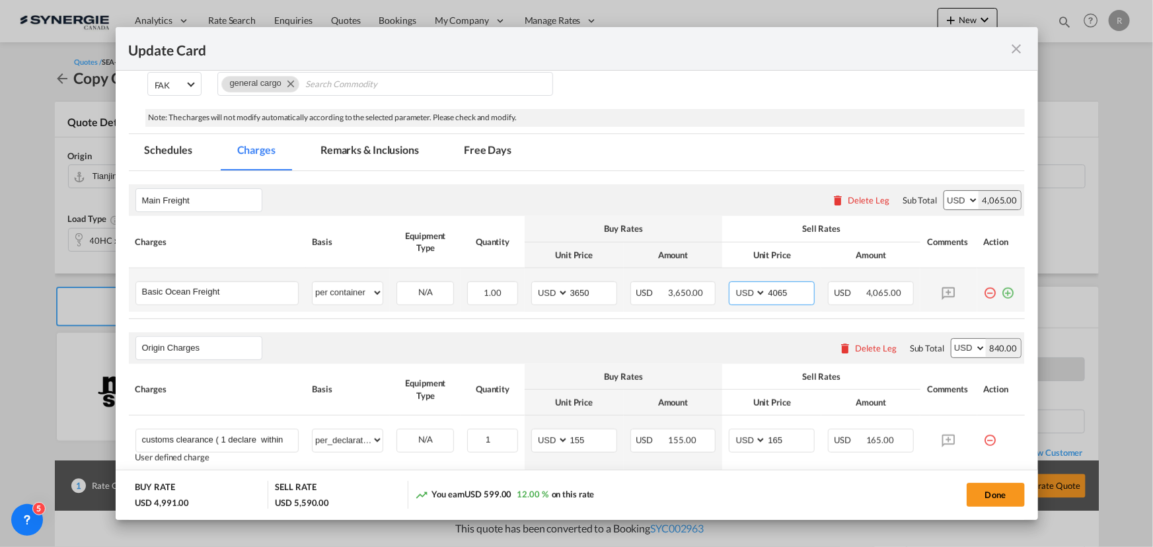
click at [677, 280] on tr "Basic Ocean Freight Please Enter User Defined Charges Cannot Be Published per e…" at bounding box center [577, 290] width 896 height 44
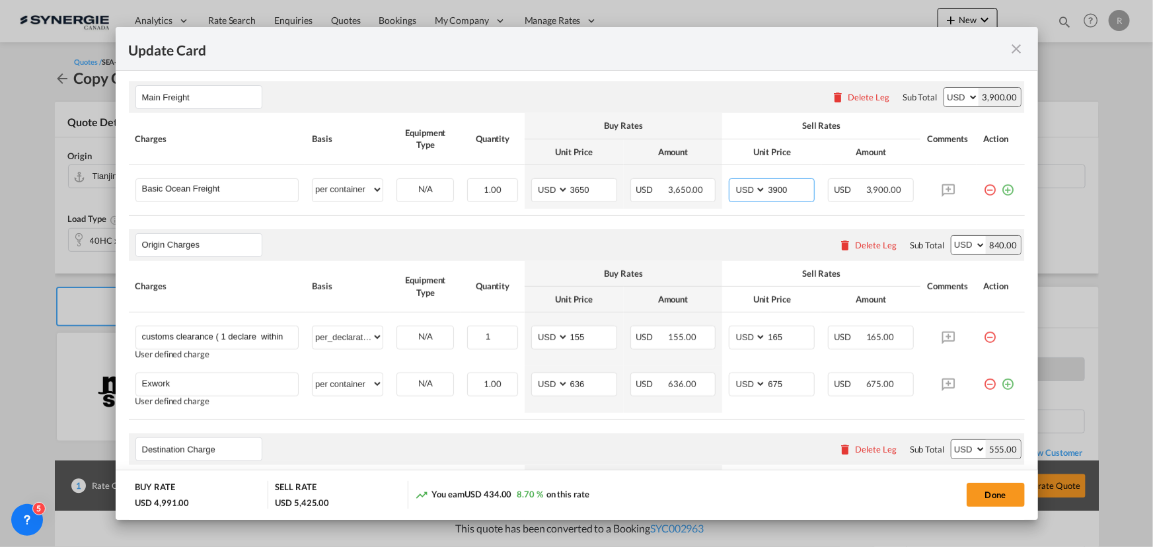
scroll to position [360, 0]
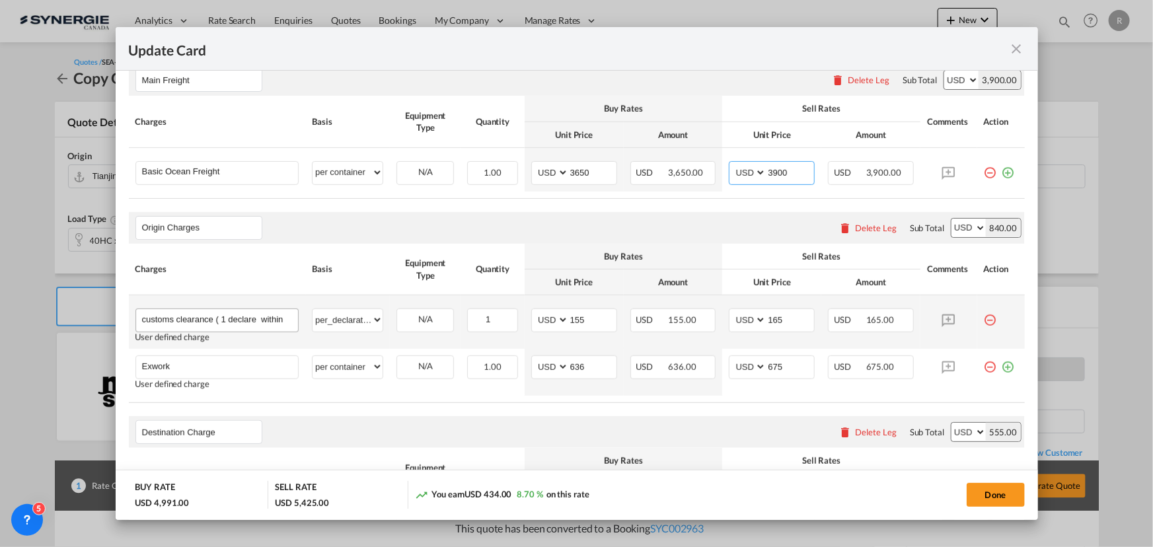
type input "3900"
click at [189, 317] on input "customs clearance ( 1 declare within 5 HS code for clearance)" at bounding box center [220, 319] width 157 height 20
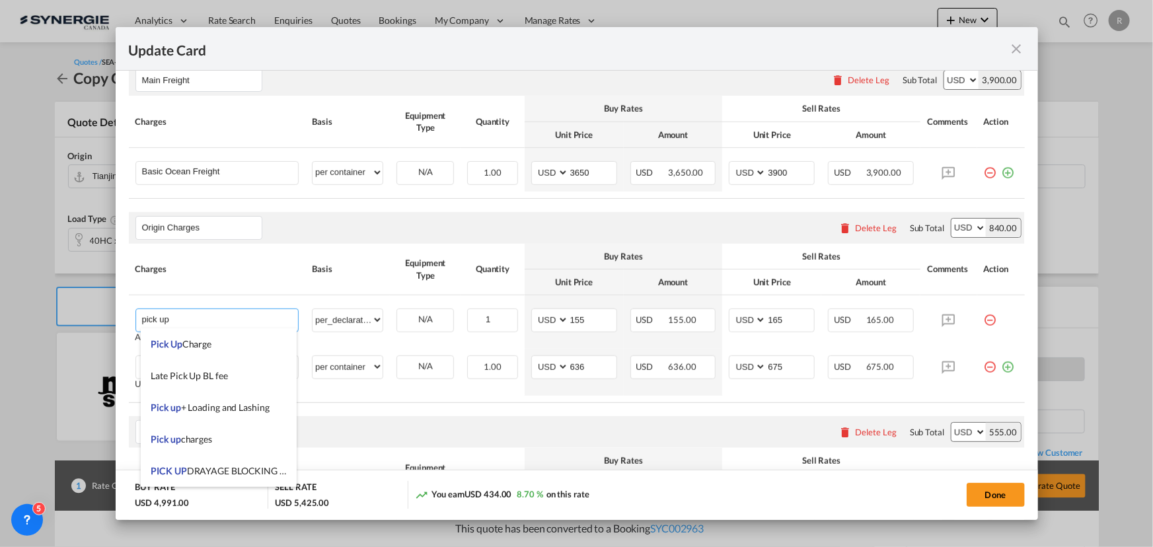
type input "pick up"
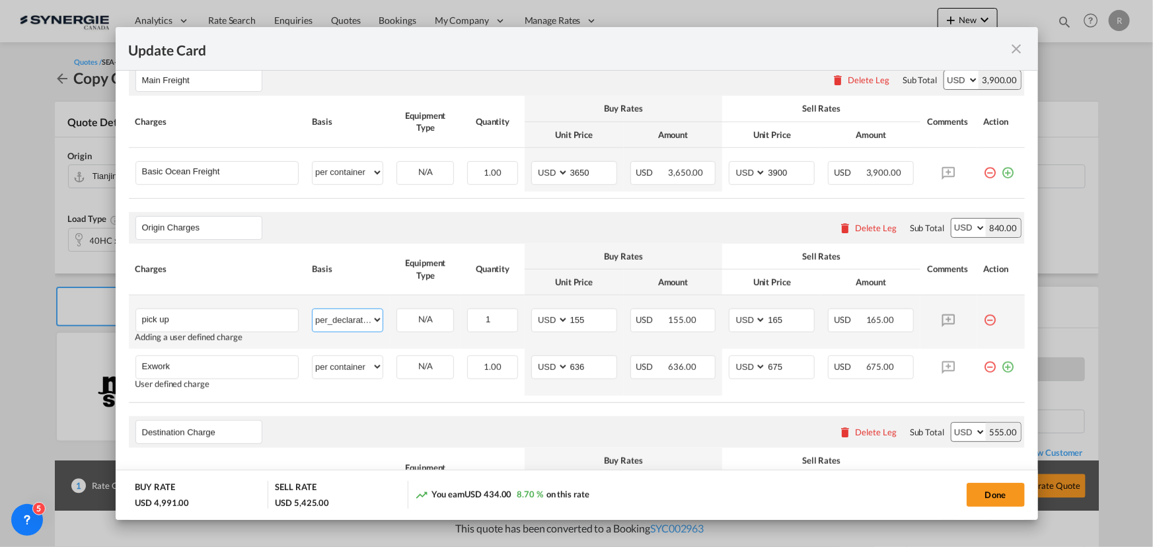
click at [375, 320] on select "per equipment per container per B/L per shipping bill per shipment per pallet p…" at bounding box center [348, 319] width 70 height 21
select select "per container"
click at [313, 309] on select "per equipment per container per B/L per shipping bill per shipment per pallet p…" at bounding box center [348, 319] width 70 height 21
drag, startPoint x: 588, startPoint y: 325, endPoint x: 518, endPoint y: 318, distance: 69.7
click at [518, 318] on tr "pick up Please Enter User Defined Charges Cannot Be Published Adding a user def…" at bounding box center [577, 322] width 896 height 54
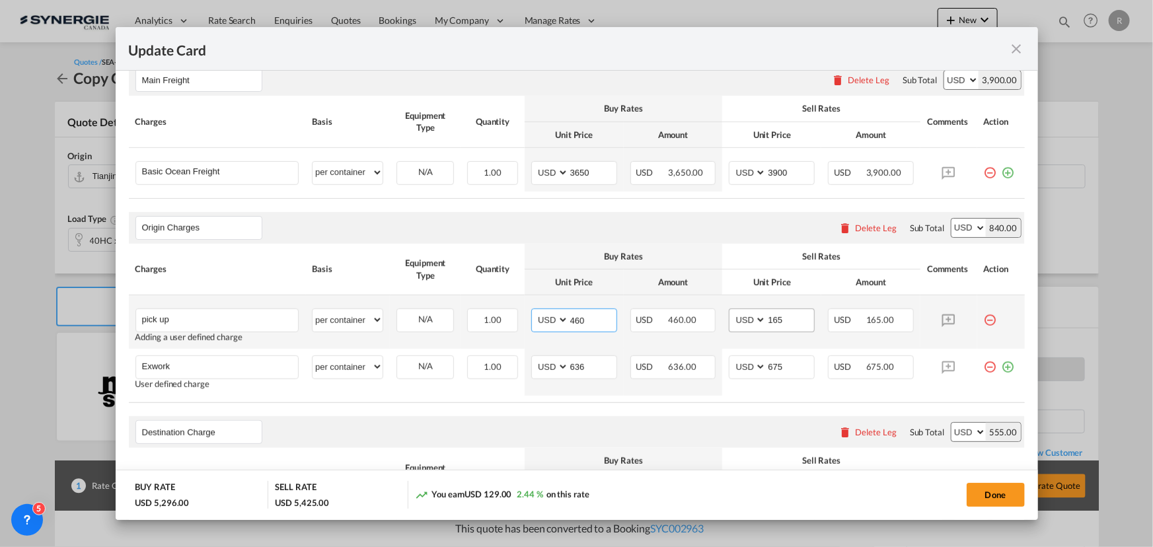
type input "460"
drag, startPoint x: 779, startPoint y: 319, endPoint x: 707, endPoint y: 313, distance: 72.3
click at [707, 313] on tr "pick up Please Enter User Defined Charges Cannot Be Published Adding a user def…" at bounding box center [577, 322] width 896 height 54
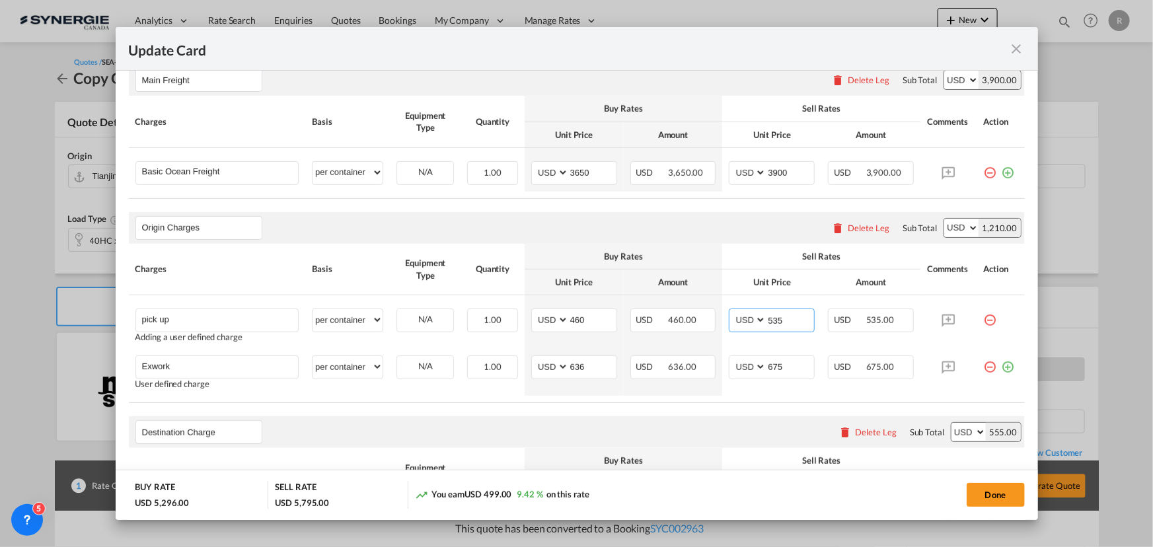
type input "535"
click at [710, 403] on table "Charges Basis Equipment Type Quantity Buy Rates Sell Rates Comments Action Unit…" at bounding box center [577, 323] width 896 height 159
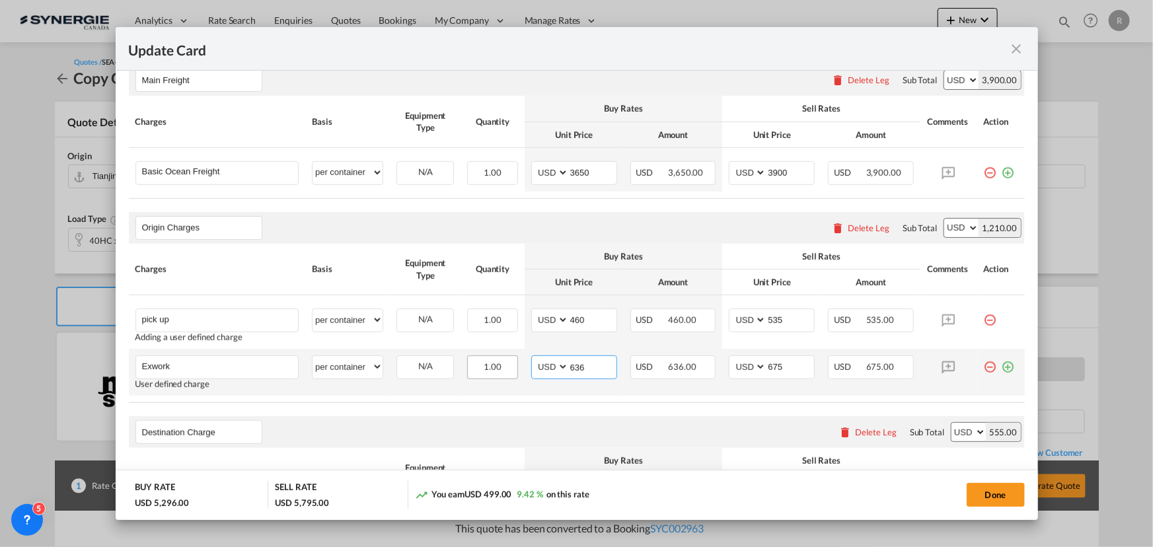
drag, startPoint x: 597, startPoint y: 359, endPoint x: 508, endPoint y: 364, distance: 89.3
click at [508, 364] on tr "Exwork Please Enter User Defined Charges Cannot Be Published User defined charg…" at bounding box center [577, 372] width 896 height 47
type input "395"
drag, startPoint x: 792, startPoint y: 367, endPoint x: 715, endPoint y: 354, distance: 77.8
click at [715, 354] on tr "Exwork Please Enter User Defined Charges Cannot Be Published User defined charg…" at bounding box center [577, 372] width 896 height 47
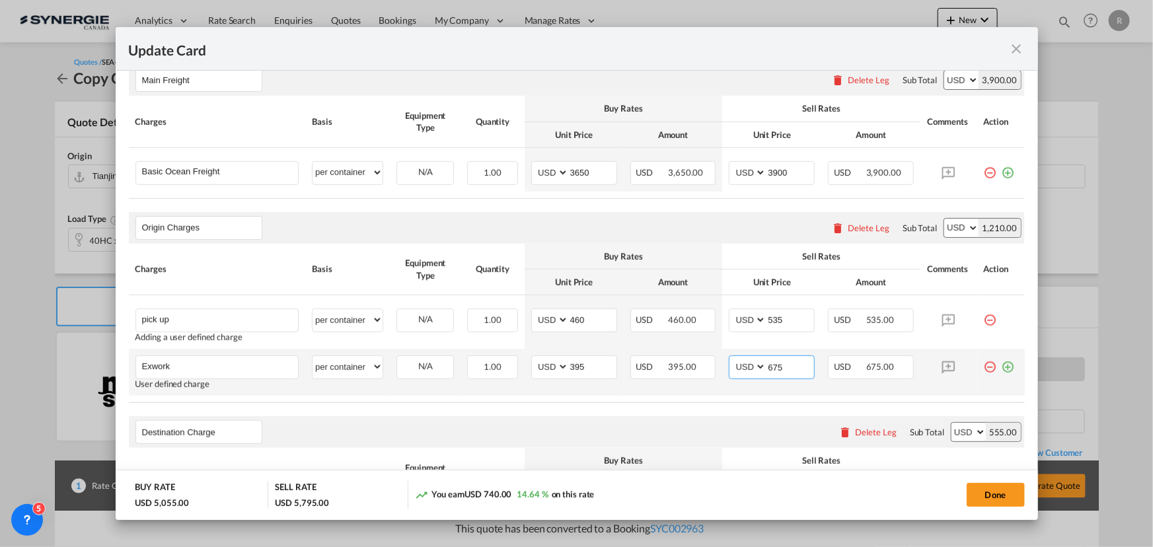
click at [791, 364] on input "675" at bounding box center [791, 366] width 48 height 20
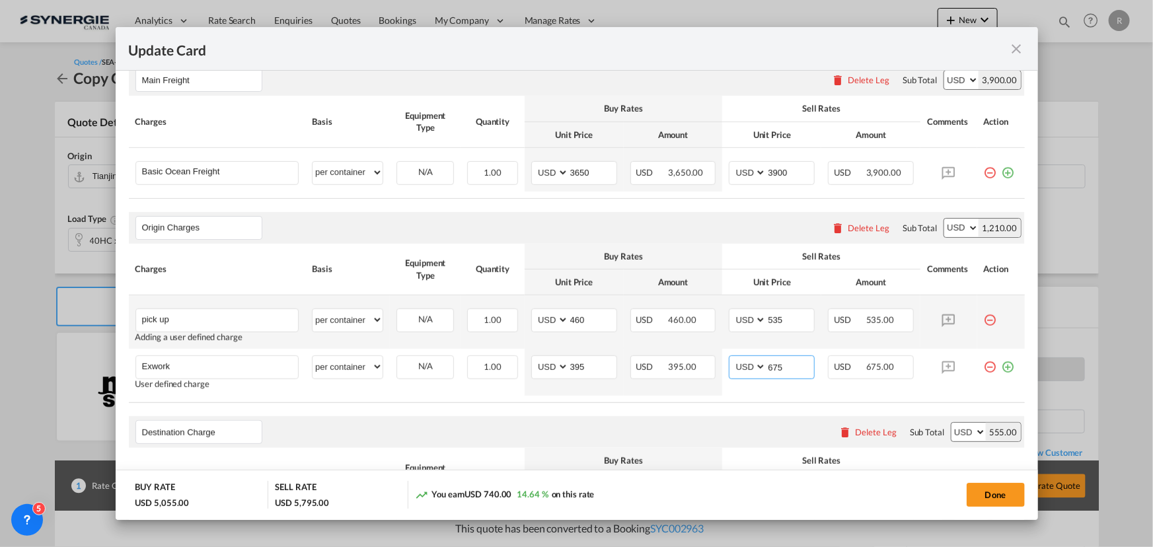
drag, startPoint x: 792, startPoint y: 364, endPoint x: 680, endPoint y: 338, distance: 114.5
click at [689, 350] on tr "Exwork Please Enter User Defined Charges Cannot Be Published User defined charg…" at bounding box center [577, 372] width 896 height 47
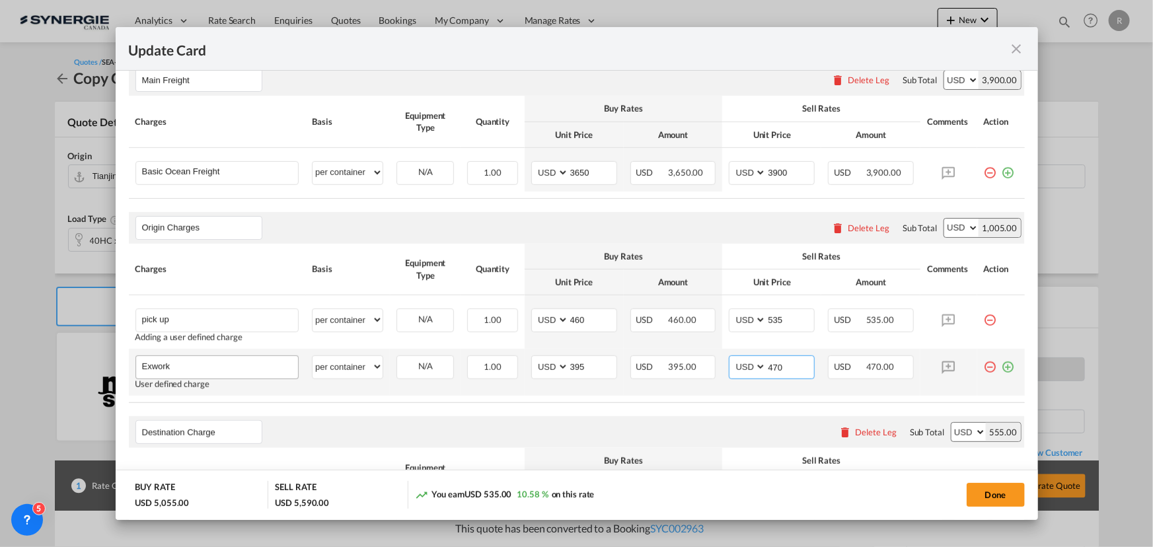
type input "470"
click at [230, 368] on input "Exwork" at bounding box center [220, 366] width 157 height 20
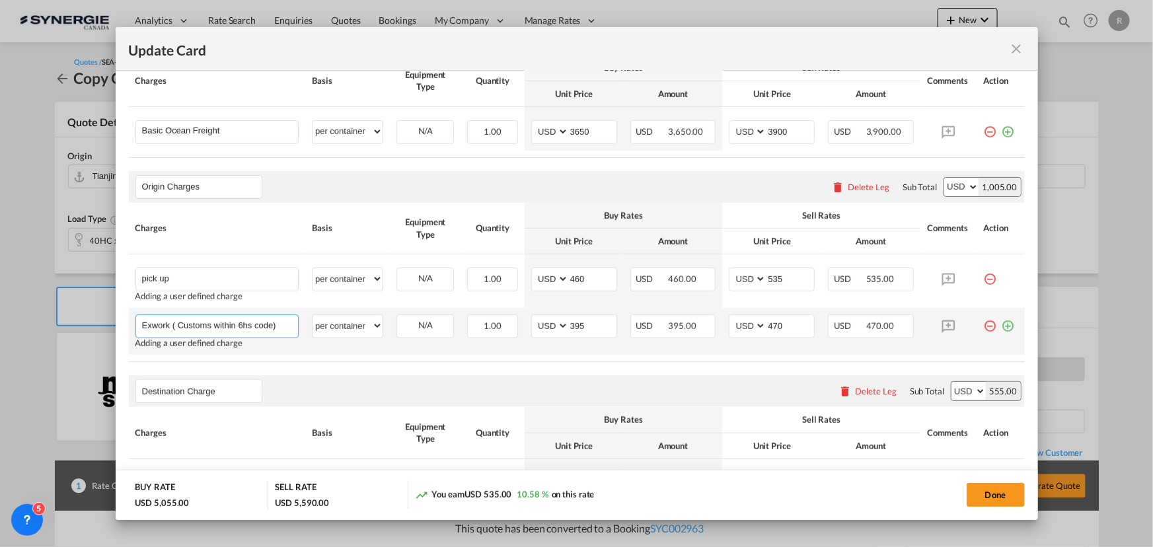
scroll to position [420, 0]
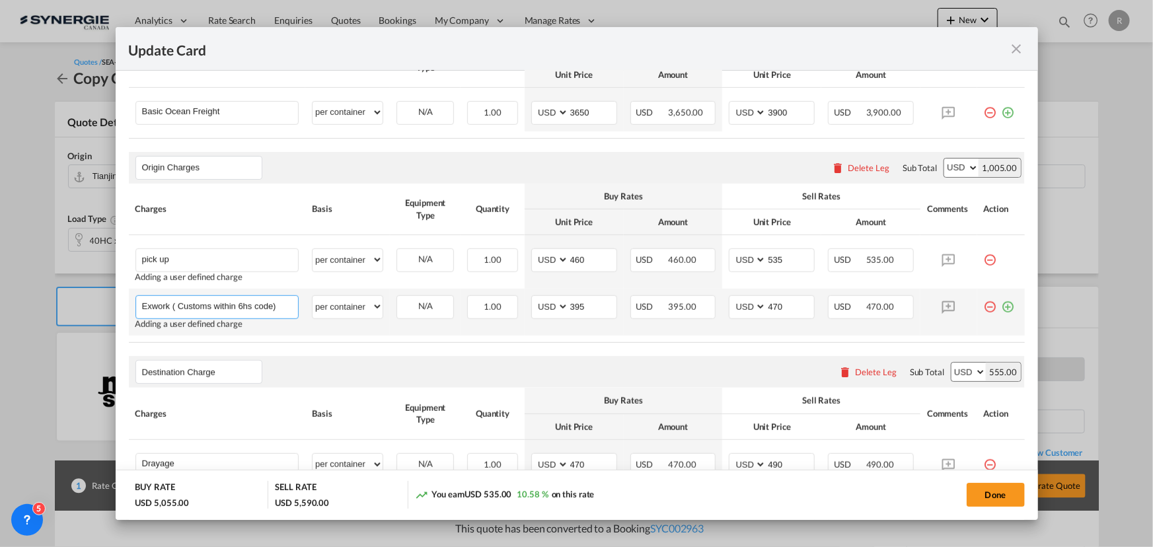
type input "Exwork ( Customs within 6hs code)"
click at [1002, 309] on md-icon "icon-plus-circle-outline green-400-fg" at bounding box center [1008, 301] width 13 height 13
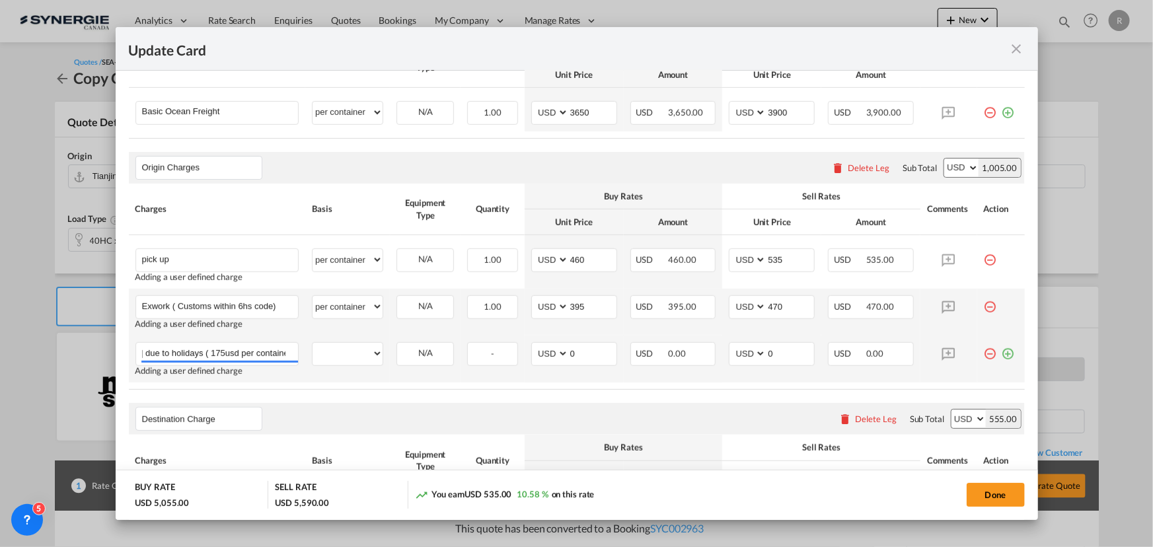
scroll to position [0, 151]
type input "Extra pick up if arranged before 9 Oct due to holidays ( 175usd per container)"
click at [365, 350] on select "per equipment per container per B/L per shipping bill per shipment per pallet p…" at bounding box center [348, 353] width 70 height 21
select select "per container"
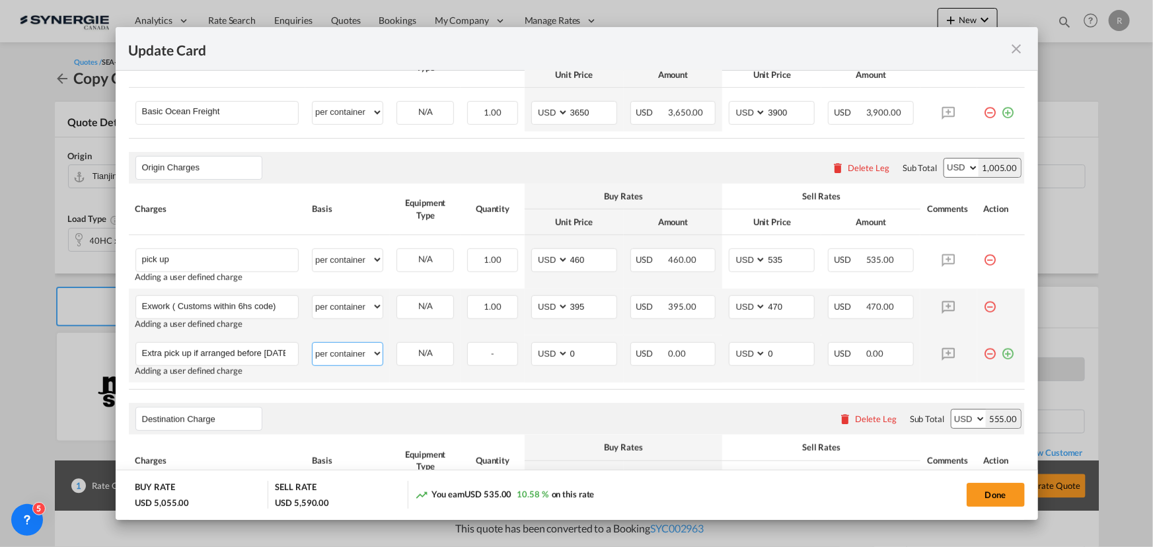
click at [313, 343] on select "per equipment per container per B/L per shipping bill per shipment per pallet p…" at bounding box center [348, 353] width 70 height 21
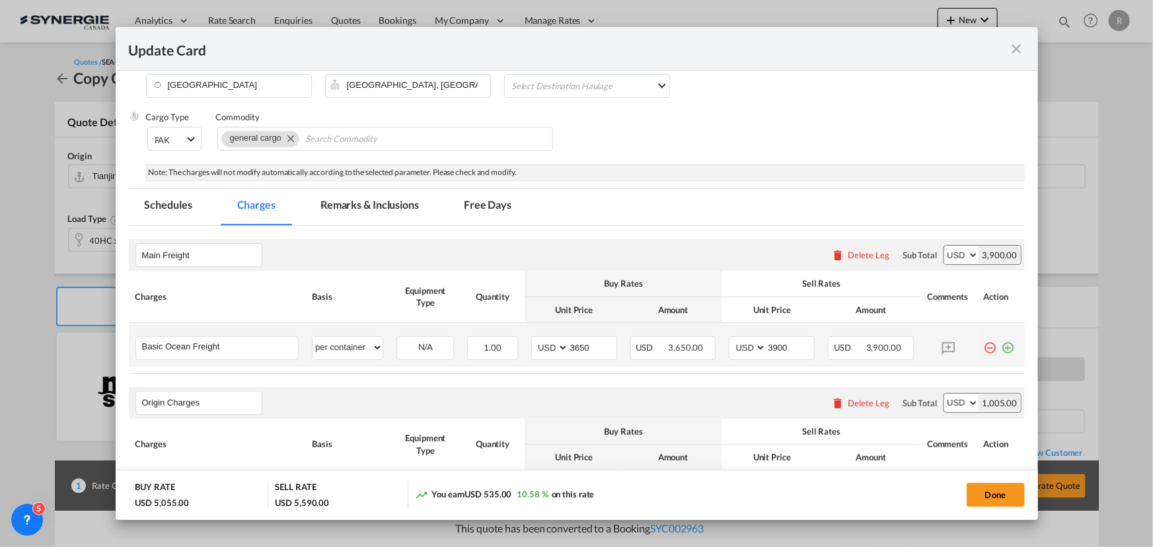
scroll to position [180, 0]
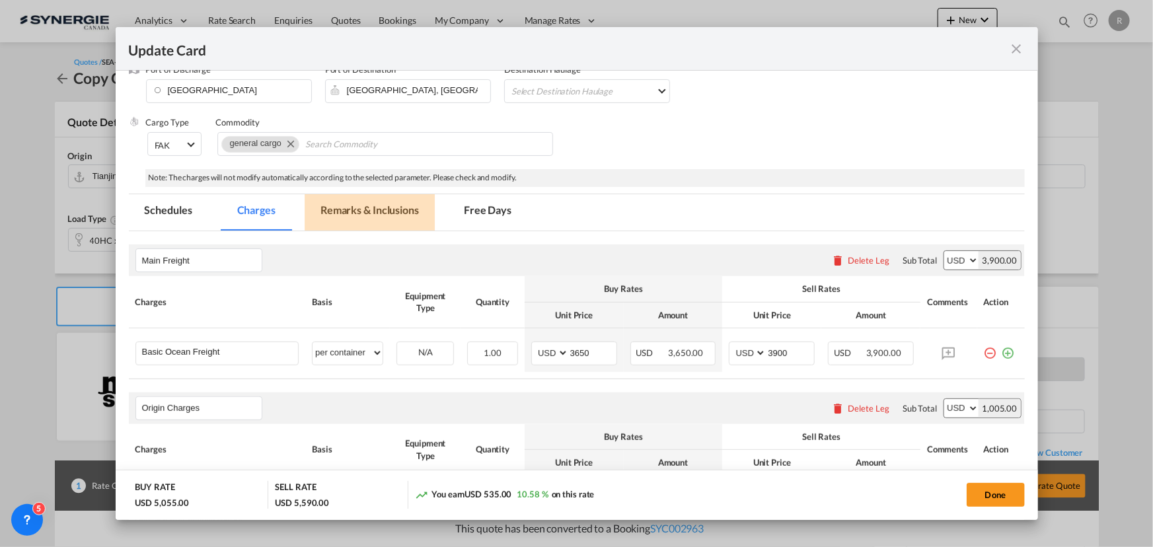
click at [393, 212] on md-tab-item "Remarks & Inclusions" at bounding box center [370, 212] width 130 height 36
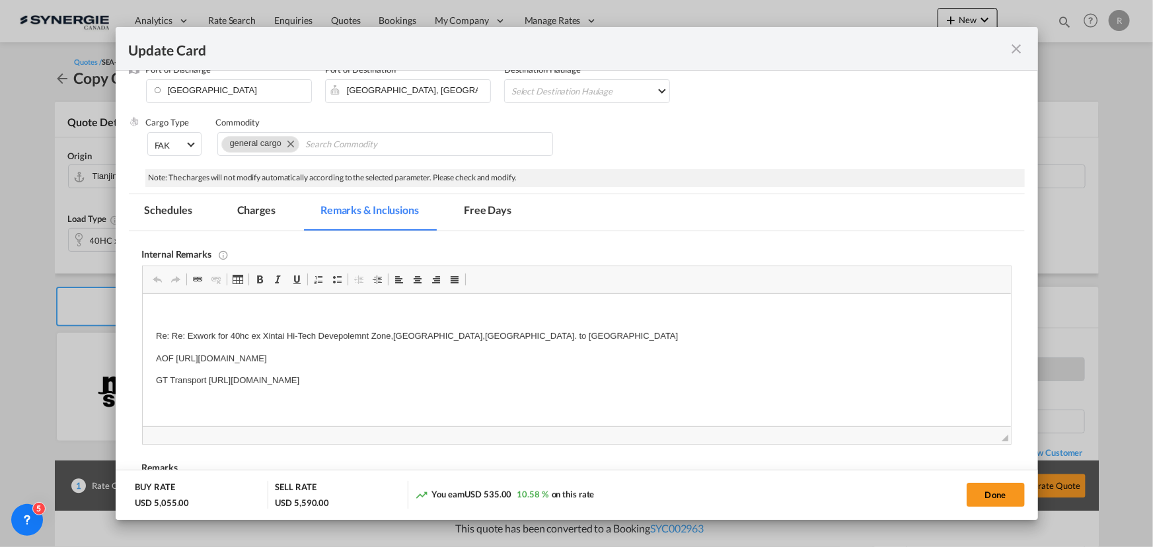
scroll to position [0, 0]
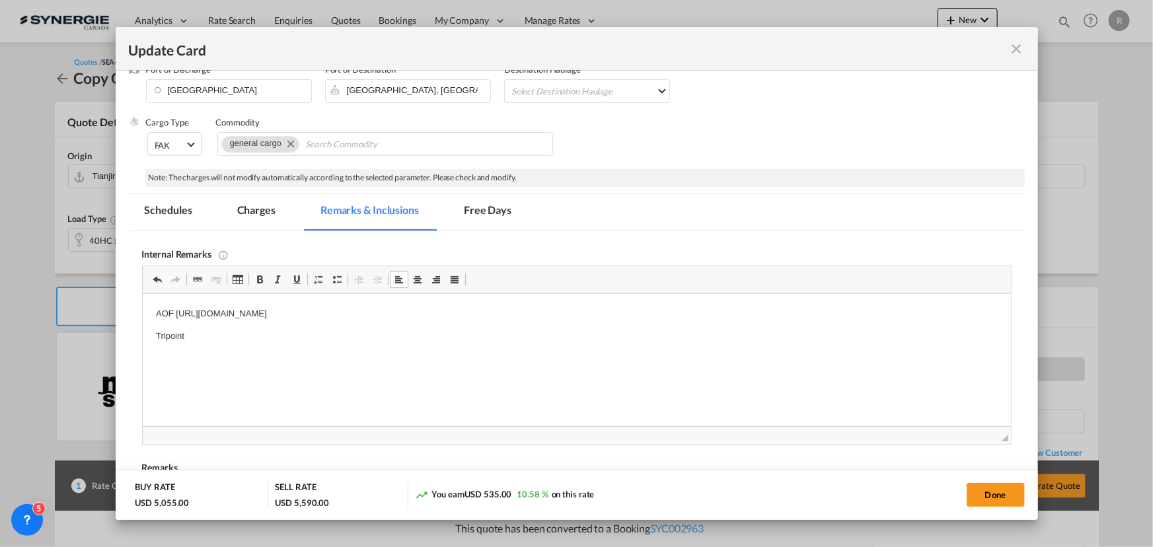
drag, startPoint x: 231, startPoint y: 321, endPoint x: 193, endPoint y: 338, distance: 41.4
click at [193, 338] on body "AOF https://app.frontapp.com/open/msg_1hrx6wcv?key=CH4_eyMSQpE-IIQnuVsqOYmLDRzE…" at bounding box center [576, 336] width 842 height 58
click at [195, 338] on p "Tripoint" at bounding box center [576, 337] width 842 height 14
click at [262, 200] on md-tab-item "Charges" at bounding box center [256, 212] width 70 height 36
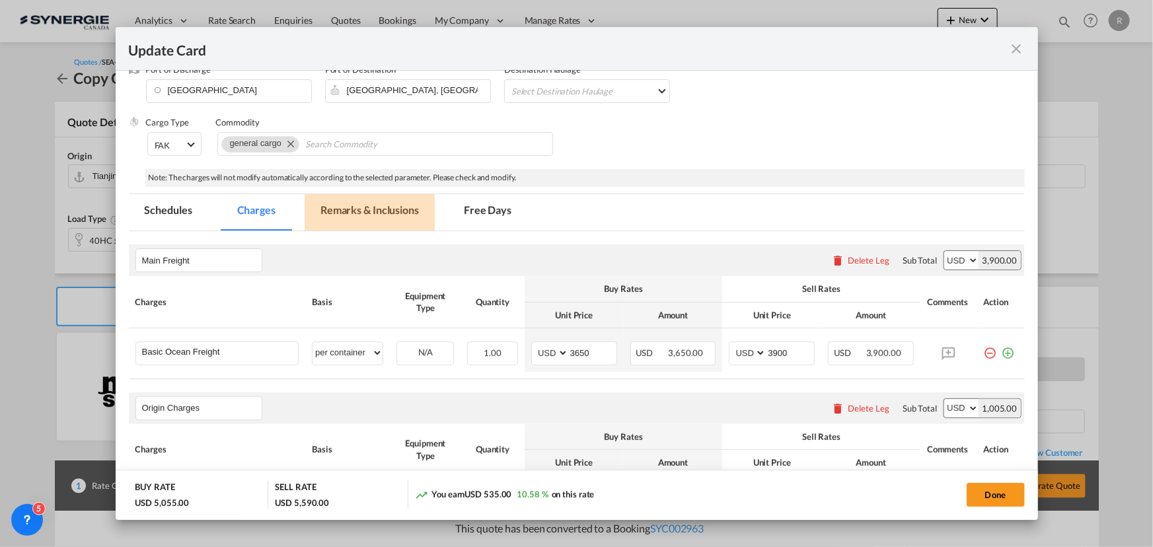
click at [398, 209] on md-tab-item "Remarks & Inclusions" at bounding box center [370, 212] width 130 height 36
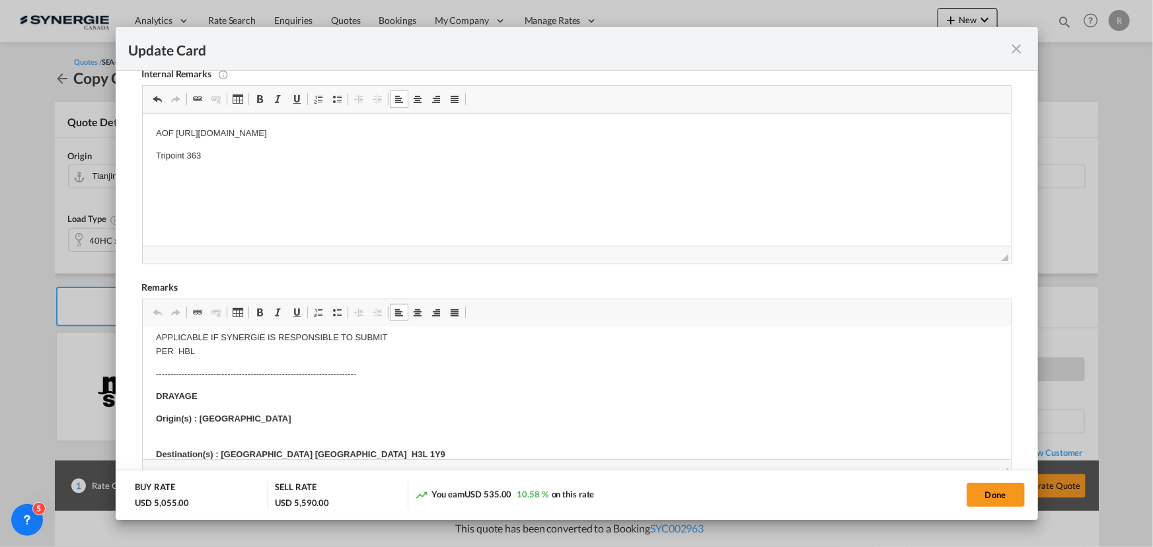
scroll to position [360, 0]
drag, startPoint x: 198, startPoint y: 416, endPoint x: 268, endPoint y: 421, distance: 70.2
click at [268, 421] on p "Origin(s) : Montreal" at bounding box center [576, 419] width 842 height 14
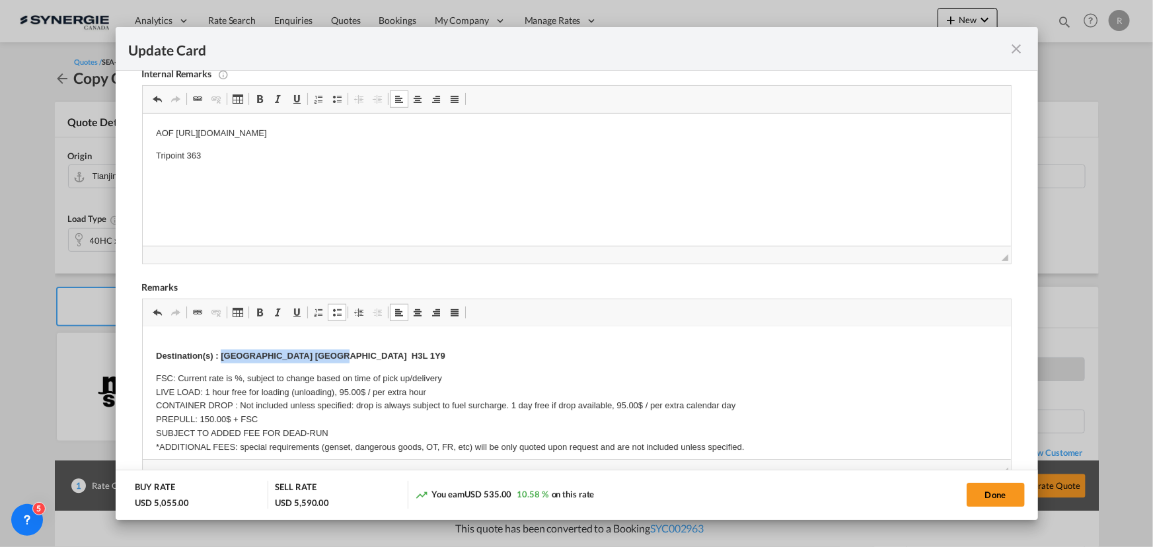
drag, startPoint x: 221, startPoint y: 353, endPoint x: 343, endPoint y: 354, distance: 122.3
click at [343, 354] on p "Destination(s) : Montreal Quebec H3L 1Y9" at bounding box center [576, 350] width 842 height 28
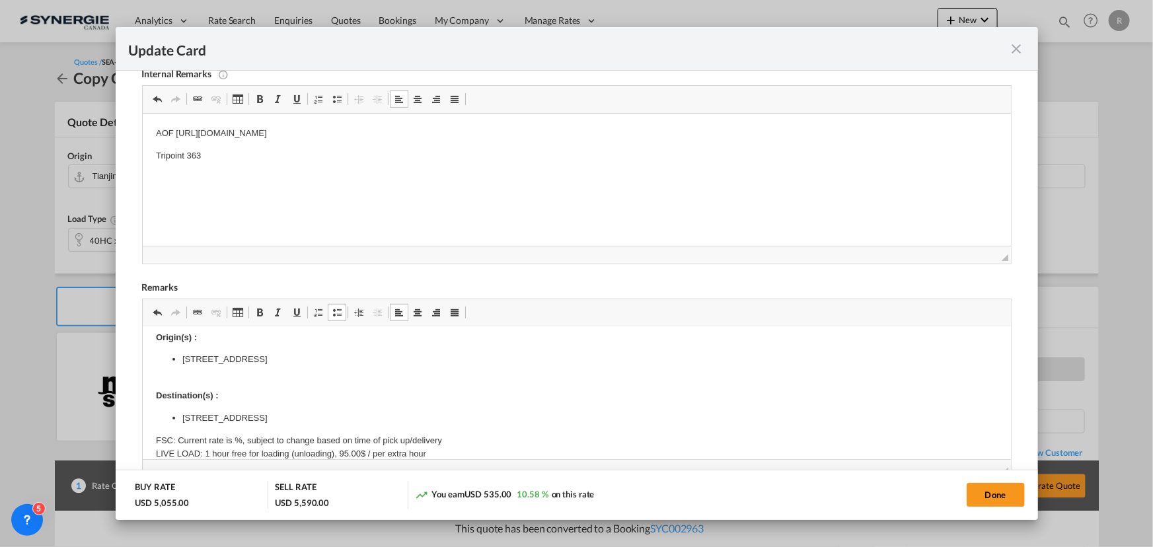
scroll to position [420, 0]
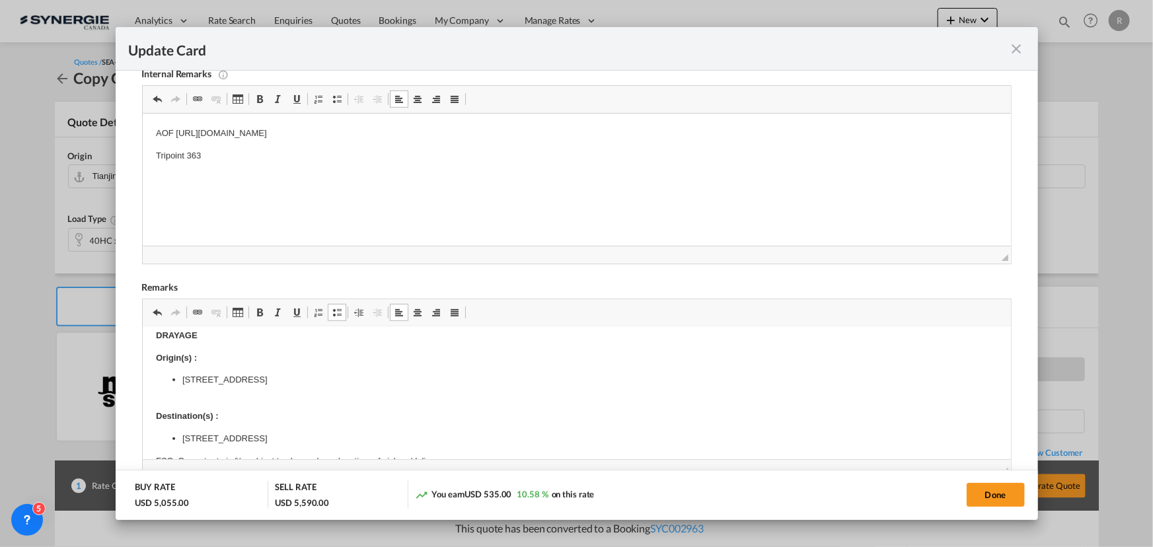
drag, startPoint x: 164, startPoint y: 379, endPoint x: 380, endPoint y: 377, distance: 216.1
click at [380, 377] on ul "500 Zenway Blvd, Woodbridge, ON, Canada" at bounding box center [576, 380] width 842 height 14
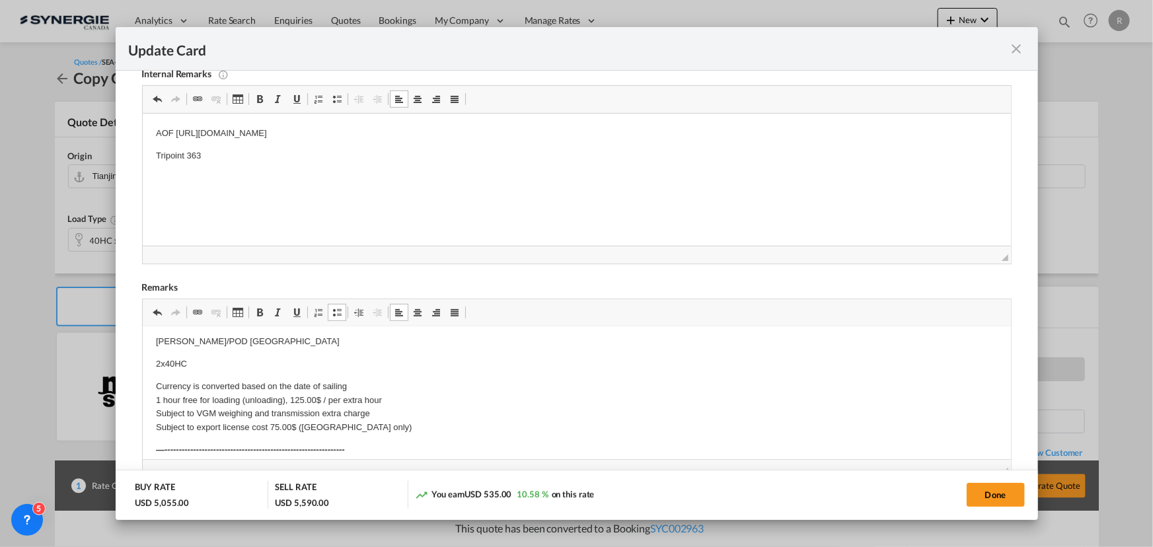
scroll to position [59, 0]
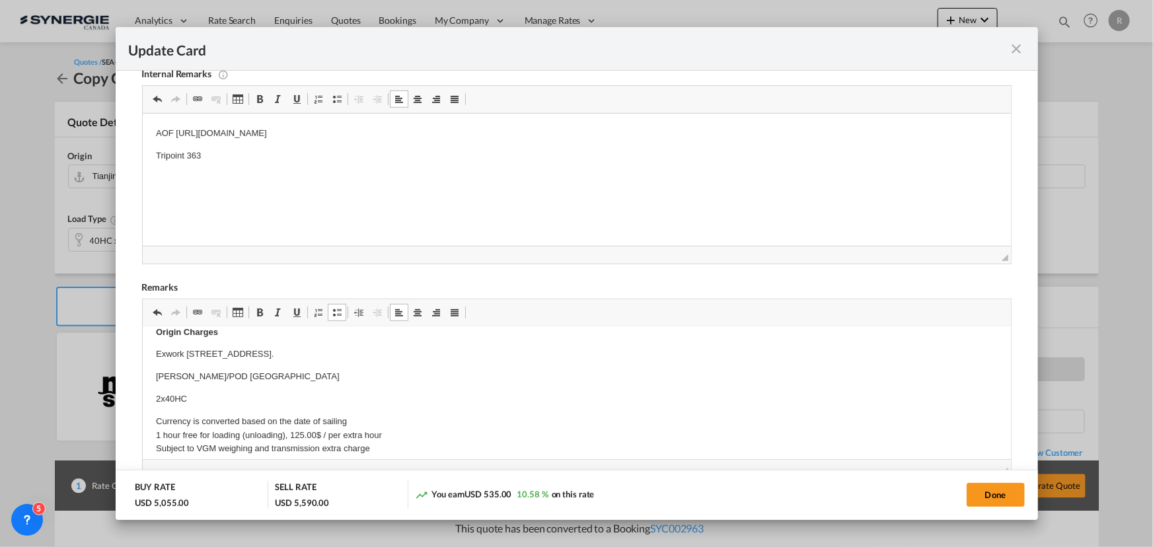
drag, startPoint x: 154, startPoint y: 352, endPoint x: 517, endPoint y: 352, distance: 362.9
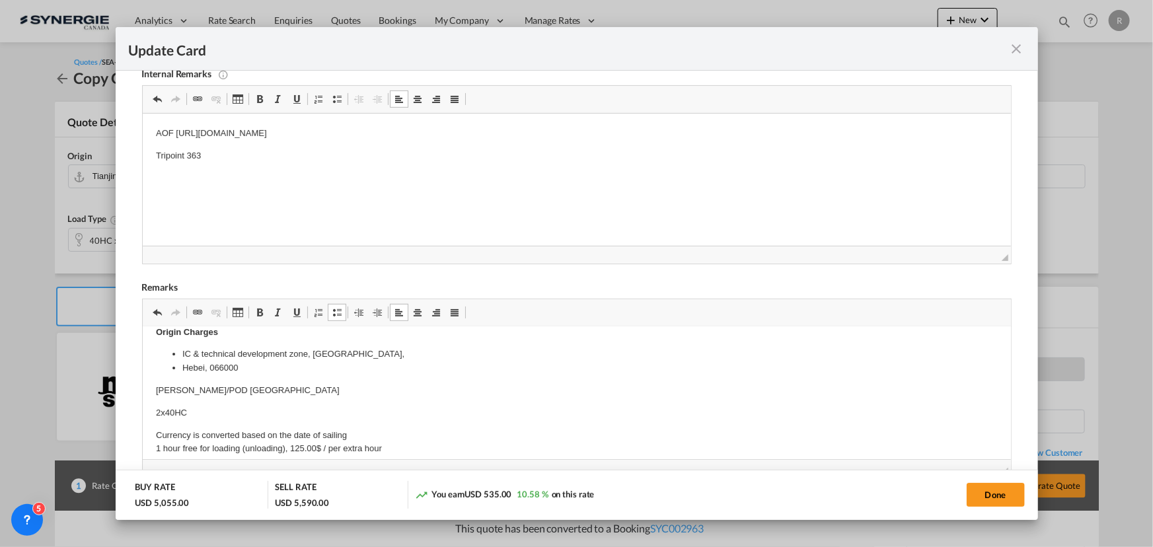
click at [176, 387] on p "POL Qingdao/POD Montreal" at bounding box center [576, 391] width 842 height 14
drag, startPoint x: 176, startPoint y: 387, endPoint x: 321, endPoint y: 385, distance: 145.4
click at [321, 385] on p "POL Qingdao/POD Montreal" at bounding box center [576, 391] width 842 height 14
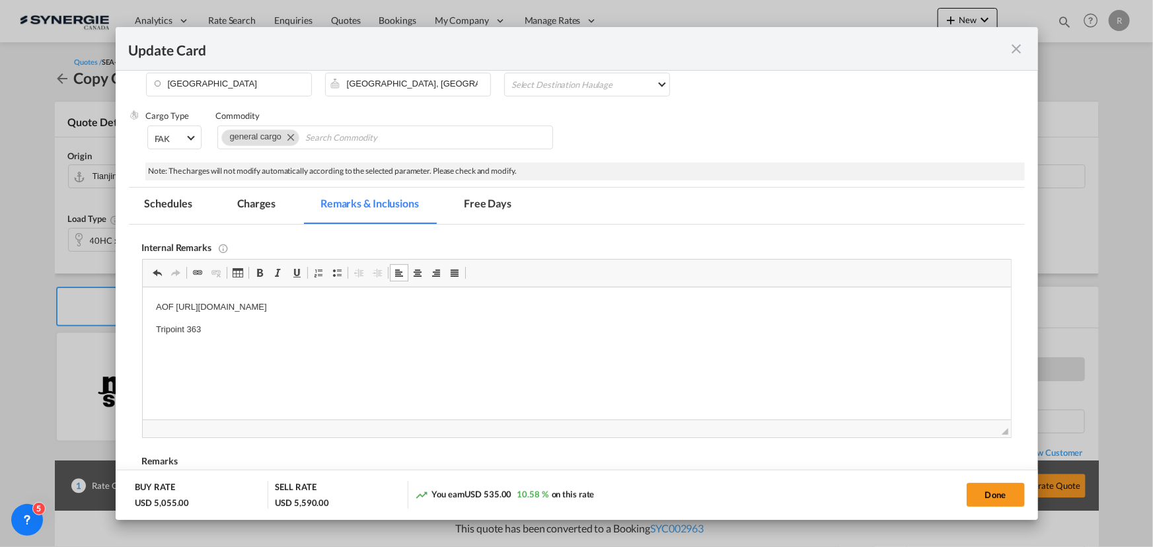
scroll to position [180, 0]
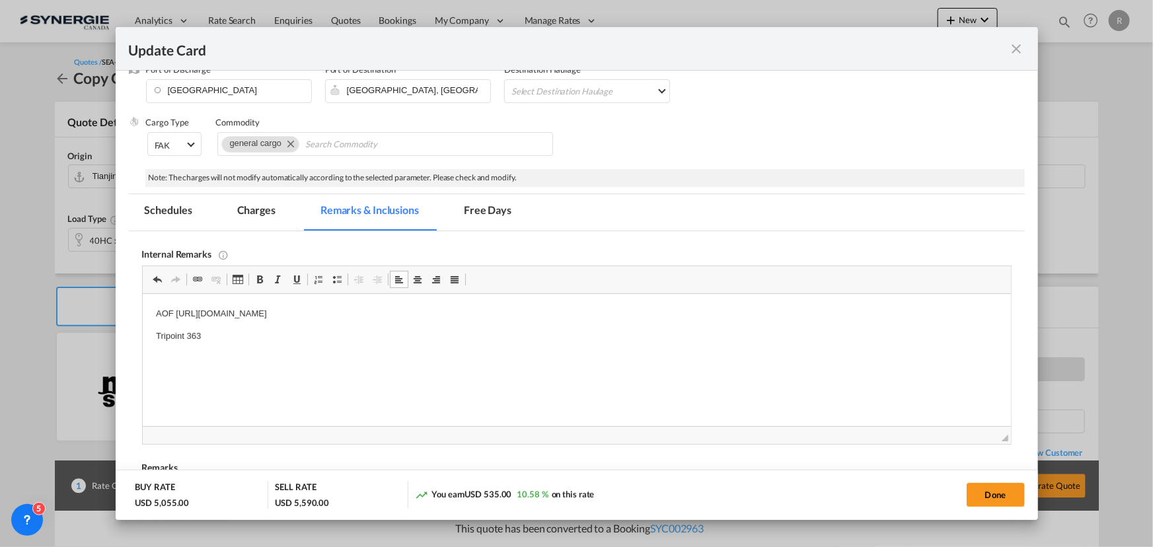
drag, startPoint x: 266, startPoint y: 211, endPoint x: 701, endPoint y: 5, distance: 481.6
click at [266, 211] on md-tab-item "Charges" at bounding box center [256, 212] width 70 height 36
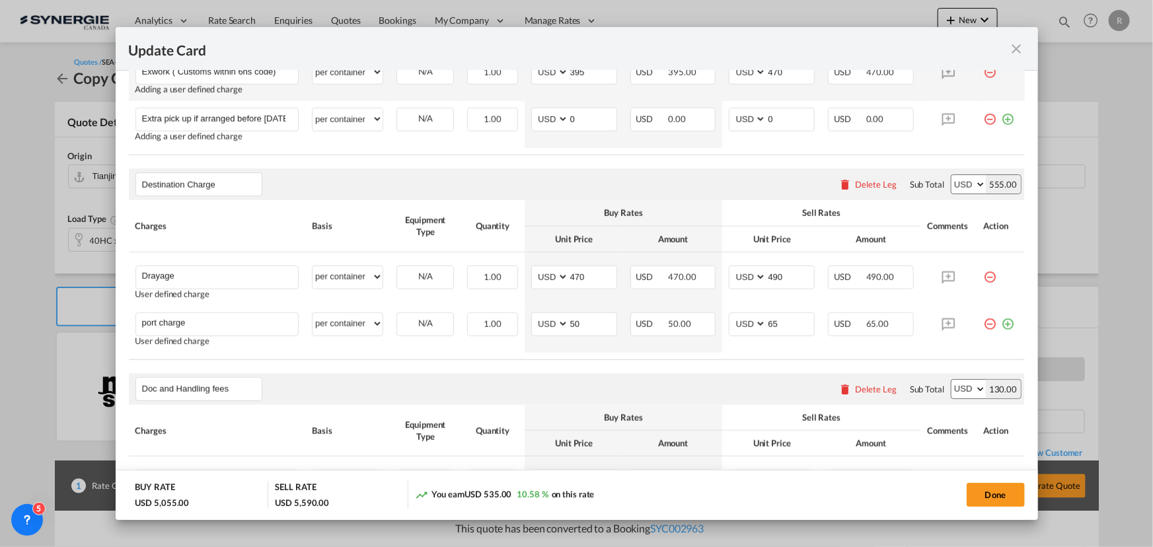
scroll to position [661, 0]
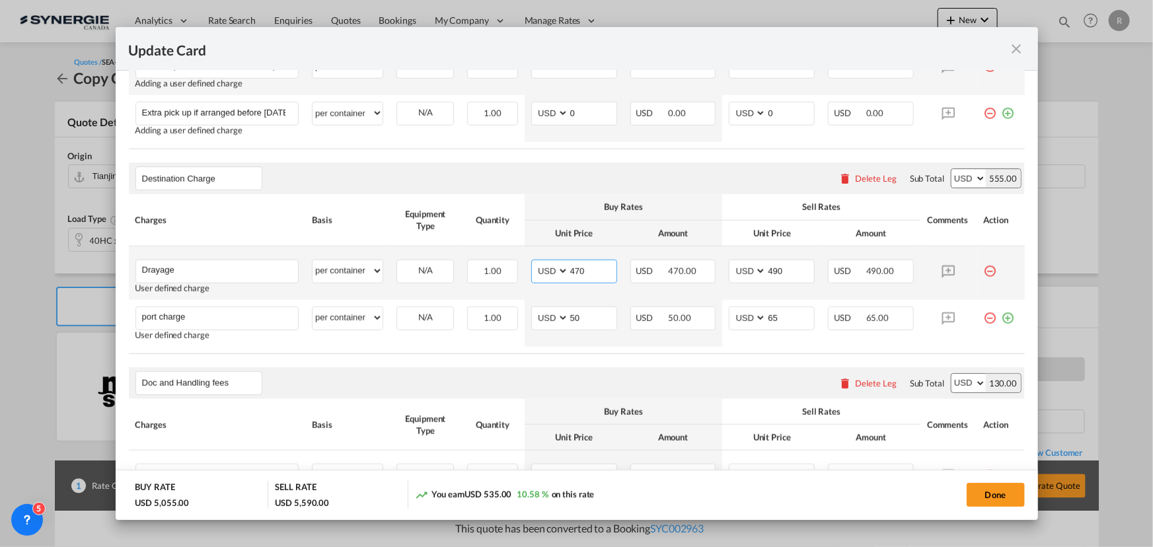
drag, startPoint x: 595, startPoint y: 267, endPoint x: 544, endPoint y: 257, distance: 51.8
click at [544, 257] on td "AED AFN ALL AMD ANG AOA ARS AUD AWG AZN BAM BBD BDT BGN BHD BIF BMD BND BOB BRL…" at bounding box center [574, 274] width 99 height 54
type input "280"
drag, startPoint x: 794, startPoint y: 269, endPoint x: 731, endPoint y: 264, distance: 63.6
click at [731, 264] on md-input-container "AED AFN ALL AMD ANG AOA ARS AUD AWG AZN BAM BBD BDT BGN BHD BIF BMD BND BOB BRL…" at bounding box center [772, 272] width 86 height 24
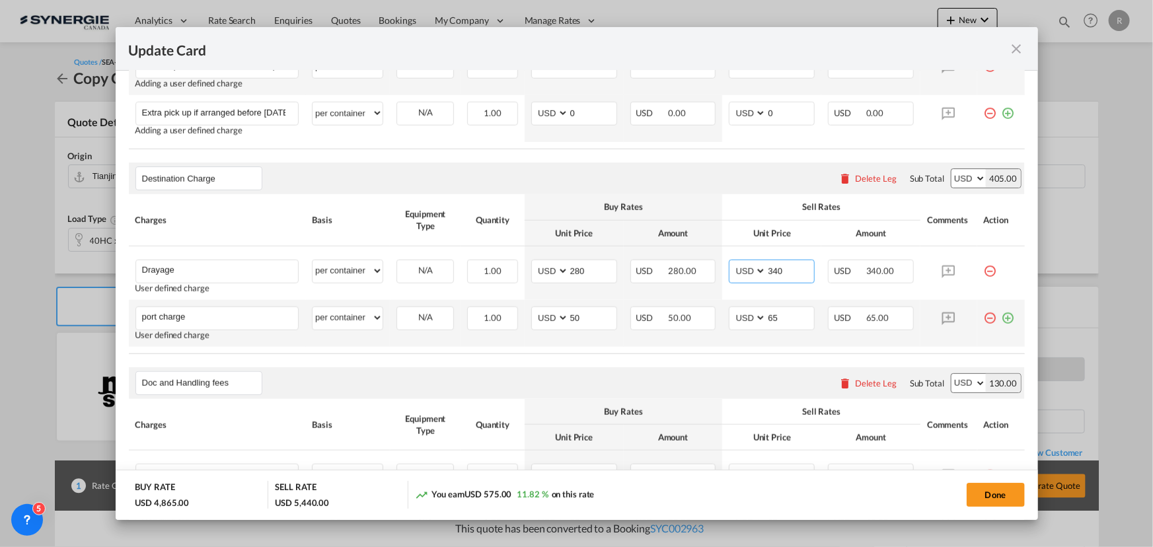
type input "340"
click at [984, 318] on md-icon "icon-minus-circle-outline red-400-fg" at bounding box center [990, 313] width 13 height 13
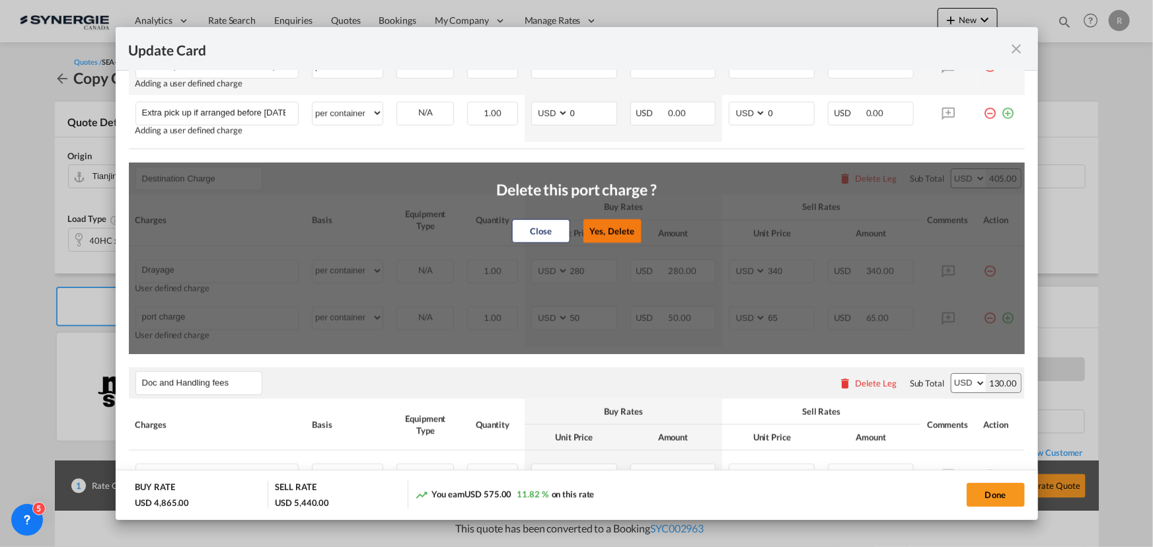
click at [596, 232] on button "Yes, Delete" at bounding box center [612, 231] width 58 height 24
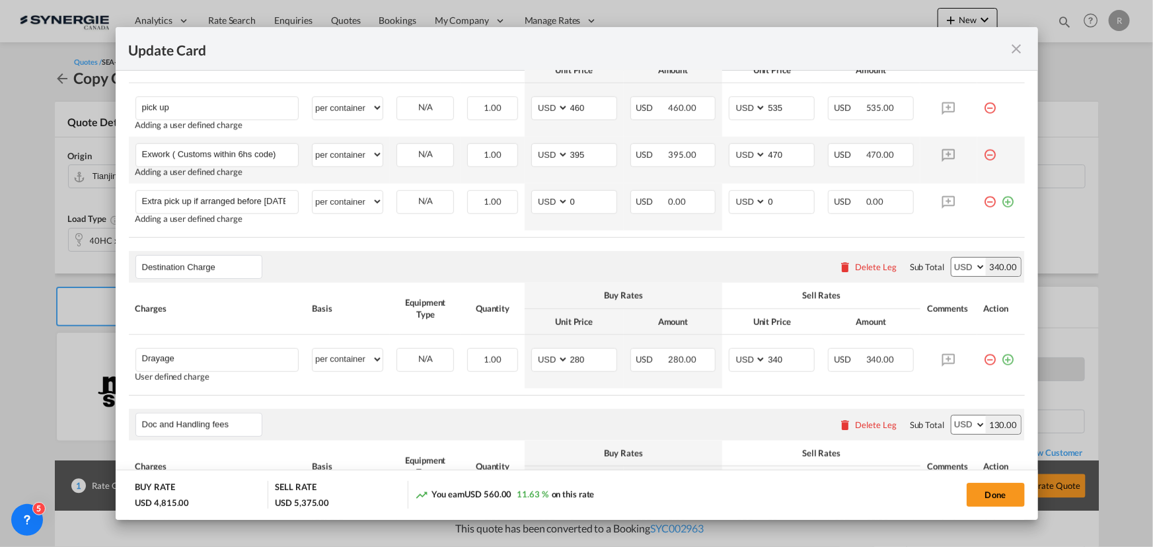
scroll to position [555, 0]
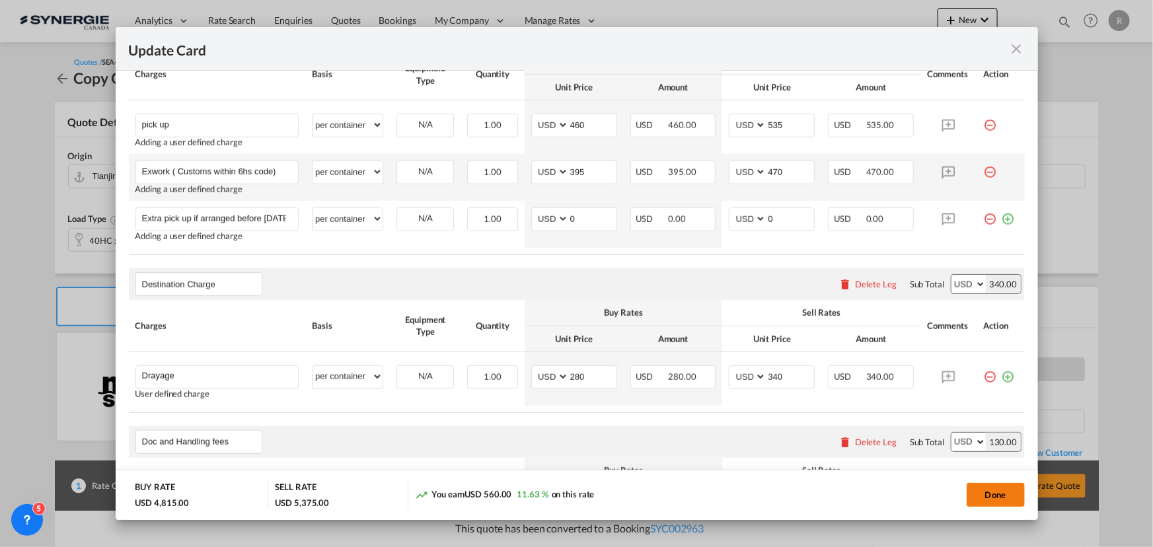
click at [981, 494] on button "Done" at bounding box center [996, 495] width 58 height 24
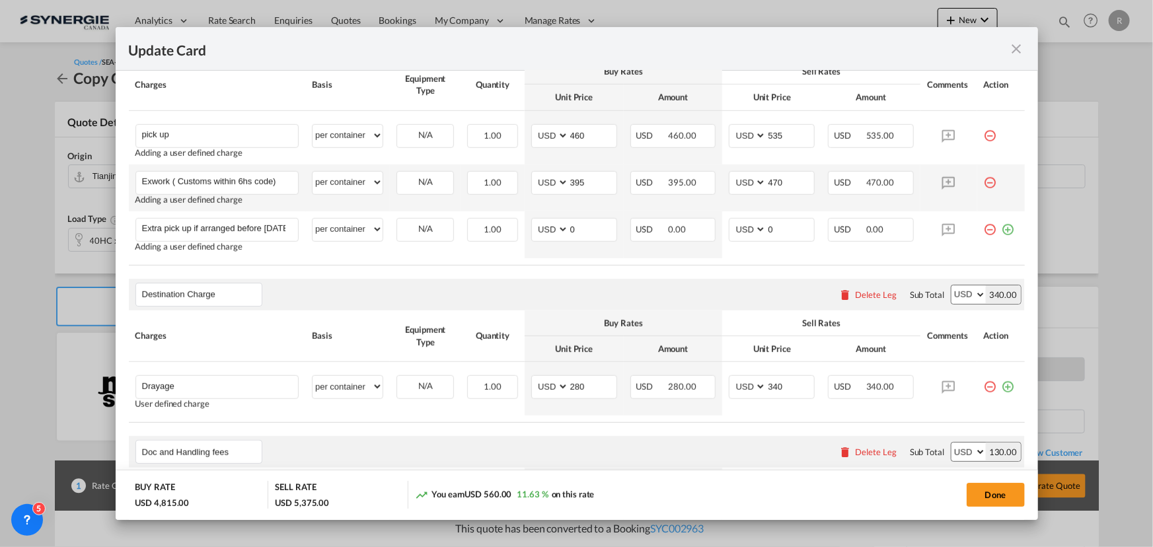
scroll to position [0, 0]
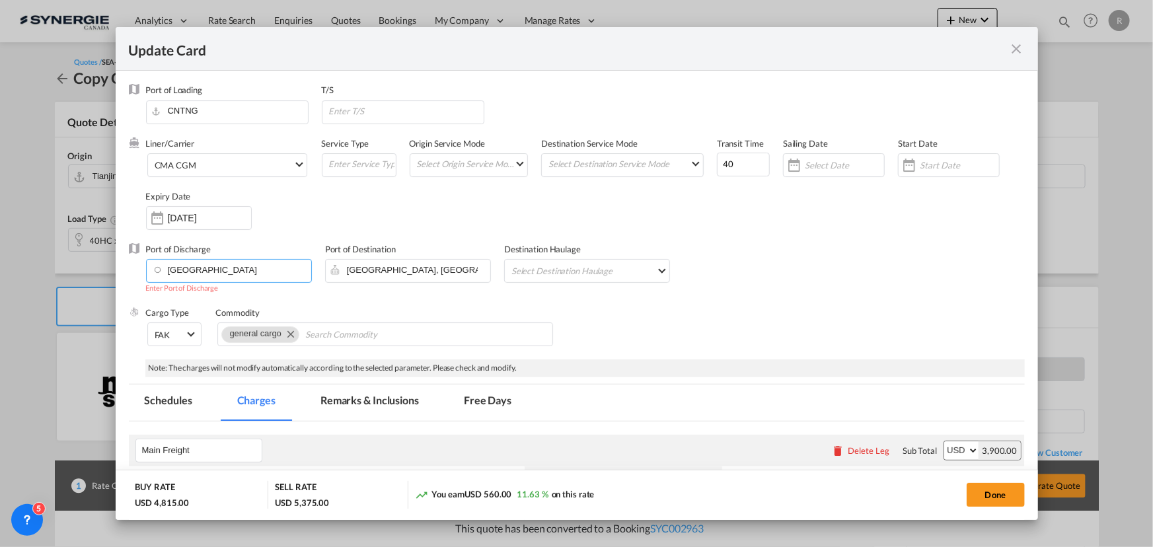
click at [236, 268] on input "Vancouver" at bounding box center [232, 270] width 159 height 20
click at [181, 326] on div "Vancouver, BC" at bounding box center [280, 325] width 246 height 12
type input "Vancouver, BC, CAVAN"
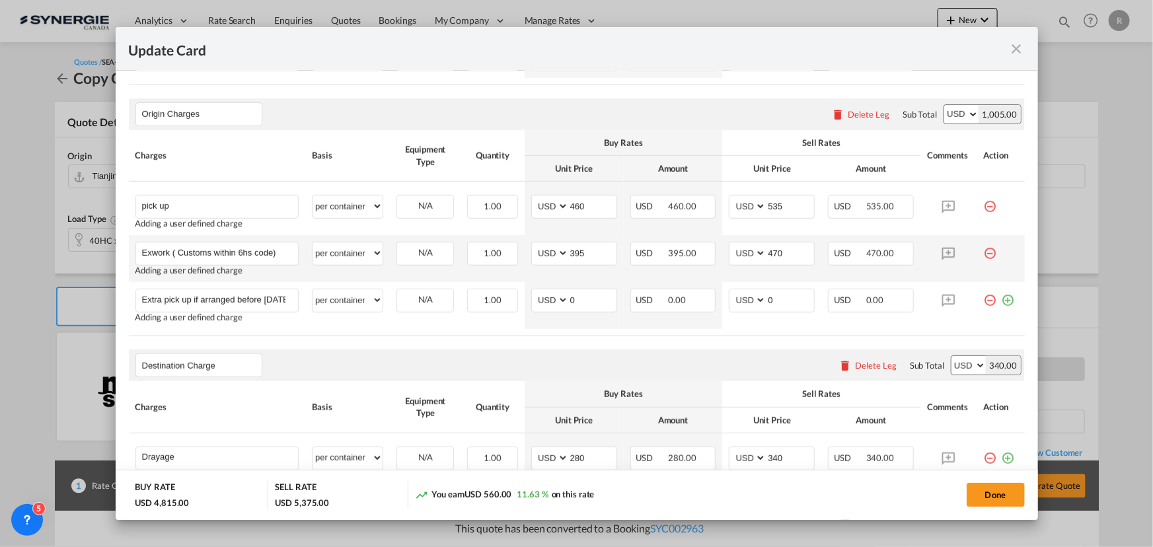
scroll to position [481, 0]
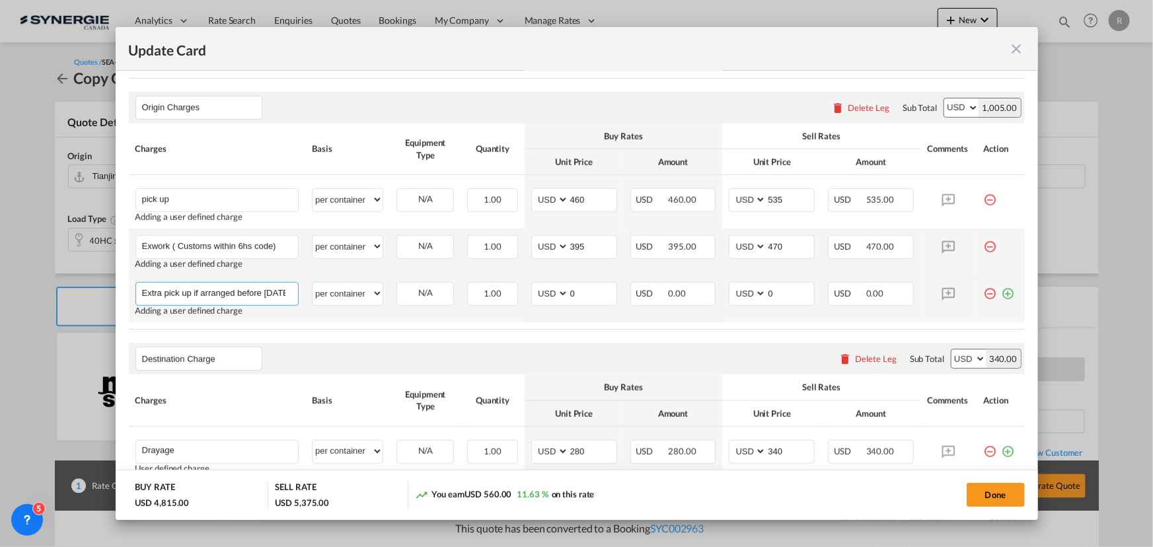
click at [291, 291] on input "Extra pick up if arranged before 9 Oct due to holidays ( 175usd per container)" at bounding box center [220, 293] width 157 height 20
click at [288, 290] on input "Extra pick up if arranged before 9 Oct due to holidays ( 175usd per container)" at bounding box center [220, 293] width 157 height 20
click at [169, 290] on input "Extra pick up if arranged before 9 Oct due to holidays ( 175usd per container)" at bounding box center [220, 293] width 157 height 20
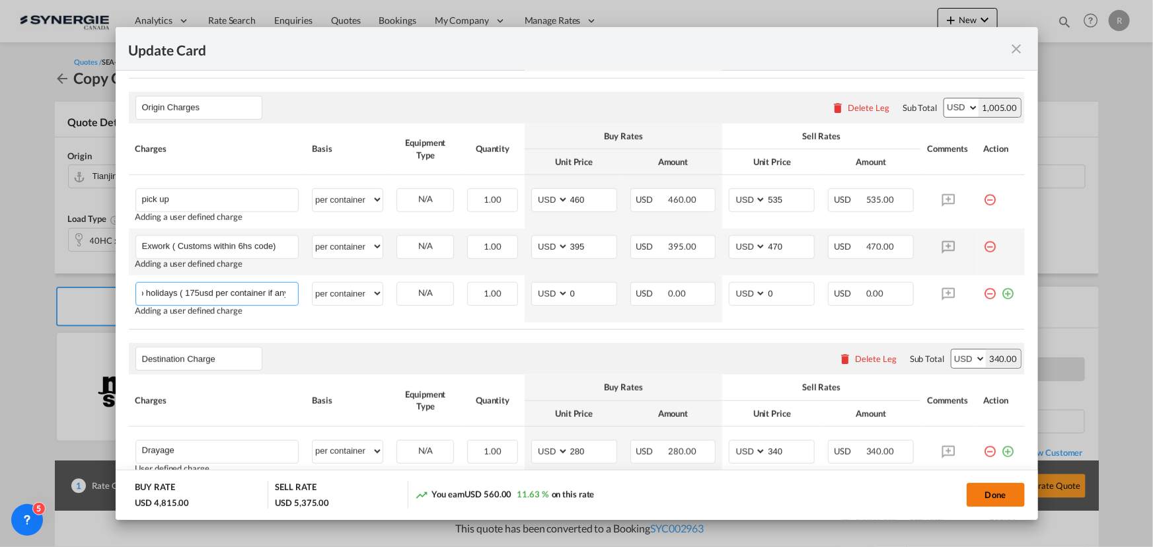
type input "Extra pick up if arranged before 9 Oct due to holidays ( 175usd per container i…"
click at [993, 496] on button "Done" at bounding box center [996, 495] width 58 height 24
type input "13 Oct 2025"
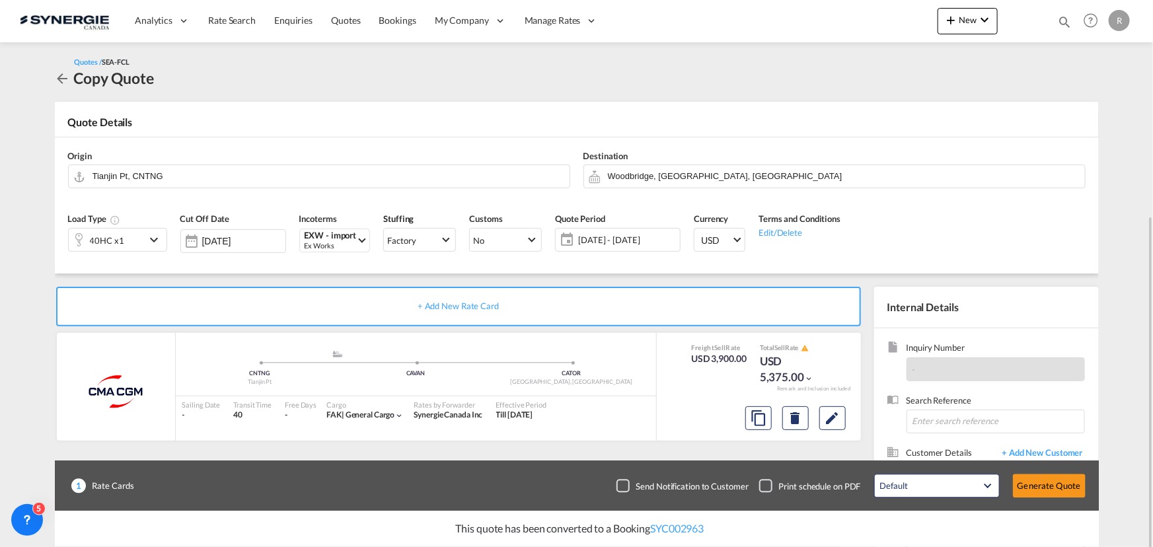
scroll to position [118, 0]
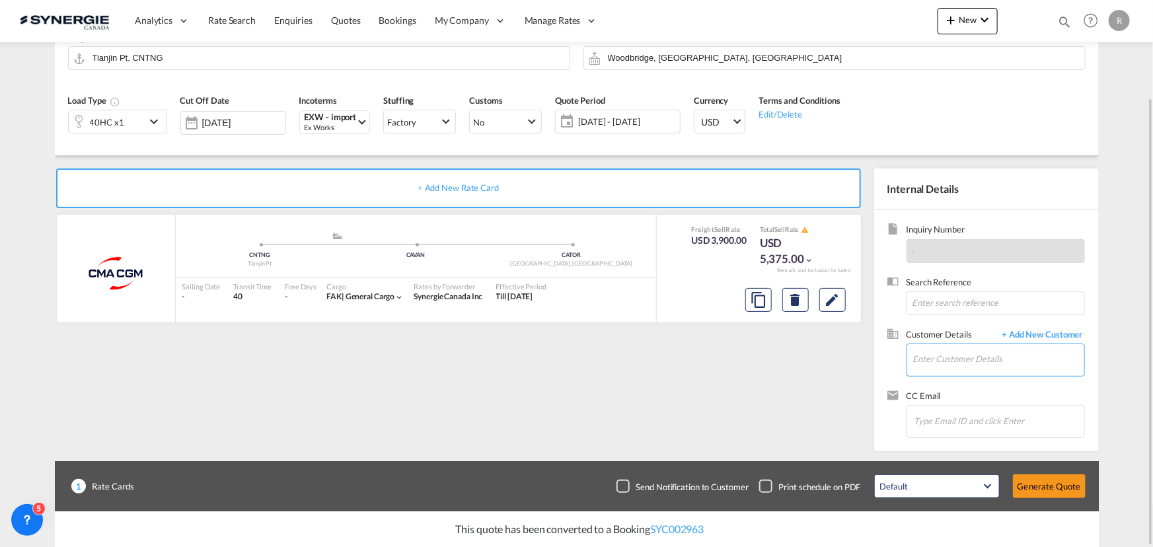
click at [942, 355] on input "Enter Customer Details" at bounding box center [998, 359] width 171 height 30
paste input "IC & technical development zone, Qinhuangdao, Hebei, 066000"
type input "IC & technical development zone, Qinhuangdao, Hebei, 066000"
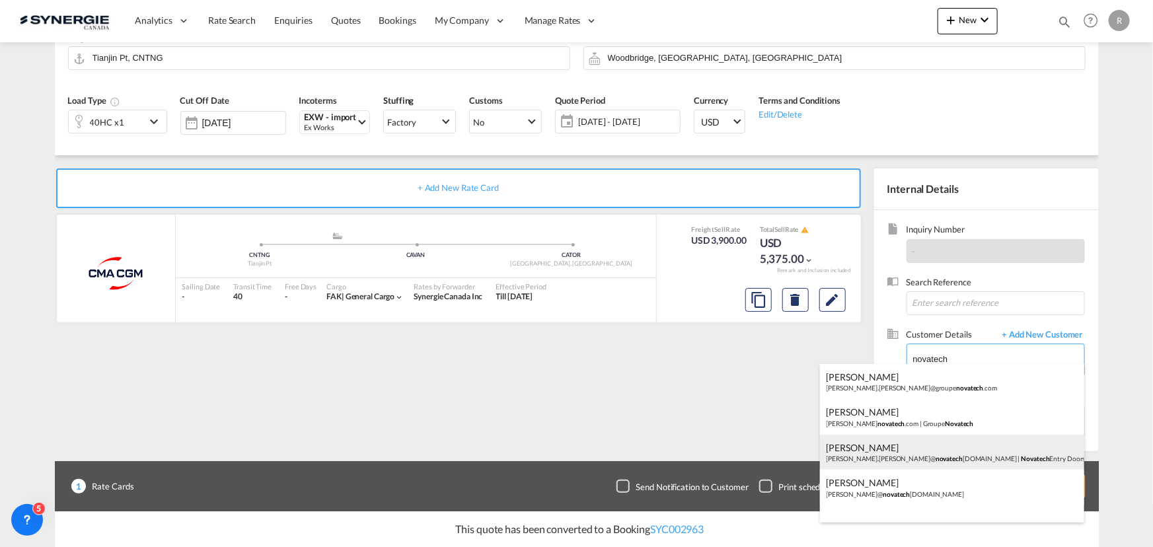
click at [886, 449] on div "Adam Petrosh adam.petrosh@ novatech group.com | Novatech Entry Doors LLC" at bounding box center [952, 453] width 264 height 36
type input "Novatech Entry Doors LLC, Adam Petrosh, adam.petrosh@novatechgroup.com"
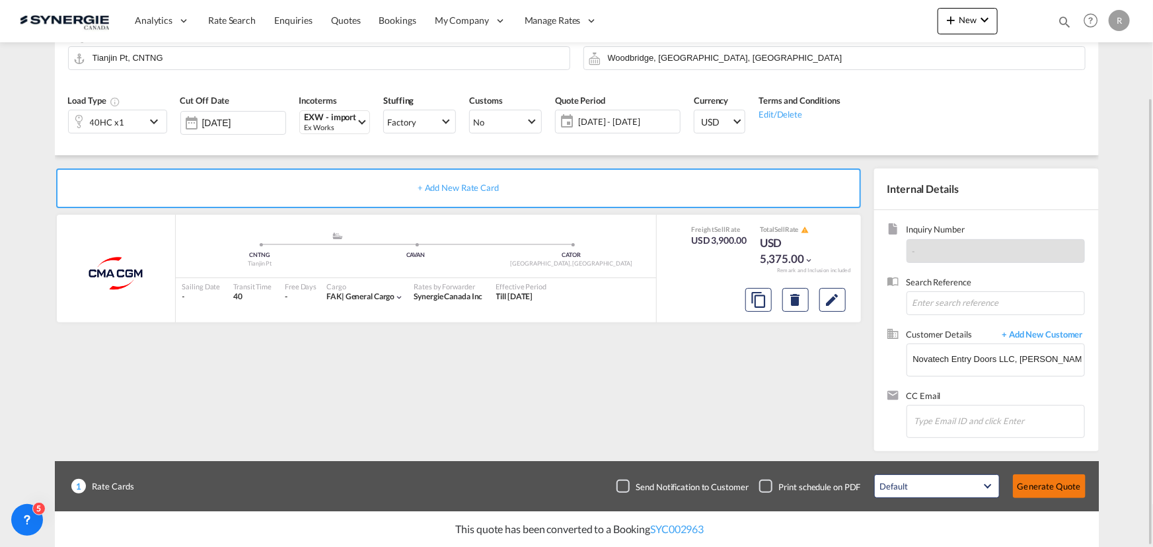
click at [1040, 488] on button "Generate Quote" at bounding box center [1049, 487] width 73 height 24
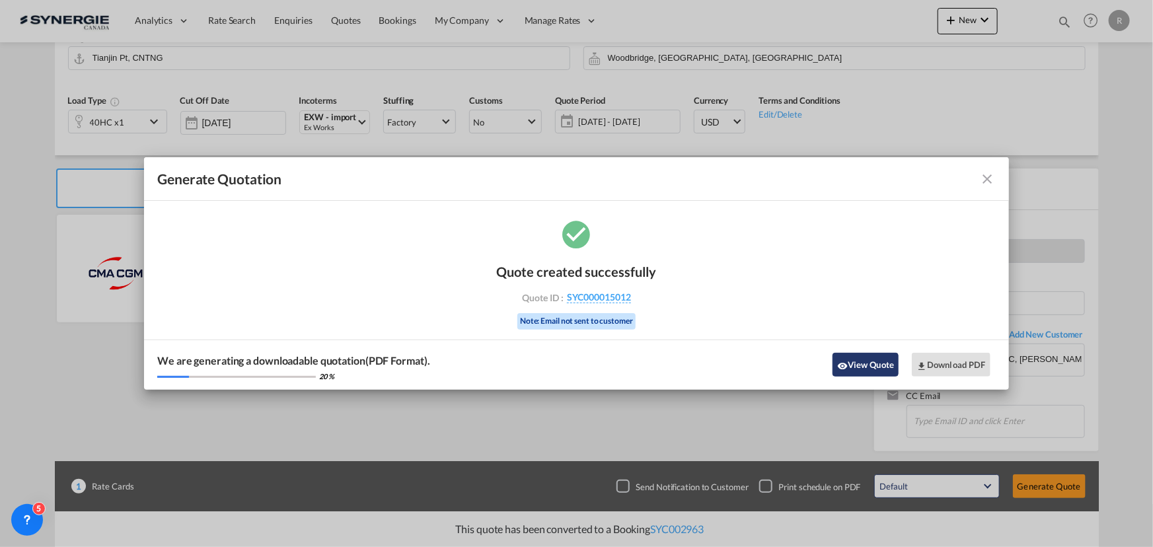
click at [886, 365] on button "View Quote" at bounding box center [866, 365] width 66 height 24
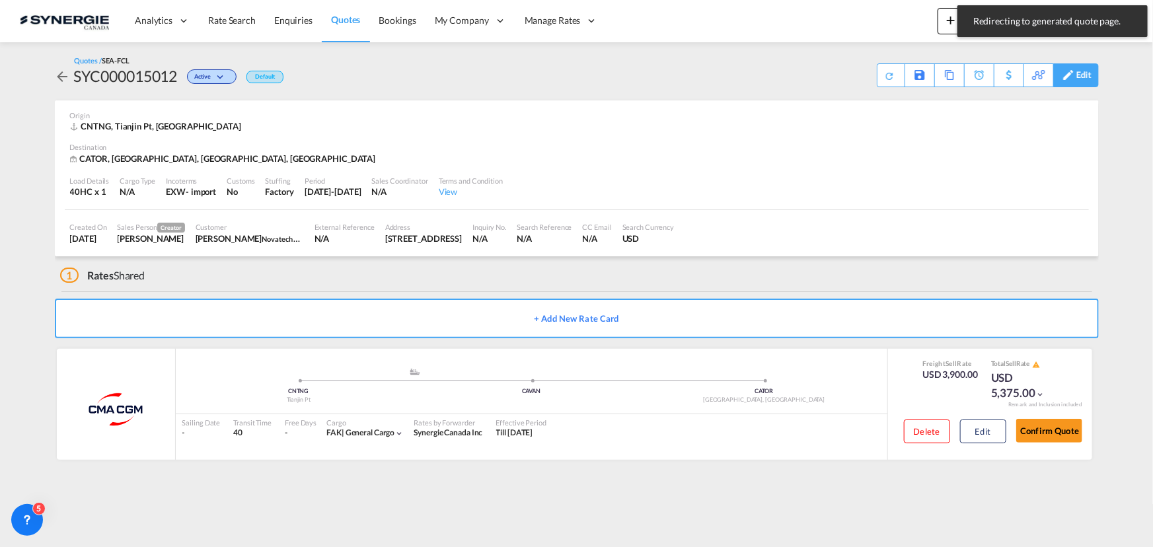
click at [1075, 79] on md-icon at bounding box center [1069, 75] width 16 height 10
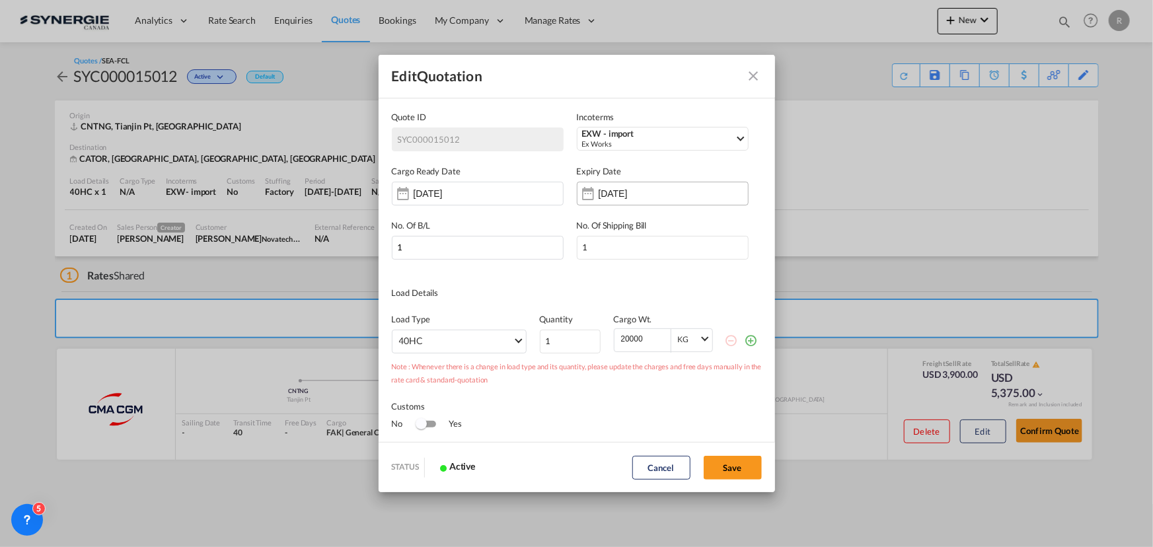
click at [593, 185] on div "Quote IDIncotermsEXW - ..." at bounding box center [588, 193] width 21 height 26
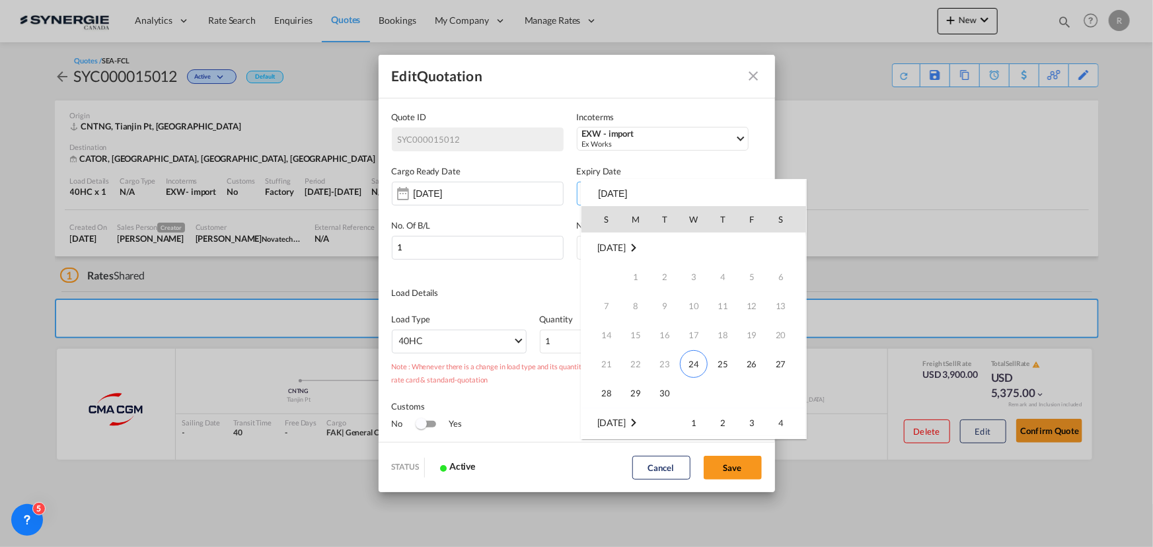
scroll to position [175, 0]
click at [666, 313] on span "14" at bounding box center [665, 306] width 26 height 26
type input "14 Oct 2025"
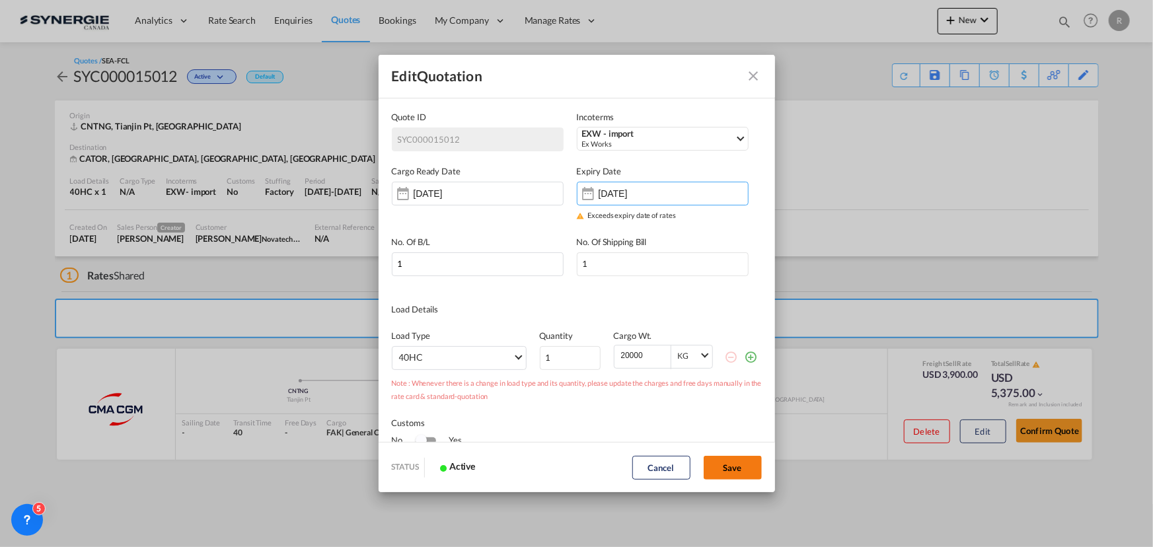
click at [715, 467] on button "Save" at bounding box center [733, 468] width 58 height 24
type input "[DATE]"
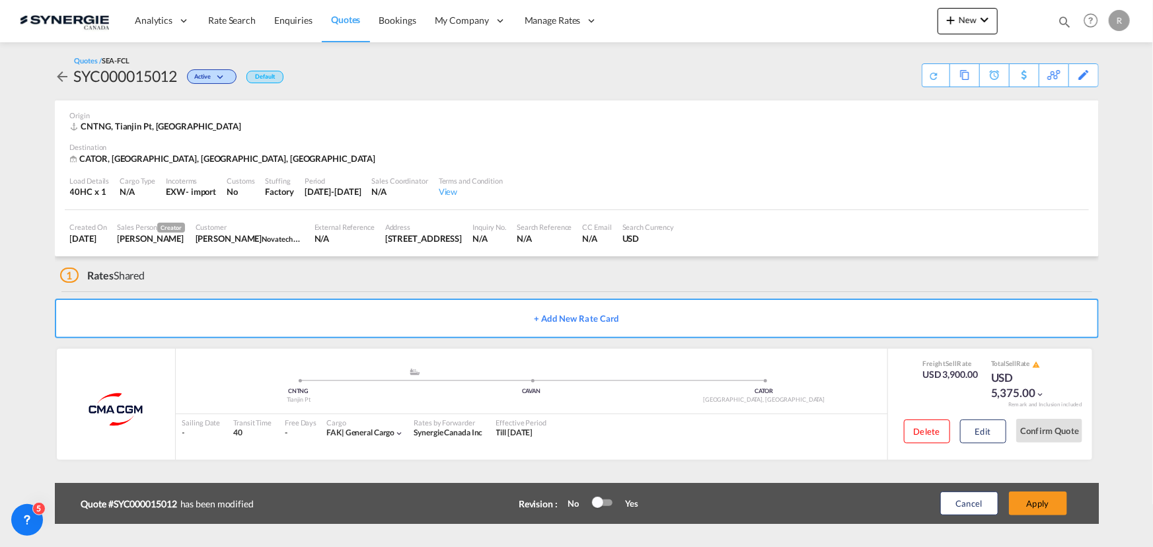
click at [1075, 501] on div "Quote #SYC000015012 has been modified Revision : No Yes After Revision vA ---- …" at bounding box center [577, 503] width 1044 height 41
click at [1054, 505] on button "Apply" at bounding box center [1038, 504] width 58 height 24
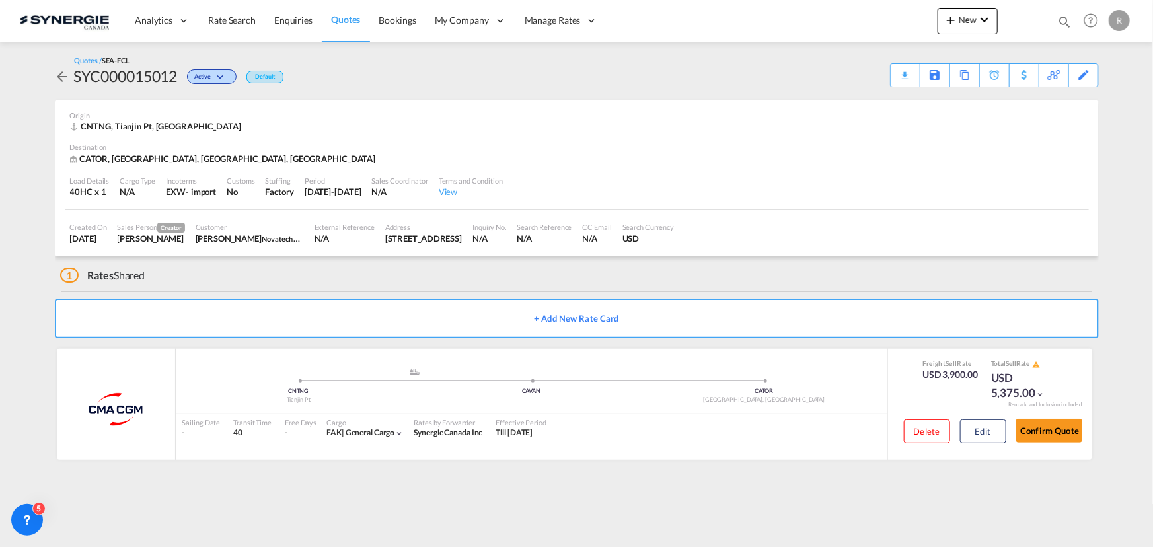
click at [0, 0] on div "Download Quote" at bounding box center [0, 0] width 0 height 0
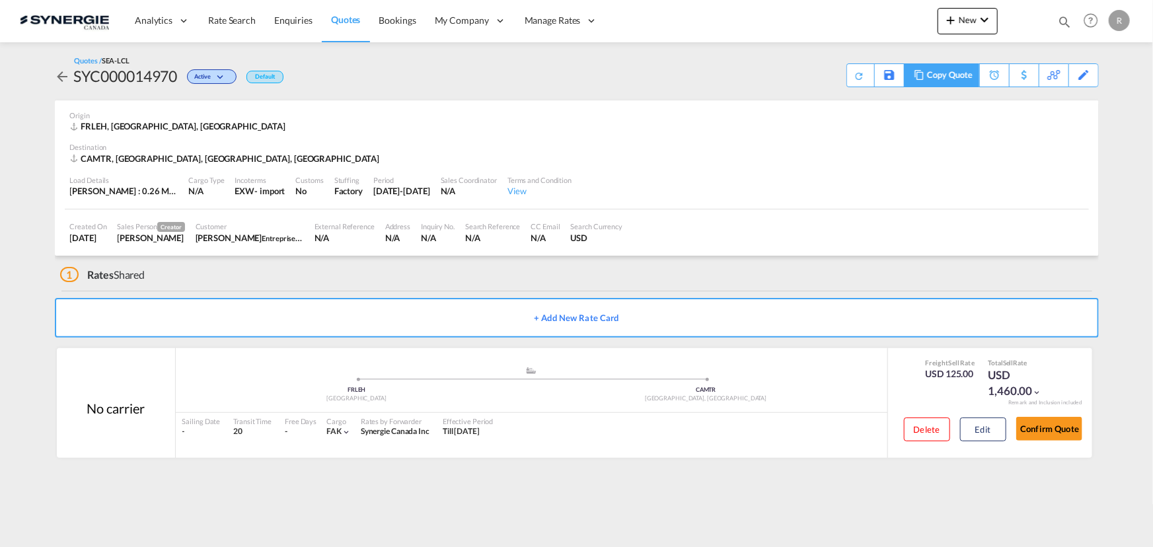
click at [956, 77] on div "Copy Quote" at bounding box center [949, 75] width 45 height 22
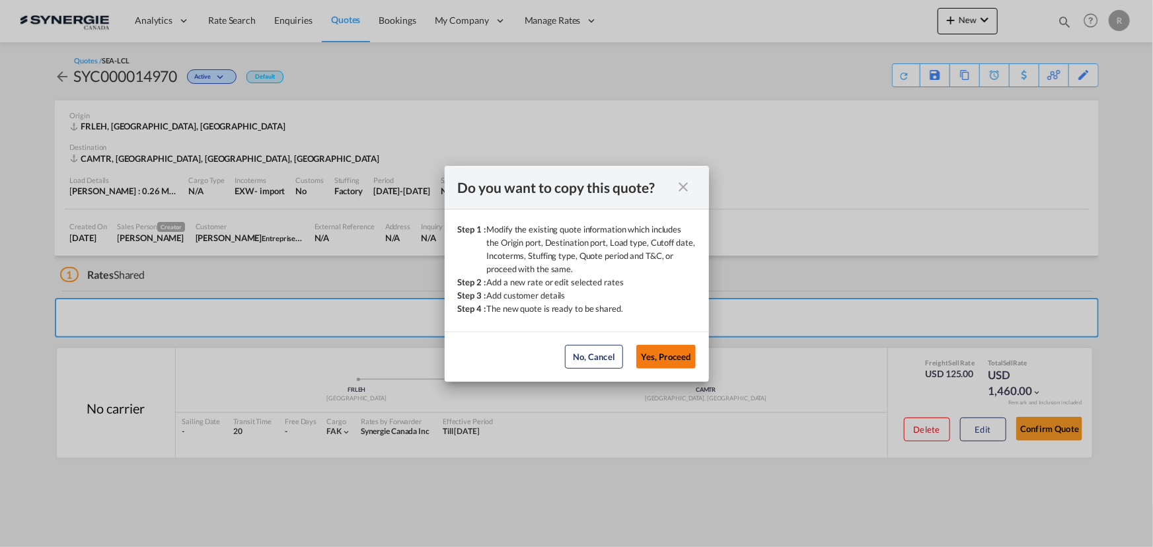
click at [669, 357] on button "Yes, Proceed" at bounding box center [665, 357] width 59 height 24
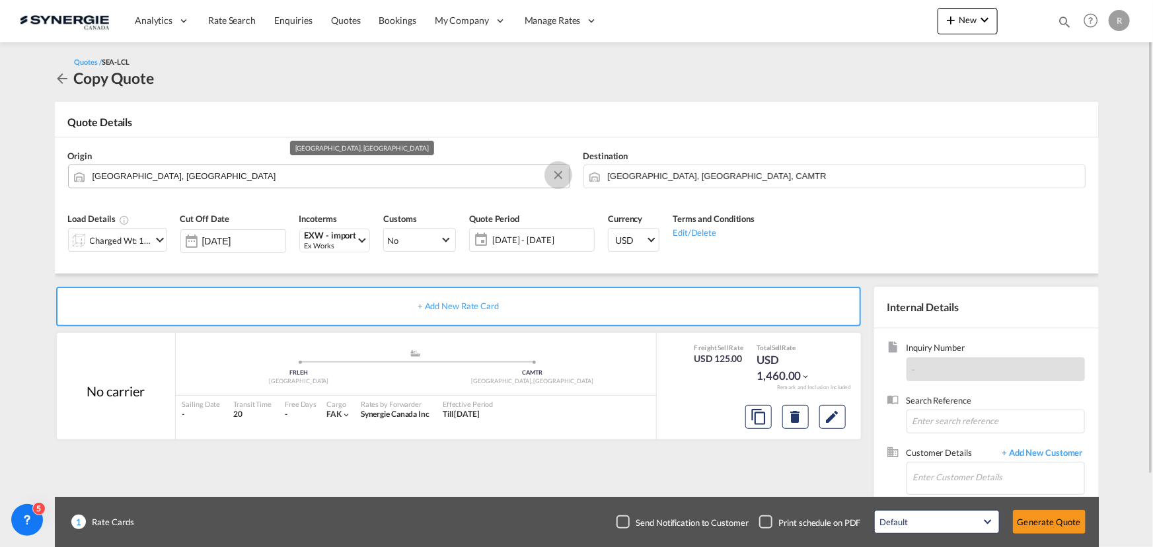
click at [561, 180] on md-icon "Clear Input" at bounding box center [558, 176] width 15 height 15
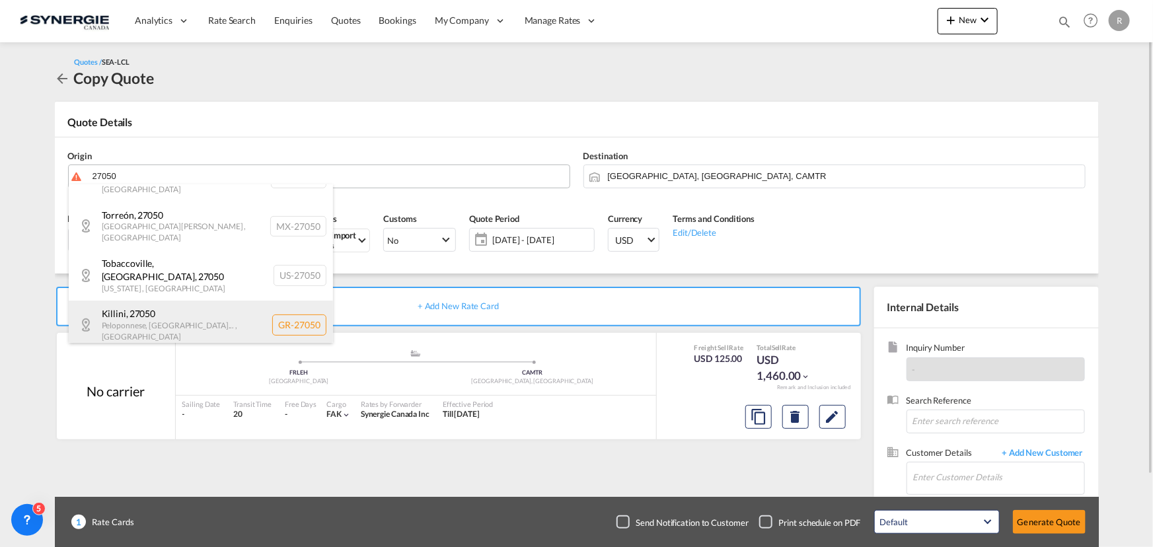
scroll to position [40, 0]
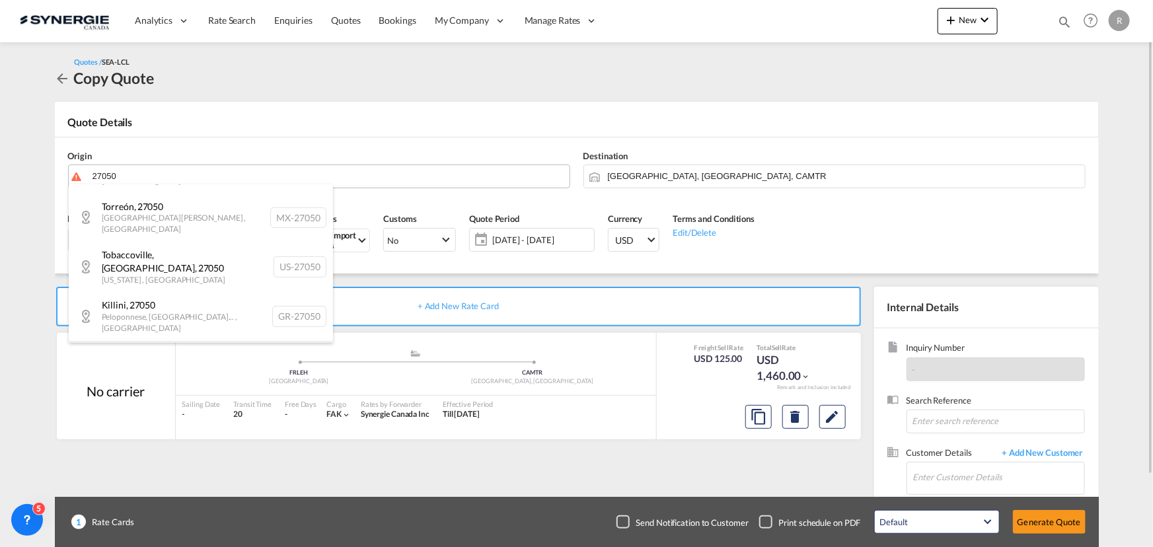
click at [201, 341] on div "Bagnaria, [PERSON_NAME]... , [GEOGRAPHIC_DATA] , [GEOGRAPHIC_DATA] IT-27050" at bounding box center [201, 371] width 264 height 61
type input "IT-27050, [GEOGRAPHIC_DATA], [PERSON_NAME][GEOGRAPHIC_DATA][PERSON_NAME], [PERS…"
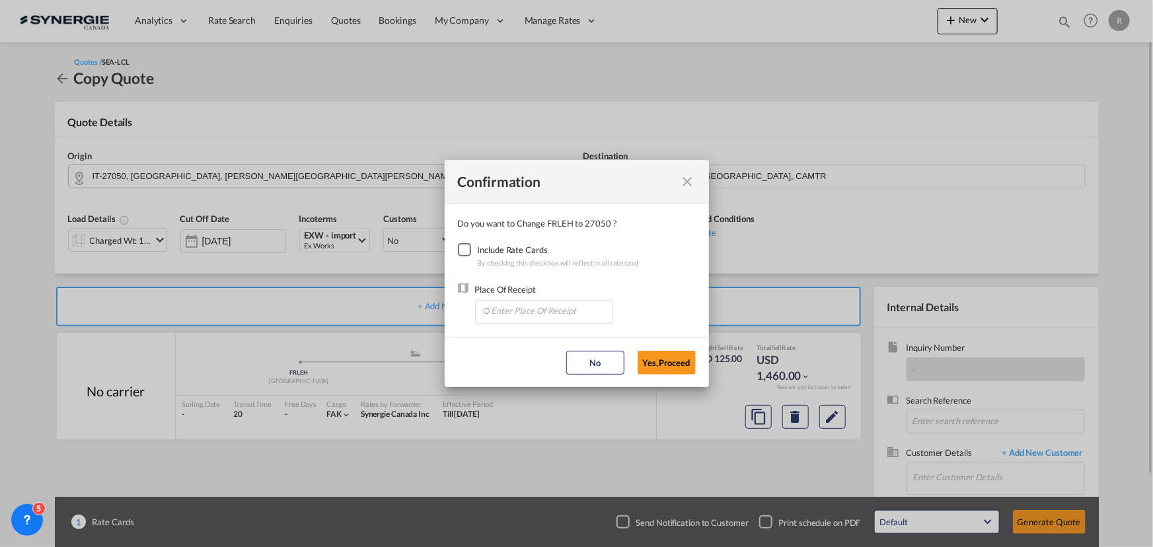
click at [464, 249] on div "Checkbox No Ink" at bounding box center [464, 249] width 13 height 13
click at [661, 364] on button "Yes,Proceed" at bounding box center [667, 363] width 58 height 24
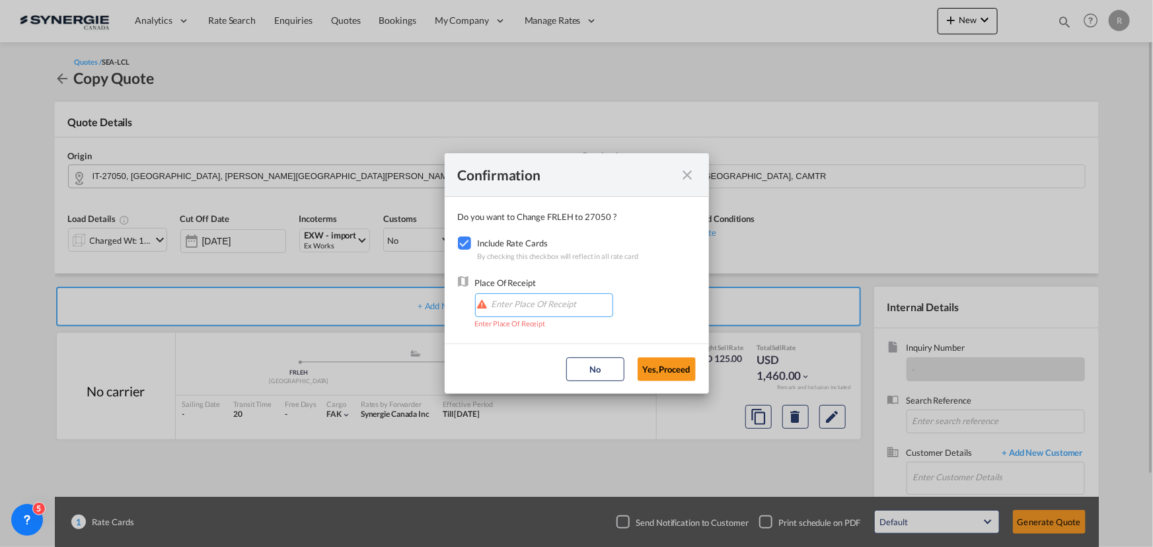
click at [517, 307] on input "Enter Place Of Receipt" at bounding box center [547, 304] width 131 height 20
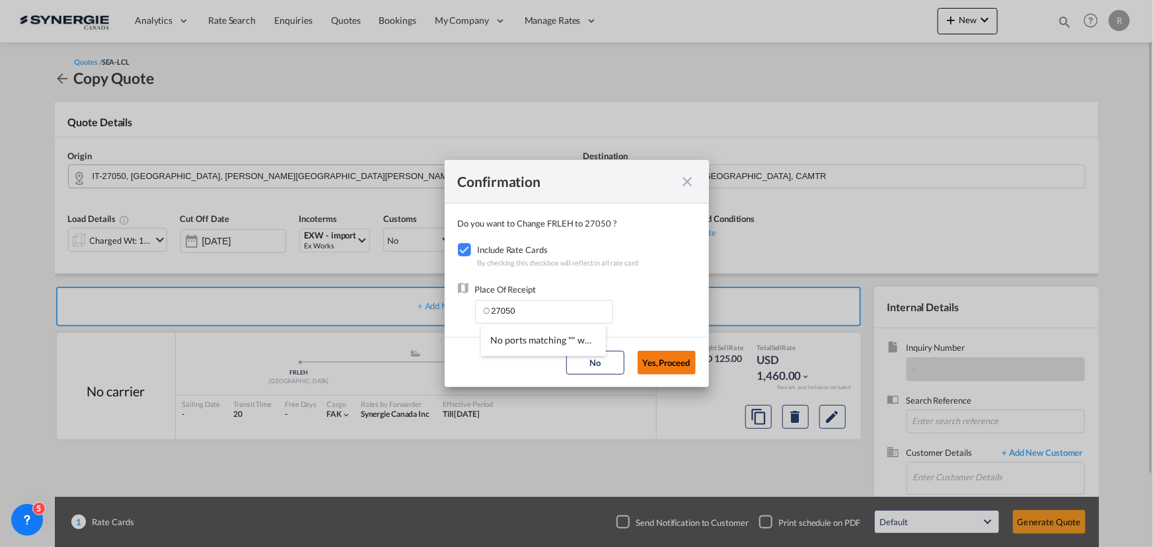
click at [679, 365] on button "Yes,Proceed" at bounding box center [667, 363] width 58 height 24
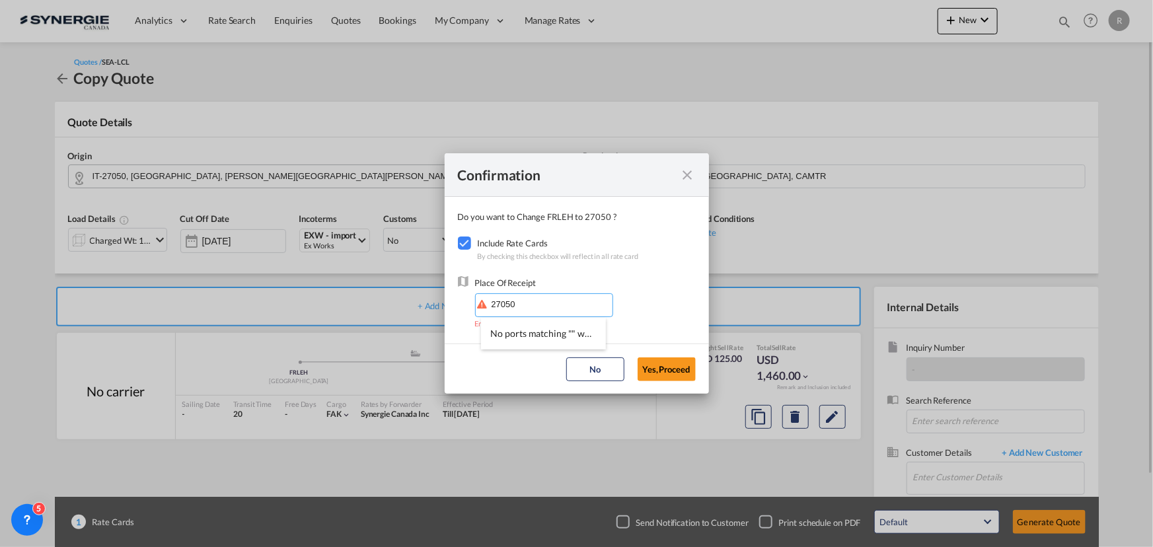
click at [548, 306] on input "27050" at bounding box center [547, 304] width 131 height 20
drag, startPoint x: 548, startPoint y: 306, endPoint x: 385, endPoint y: 301, distance: 162.7
click at [385, 301] on div "Confirmation Do you want to Change FRLEH to 27050 ? Include Rate Cards By check…" at bounding box center [576, 273] width 1153 height 547
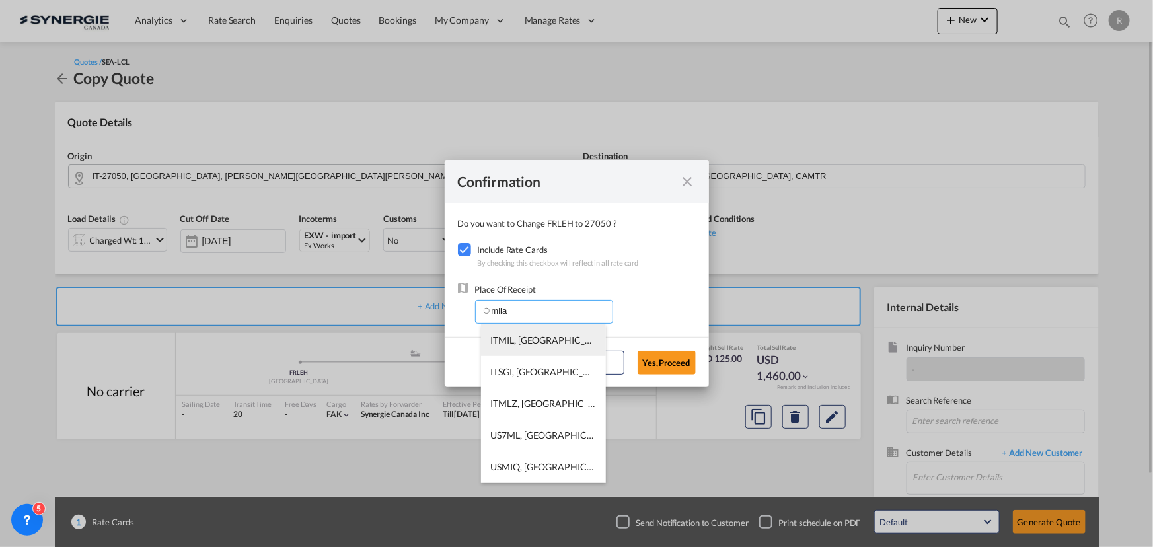
click at [557, 350] on li "ITMIL, [GEOGRAPHIC_DATA] ([GEOGRAPHIC_DATA]), [GEOGRAPHIC_DATA], [GEOGRAPHIC_DA…" at bounding box center [543, 341] width 125 height 32
type input "ITMIL, [GEOGRAPHIC_DATA] ([GEOGRAPHIC_DATA]), [GEOGRAPHIC_DATA], [GEOGRAPHIC_DA…"
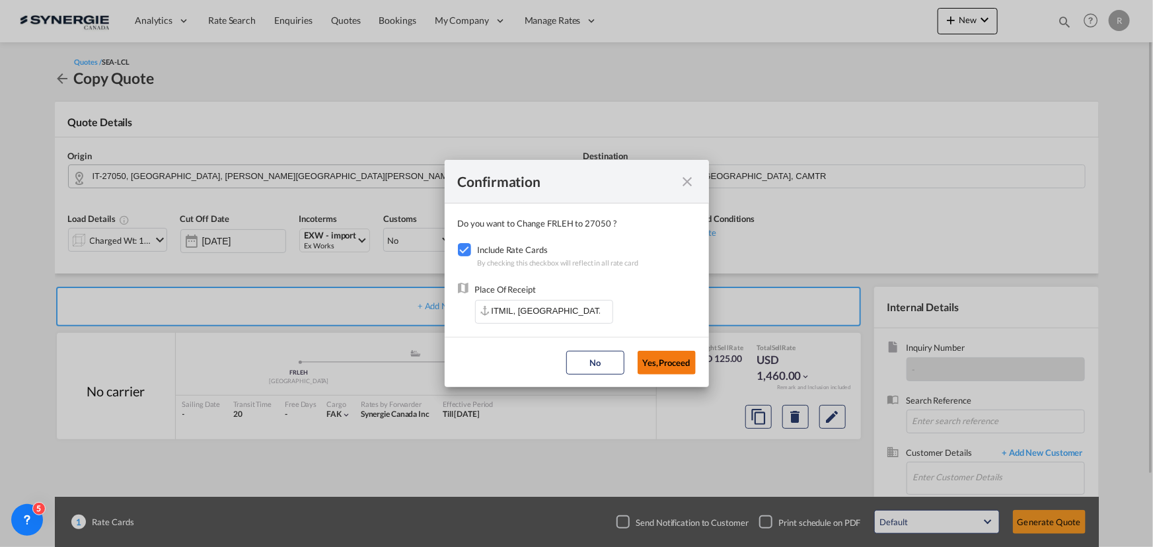
click at [670, 366] on button "Yes,Proceed" at bounding box center [667, 363] width 58 height 24
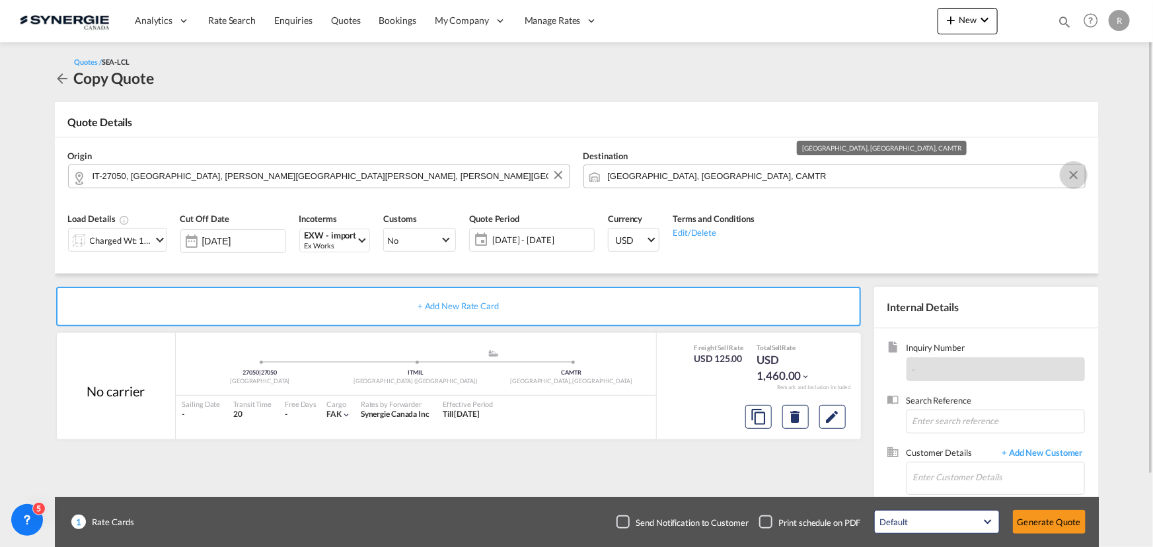
click at [1075, 175] on button "Clear Input" at bounding box center [1074, 175] width 20 height 20
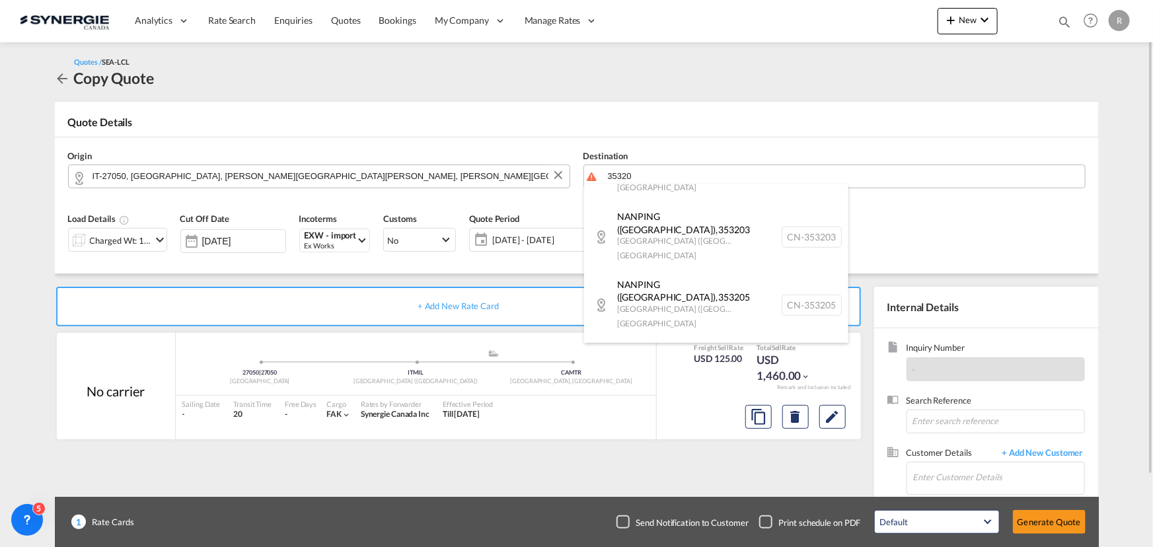
scroll to position [478, 0]
click at [713, 403] on div "[PERSON_NAME] de Bretagne... , 35320 Bretagne [GEOGRAPHIC_DATA] FR-35320" at bounding box center [716, 437] width 264 height 68
type input "FR-35320, [PERSON_NAME] de [GEOGRAPHIC_DATA], [GEOGRAPHIC_DATA], [GEOGRAPHIC_DA…"
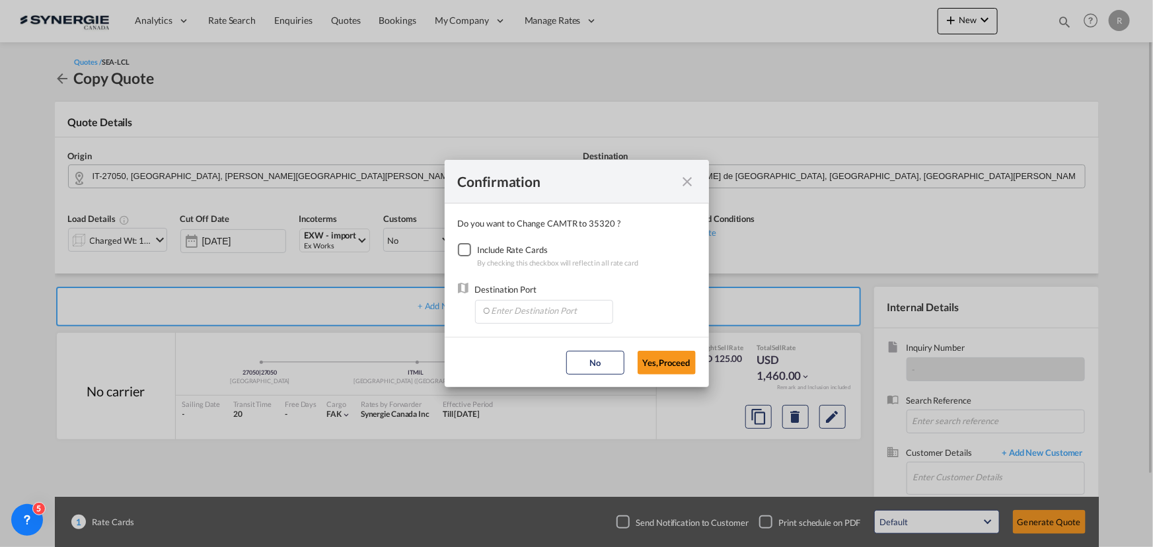
click at [463, 247] on div "Checkbox No Ink" at bounding box center [464, 249] width 13 height 13
click at [673, 361] on button "Yes,Proceed" at bounding box center [667, 363] width 58 height 24
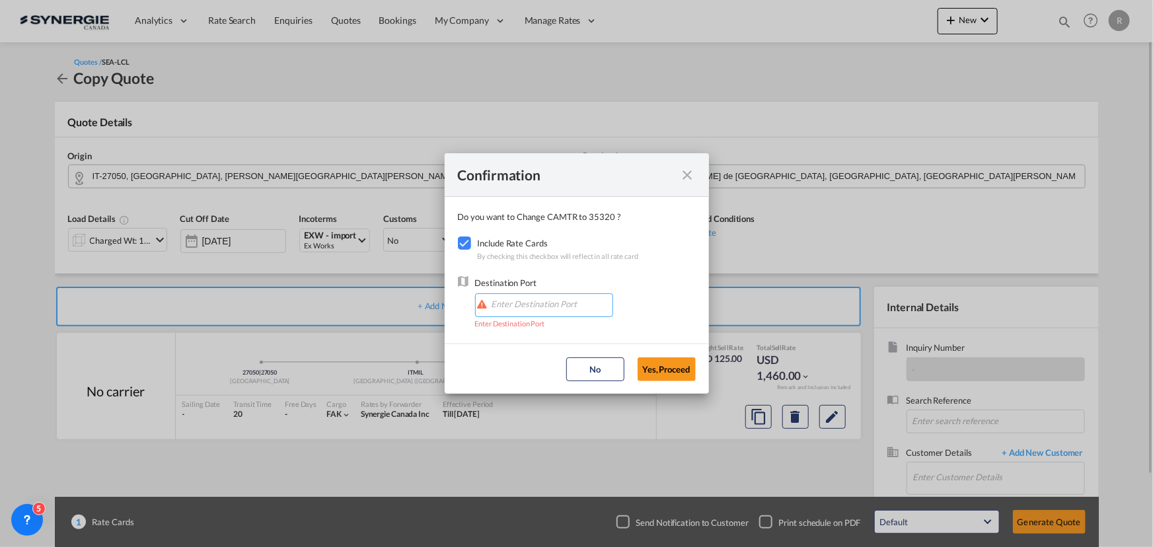
click at [560, 310] on input "Enter Destination Port" at bounding box center [547, 304] width 131 height 20
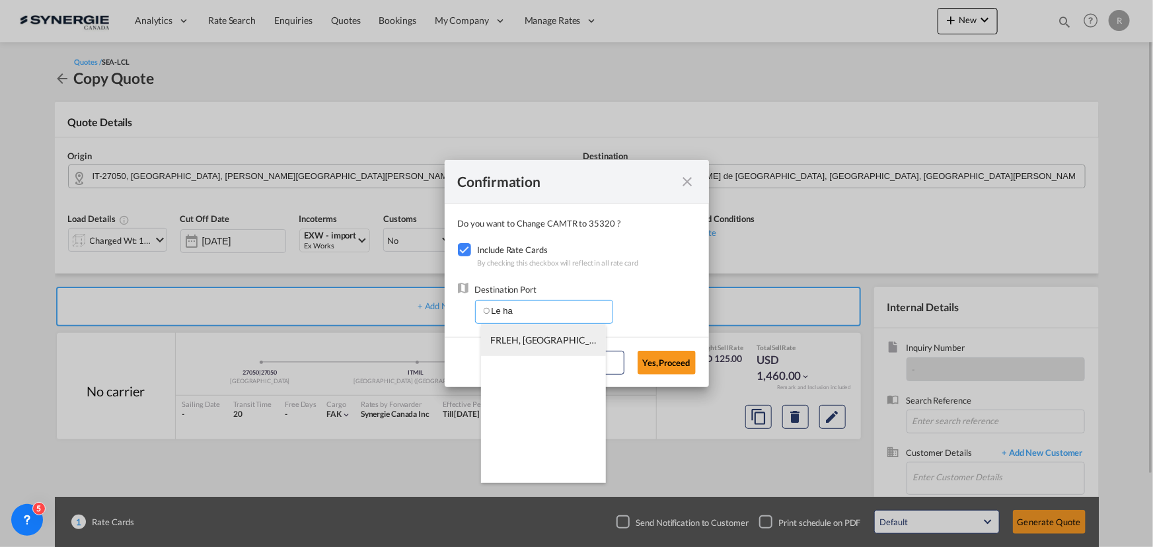
click at [553, 340] on span "FRLEH, [GEOGRAPHIC_DATA], [GEOGRAPHIC_DATA], [GEOGRAPHIC_DATA], [GEOGRAPHIC_DAT…" at bounding box center [699, 339] width 417 height 11
type input "FRLEH, [GEOGRAPHIC_DATA], [GEOGRAPHIC_DATA], [GEOGRAPHIC_DATA], [GEOGRAPHIC_DAT…"
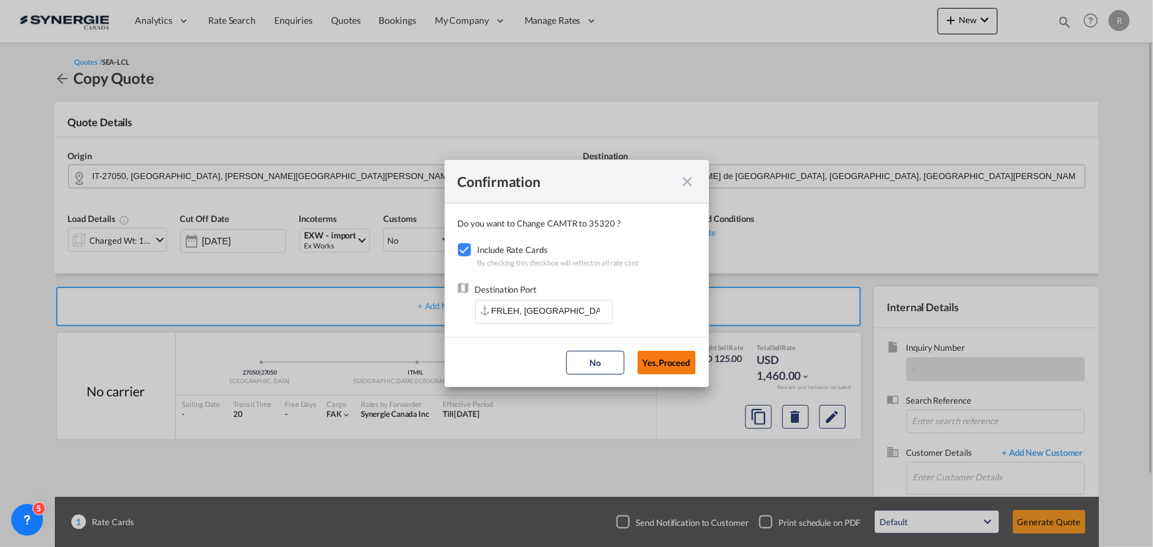
click at [665, 359] on button "Yes,Proceed" at bounding box center [667, 363] width 58 height 24
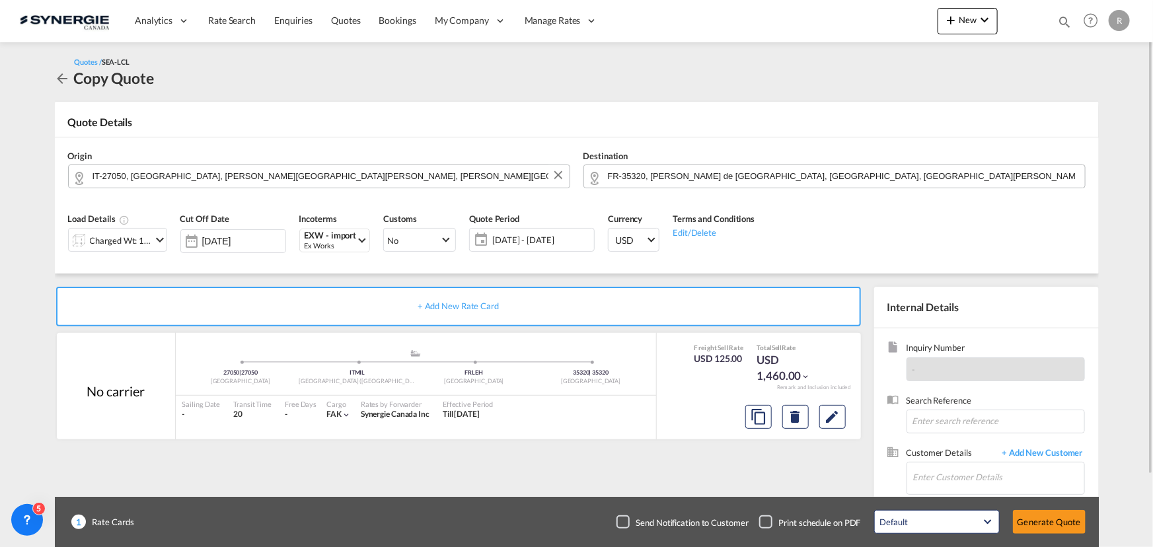
click at [122, 244] on div "Charged Wt: 1.15 W/M" at bounding box center [121, 240] width 62 height 19
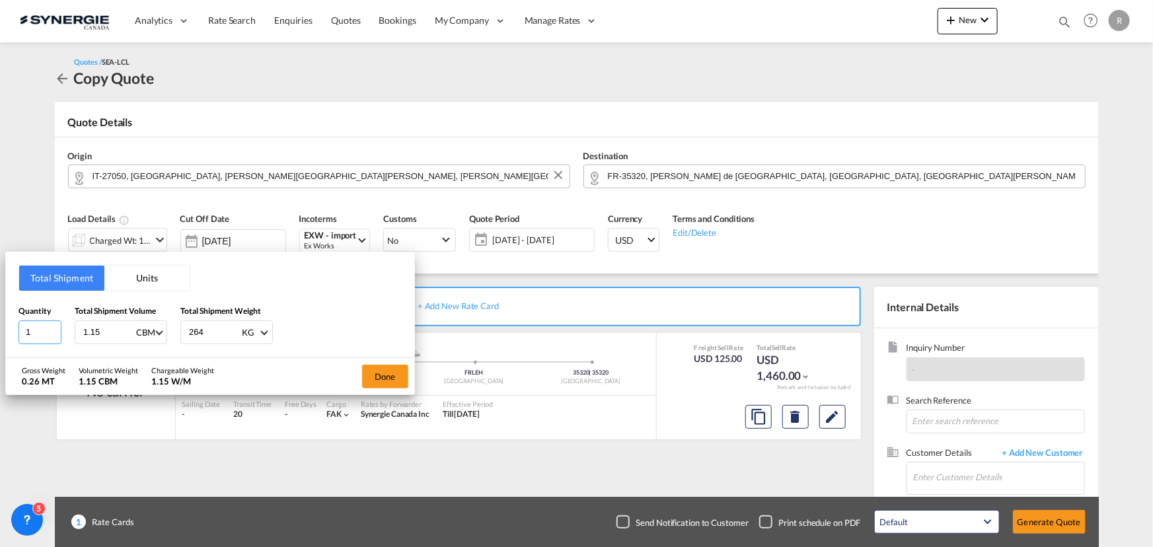
drag, startPoint x: 38, startPoint y: 330, endPoint x: -65, endPoint y: 312, distance: 104.8
click at [0, 312] on html "Analytics Reports Dashboard Rate Search Enquiries Quotes" at bounding box center [576, 273] width 1153 height 547
type input "2"
click at [155, 277] on button "Units" at bounding box center [146, 278] width 85 height 25
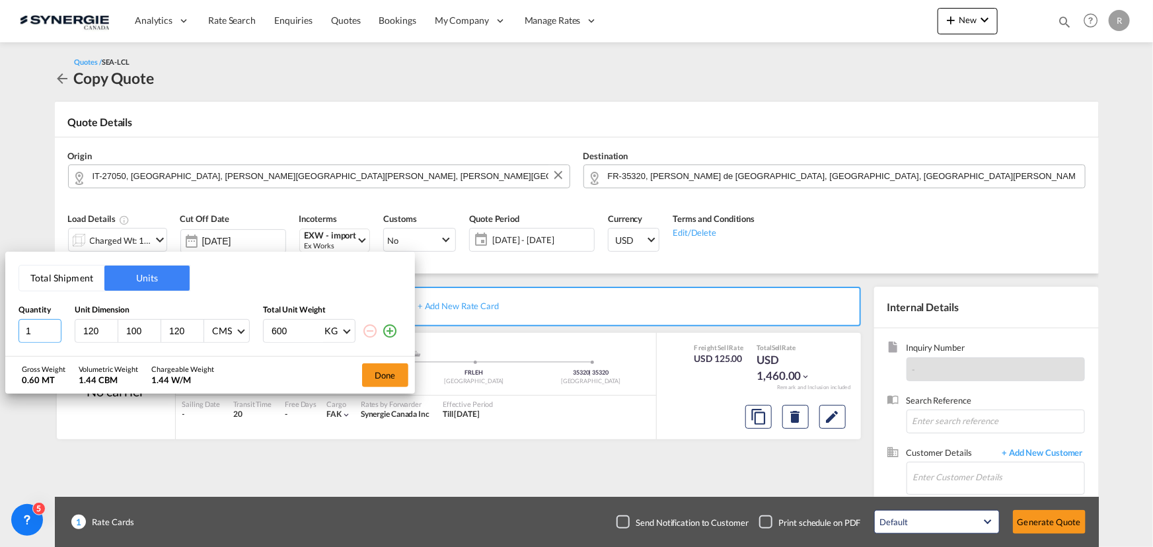
drag, startPoint x: 48, startPoint y: 329, endPoint x: -58, endPoint y: 307, distance: 108.1
click at [0, 307] on html "Analytics Reports Dashboard Rate Search Enquiries Quotes" at bounding box center [576, 273] width 1153 height 547
type input "2"
drag, startPoint x: 189, startPoint y: 329, endPoint x: 74, endPoint y: 280, distance: 125.0
click at [101, 309] on div "Quantity Unit Dimension Total Unit Weight 2 120 100 120 CMS CMS Inches 600 KG K…" at bounding box center [210, 324] width 383 height 38
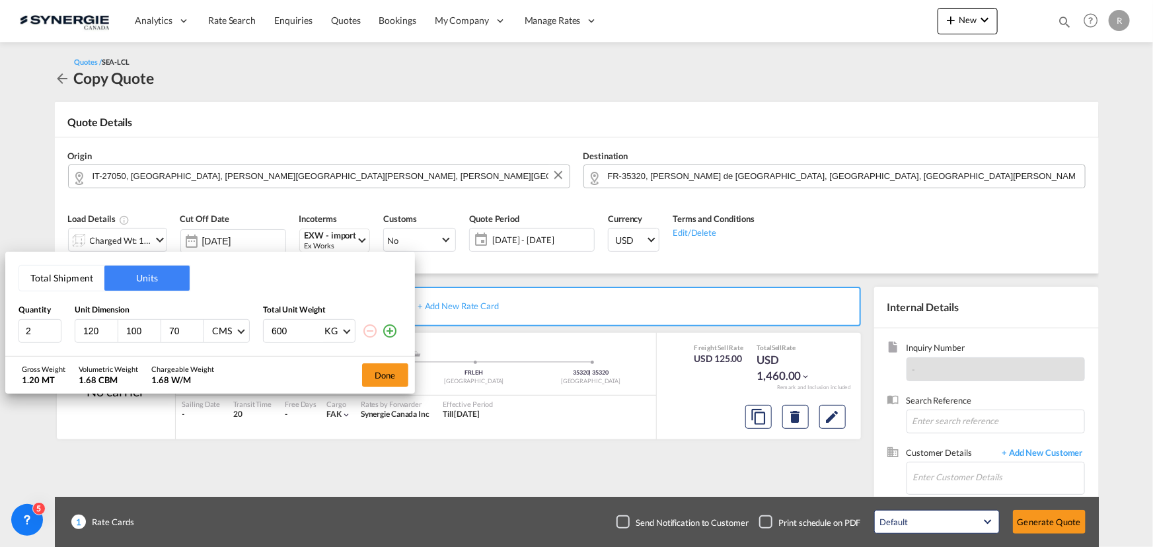
type input "70"
drag, startPoint x: 303, startPoint y: 329, endPoint x: 143, endPoint y: 282, distance: 166.9
click at [144, 286] on div "Total Shipment Units Quantity Unit Dimension Total Unit Weight 2 120 100 70 CMS…" at bounding box center [210, 304] width 410 height 104
type input "2"
type input "1000"
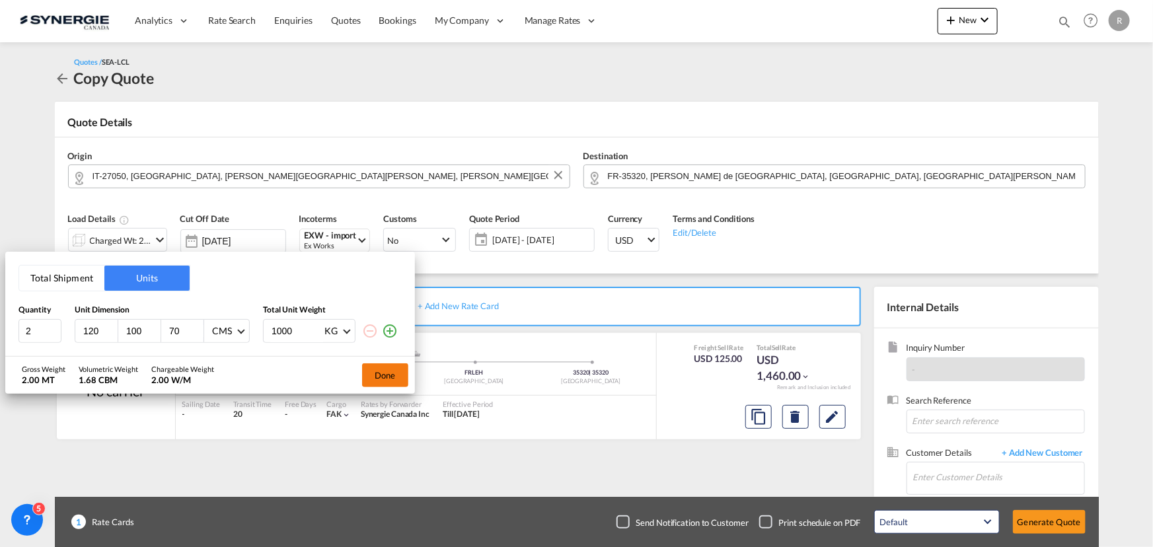
click at [377, 381] on button "Done" at bounding box center [385, 376] width 46 height 24
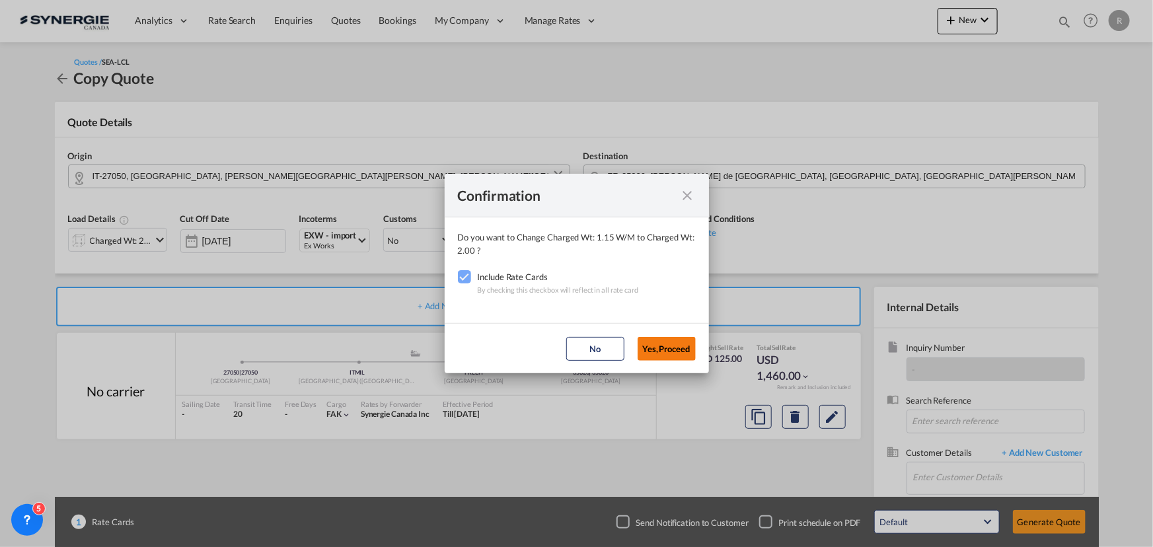
click at [674, 350] on button "Yes,Proceed" at bounding box center [667, 349] width 58 height 24
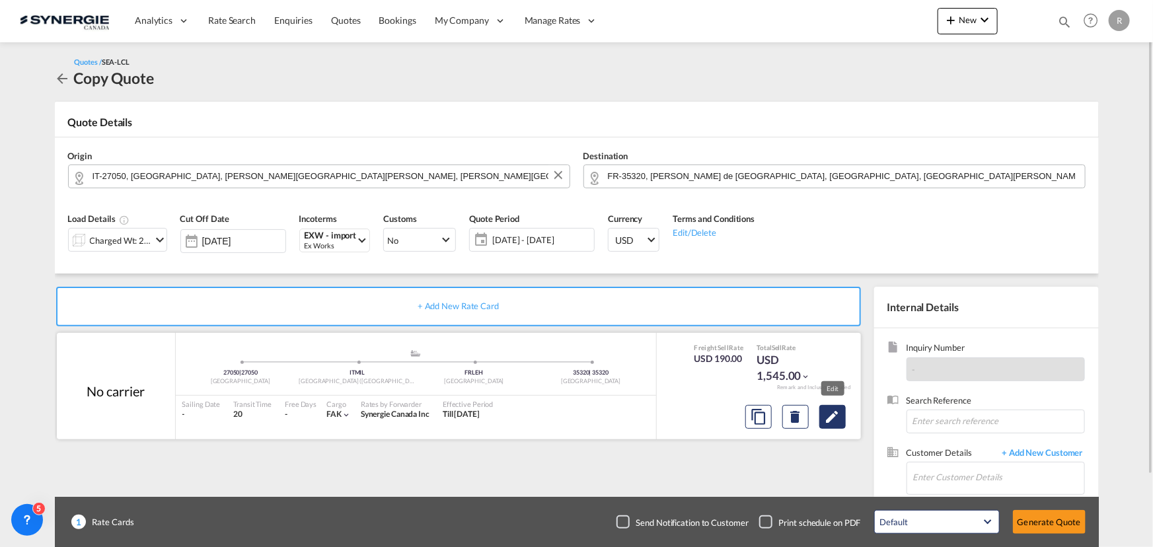
click at [833, 419] on md-icon "Edit" at bounding box center [833, 417] width 16 height 16
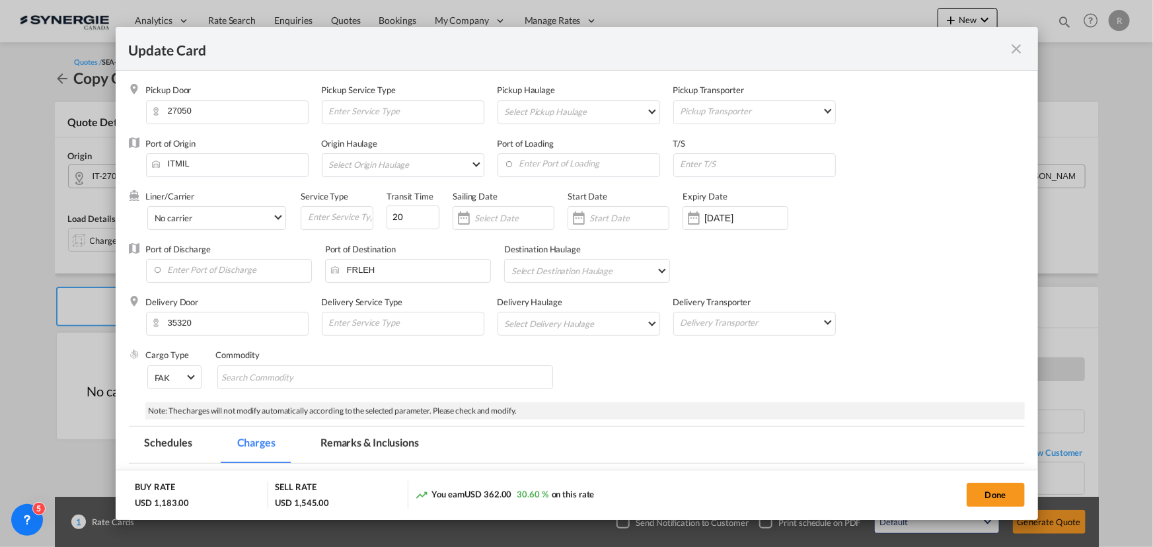
select select "per_w/m"
select select "per_bl"
select select "per_shipment"
select select "flat"
select select "per_hbl"
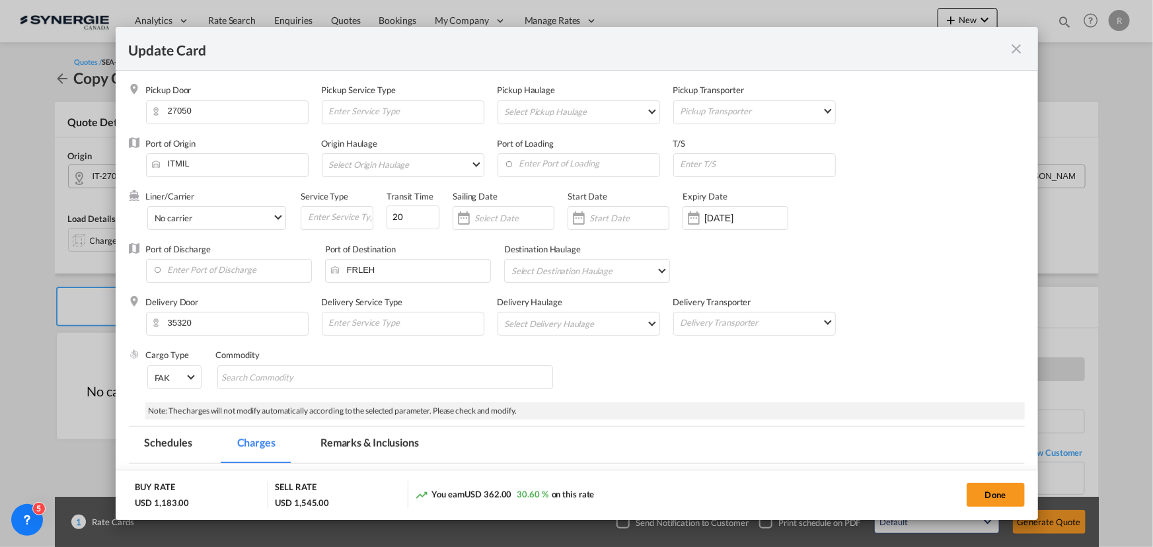
select select "flat"
select select "per_w/m"
select select "per_shipment"
select select "per_bl"
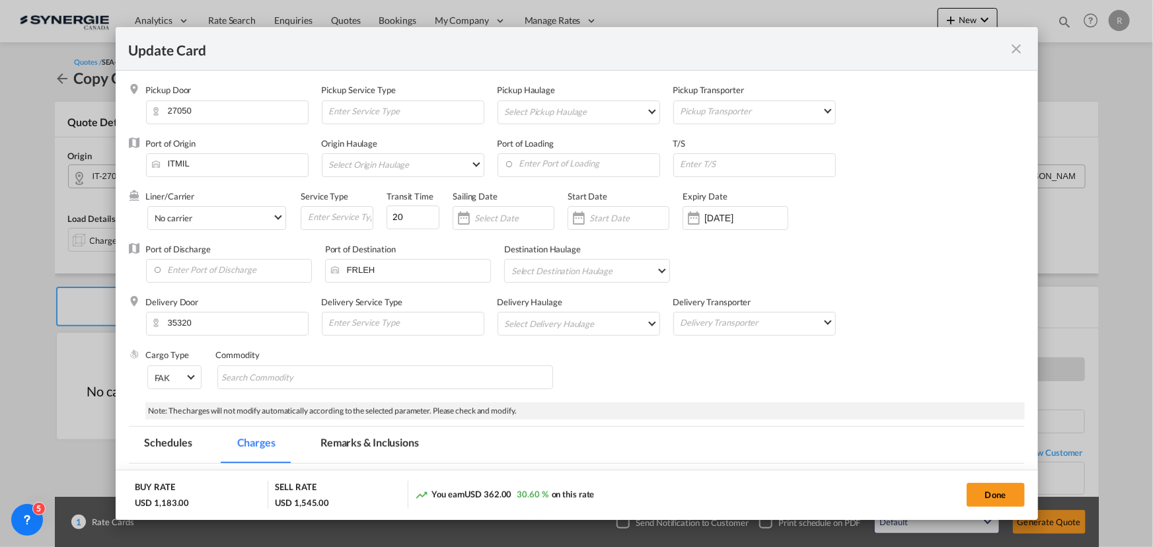
select select "per_bl"
select select "per_shipment"
drag, startPoint x: 416, startPoint y: 213, endPoint x: 254, endPoint y: 184, distance: 165.2
click at [261, 187] on div "Pickup Door 27050 Pickup Service Type Pickup Haulage Select Pickup Haulage rail…" at bounding box center [577, 243] width 896 height 318
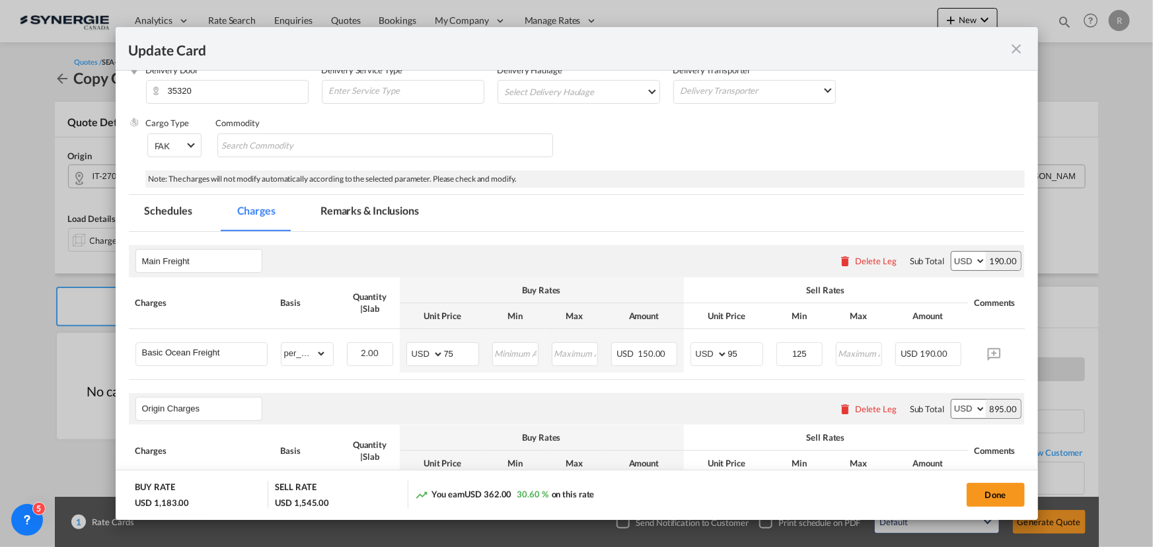
scroll to position [240, 0]
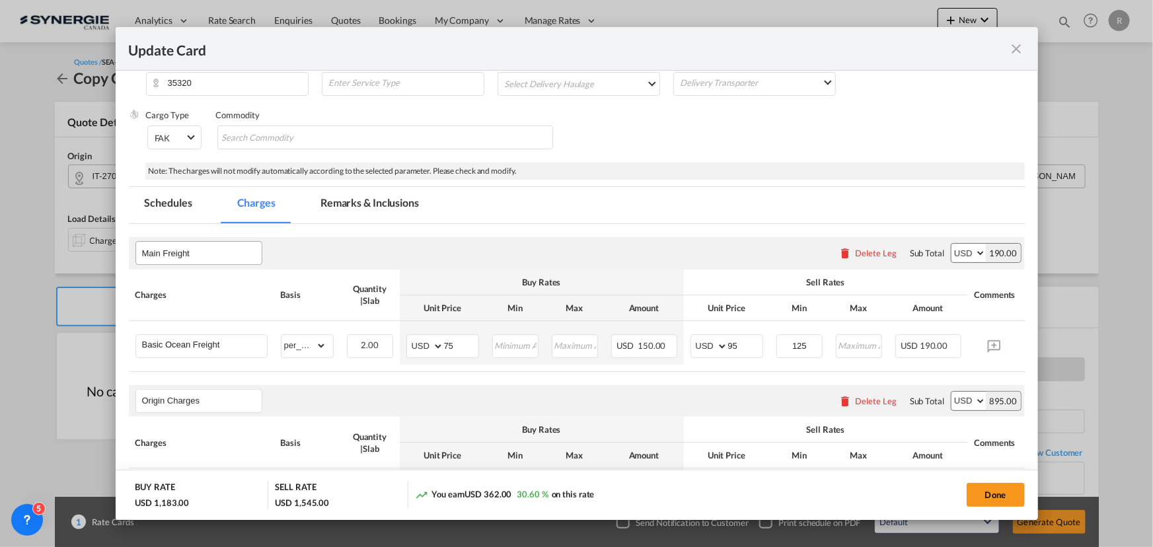
type input "10"
click at [225, 256] on input "Main Freight" at bounding box center [202, 253] width 120 height 20
drag, startPoint x: 220, startPoint y: 255, endPoint x: 67, endPoint y: 239, distance: 154.2
click at [67, 239] on div "Update Card Pickup Door 27050 Pickup Service Type Pickup Haulage Select Pickup …" at bounding box center [576, 273] width 1153 height 547
type input "Door-Door"
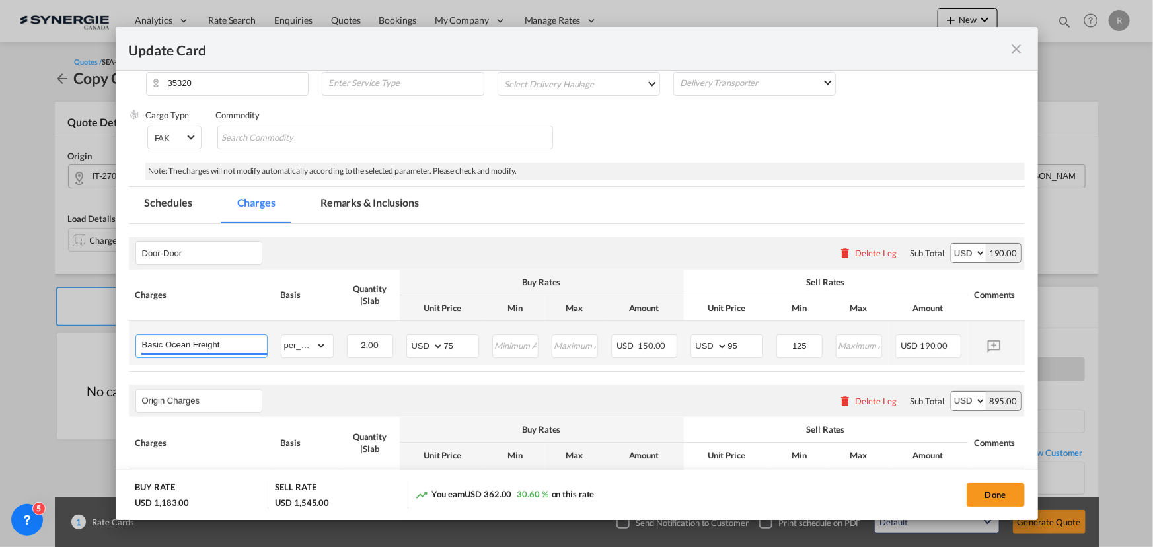
click at [239, 342] on input "Basic Ocean Freight" at bounding box center [204, 345] width 125 height 20
drag, startPoint x: 245, startPoint y: 344, endPoint x: 95, endPoint y: 323, distance: 151.4
click at [95, 323] on div "Update Card Pickup Door 27050 Pickup Service Type Pickup Haulage Select Pickup …" at bounding box center [576, 273] width 1153 height 547
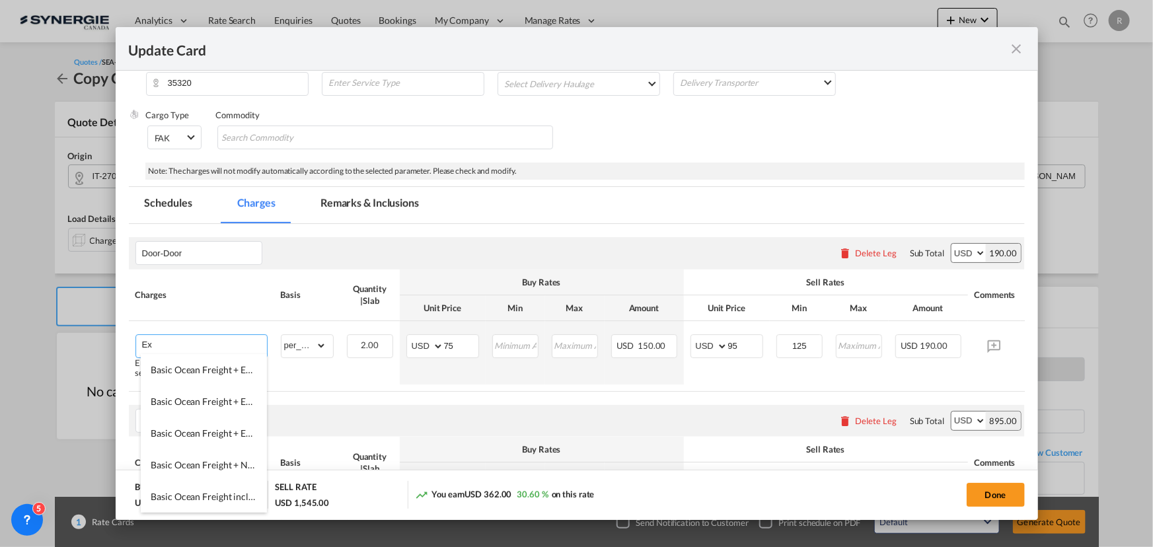
type input "E"
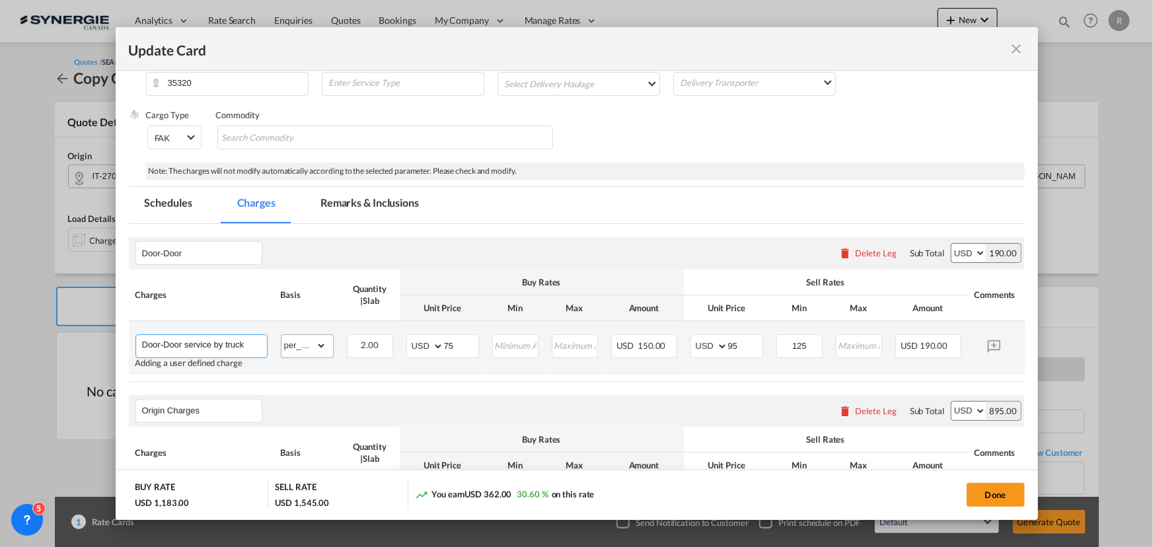
type input "Door-Door service by truck"
click at [309, 350] on select "gross_weight volumetric_weight per_shipment per_bl per_km per_hawb per_kg flat …" at bounding box center [304, 345] width 45 height 21
select select "per_shipment"
click at [282, 335] on select "gross_weight volumetric_weight per_shipment per_bl per_km per_hawb per_kg flat …" at bounding box center [304, 345] width 45 height 21
drag, startPoint x: 466, startPoint y: 346, endPoint x: 404, endPoint y: 336, distance: 62.3
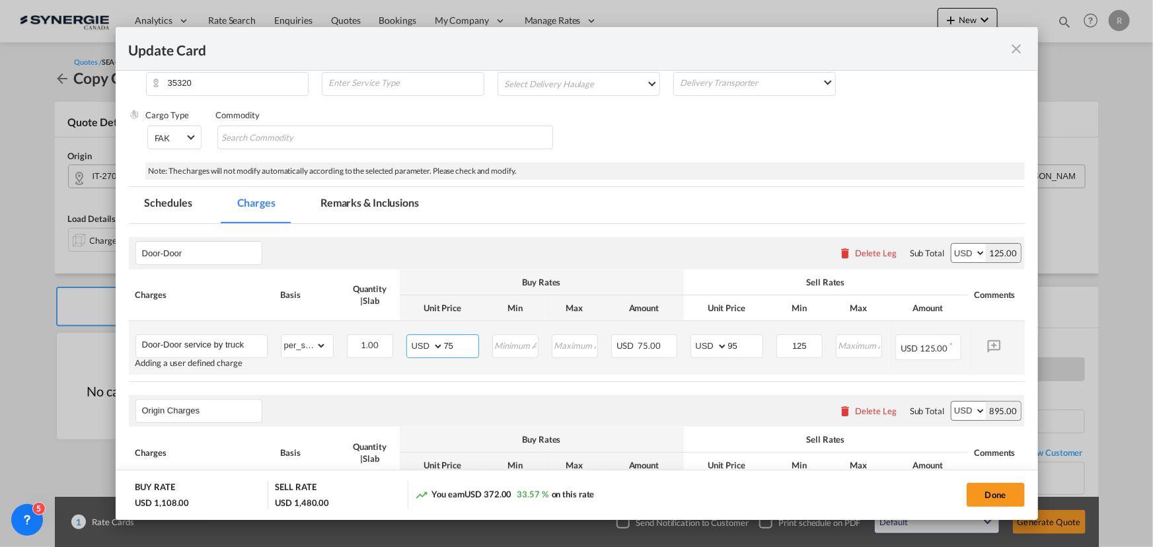
click at [404, 336] on td "AED AFN ALL AMD ANG AOA ARS AUD AWG AZN BAM BBD BDT BGN BHD BIF BMD BND [PERSON…" at bounding box center [443, 348] width 86 height 54
type input "1180"
drag, startPoint x: 755, startPoint y: 348, endPoint x: 664, endPoint y: 335, distance: 92.8
click at [664, 335] on tr "Door-Door service by truck Adding a user defined charge Please Enter Already Ex…" at bounding box center [597, 348] width 937 height 54
type input "1425"
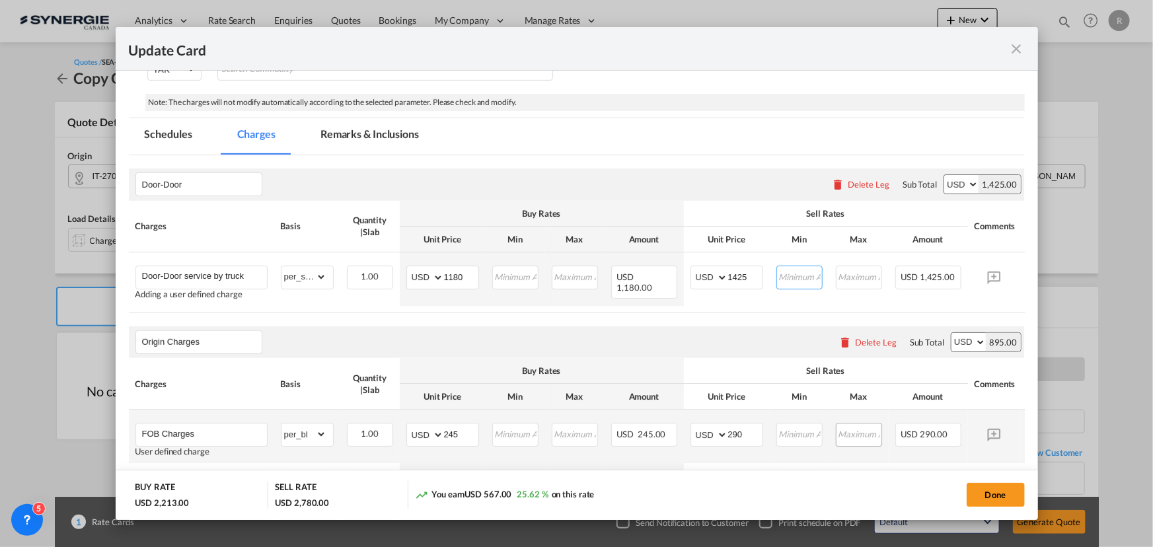
scroll to position [360, 0]
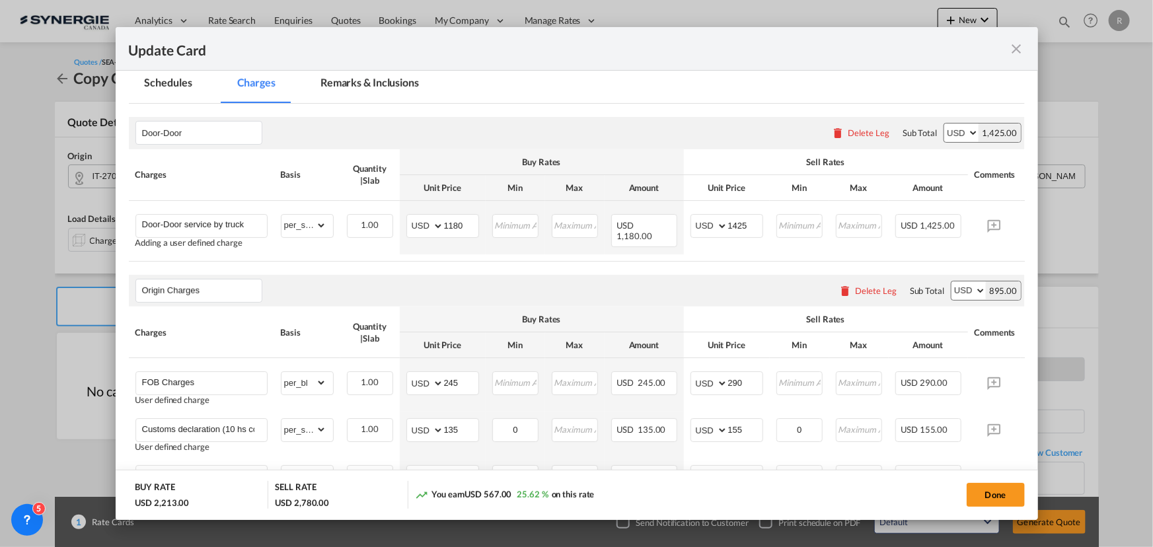
click at [865, 296] on div "Delete Leg" at bounding box center [876, 291] width 42 height 11
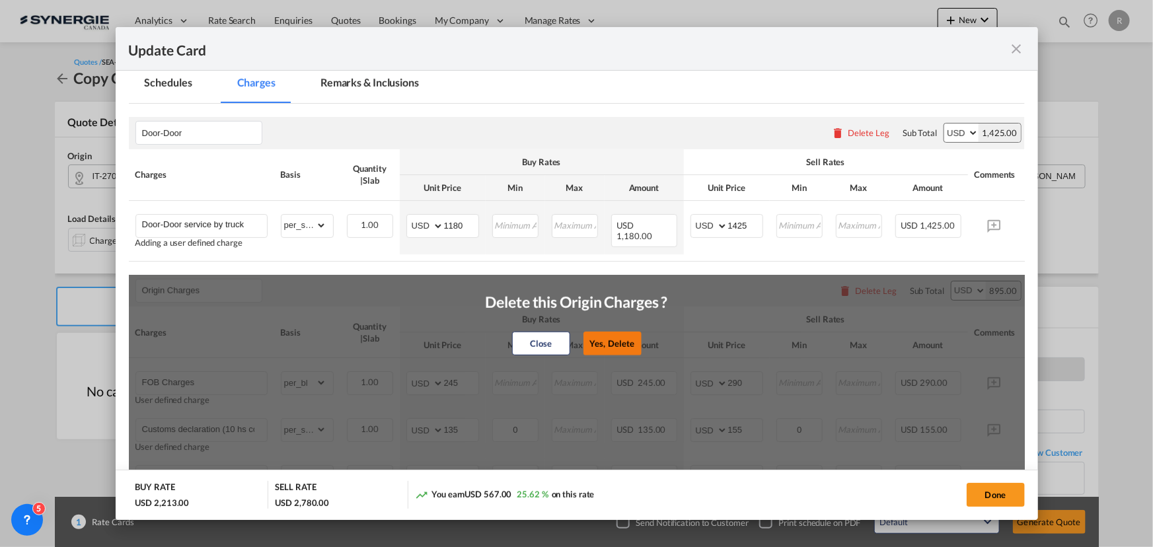
click at [625, 348] on button "Yes, Delete" at bounding box center [612, 344] width 58 height 24
type input "Destination Charges"
type input "Dock fee"
select select "per_hbl"
type input "50"
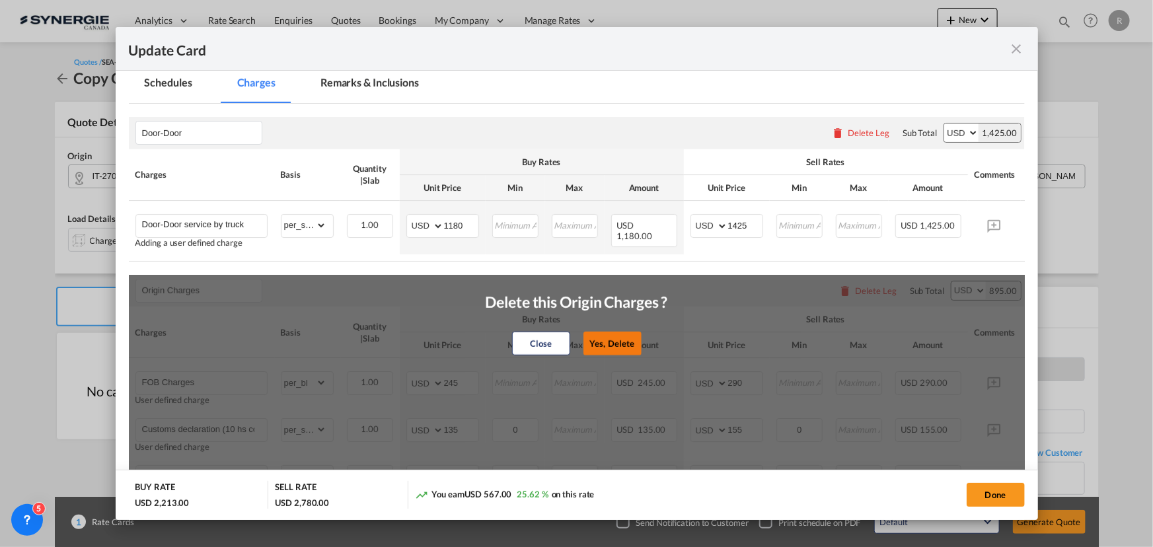
type input "0"
type input "60"
type input "LCL Delivery"
select select "flat"
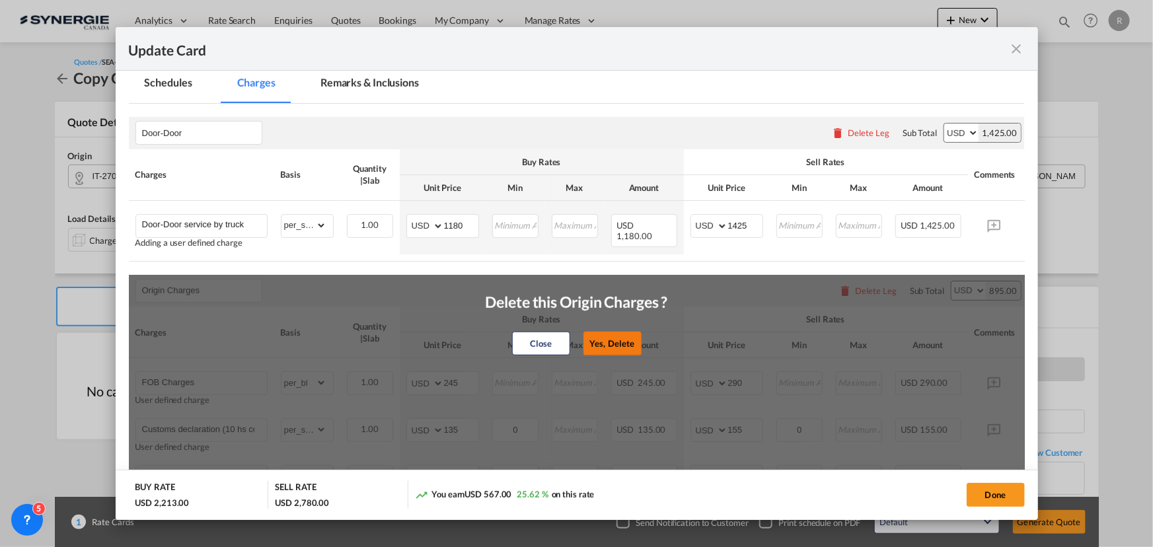
type input "58"
type input "105"
type input "DTHC"
select select "per_w/m"
type input "35"
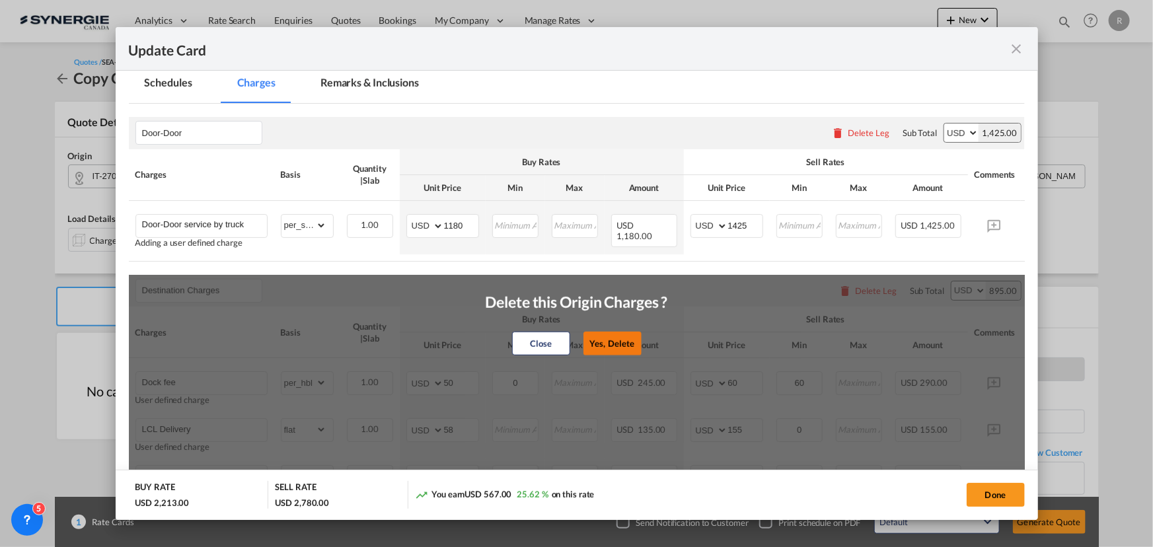
type input "55"
type input "40"
type input "60"
type input "Doc and Handling fee"
type input "E-manifest"
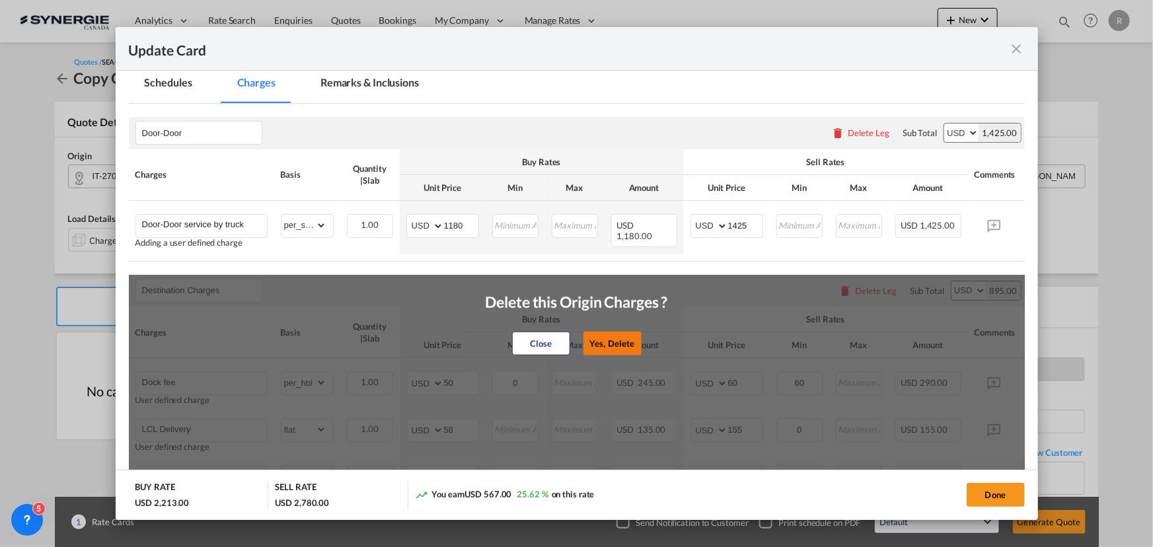
select select "per_bl"
type input "0"
type input "35"
type input "Doc Fee"
select select "per_bl"
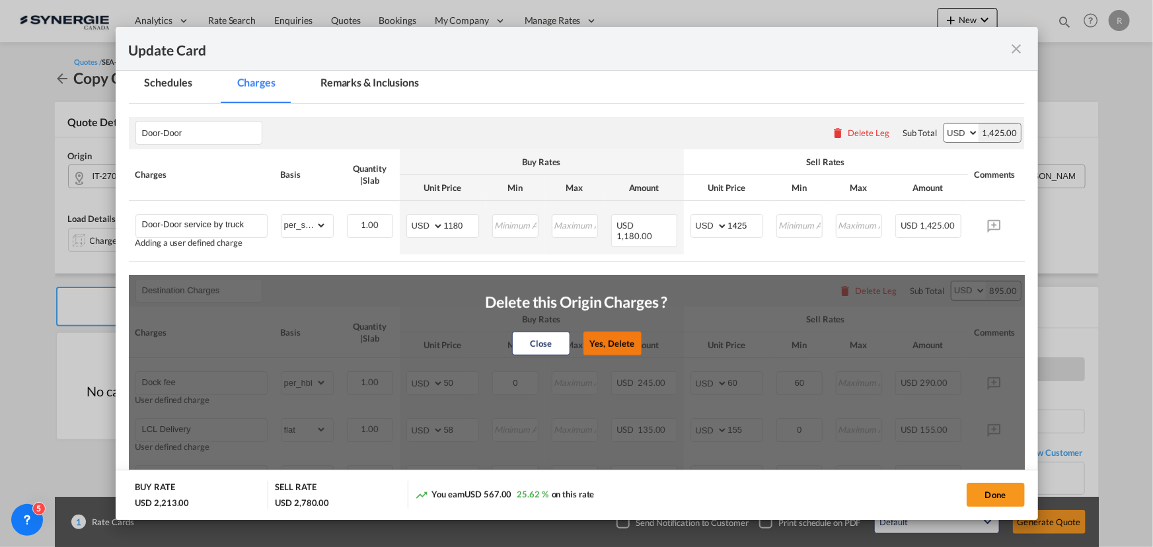
type input "0"
type input "30"
type input "Handling fee"
select select "per_bl"
type input "0"
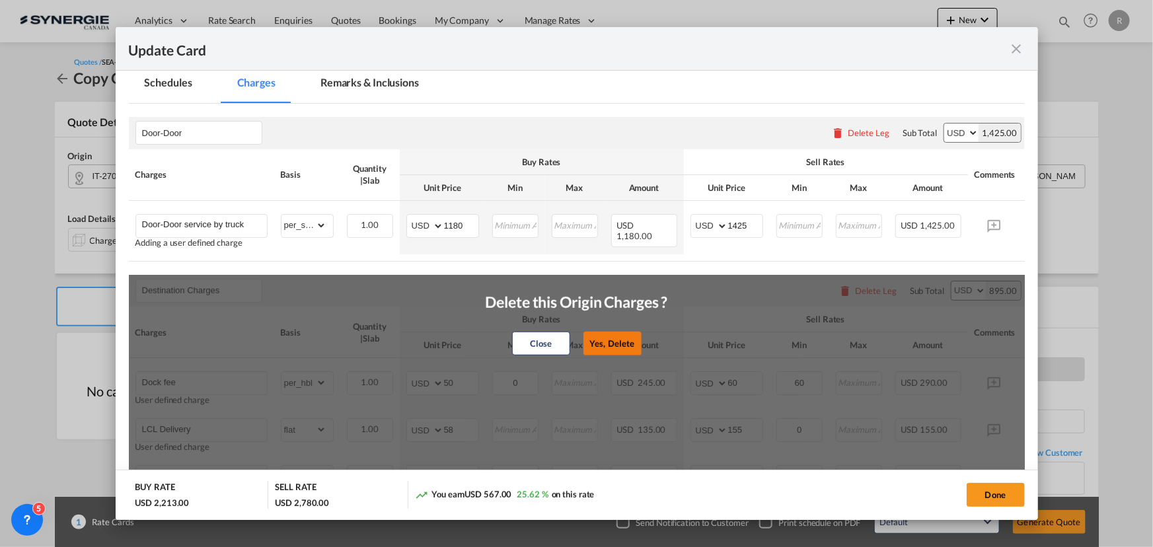
type input "65"
type input "ISF 5+2 - 85 USD if applicable"
select select "per_bl"
type input "0"
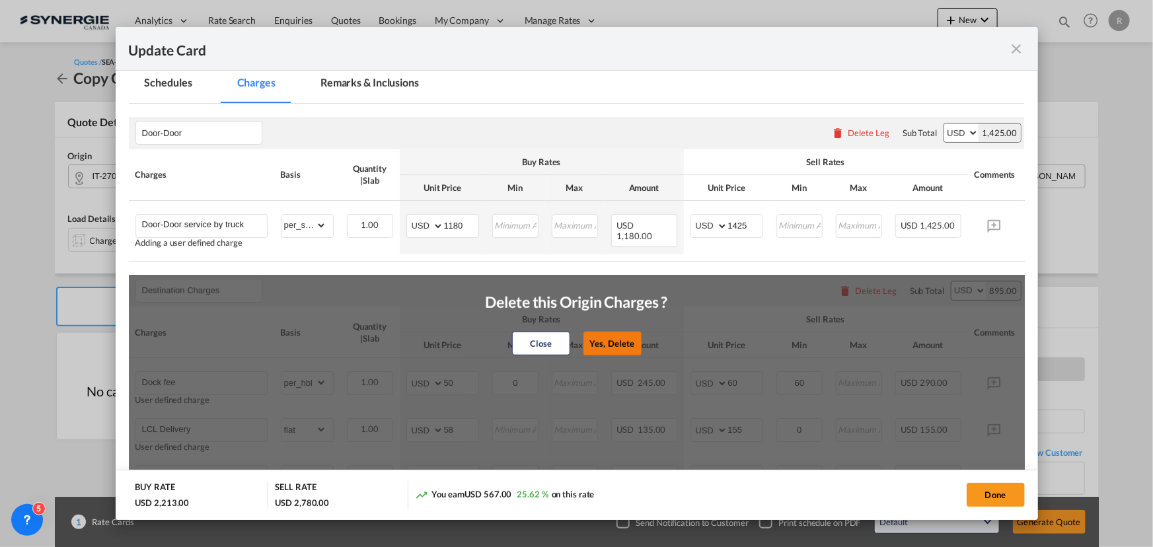
type input "Cargo Coverage"
type input "Cargo Coverage - Rate to be confirmed depending on commodity and value Min 50 U…"
select select "per_shipment"
type input "0"
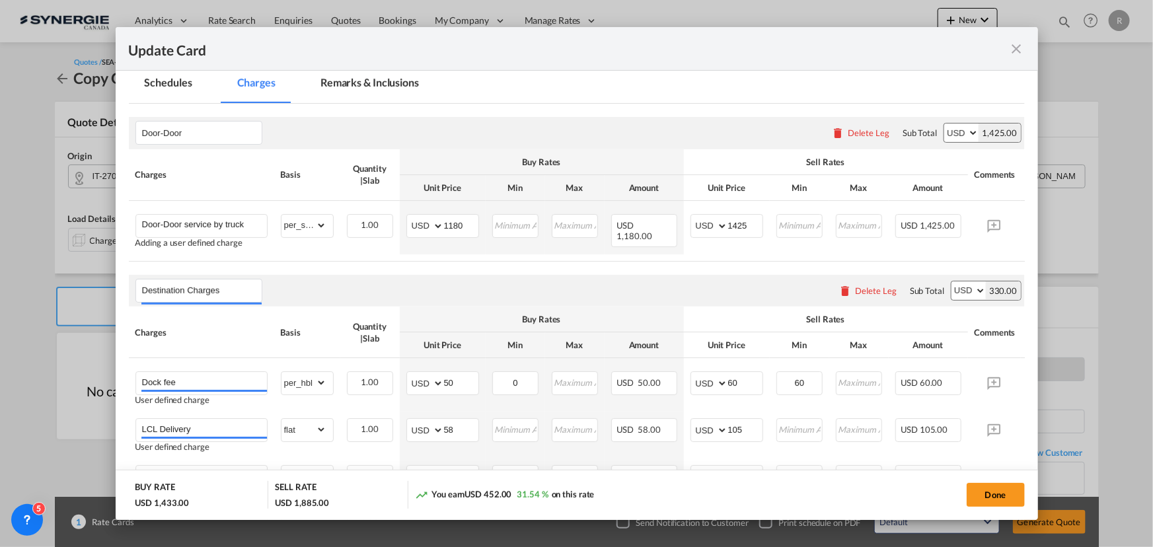
click at [861, 293] on div "Delete Leg" at bounding box center [876, 291] width 42 height 11
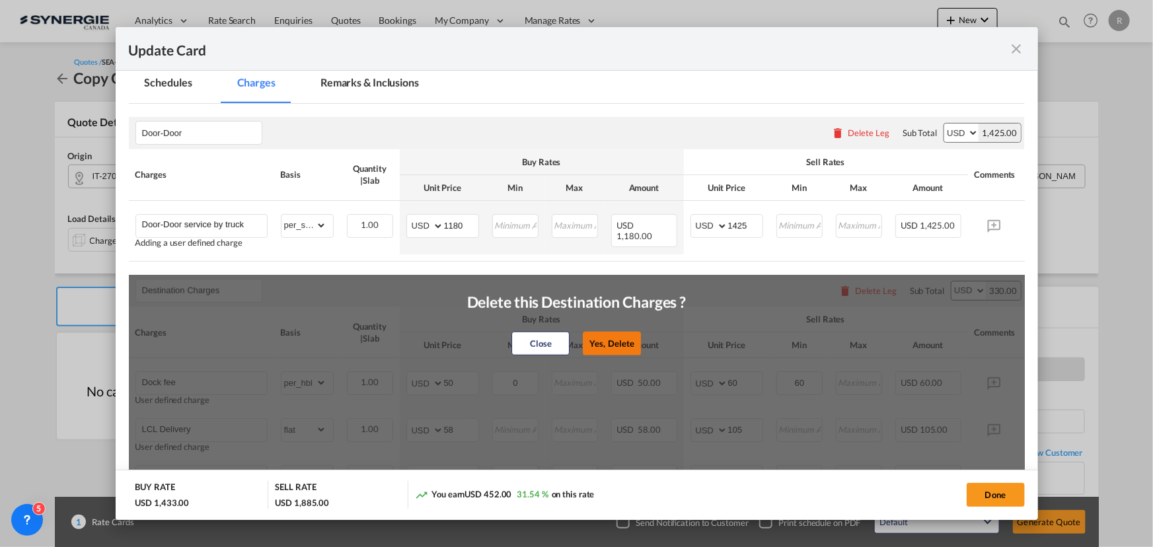
click at [607, 343] on button "Yes, Delete" at bounding box center [612, 344] width 58 height 24
type input "Doc and Handling fee"
type input "E-manifest"
select select "per_bl"
type input "0"
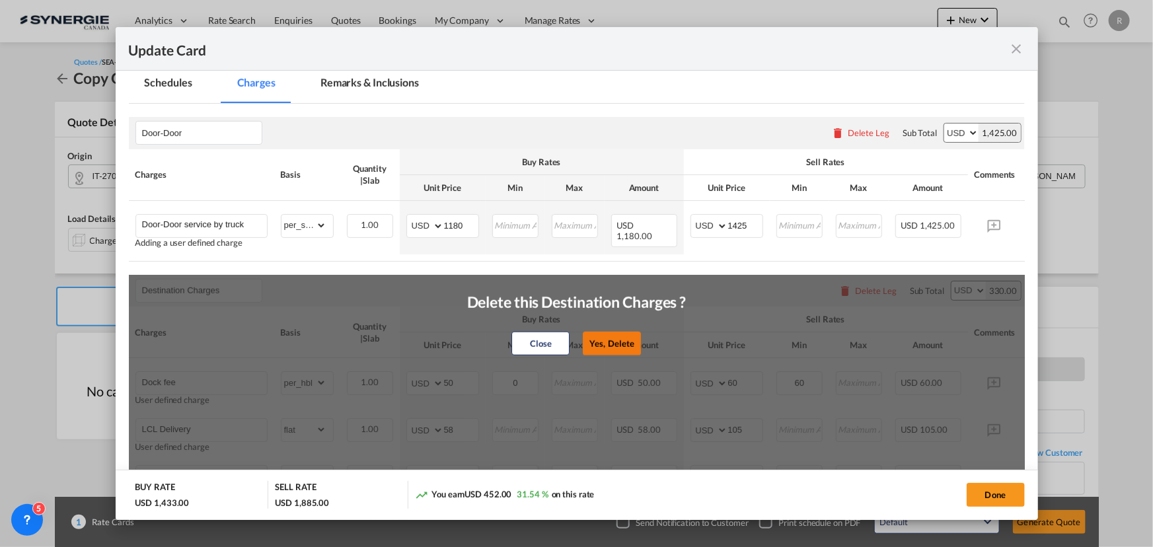
type input "35"
type input "Doc Fee"
select select "per_bl"
type input "0"
type input "30"
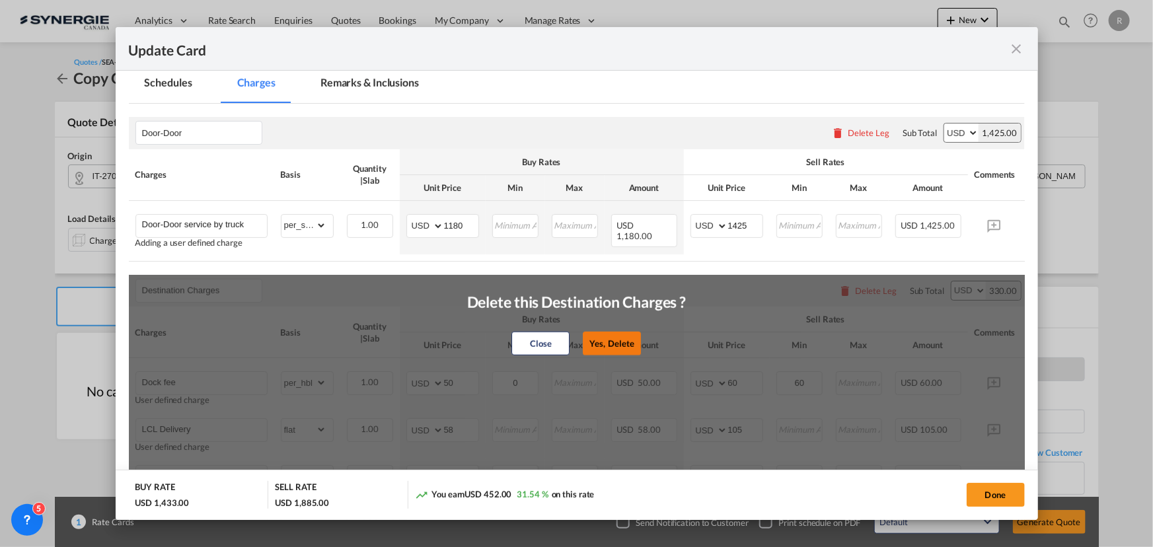
type input "Handling fee"
select select "per_bl"
type input "0"
type input "65"
type input "Cargo Coverage"
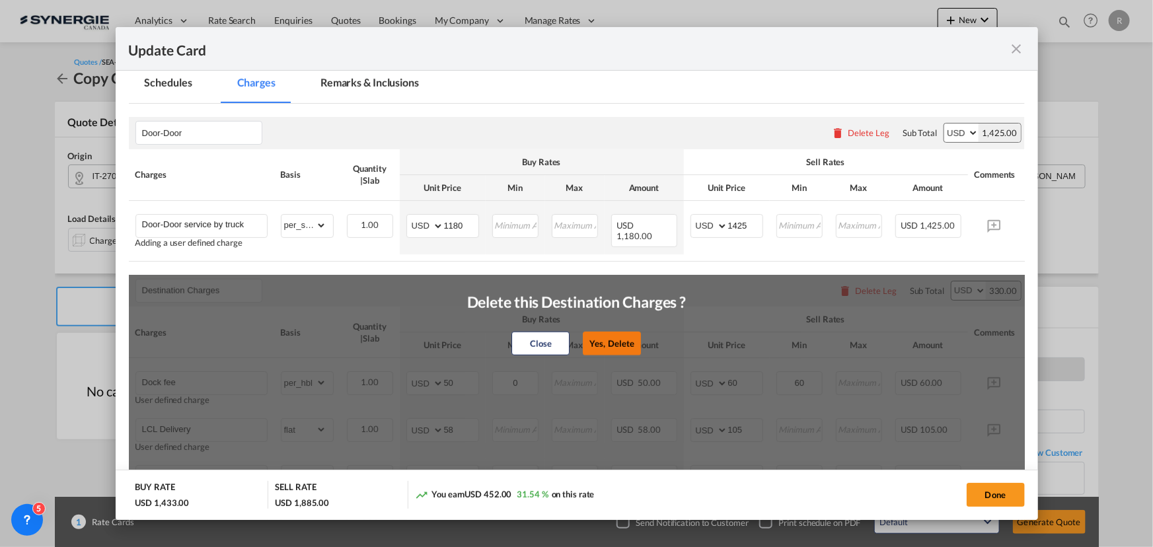
type input "Cargo Coverage - Rate to be confirmed depending on commodity and value Min 50 U…"
select select "per_shipment"
type input "0"
type input "ISF 5+2 - 85 USD if applicable"
select select "per_bl"
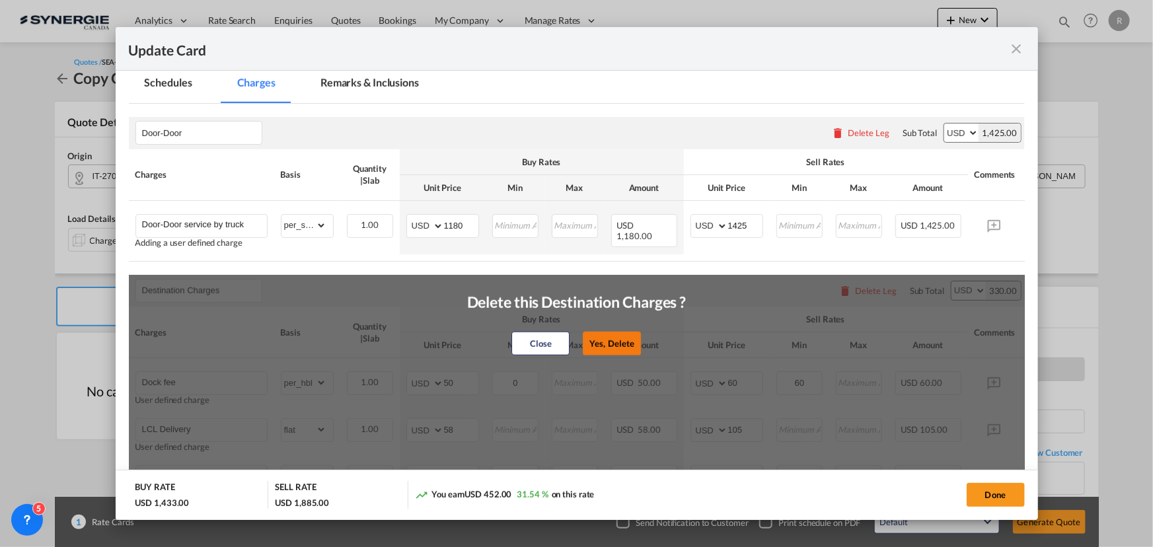
type input "0"
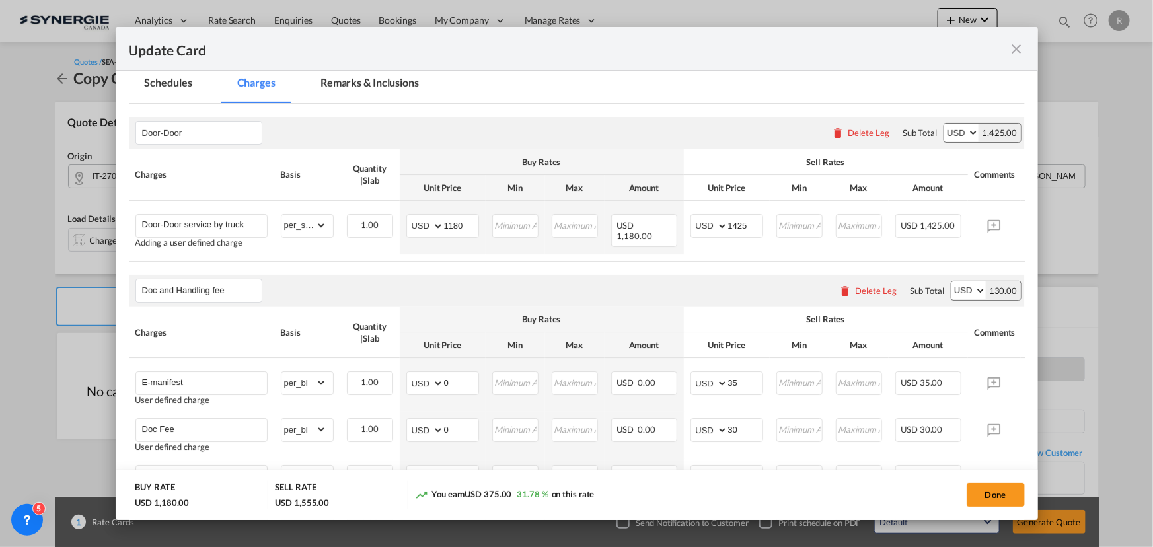
click at [879, 299] on div "Delete Leg" at bounding box center [867, 291] width 71 height 24
click at [859, 291] on div "Delete Leg" at bounding box center [876, 291] width 42 height 11
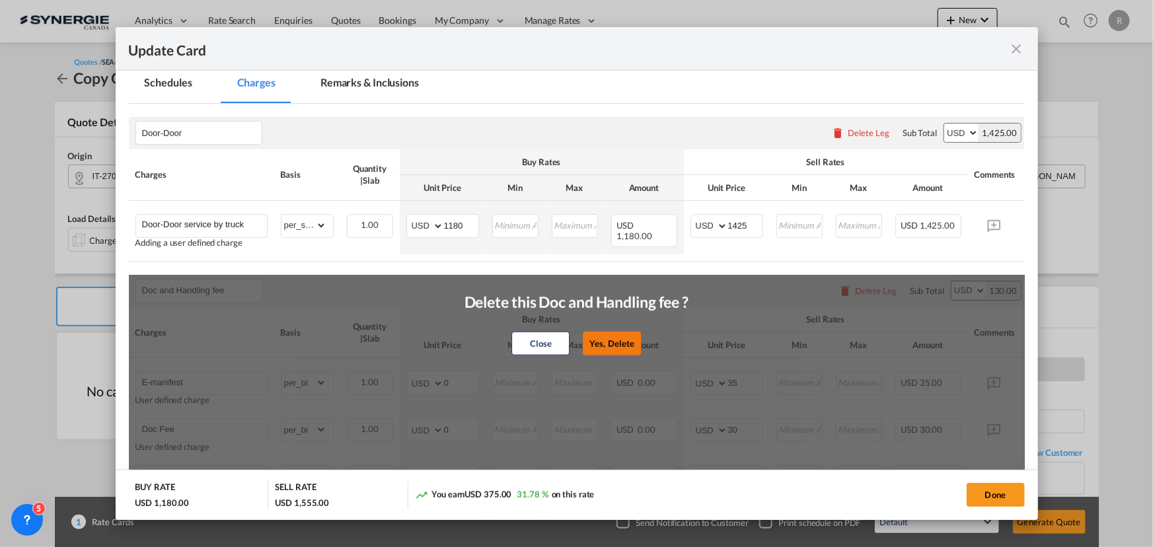
click at [614, 349] on button "Yes, Delete" at bounding box center [612, 344] width 58 height 24
type input "Cargo Coverage"
type input "Cargo Coverage - Rate to be confirmed depending on commodity and value Min 50 U…"
select select "per_shipment"
type input "0"
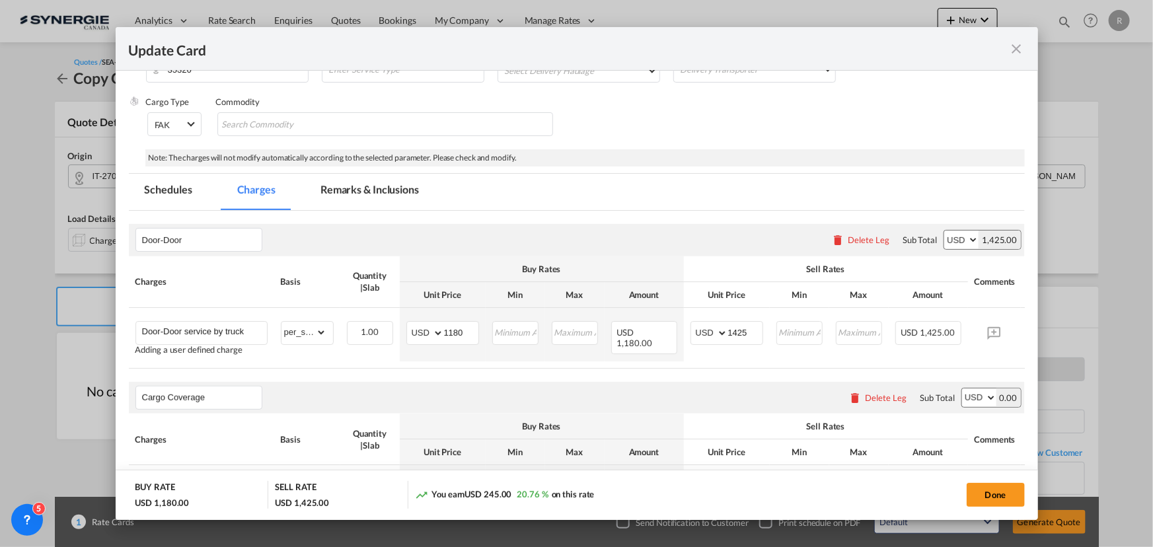
scroll to position [240, 0]
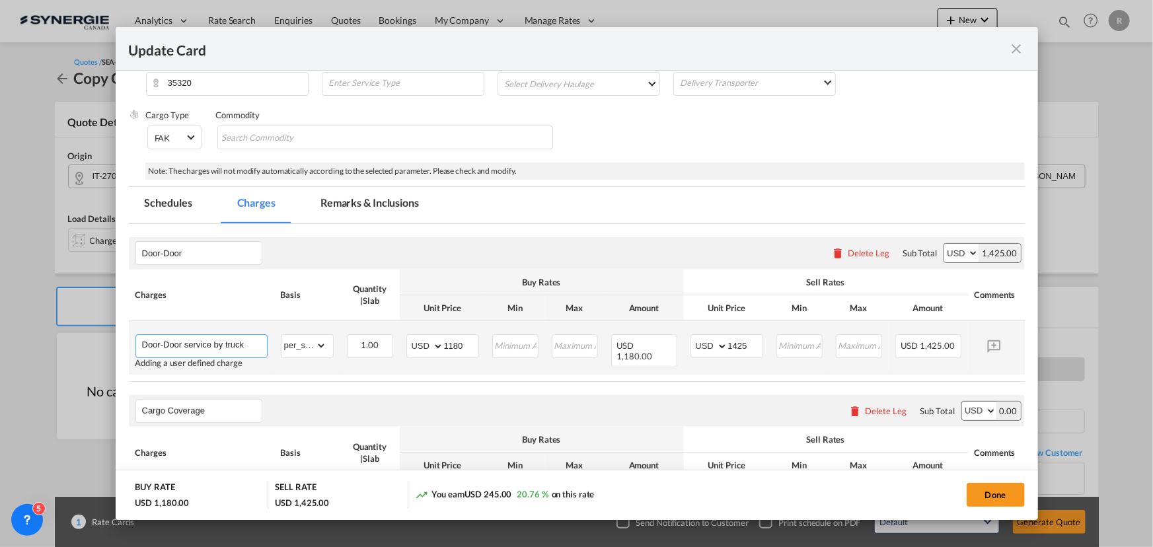
click at [258, 341] on input "Door-Door service by truck" at bounding box center [204, 345] width 125 height 20
type input "Door-Door service by road"
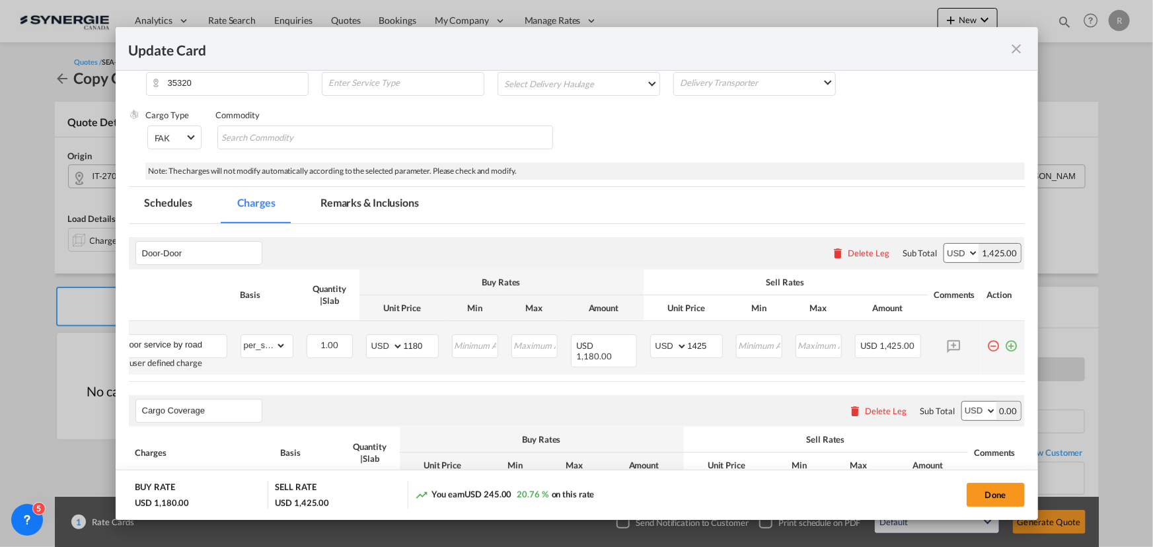
click at [1005, 343] on md-icon "icon-plus-circle-outline green-400-fg" at bounding box center [1011, 340] width 13 height 13
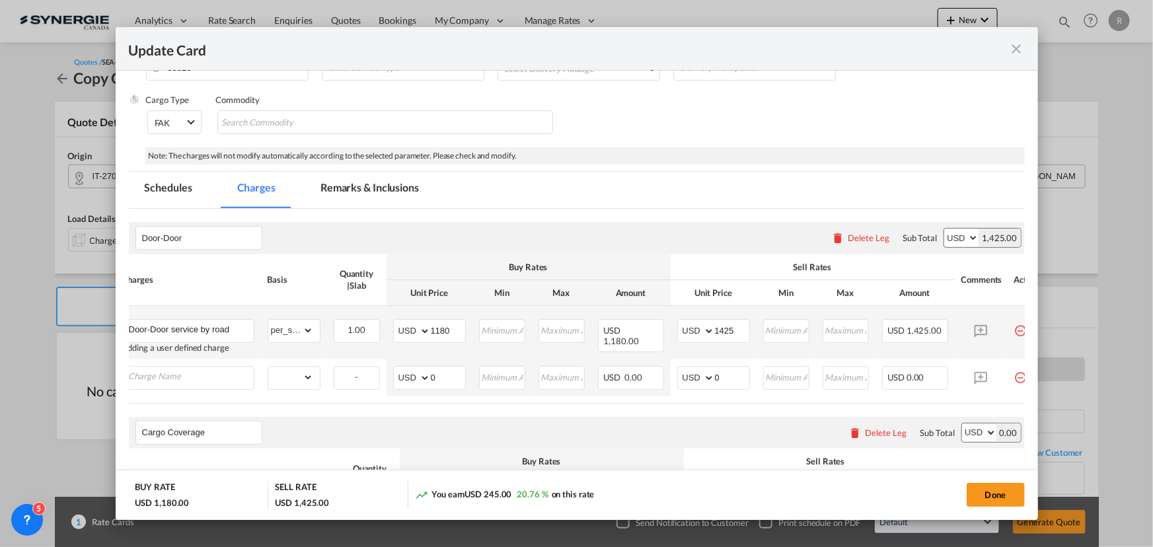
scroll to position [0, 49]
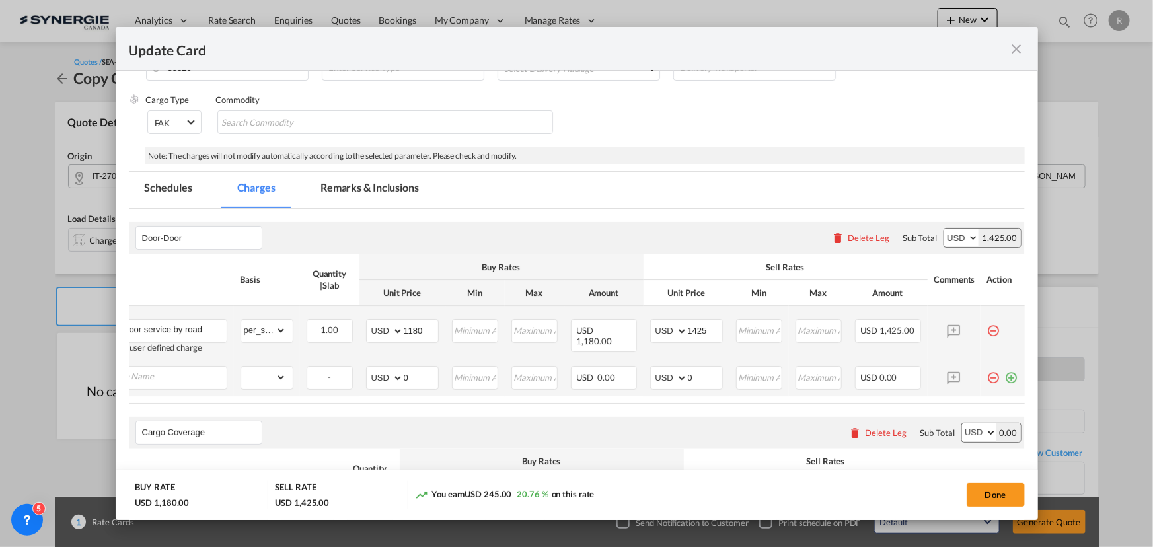
click at [987, 379] on md-icon "icon-minus-circle-outline red-400-fg pt-7" at bounding box center [993, 372] width 13 height 13
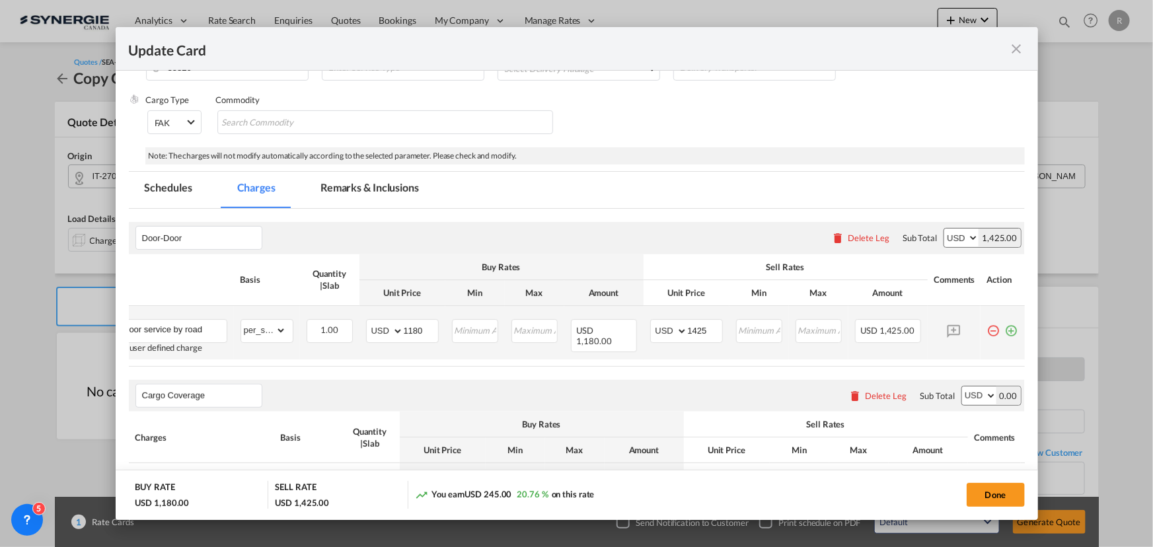
scroll to position [315, 0]
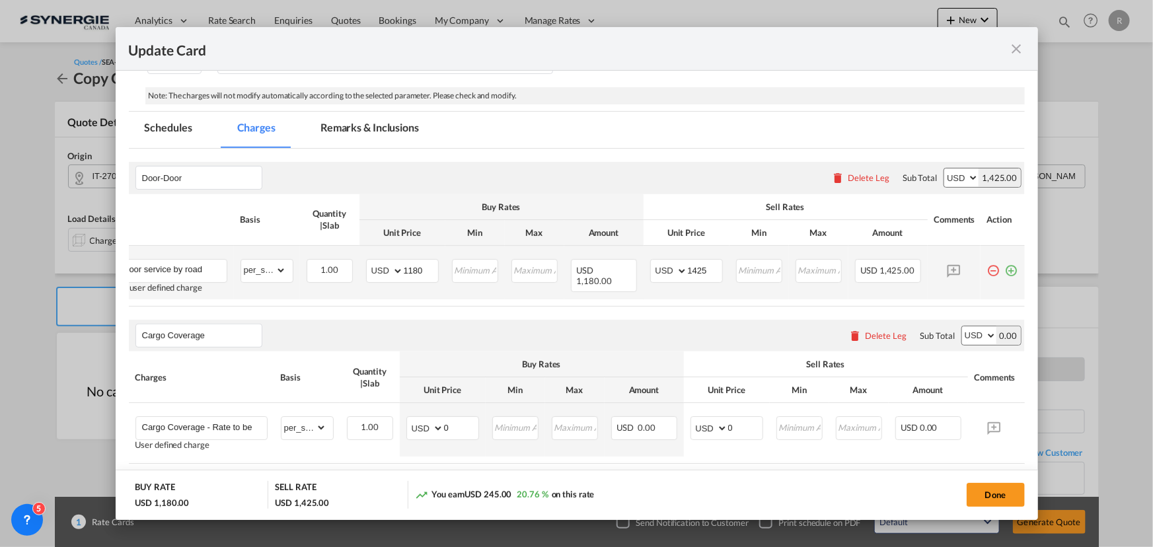
click at [334, 130] on md-tab-item "Remarks & Inclusions" at bounding box center [370, 130] width 130 height 36
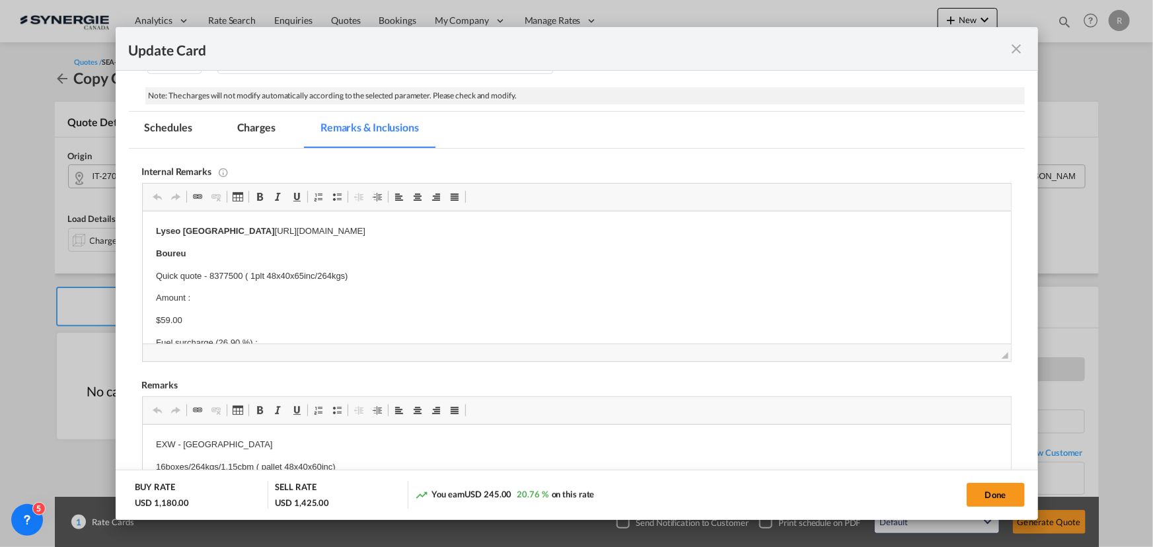
scroll to position [0, 0]
click at [254, 239] on html "DB Spa" at bounding box center [576, 231] width 868 height 40
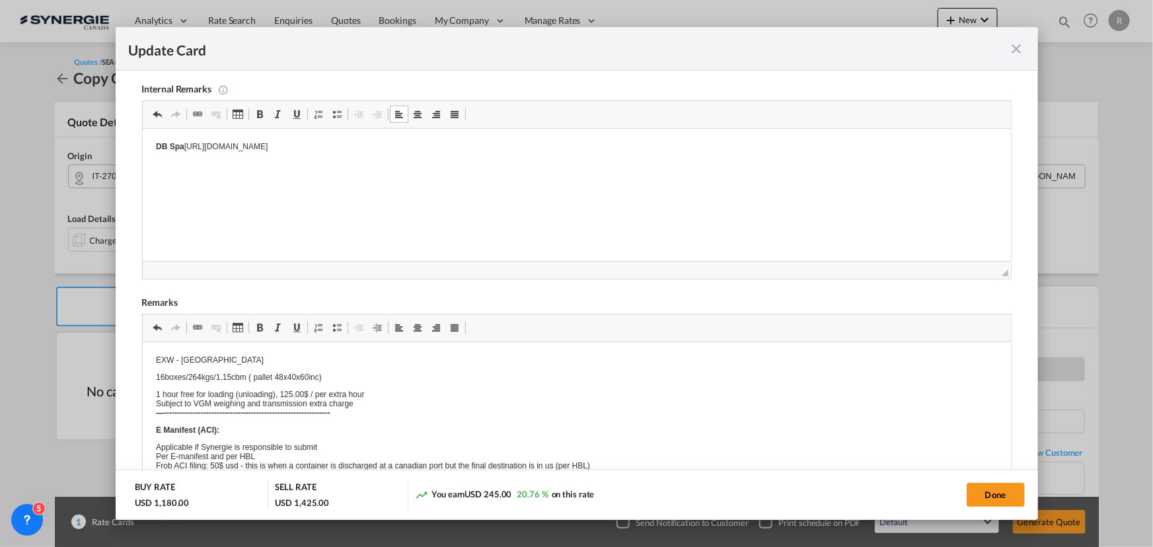
scroll to position [431, 0]
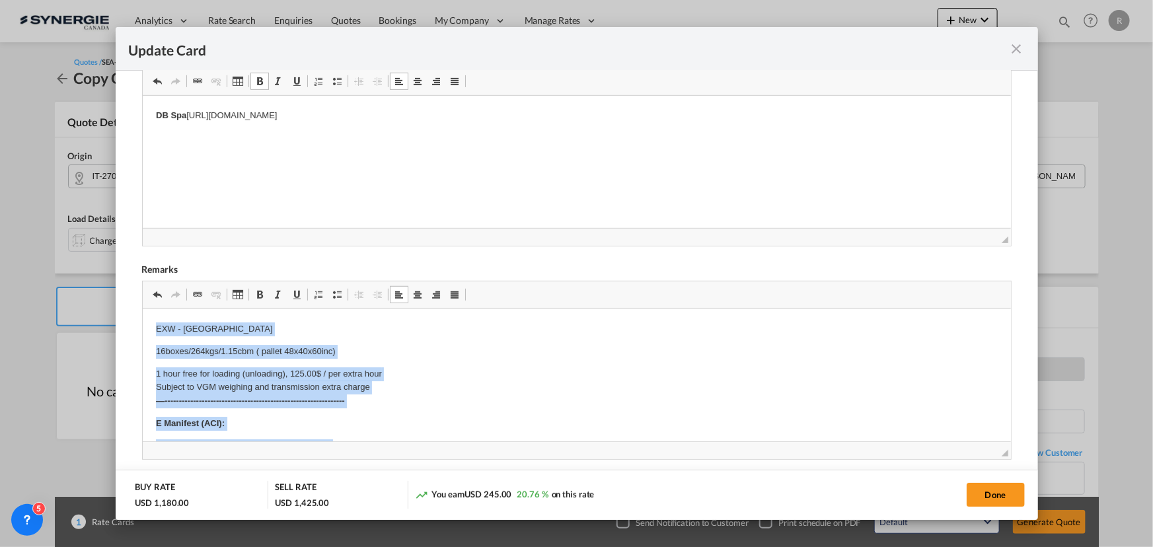
click at [243, 358] on p "16boxes/264kgs/1.15cbm ( pallet 48x40x60inc)" at bounding box center [576, 352] width 842 height 14
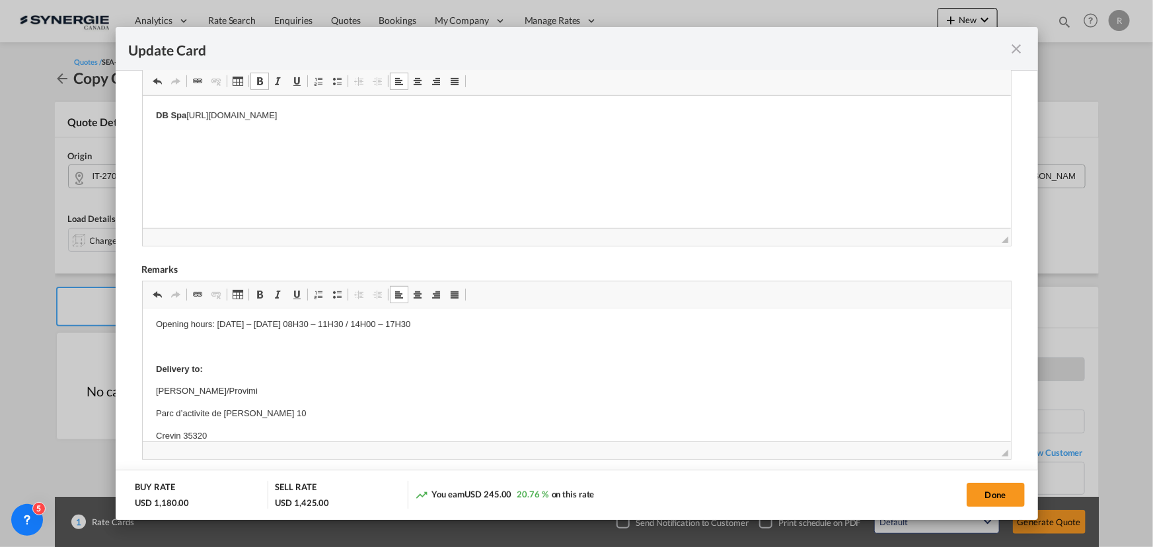
scroll to position [227, 0]
click at [248, 353] on p "Editor, editor5" at bounding box center [576, 348] width 842 height 14
click at [178, 351] on p "Editor, editor5" at bounding box center [576, 352] width 842 height 14
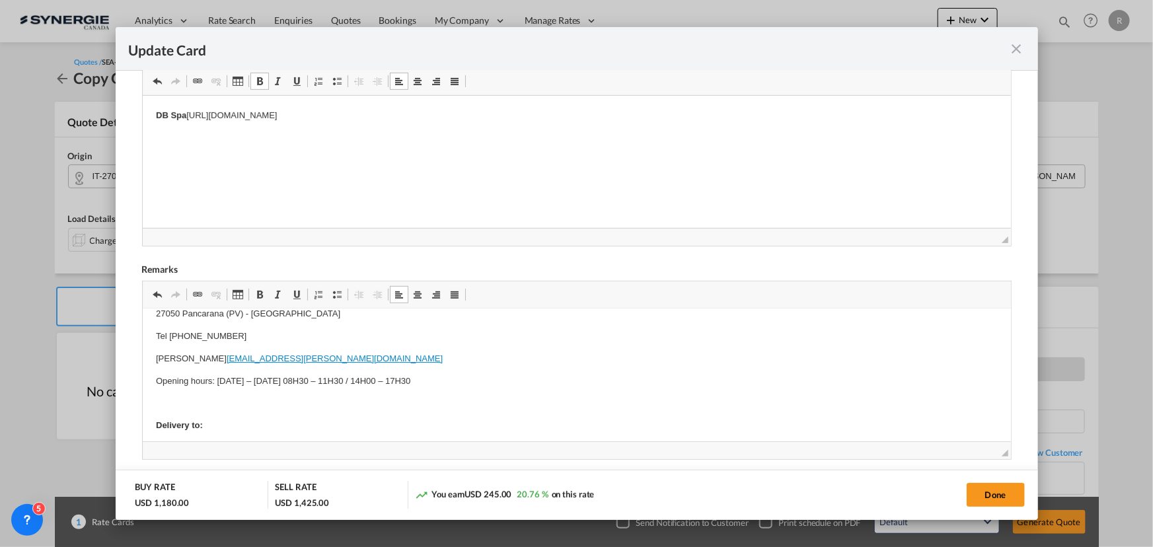
scroll to position [120, 0]
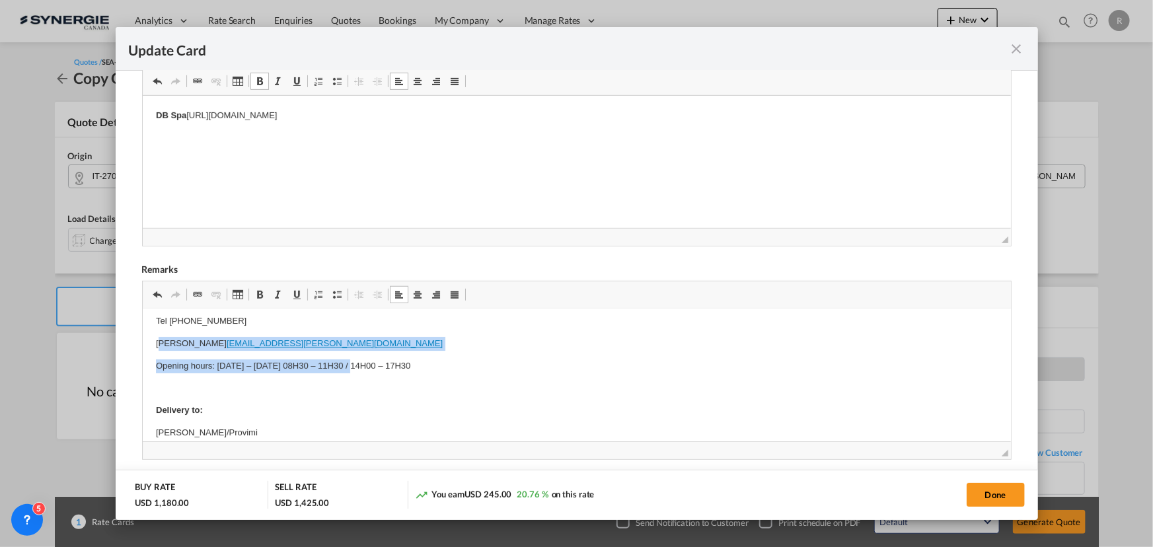
drag, startPoint x: 161, startPoint y: 345, endPoint x: 350, endPoint y: 353, distance: 188.5
click at [350, 353] on body "2 pallets 1000 Kgs each. Pallet size 100 x 120 x 70 ​​​​​​​ Pick up address : […" at bounding box center [576, 344] width 842 height 282
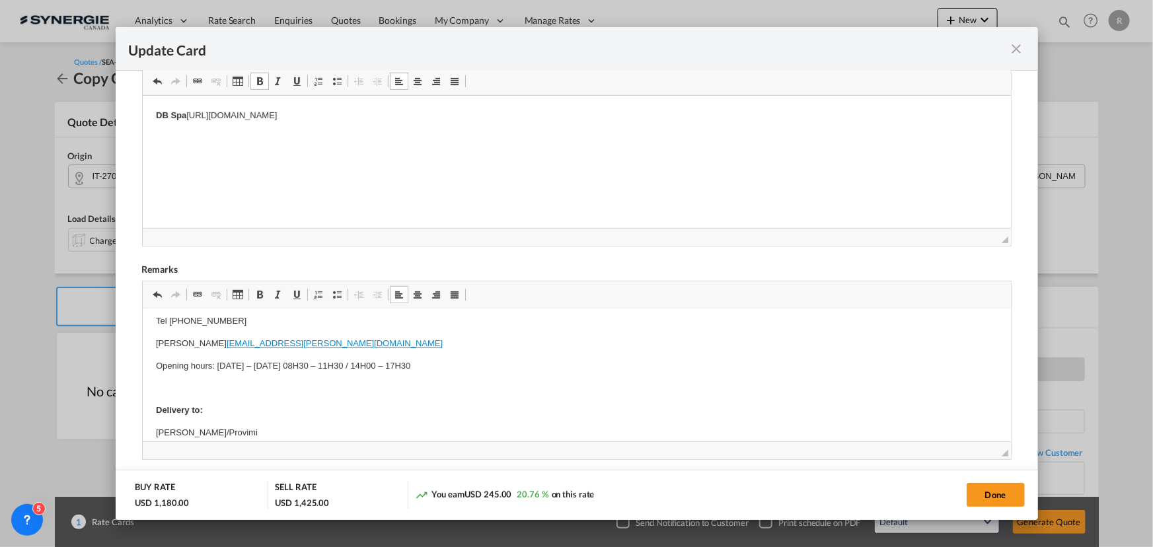
click at [385, 319] on p "Tel [PHONE_NUMBER]" at bounding box center [576, 322] width 842 height 14
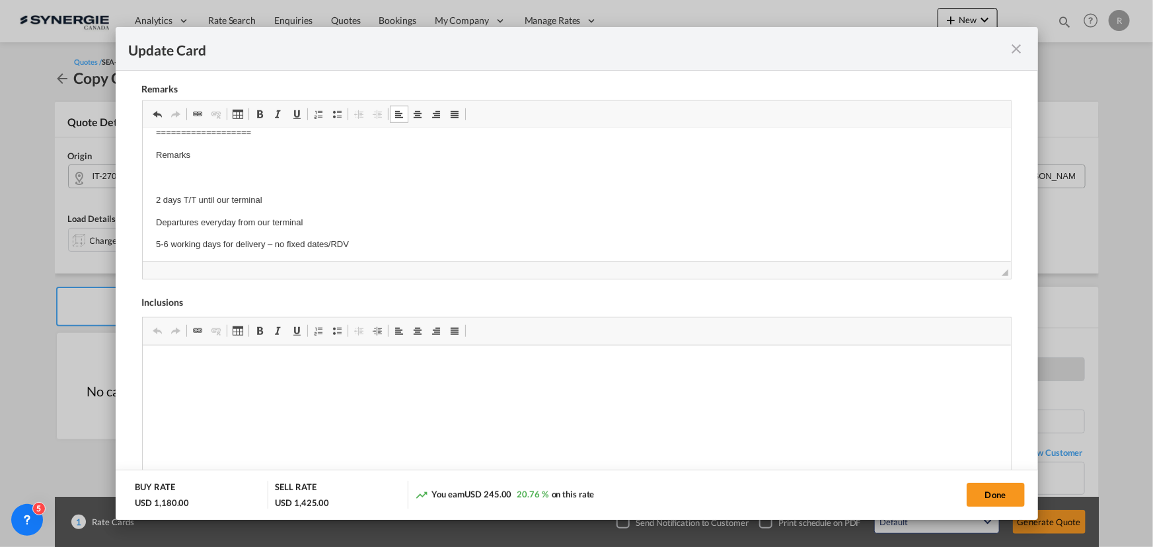
scroll to position [310, 0]
click at [418, 298] on div "Inclusions" at bounding box center [577, 301] width 870 height 11
click at [401, 237] on body "2 pallets 1000 Kgs each. Pallet size 100 x 120 x 70 Pick up address : [PERSON_N…" at bounding box center [576, 45] width 842 height 416
click at [360, 242] on p "5-6 working days for delivery – no fixed dates/RDV" at bounding box center [576, 241] width 842 height 14
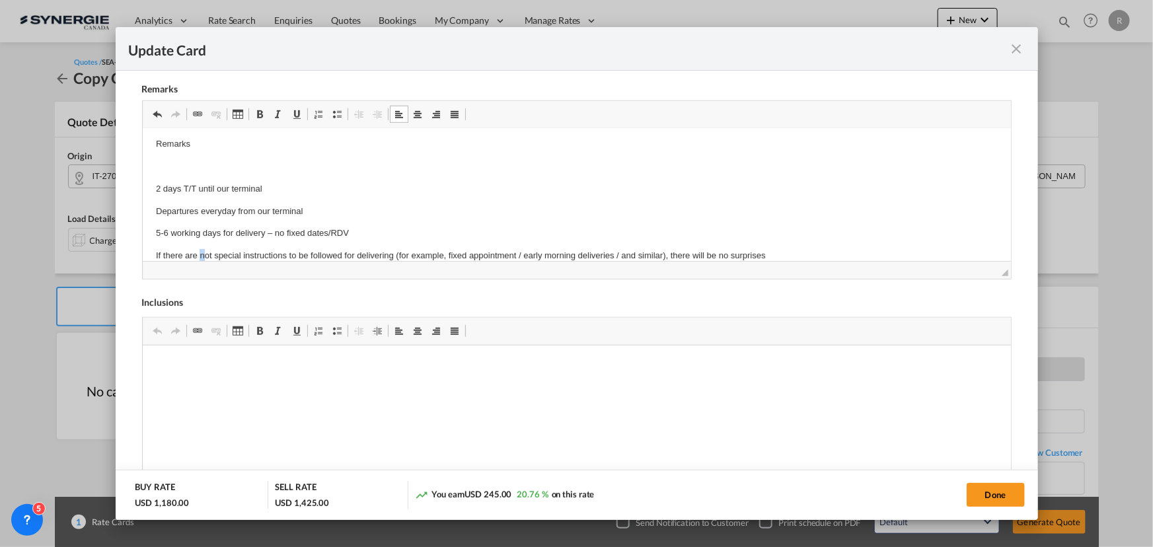
scroll to position [332, 0]
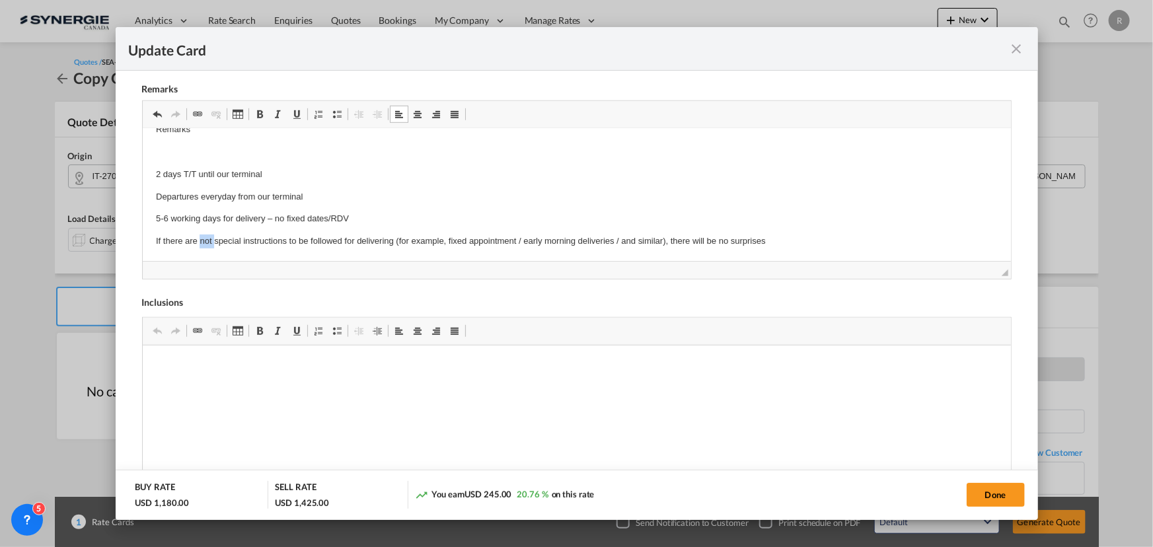
drag, startPoint x: 200, startPoint y: 252, endPoint x: 212, endPoint y: 246, distance: 13.9
click at [212, 246] on p "If there are not special instructions to be followed for delivering (for exampl…" at bounding box center [576, 242] width 842 height 14
drag, startPoint x: 705, startPoint y: 239, endPoint x: 798, endPoint y: 245, distance: 93.4
click at [798, 245] on p "If there are special instructions to be followed for delivering (for example, f…" at bounding box center [576, 242] width 842 height 14
click at [980, 496] on button "Done" at bounding box center [996, 495] width 58 height 24
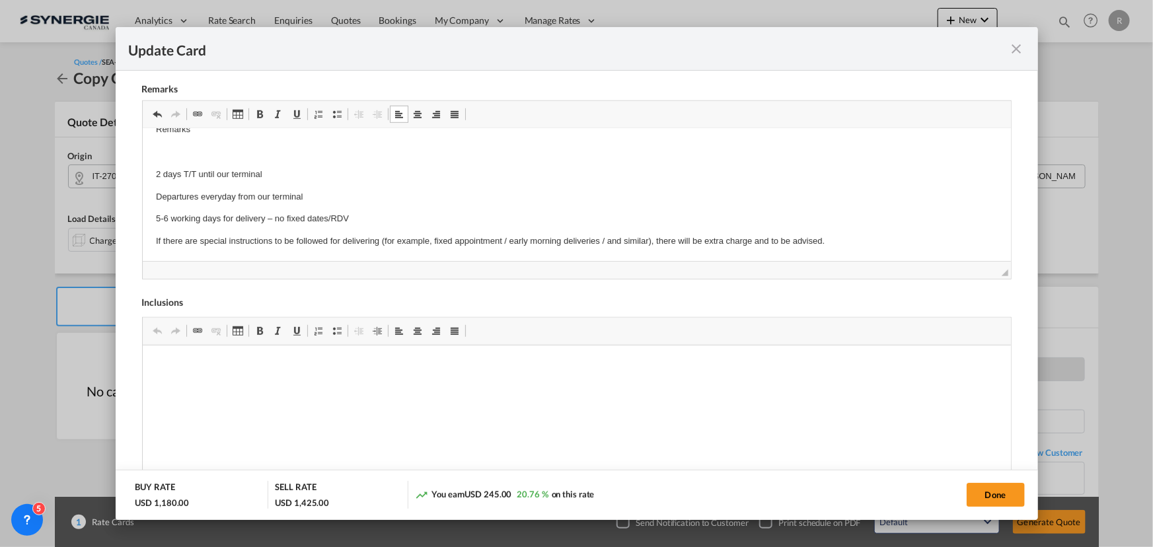
type input "[DATE]"
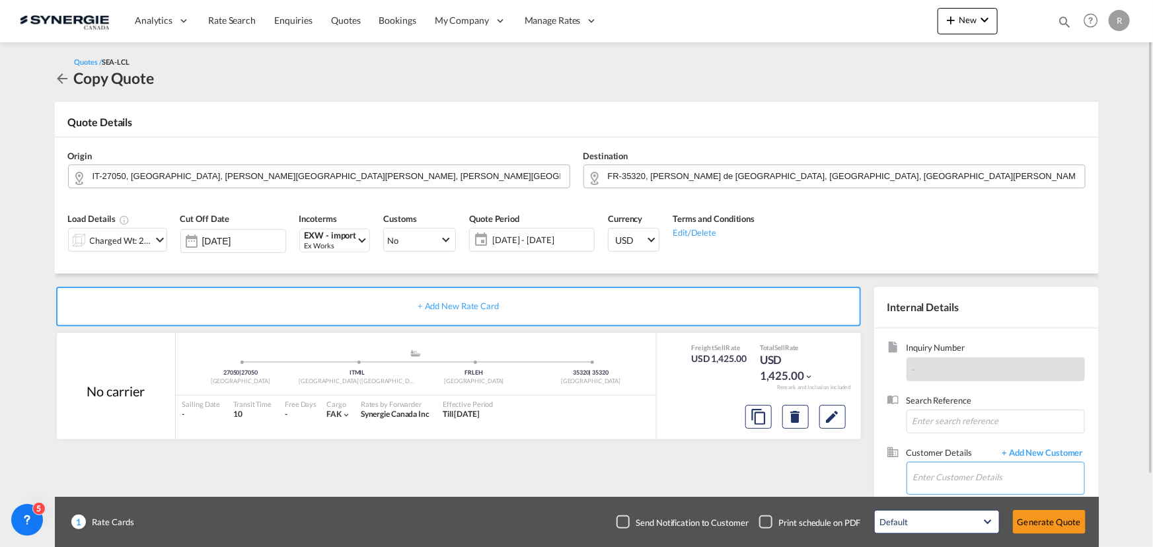
click at [952, 475] on input "Enter Customer Details" at bounding box center [998, 478] width 171 height 30
paste input "[EMAIL_ADDRESS][DOMAIN_NAME]"
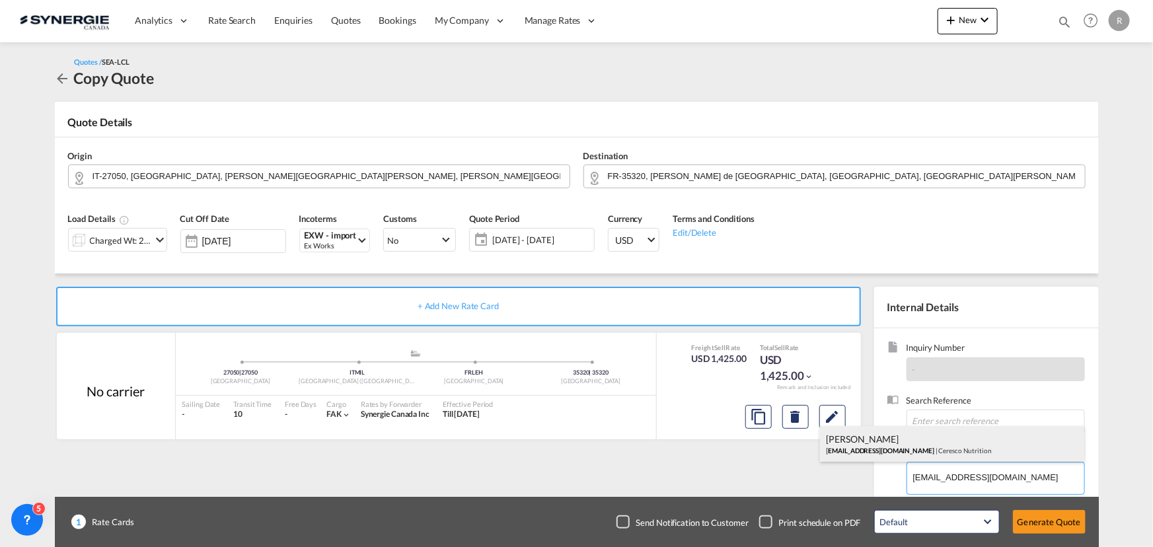
click at [878, 438] on div "[PERSON_NAME] [EMAIL_ADDRESS][DOMAIN_NAME] | Ceresco Nutrition" at bounding box center [952, 444] width 264 height 36
type input "Ceresco Nutrition, [PERSON_NAME], [EMAIL_ADDRESS][DOMAIN_NAME]"
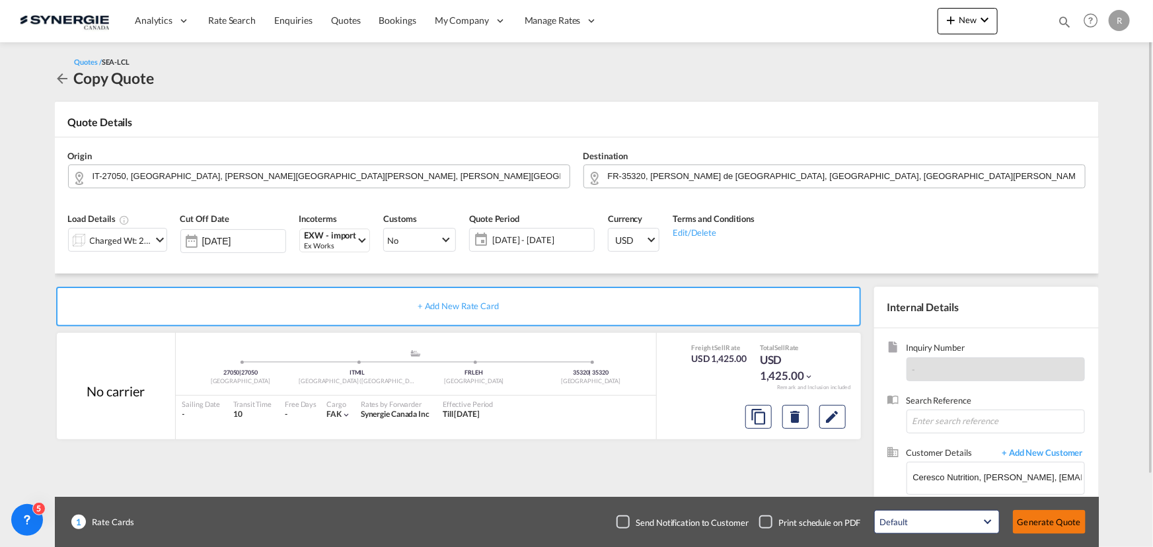
click at [1031, 527] on button "Generate Quote" at bounding box center [1049, 522] width 73 height 24
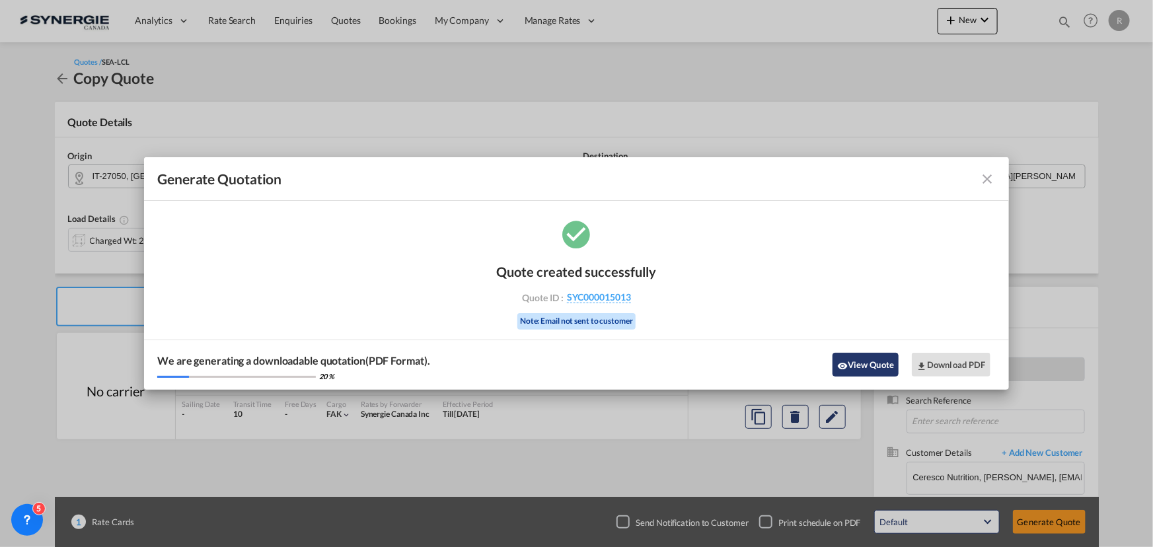
click at [866, 368] on button "View Quote" at bounding box center [866, 365] width 66 height 24
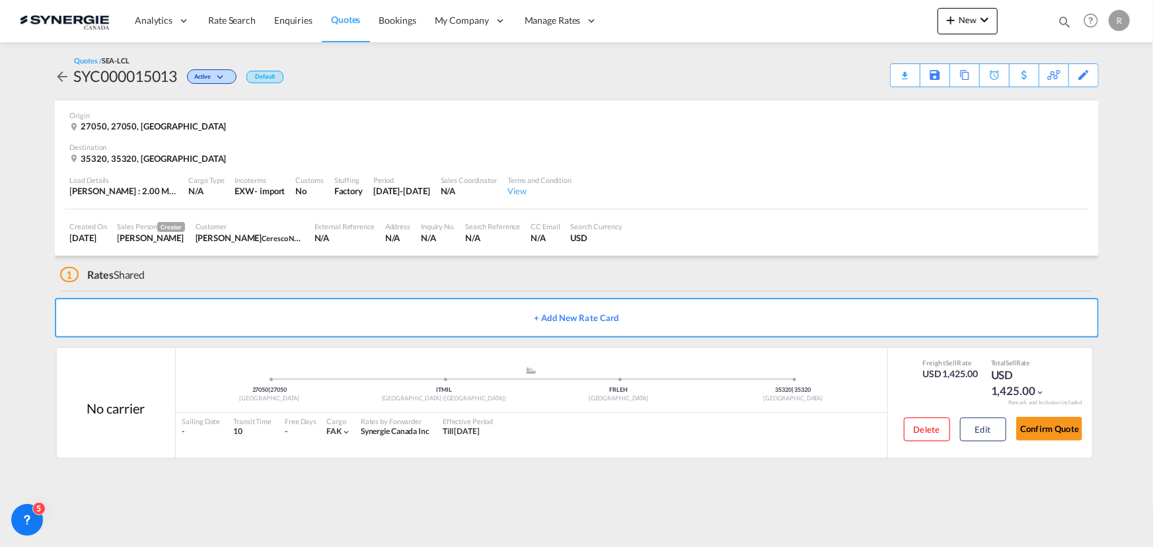
click at [0, 0] on div "Download Quote" at bounding box center [0, 0] width 0 height 0
